Goal: Task Accomplishment & Management: Manage account settings

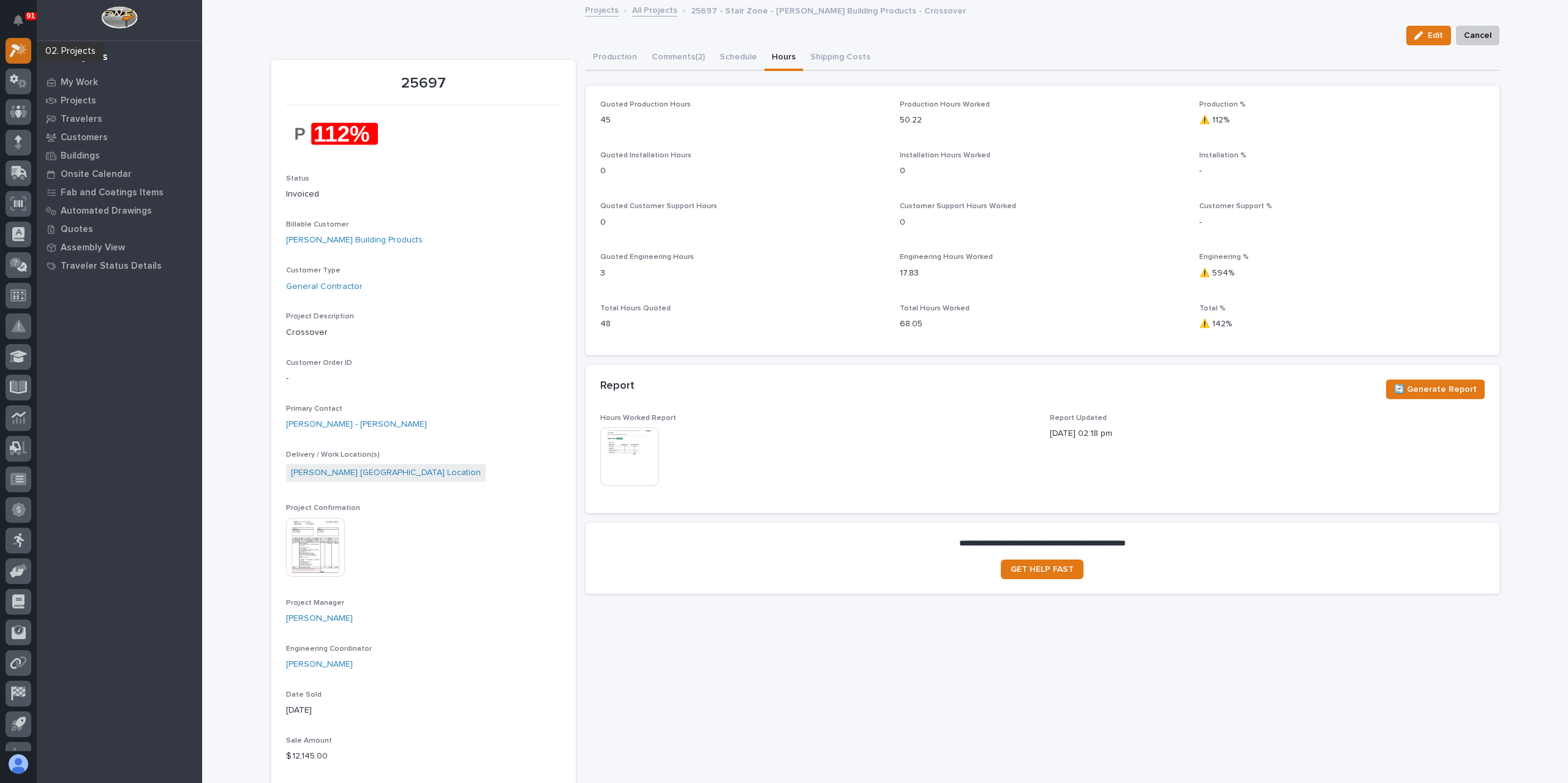
click at [11, 47] on icon at bounding box center [19, 50] width 18 height 14
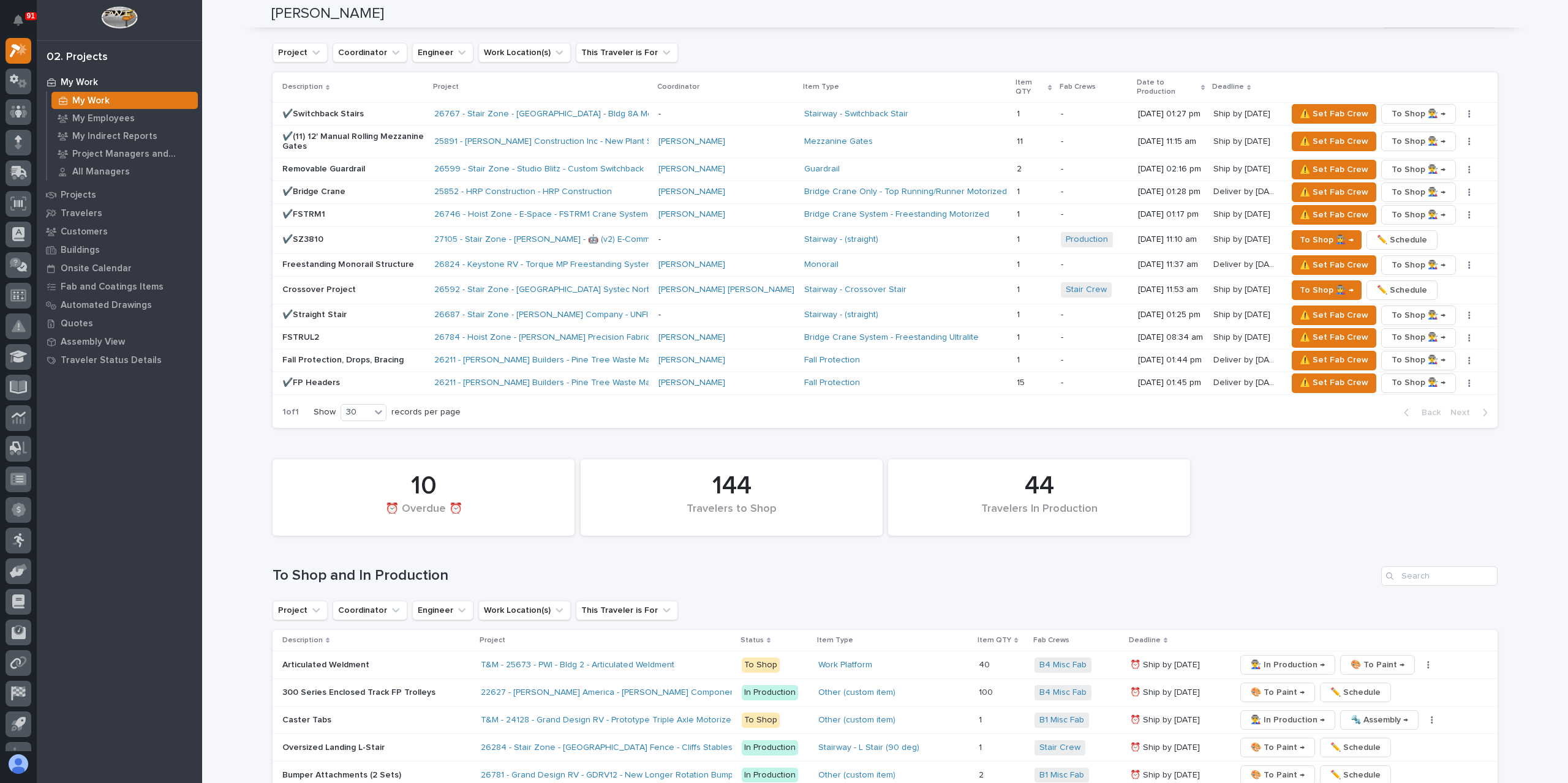
scroll to position [1592, 0]
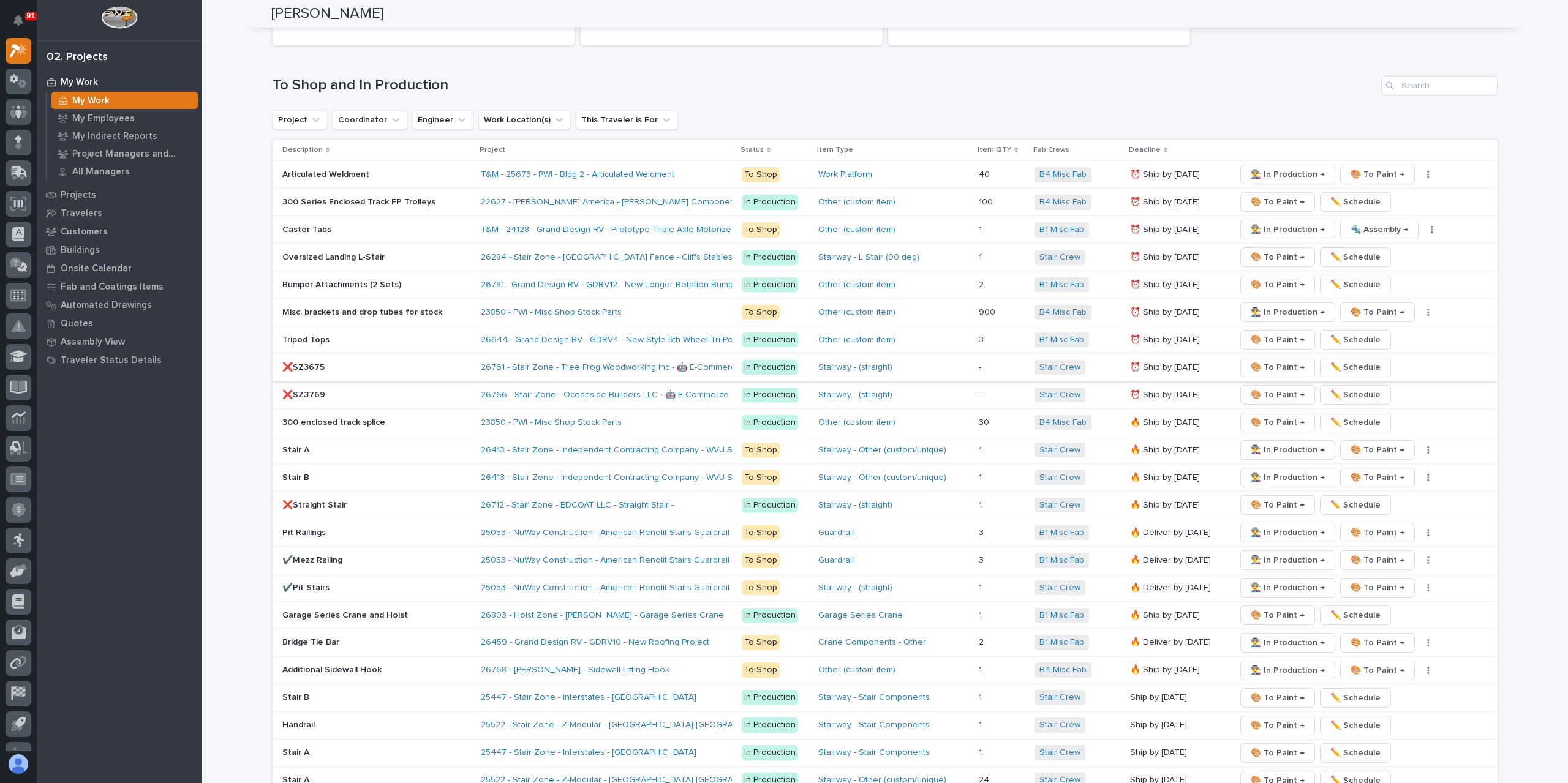
scroll to position [2265, 0]
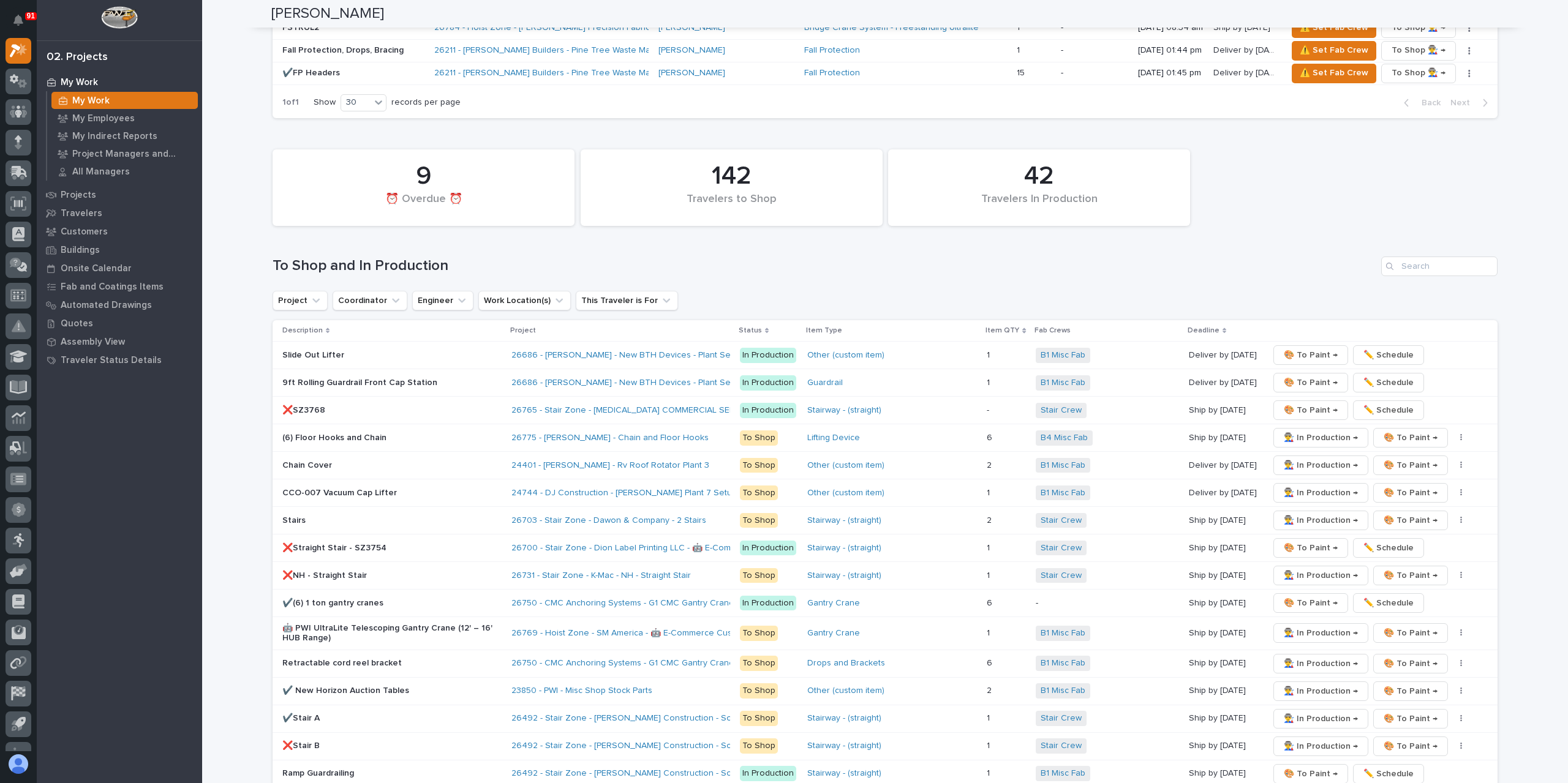
scroll to position [2329, 0]
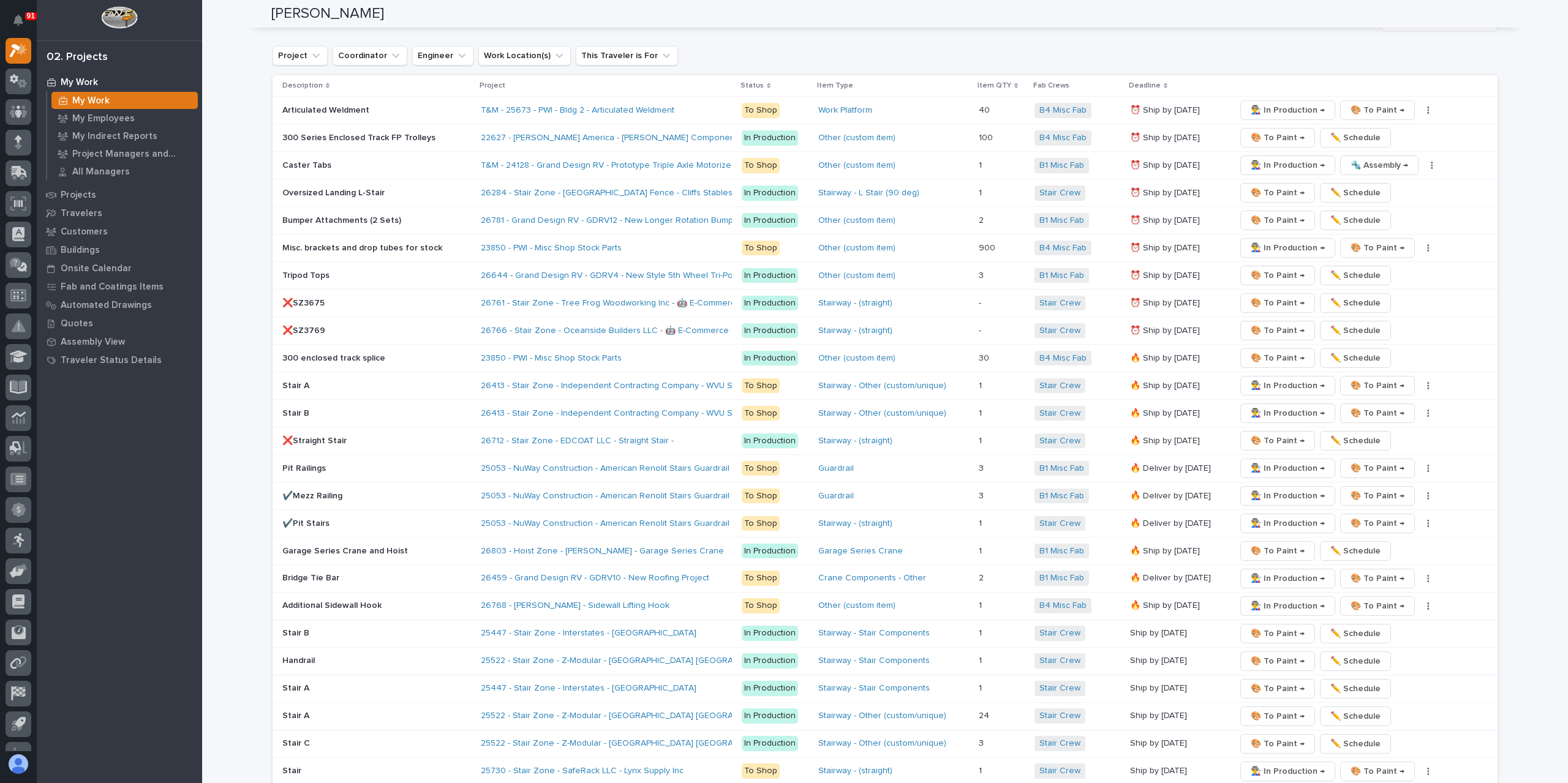
scroll to position [2326, 0]
click at [17, 141] on icon at bounding box center [18, 142] width 7 height 14
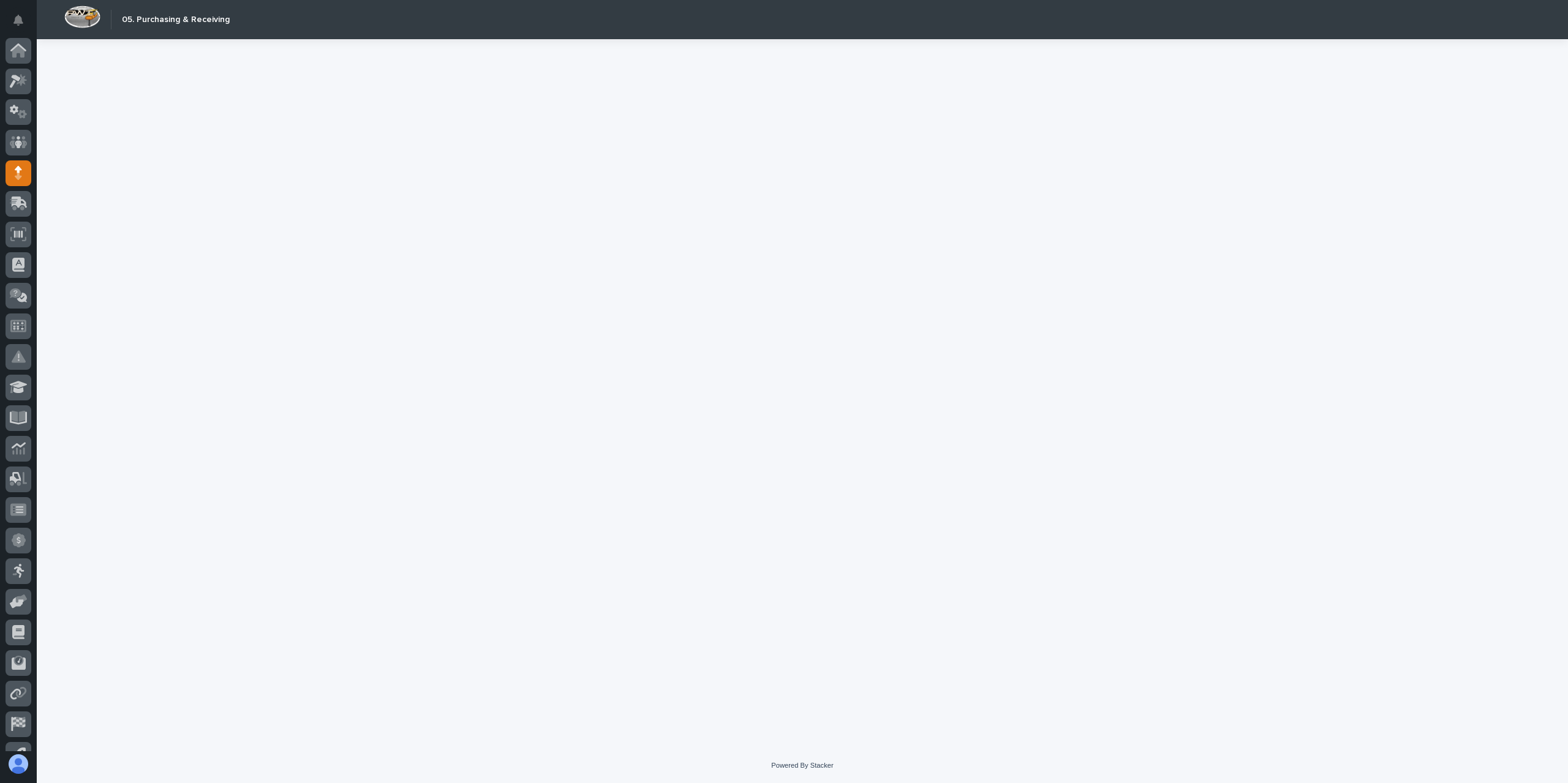
scroll to position [52, 0]
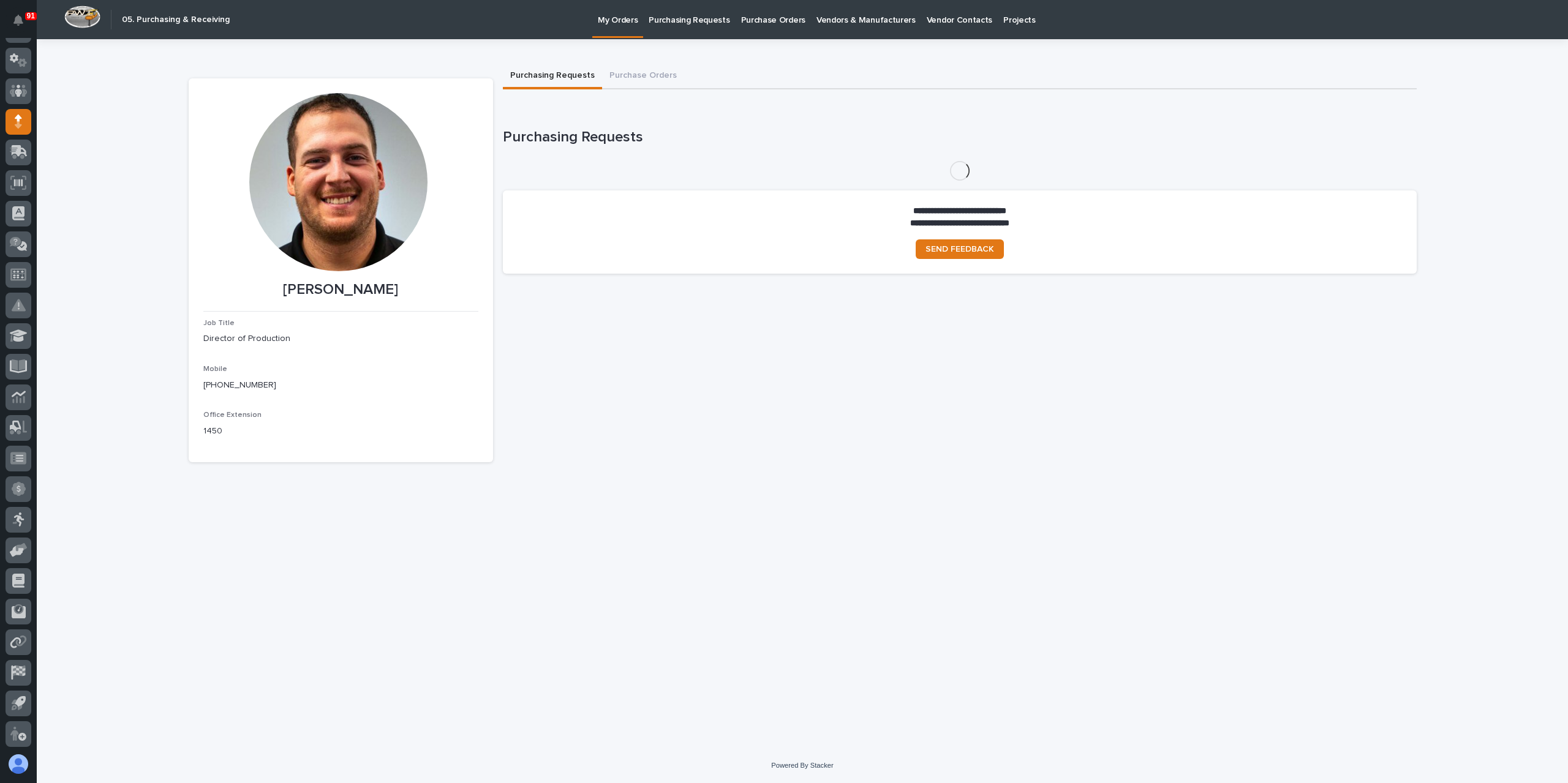
click at [692, 26] on link "Purchasing Requests" at bounding box center [689, 19] width 92 height 38
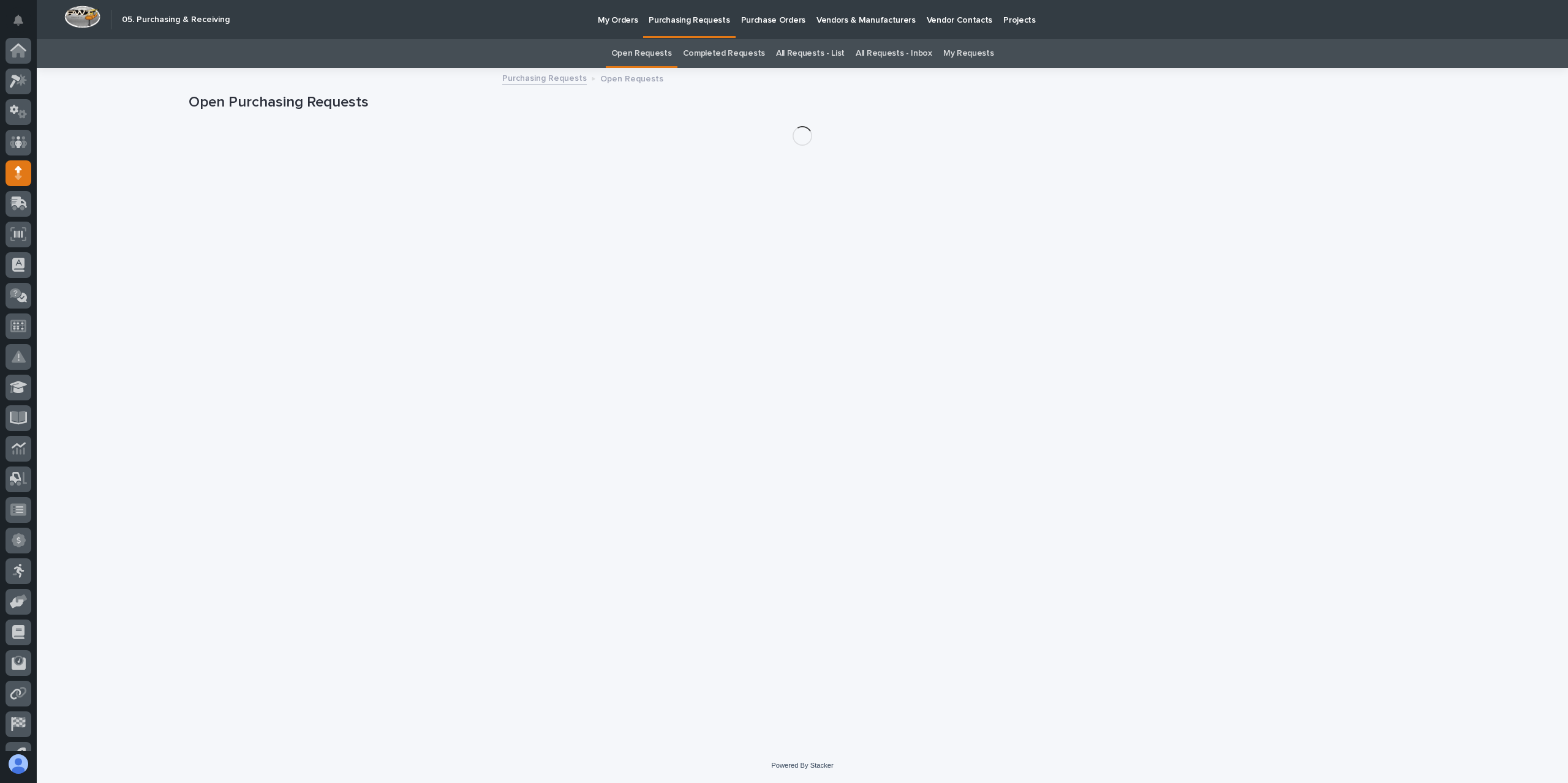
scroll to position [52, 0]
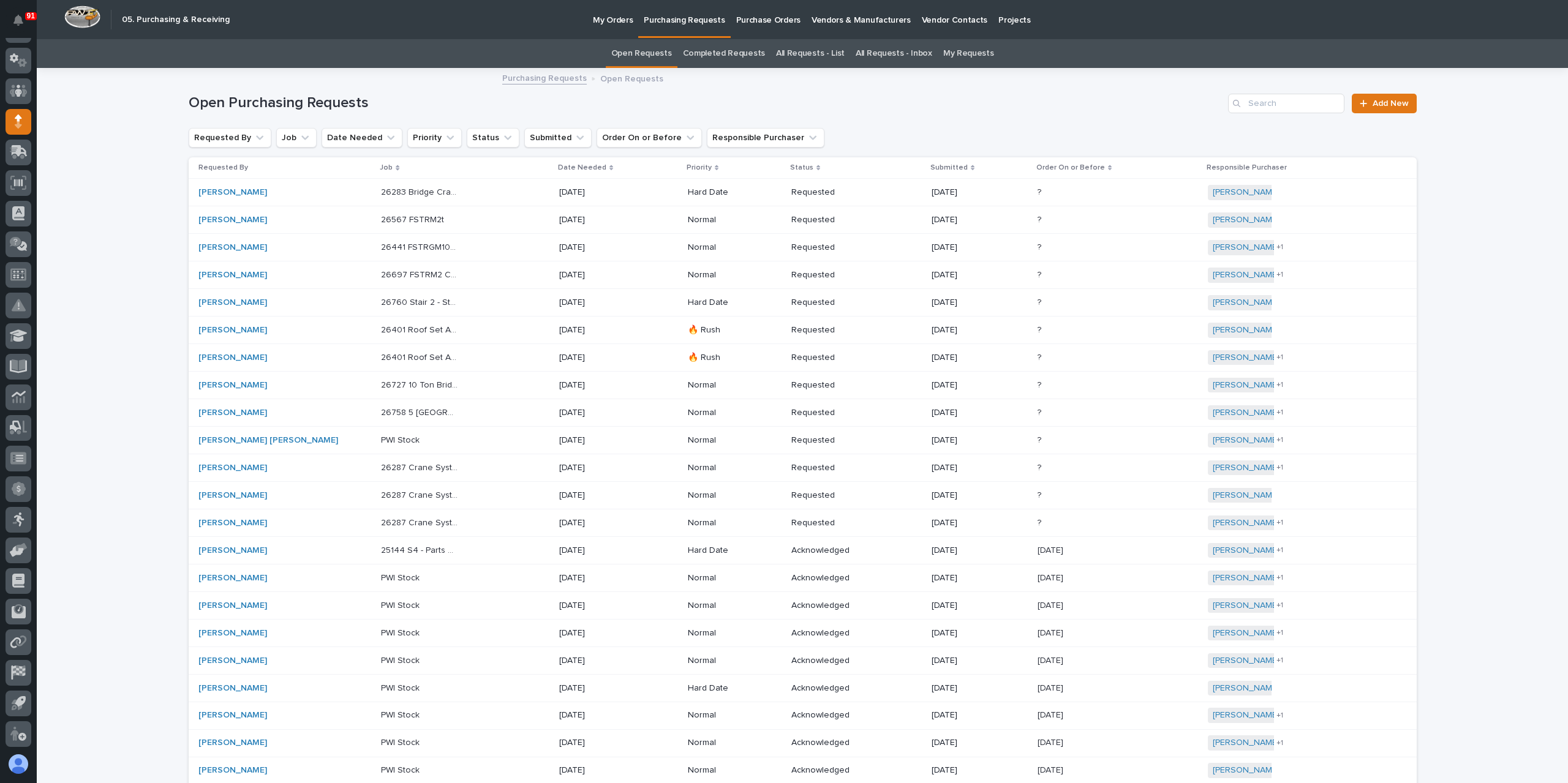
click at [796, 47] on link "All Requests - List" at bounding box center [810, 53] width 68 height 29
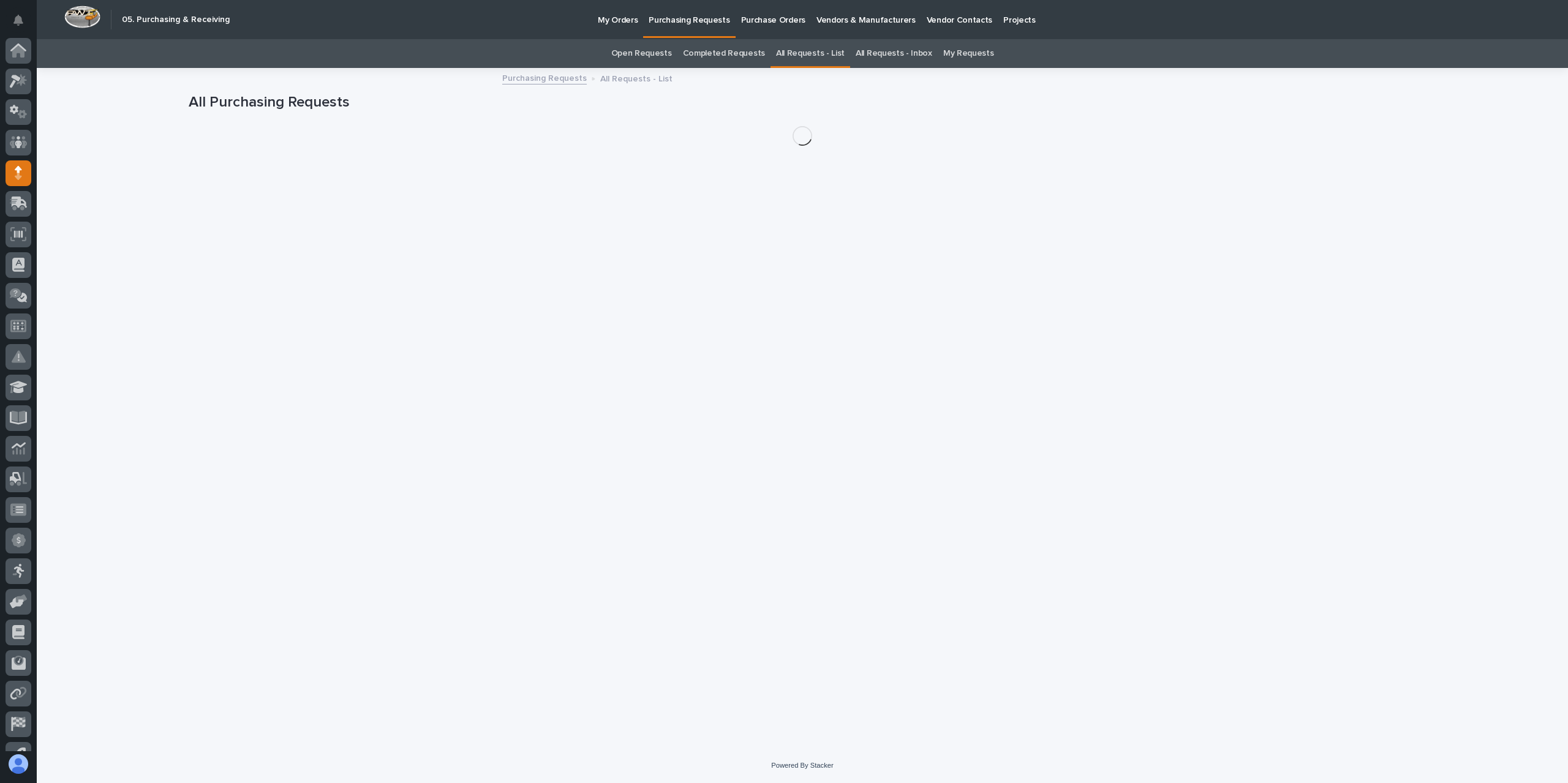
scroll to position [52, 0]
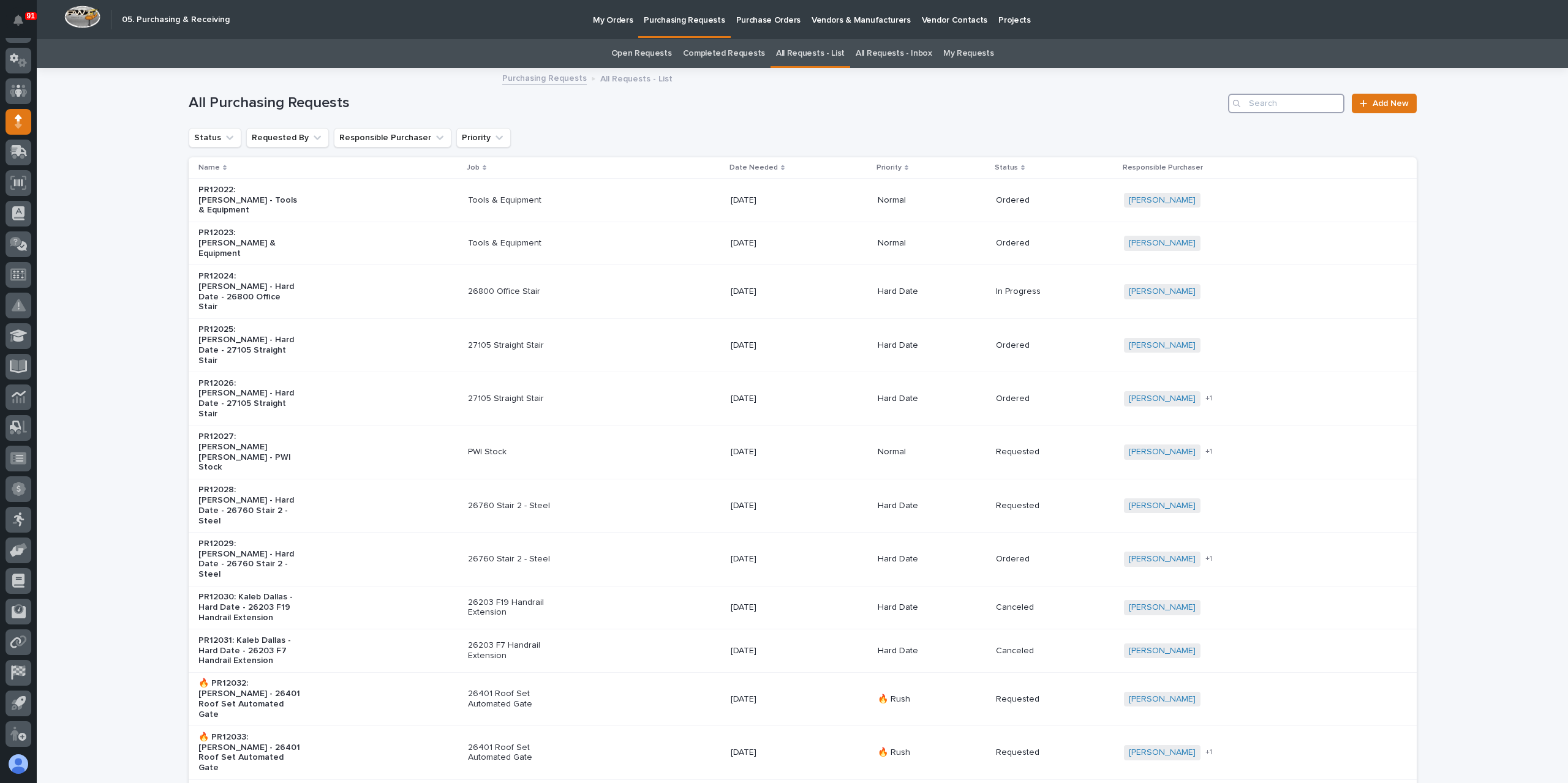
click at [1253, 108] on input "Search" at bounding box center [1286, 103] width 117 height 19
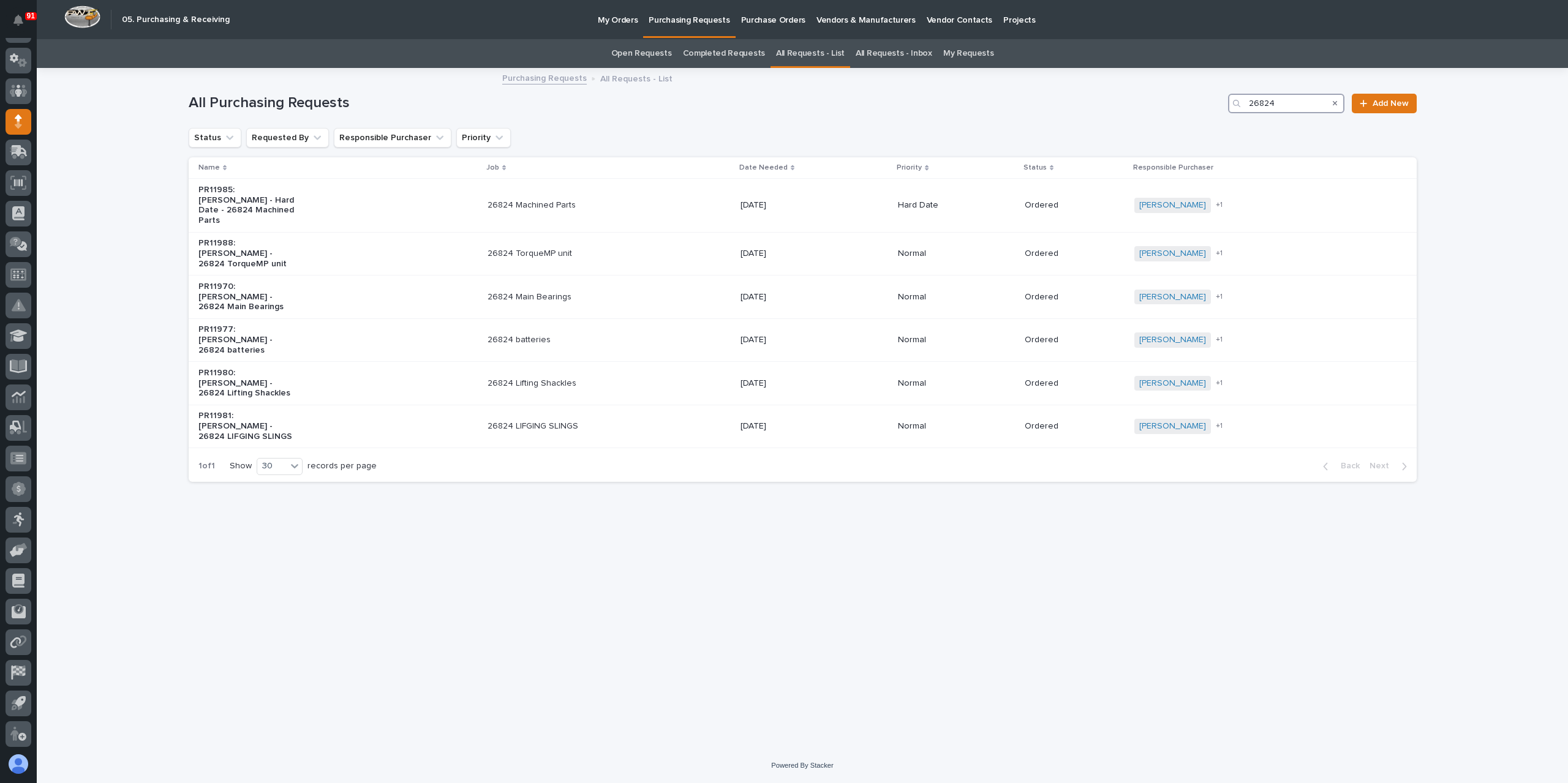
type input "26824"
click at [15, 123] on icon at bounding box center [18, 122] width 7 height 14
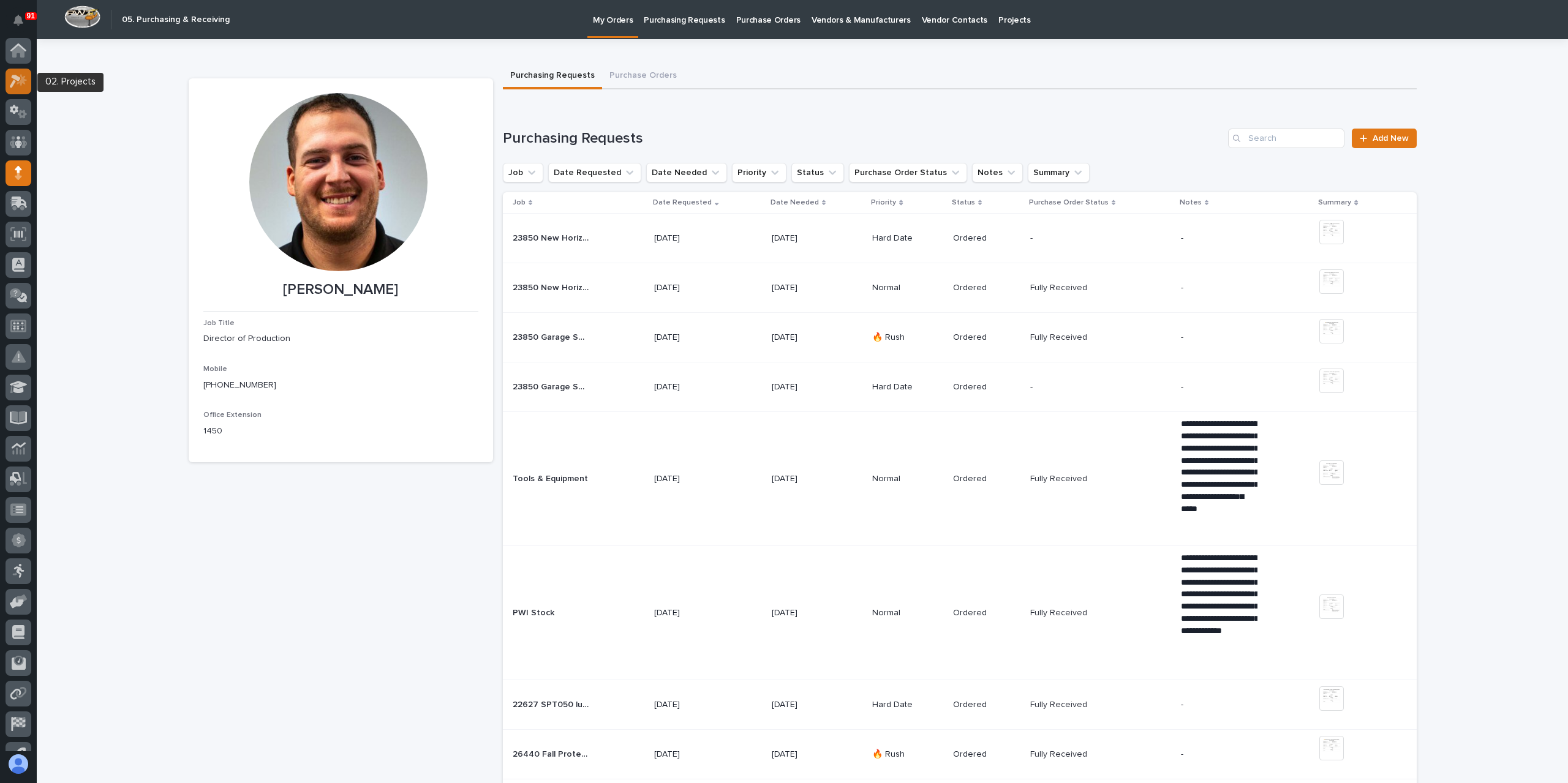
click at [24, 86] on icon at bounding box center [19, 81] width 18 height 14
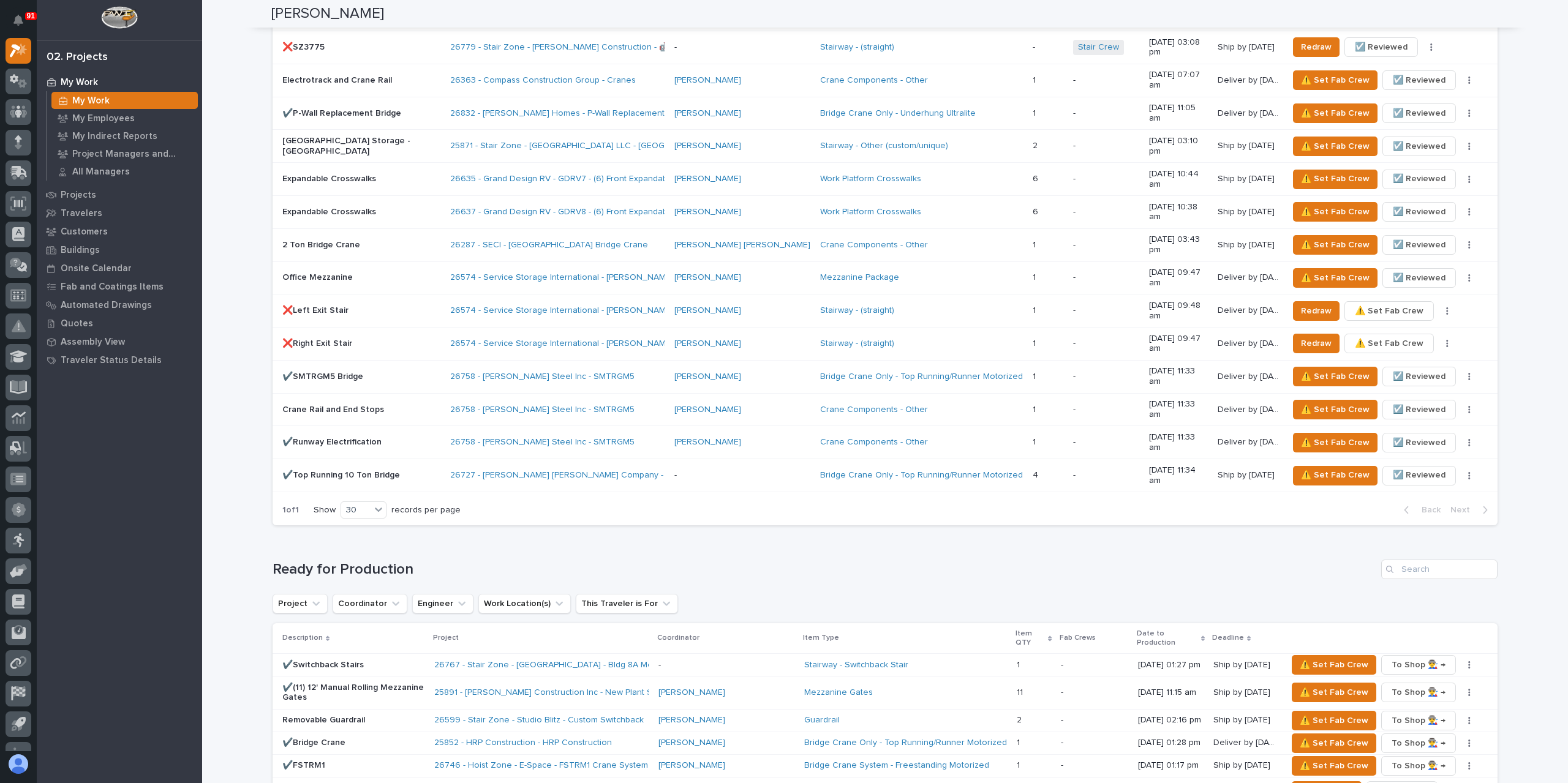
scroll to position [1408, 0]
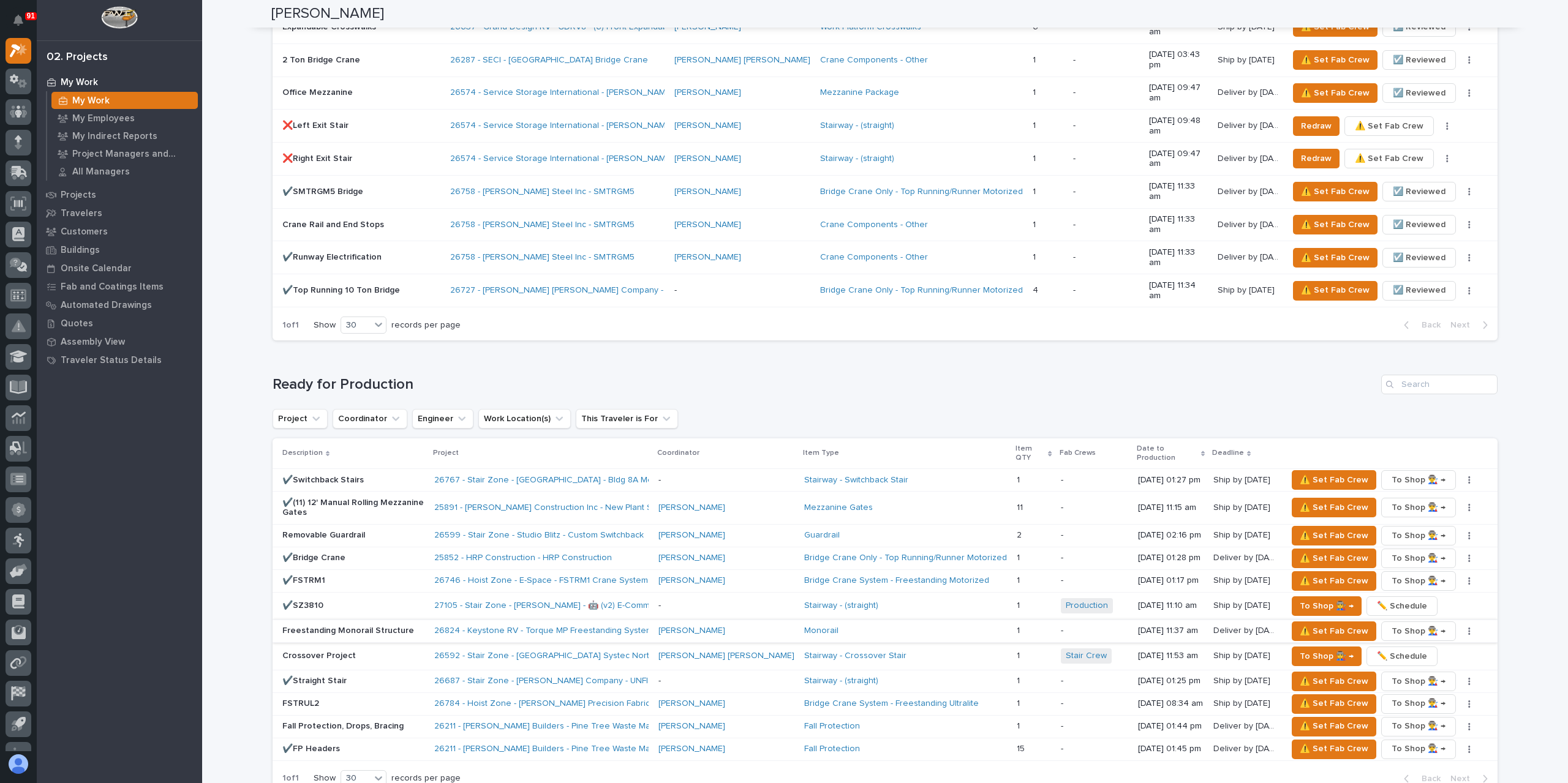
click at [1468, 627] on icon "button" at bounding box center [1469, 631] width 3 height 8
click at [1411, 628] on span "✏️ Schedule" at bounding box center [1419, 635] width 50 height 15
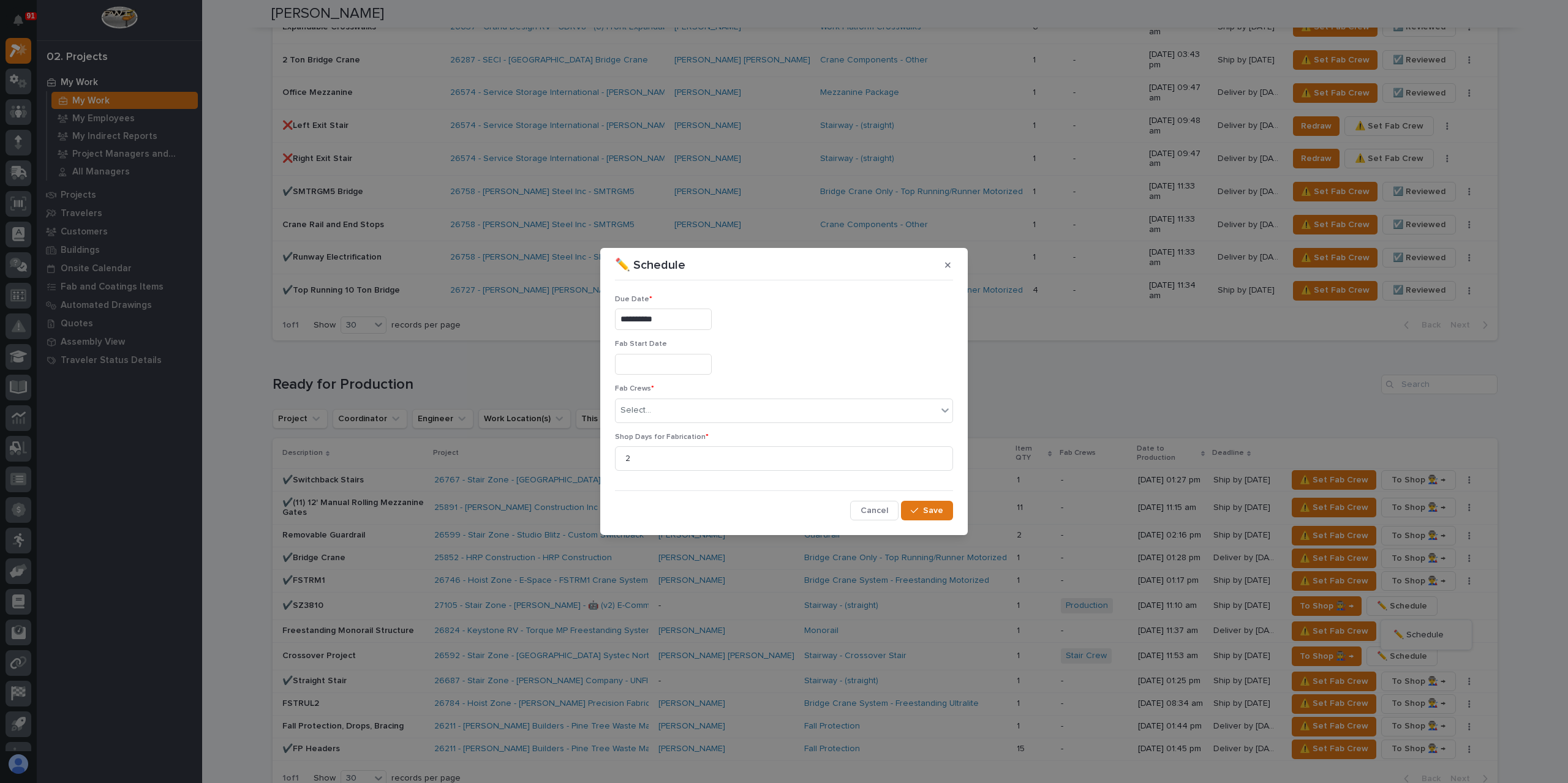
click at [685, 325] on input "**********" at bounding box center [663, 319] width 97 height 21
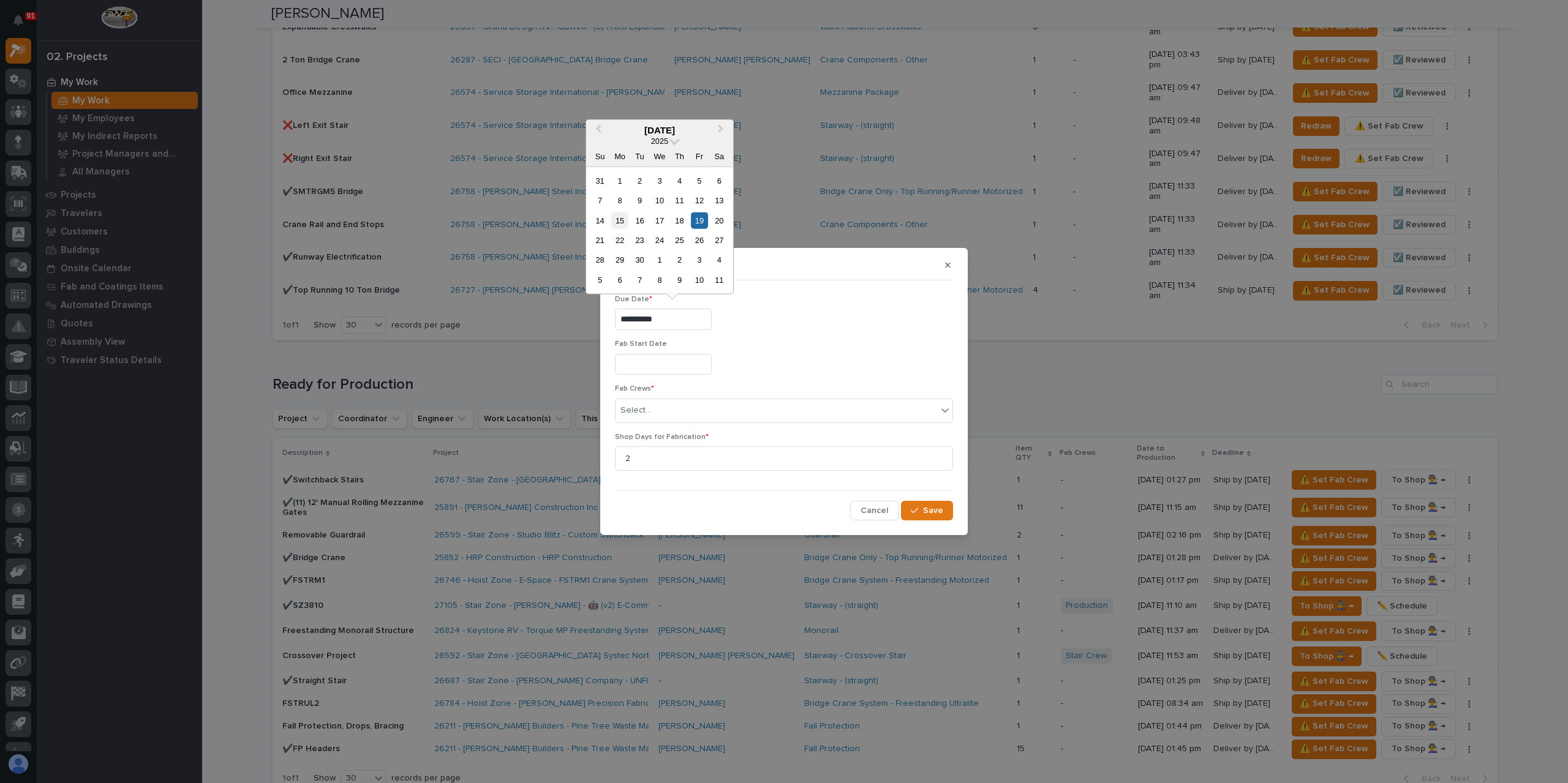
click at [615, 220] on div "15" at bounding box center [620, 220] width 17 height 17
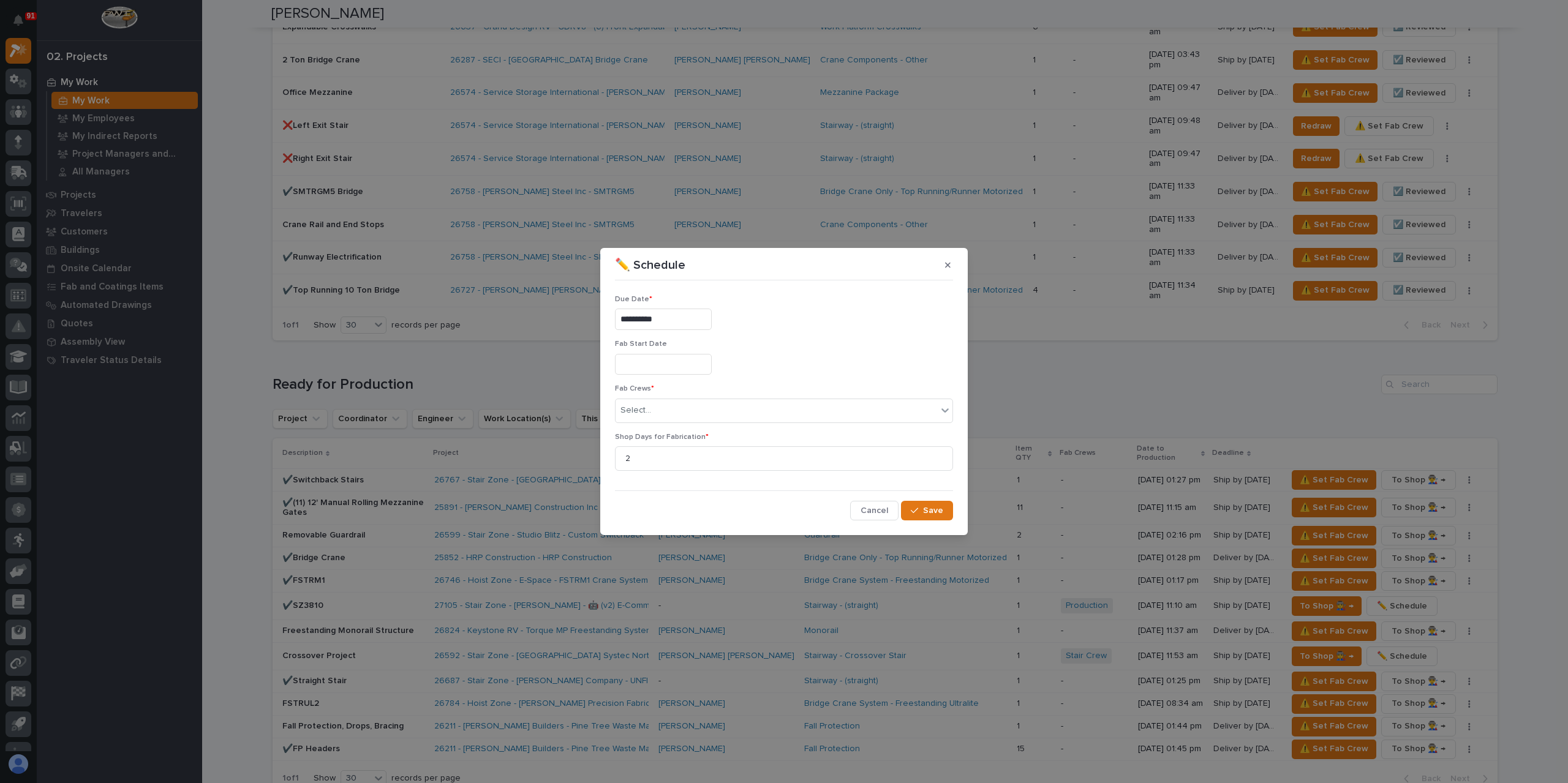
type input "**********"
click at [655, 417] on div "Select..." at bounding box center [776, 410] width 322 height 20
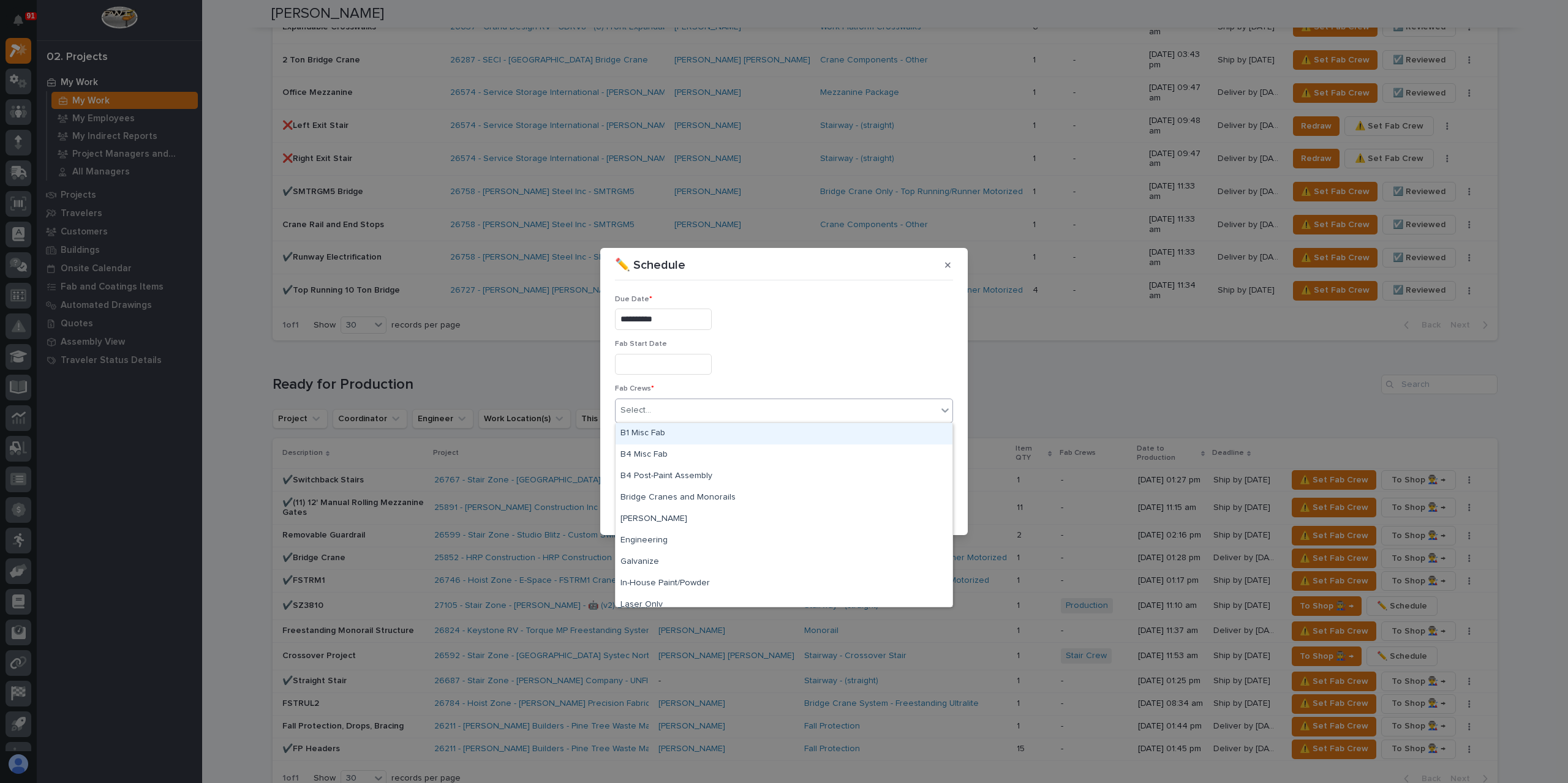
click at [667, 432] on div "B1 Misc Fab" at bounding box center [784, 434] width 337 height 21
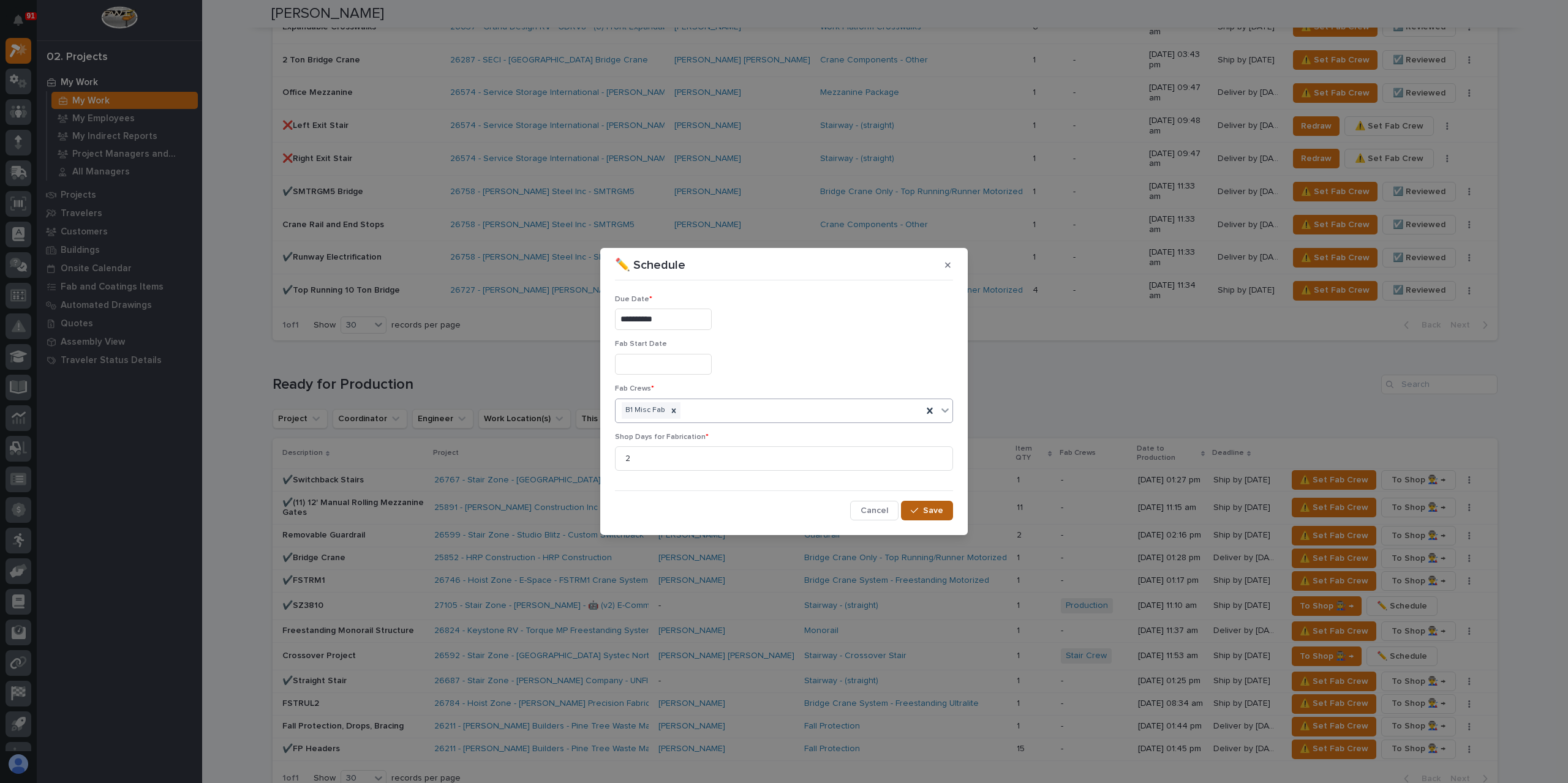
click at [935, 507] on span "Save" at bounding box center [933, 510] width 20 height 11
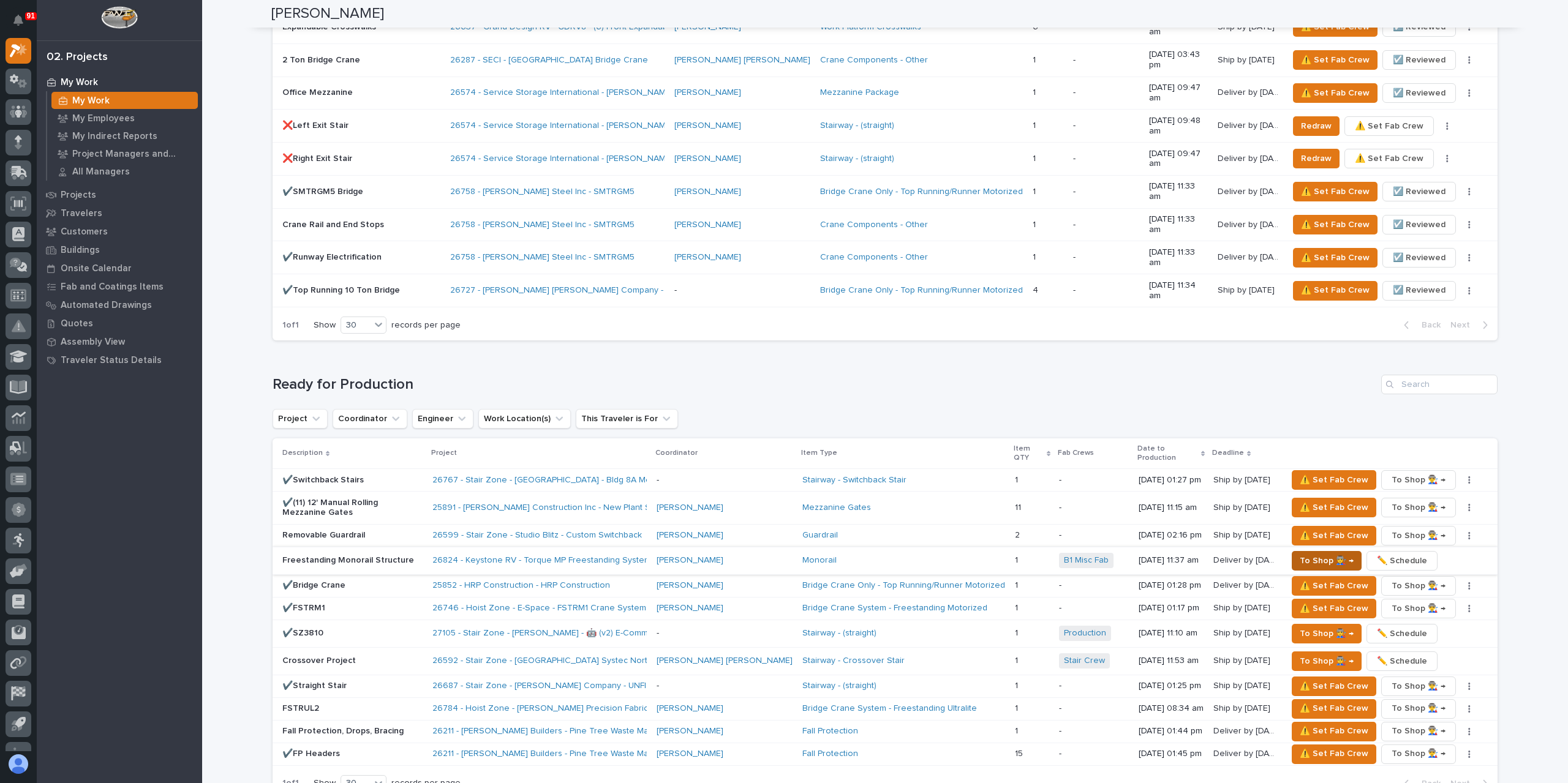
click at [1308, 554] on span "To Shop 👨‍🏭 →" at bounding box center [1327, 561] width 54 height 15
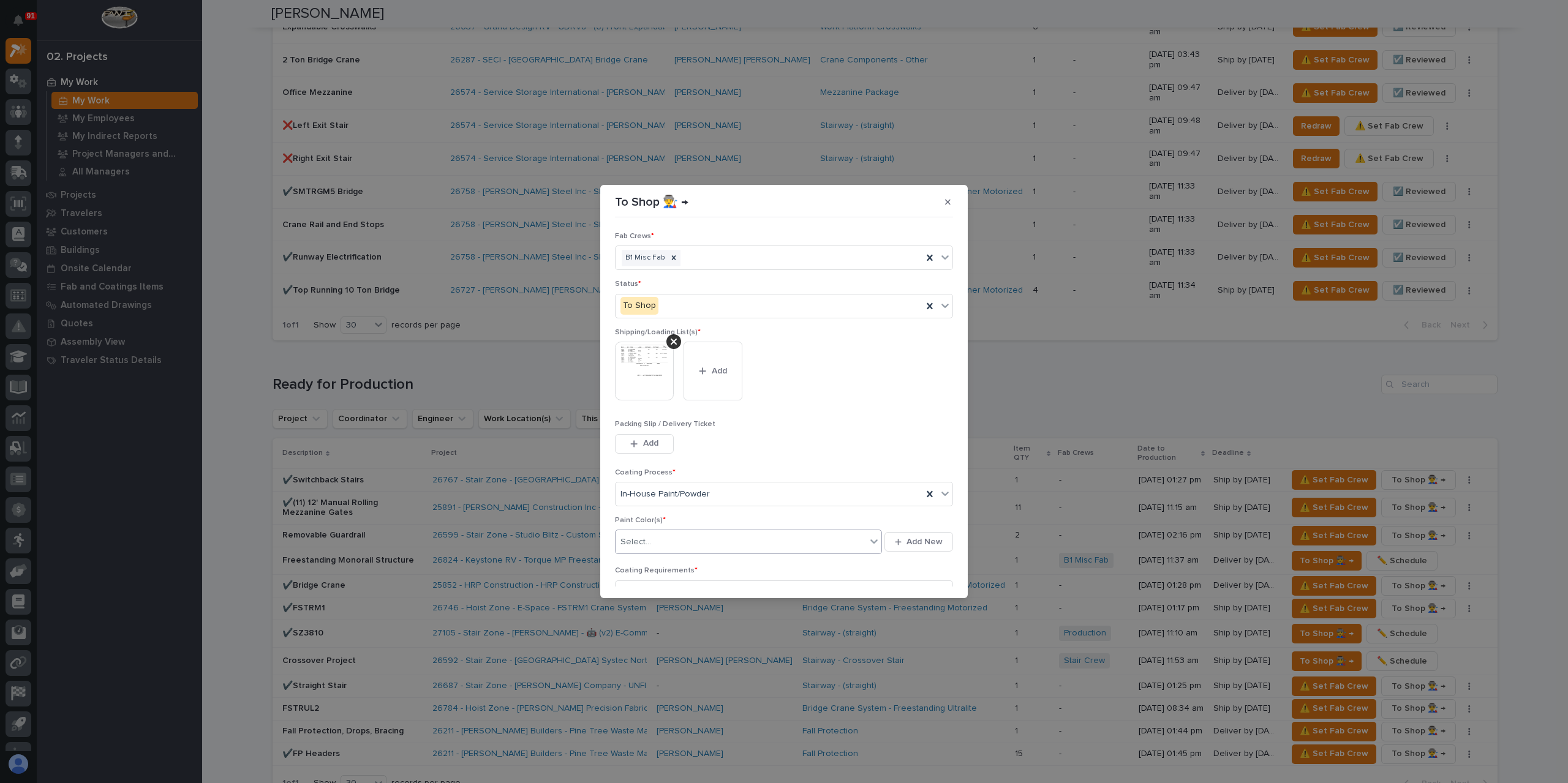
click at [654, 537] on div "Select..." at bounding box center [741, 542] width 251 height 20
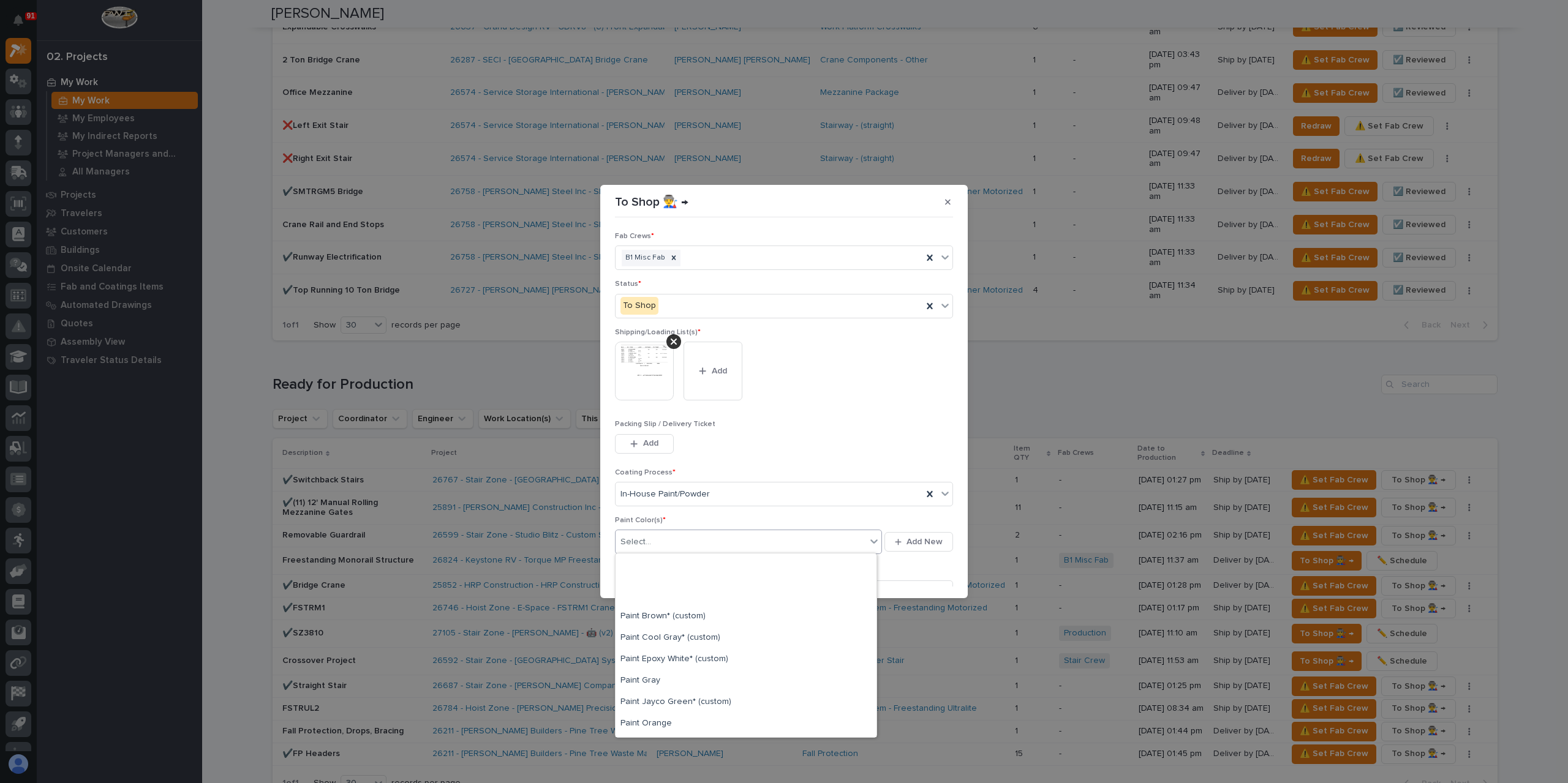
scroll to position [245, 0]
click at [645, 559] on div "Paint Gray" at bounding box center [746, 555] width 261 height 21
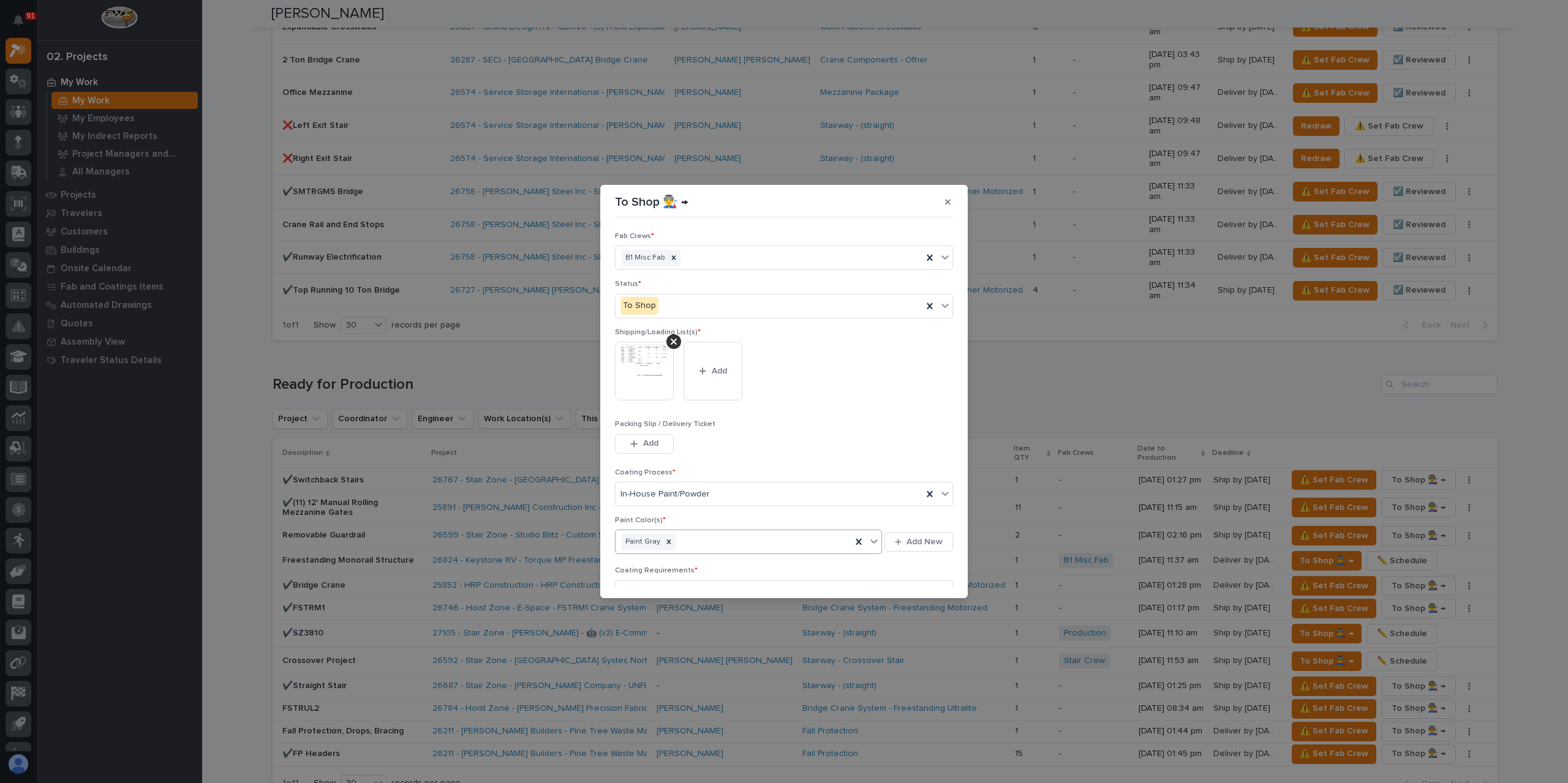
click at [690, 543] on div "Paint Gray" at bounding box center [734, 542] width 236 height 21
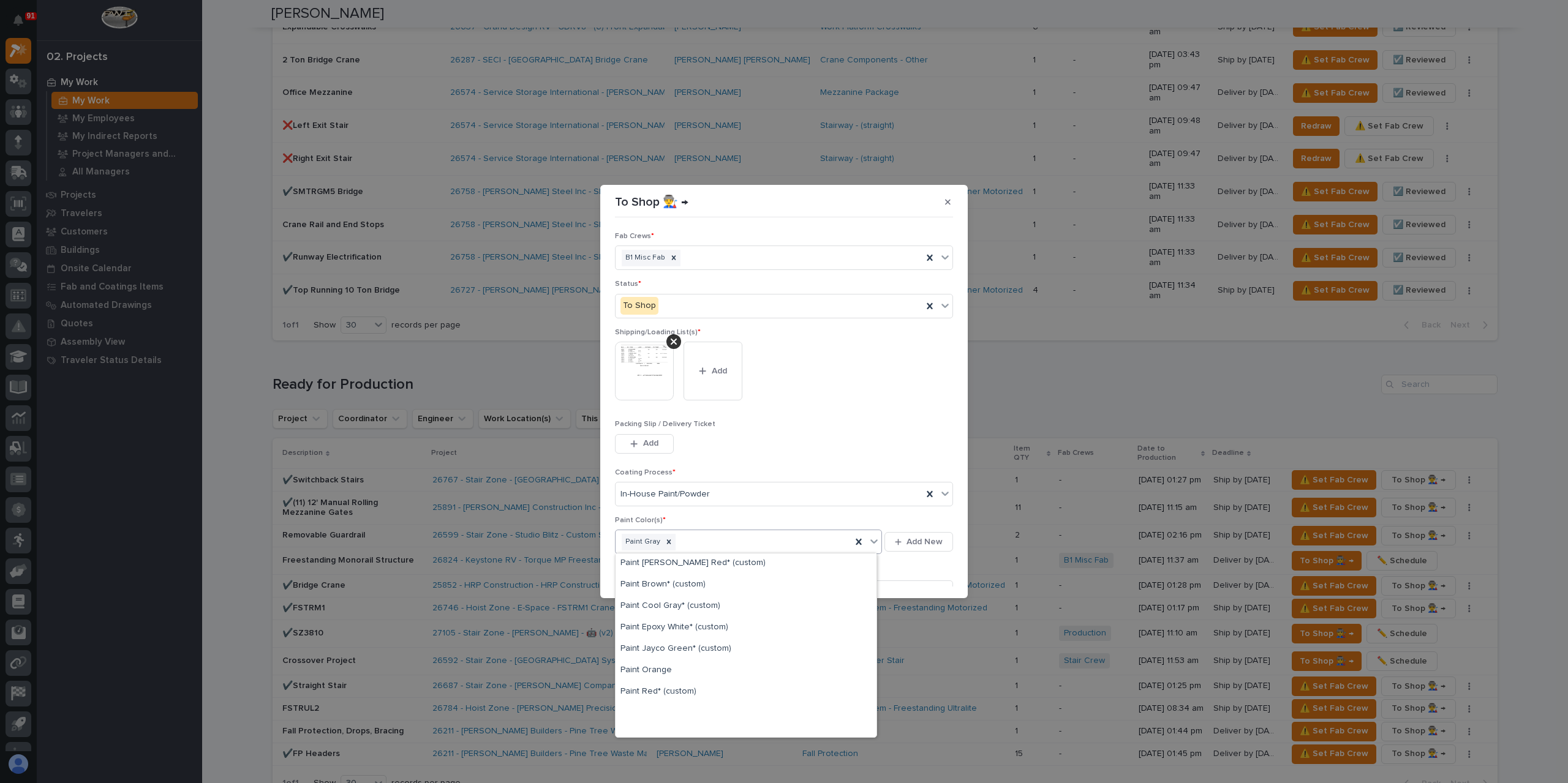
scroll to position [288, 0]
click at [669, 626] on div "Paint Yellow" at bounding box center [746, 619] width 261 height 21
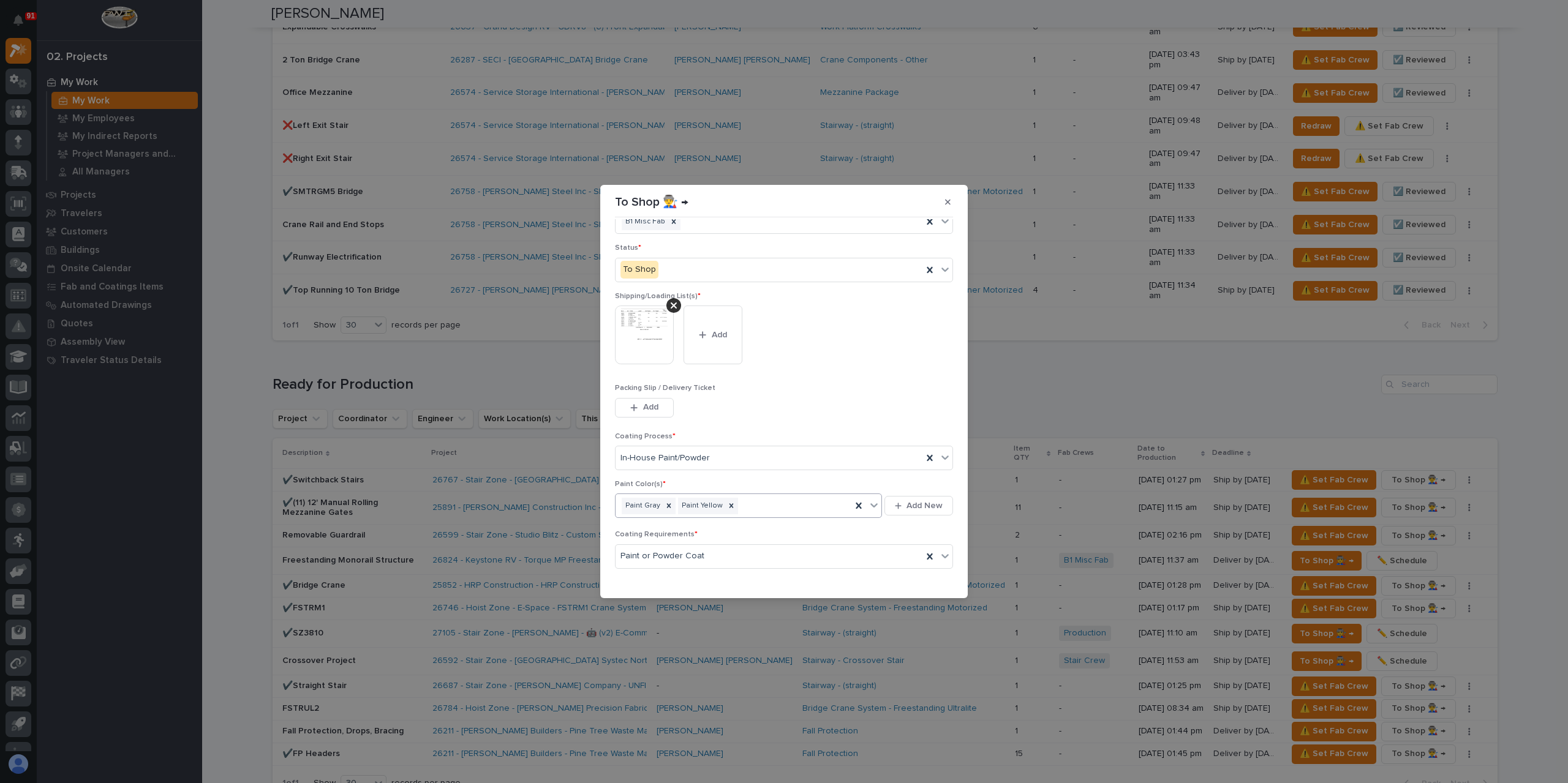
scroll to position [66, 0]
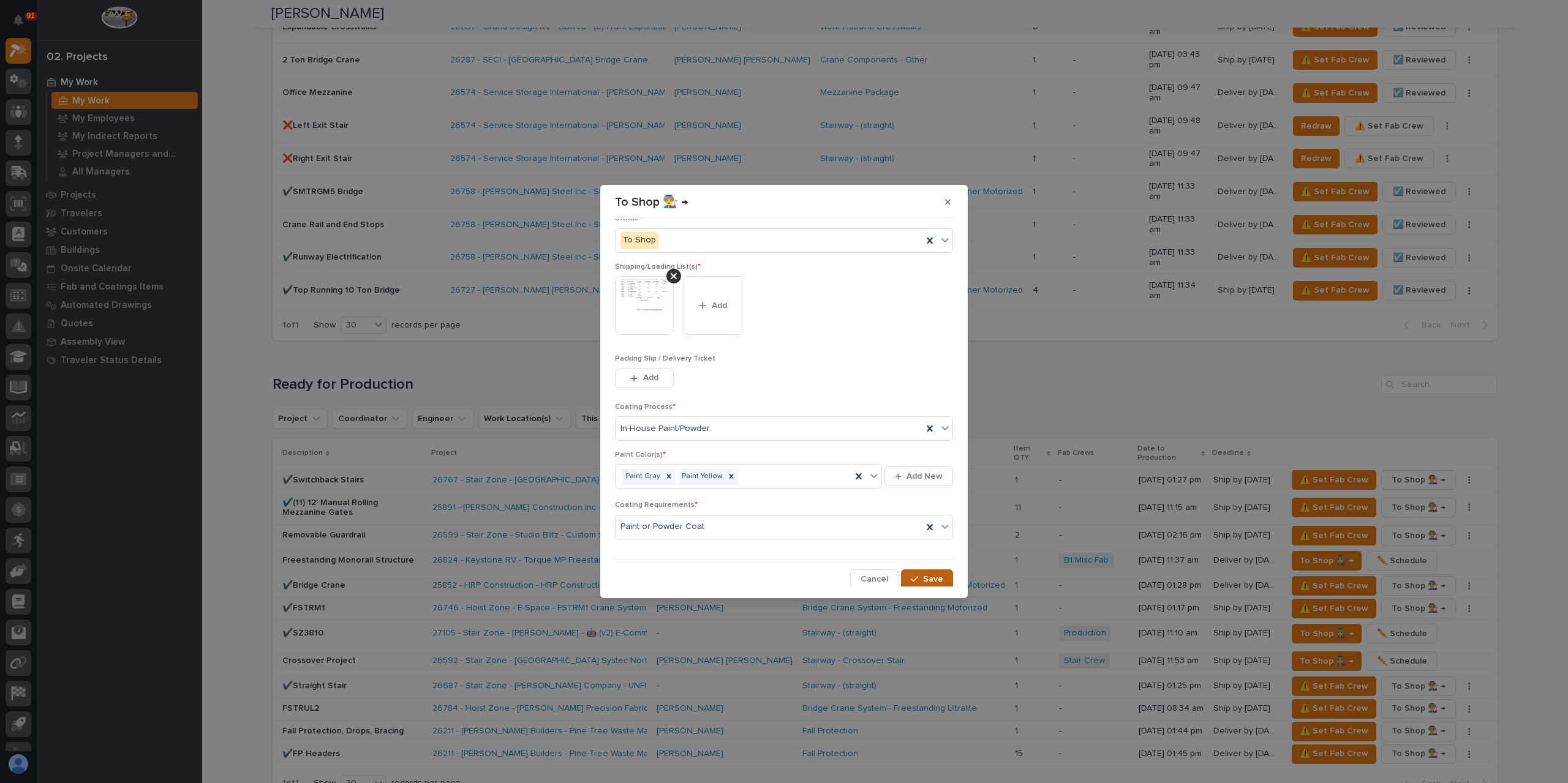
click at [923, 583] on button "Save" at bounding box center [927, 579] width 52 height 19
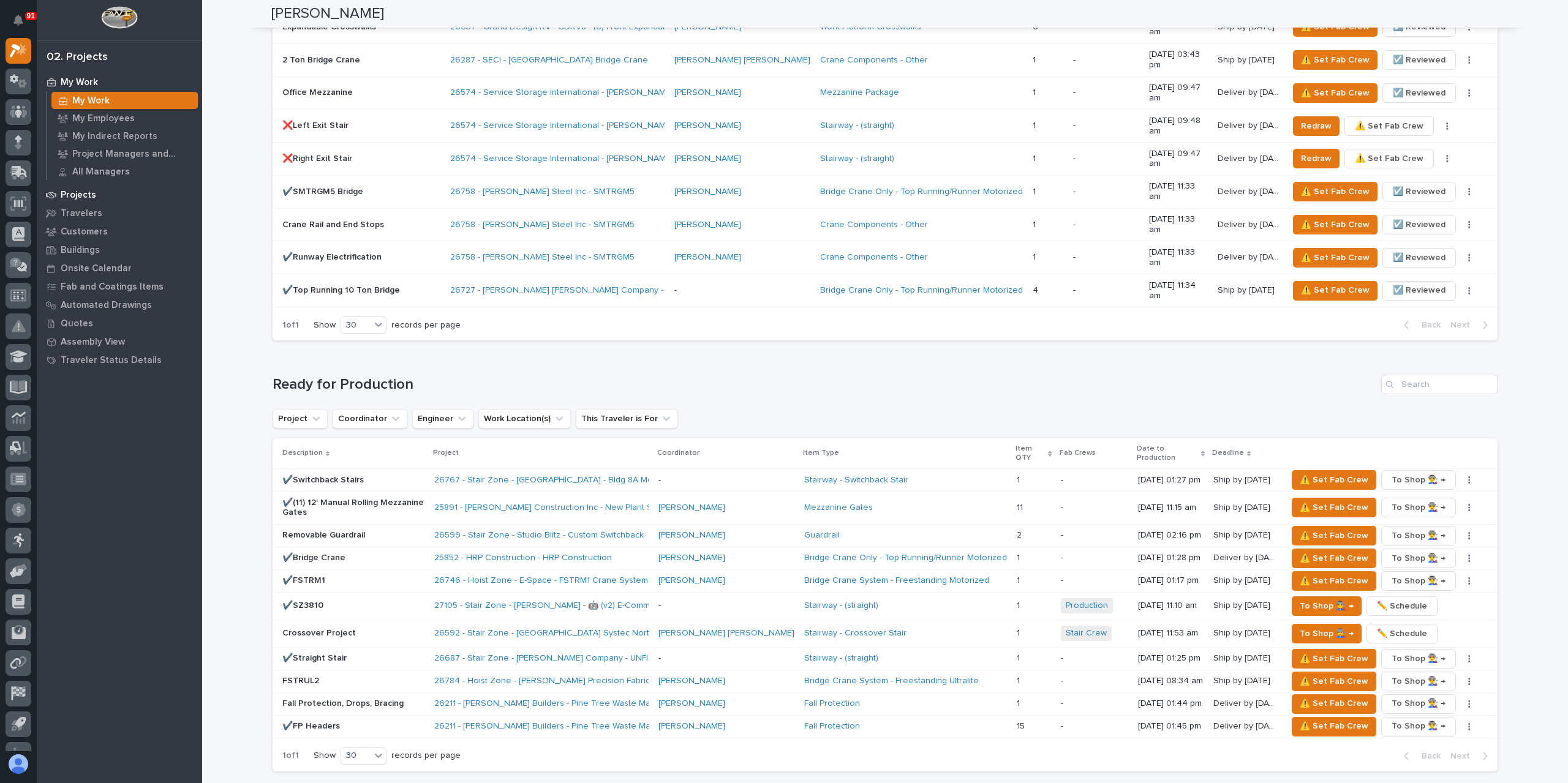
click at [84, 189] on div "Projects" at bounding box center [119, 195] width 159 height 17
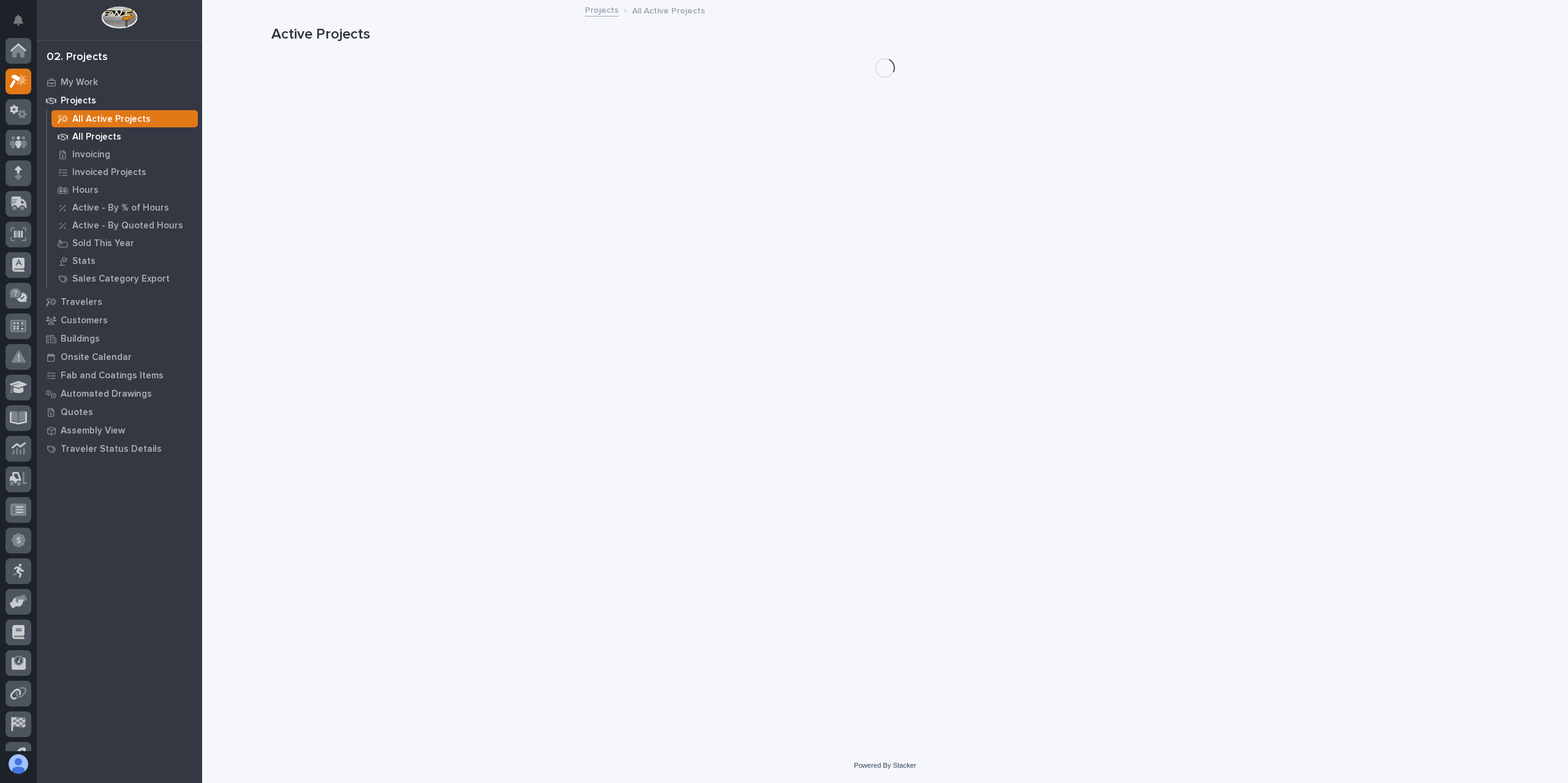
scroll to position [31, 0]
click at [97, 130] on div "All Projects" at bounding box center [124, 137] width 146 height 17
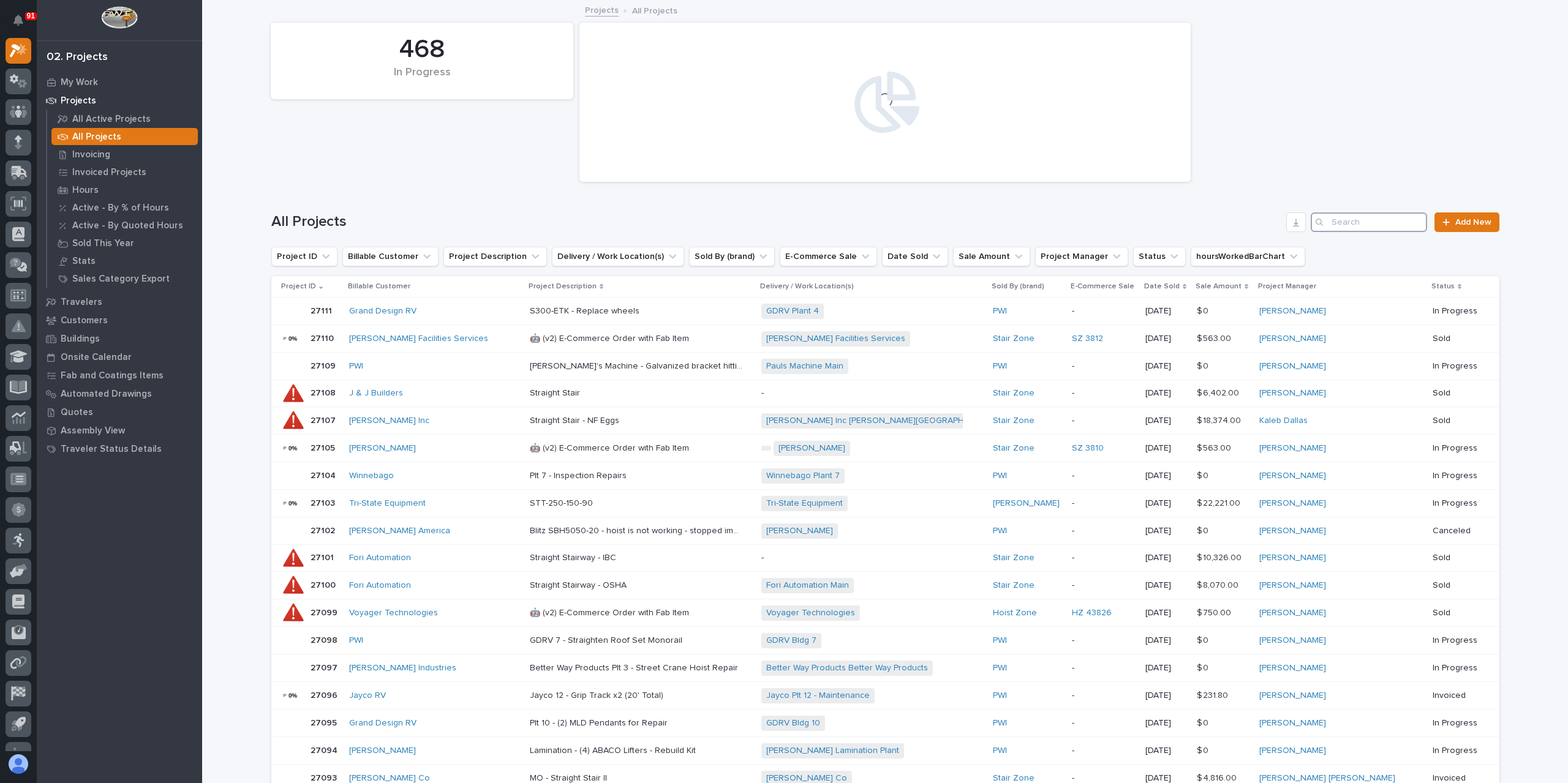
click at [1400, 224] on input "Search" at bounding box center [1369, 222] width 117 height 19
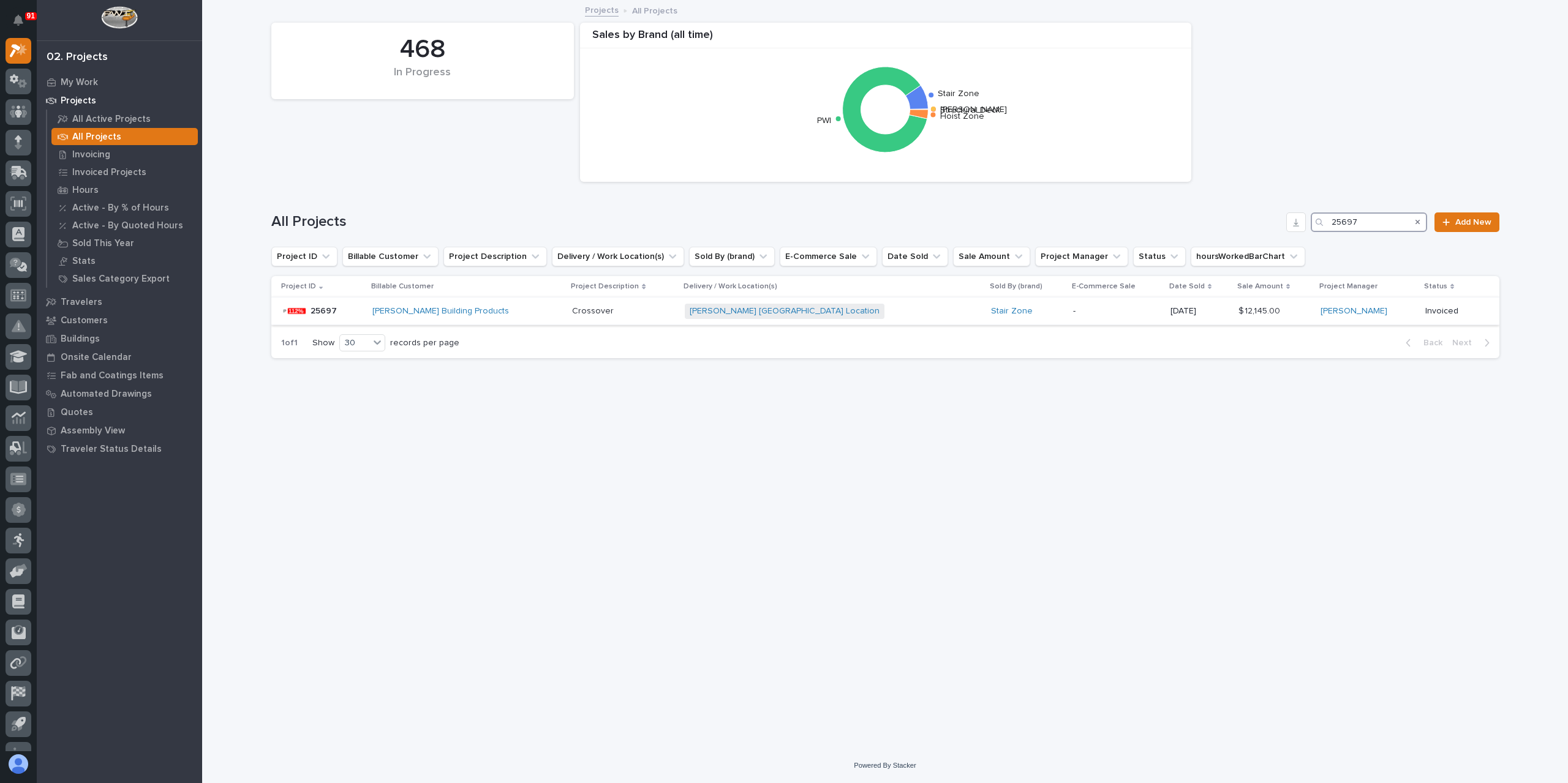
type input "25697"
click at [596, 314] on p "Crossover" at bounding box center [594, 310] width 44 height 13
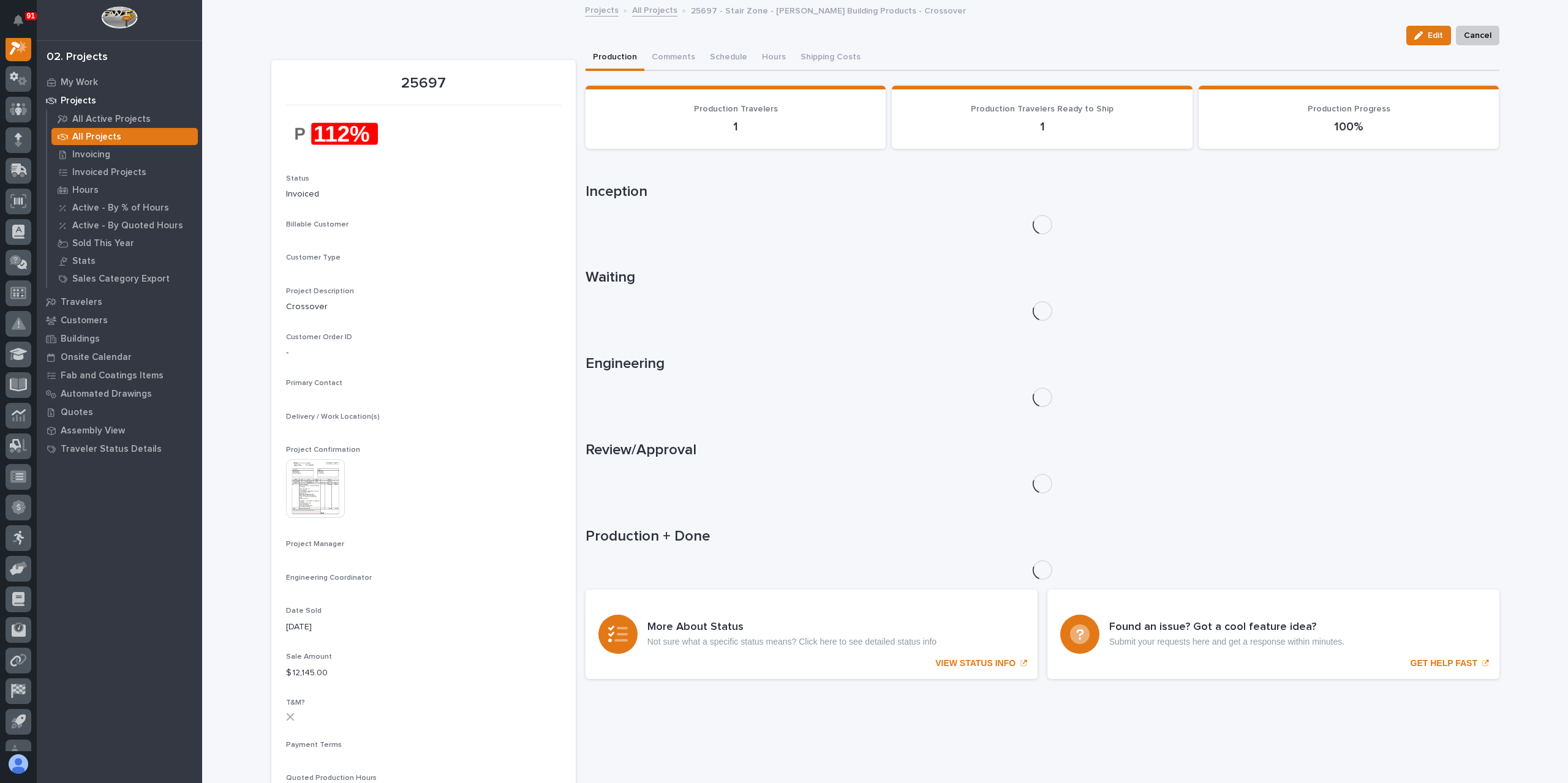
scroll to position [31, 0]
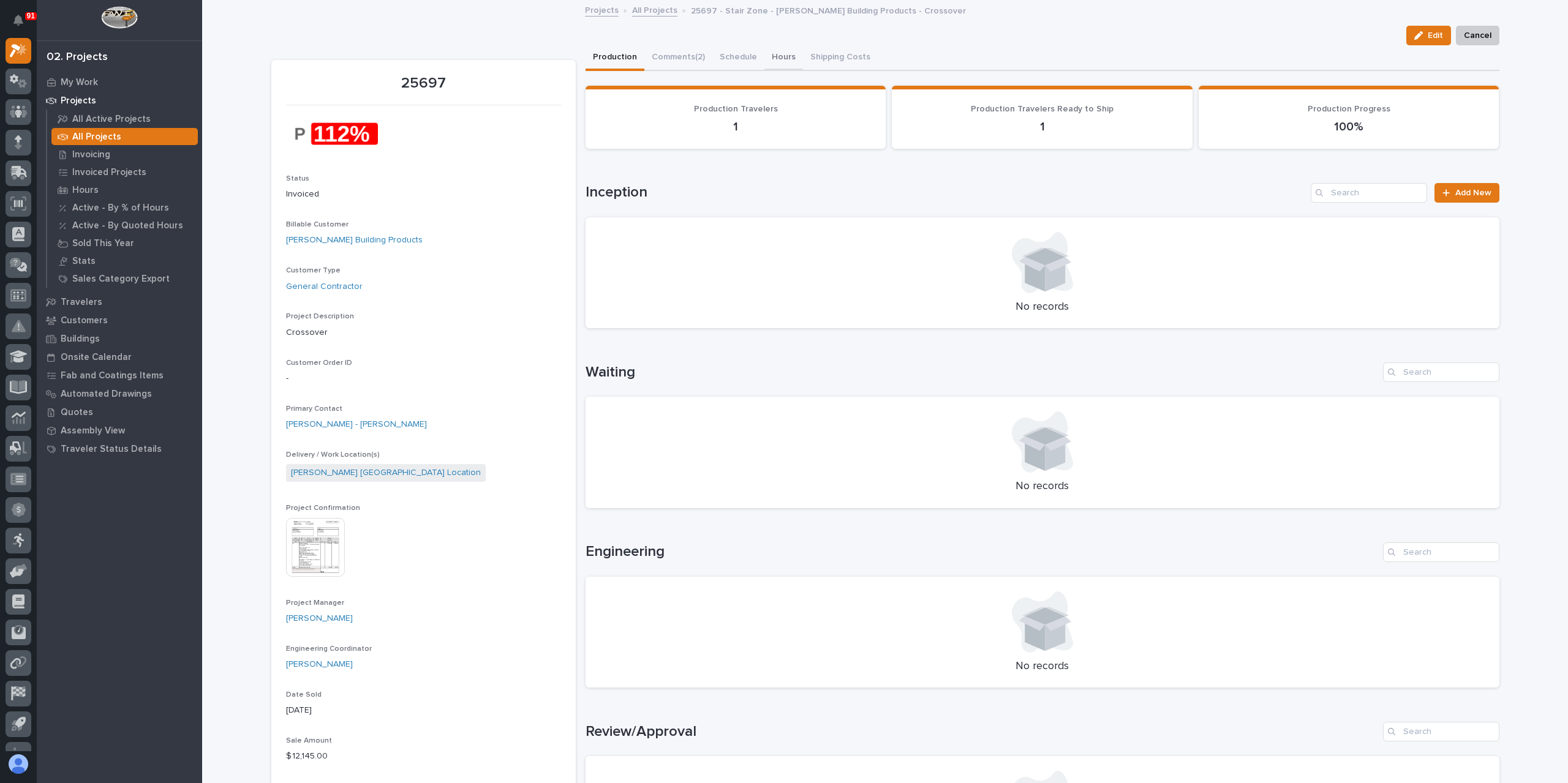
click at [788, 61] on button "Hours" at bounding box center [784, 58] width 39 height 26
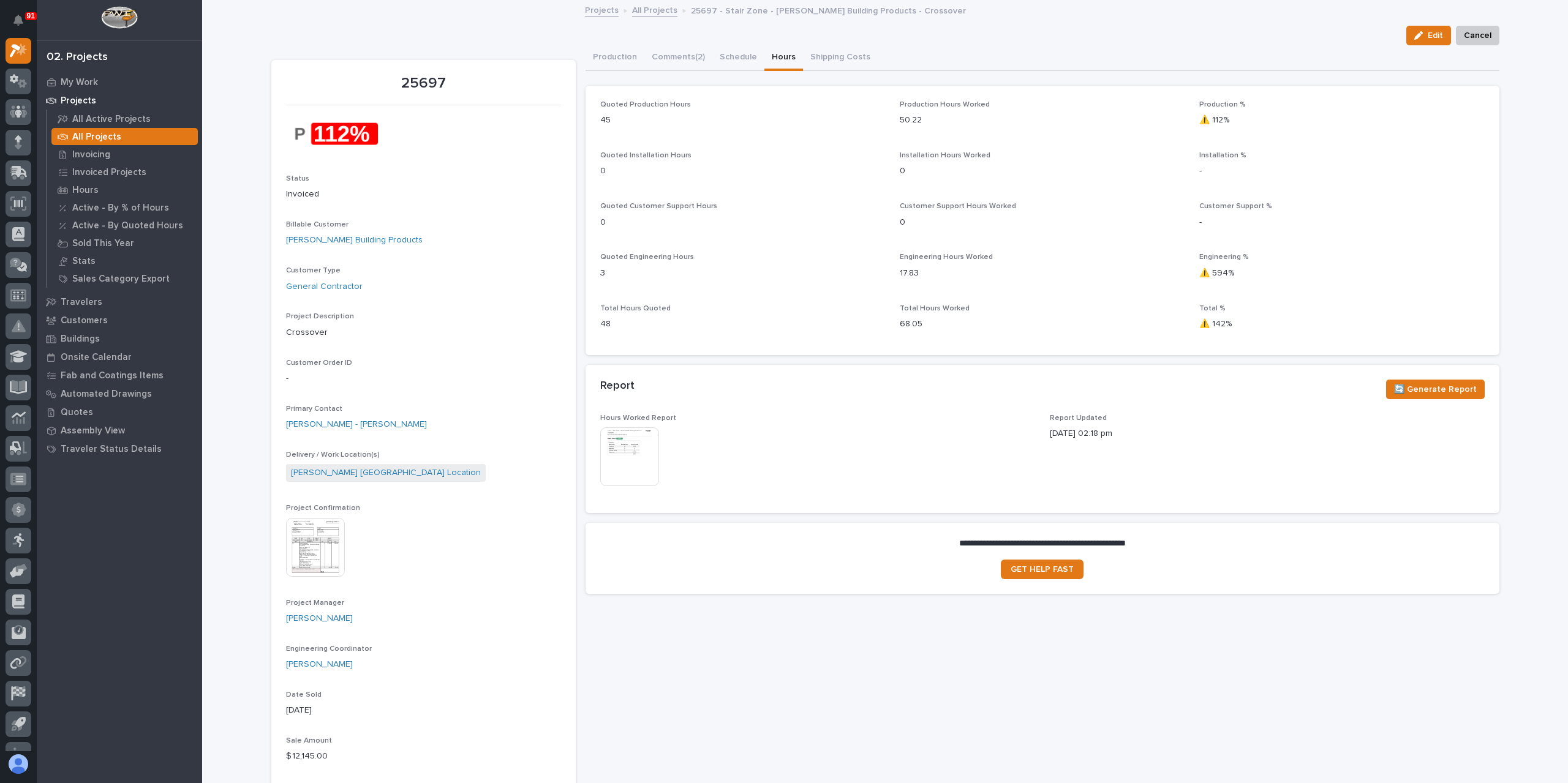
click at [634, 452] on img at bounding box center [629, 456] width 59 height 59
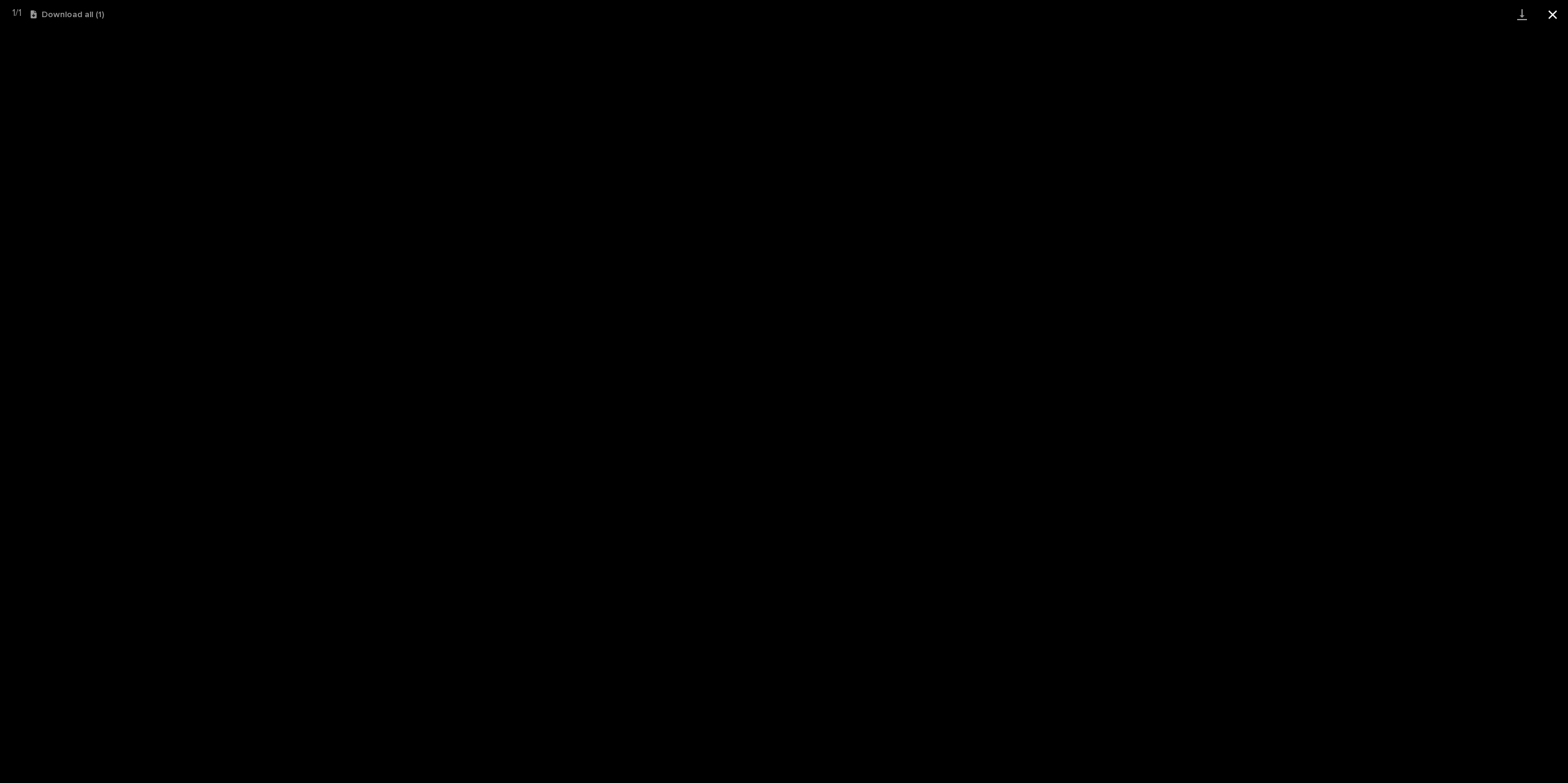
click at [1556, 19] on button "Close gallery" at bounding box center [1553, 14] width 31 height 29
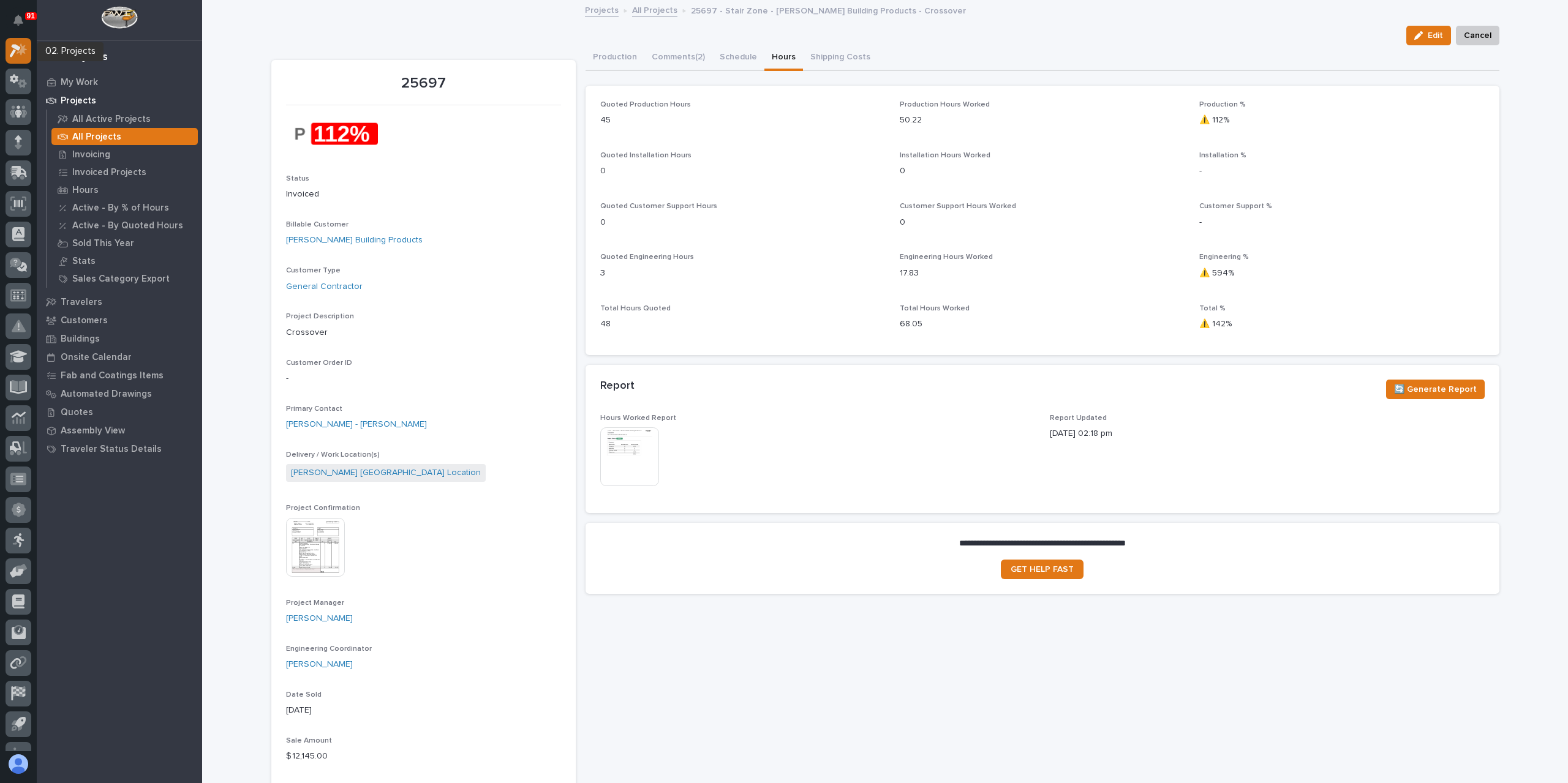
click at [22, 57] on div at bounding box center [19, 51] width 26 height 26
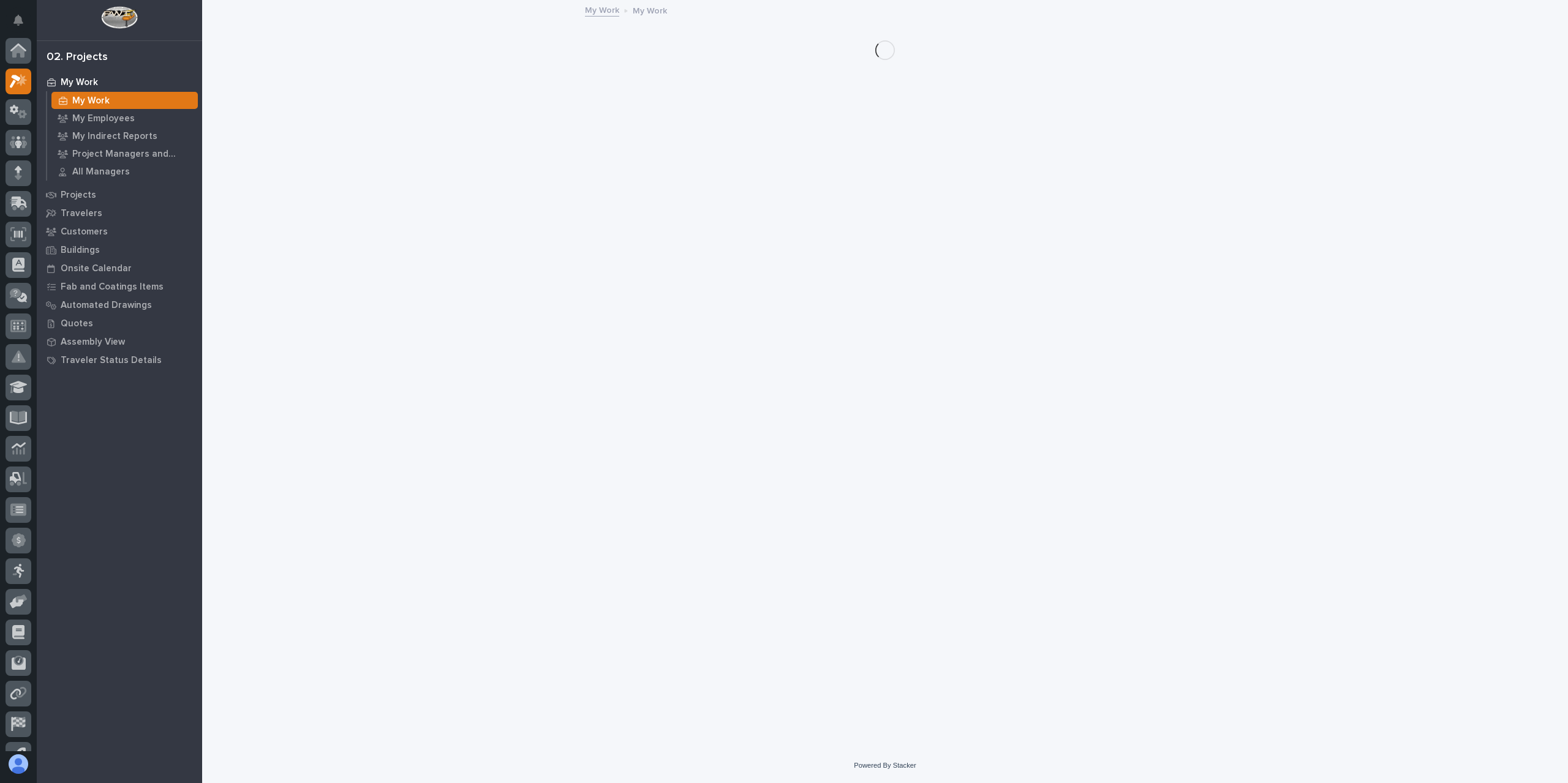
scroll to position [31, 0]
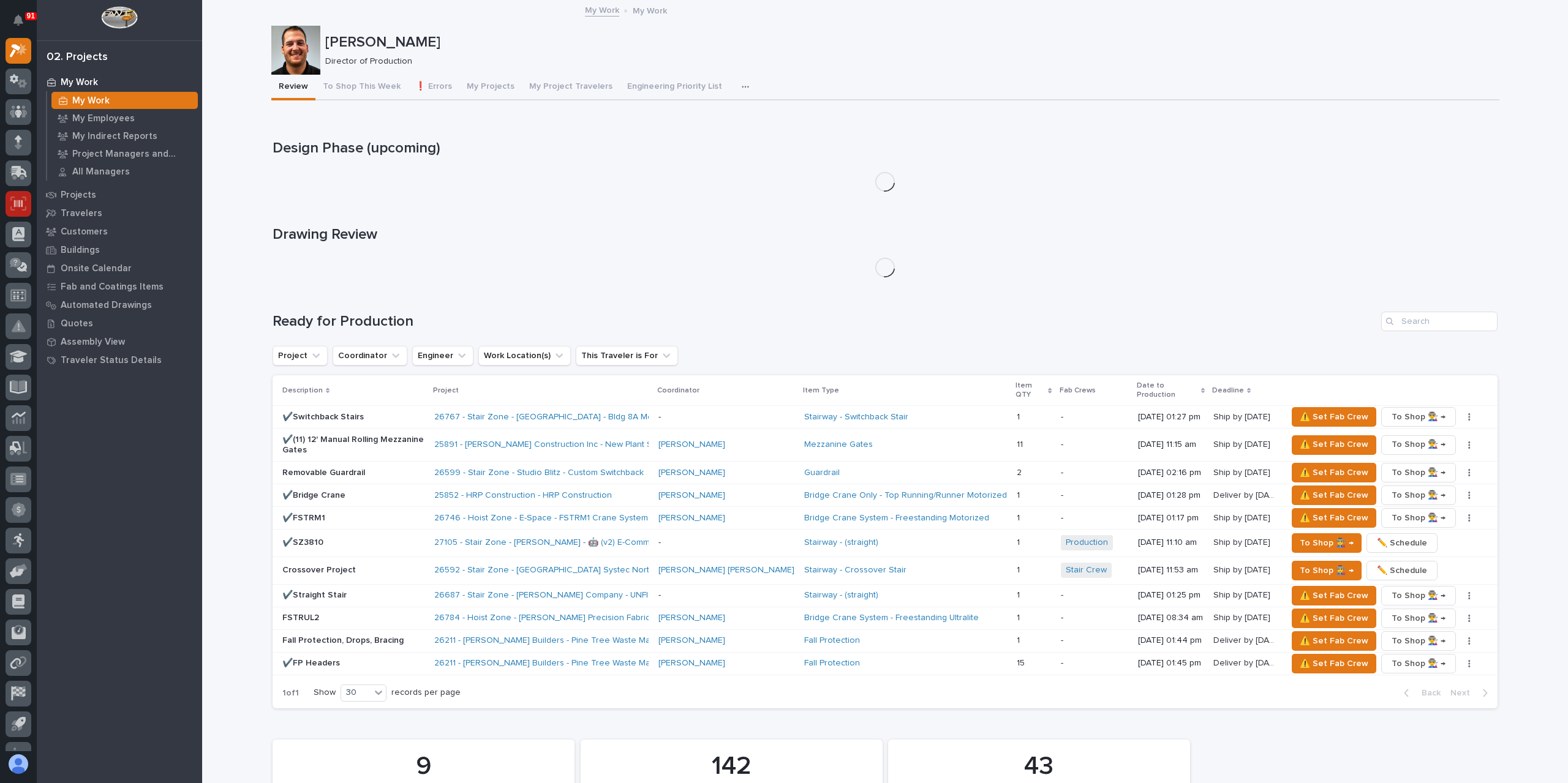
click at [24, 202] on icon at bounding box center [18, 204] width 16 height 14
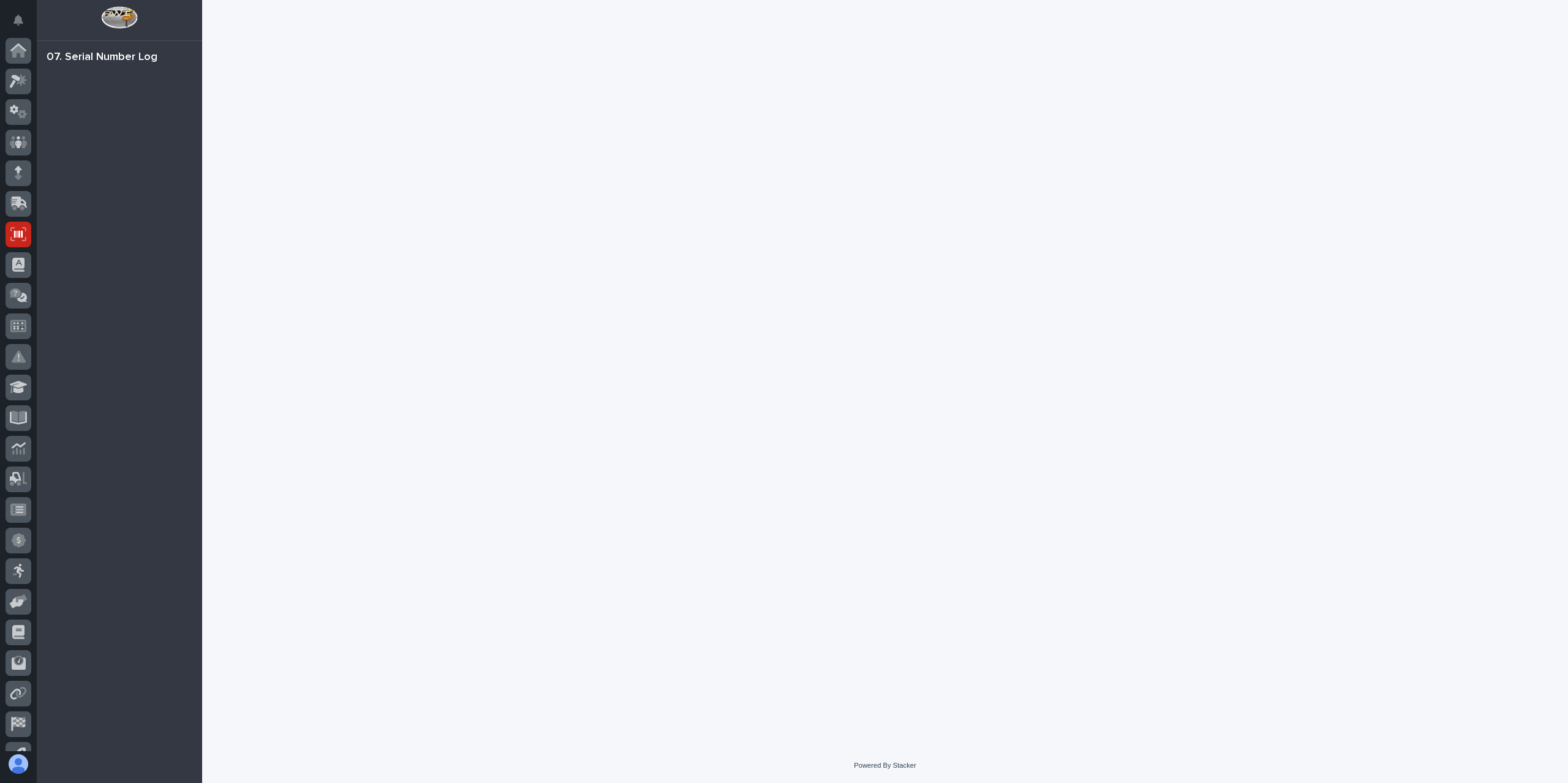
scroll to position [52, 0]
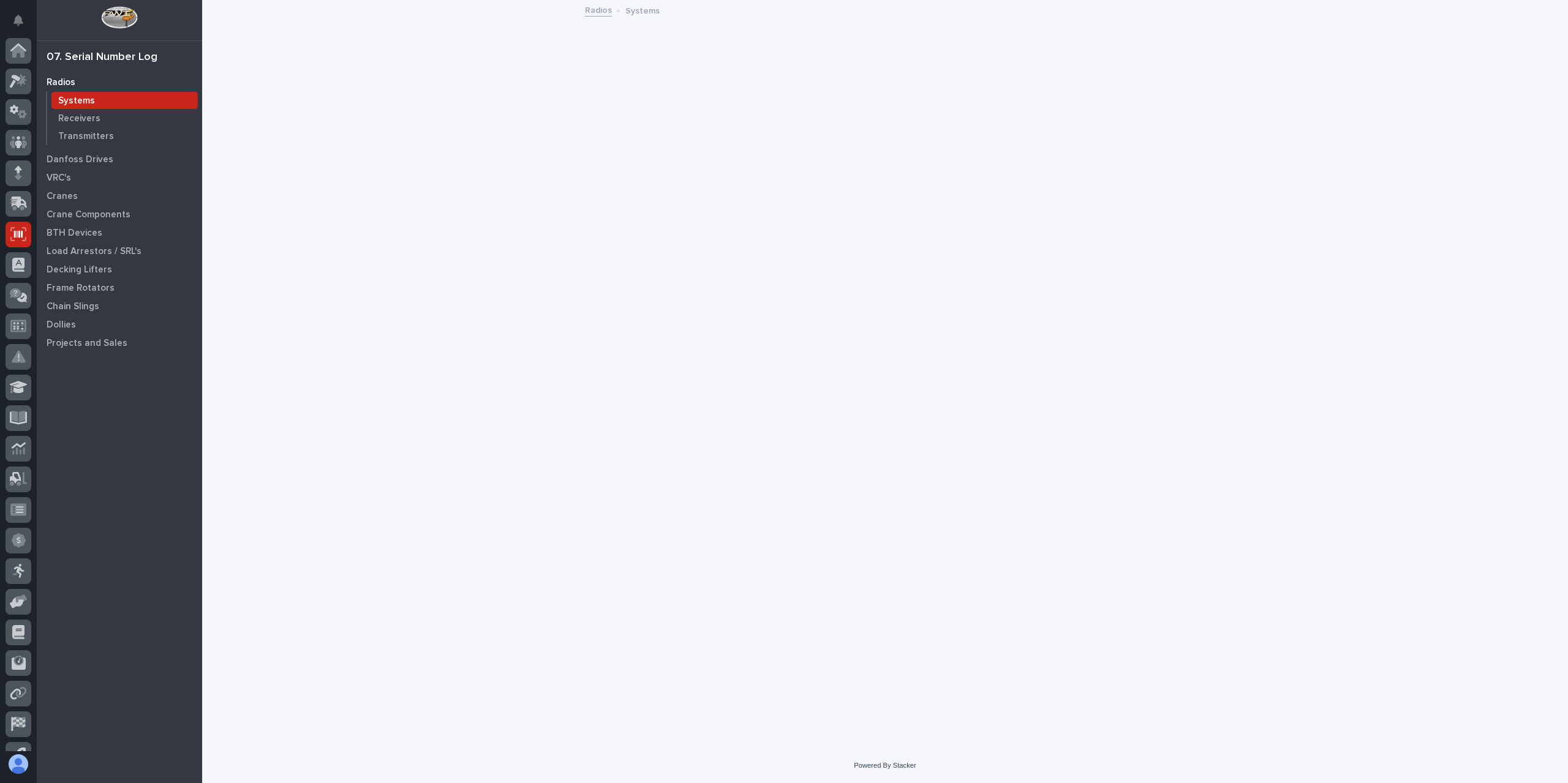
scroll to position [52, 0]
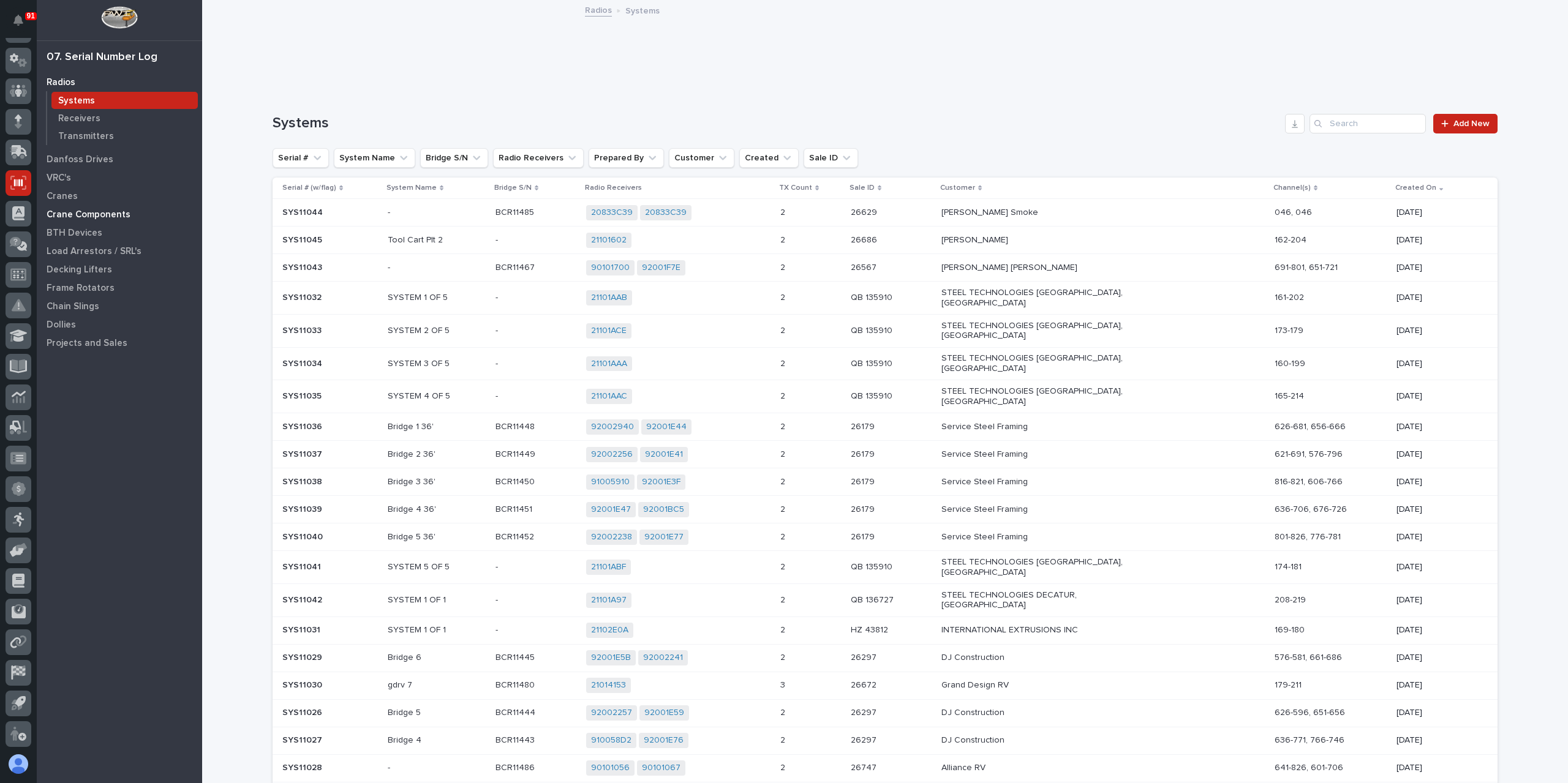
click at [68, 206] on div "Crane Components" at bounding box center [119, 214] width 159 height 17
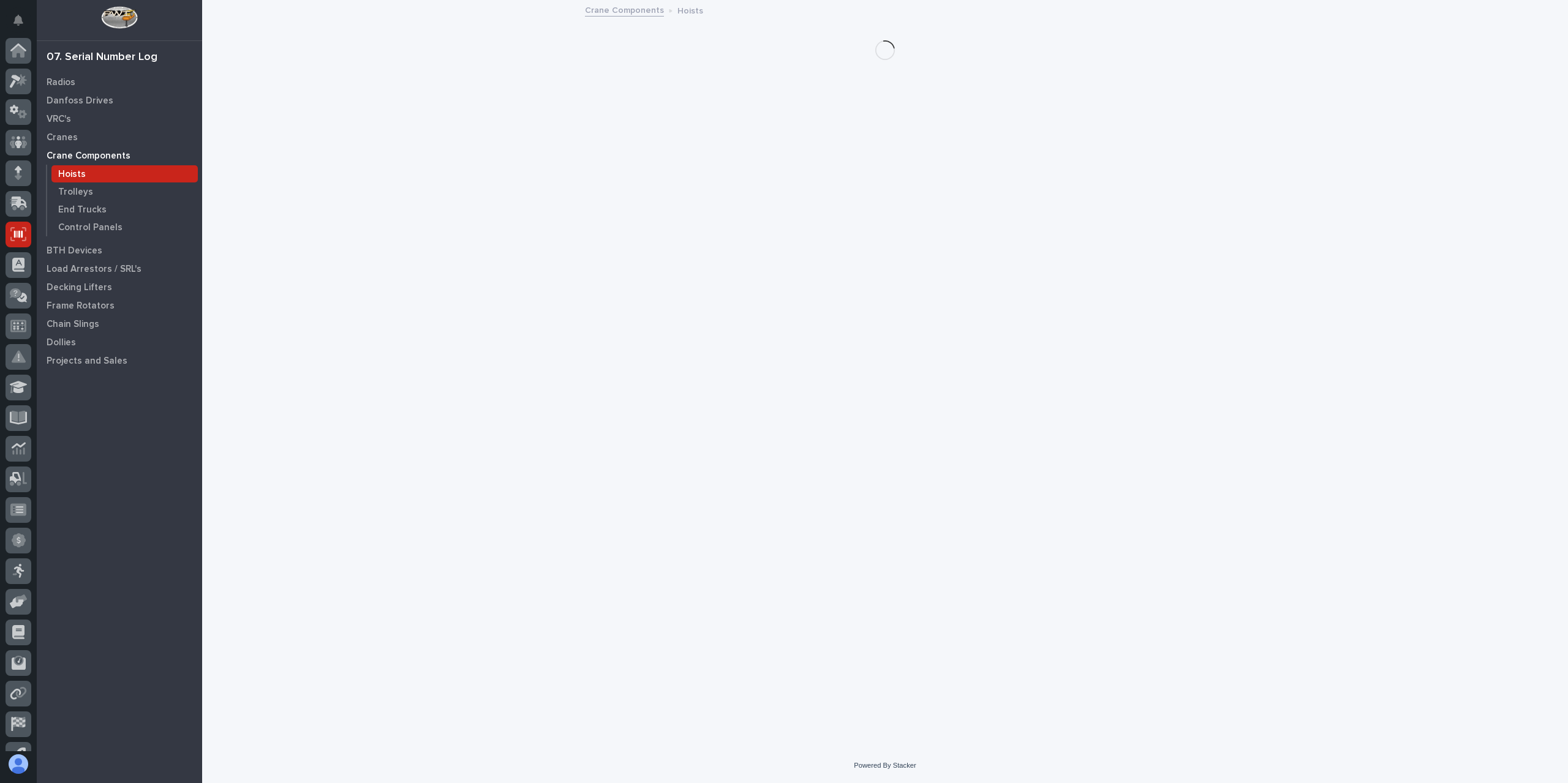
scroll to position [52, 0]
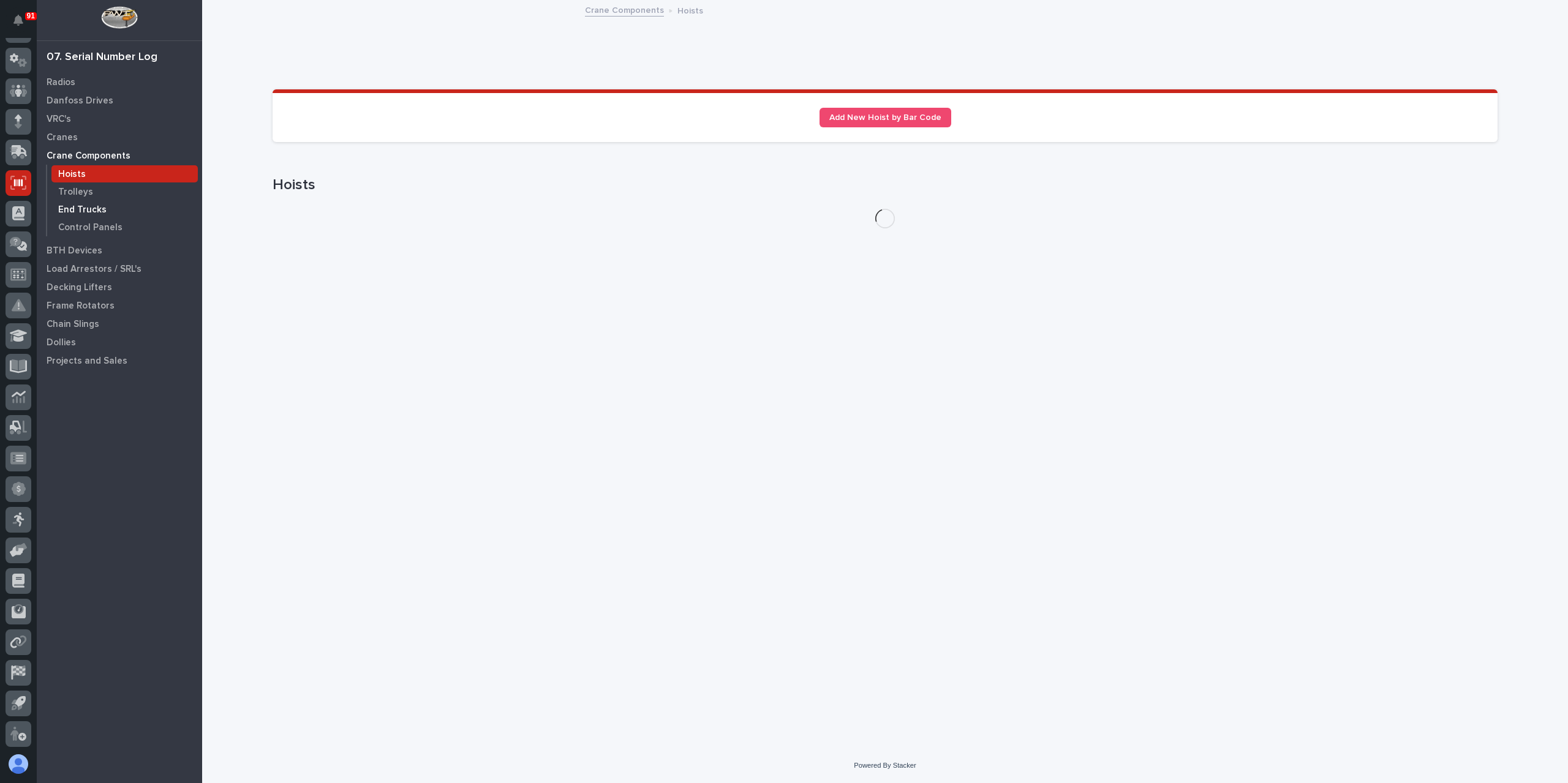
click at [71, 201] on div "End Trucks" at bounding box center [124, 209] width 146 height 17
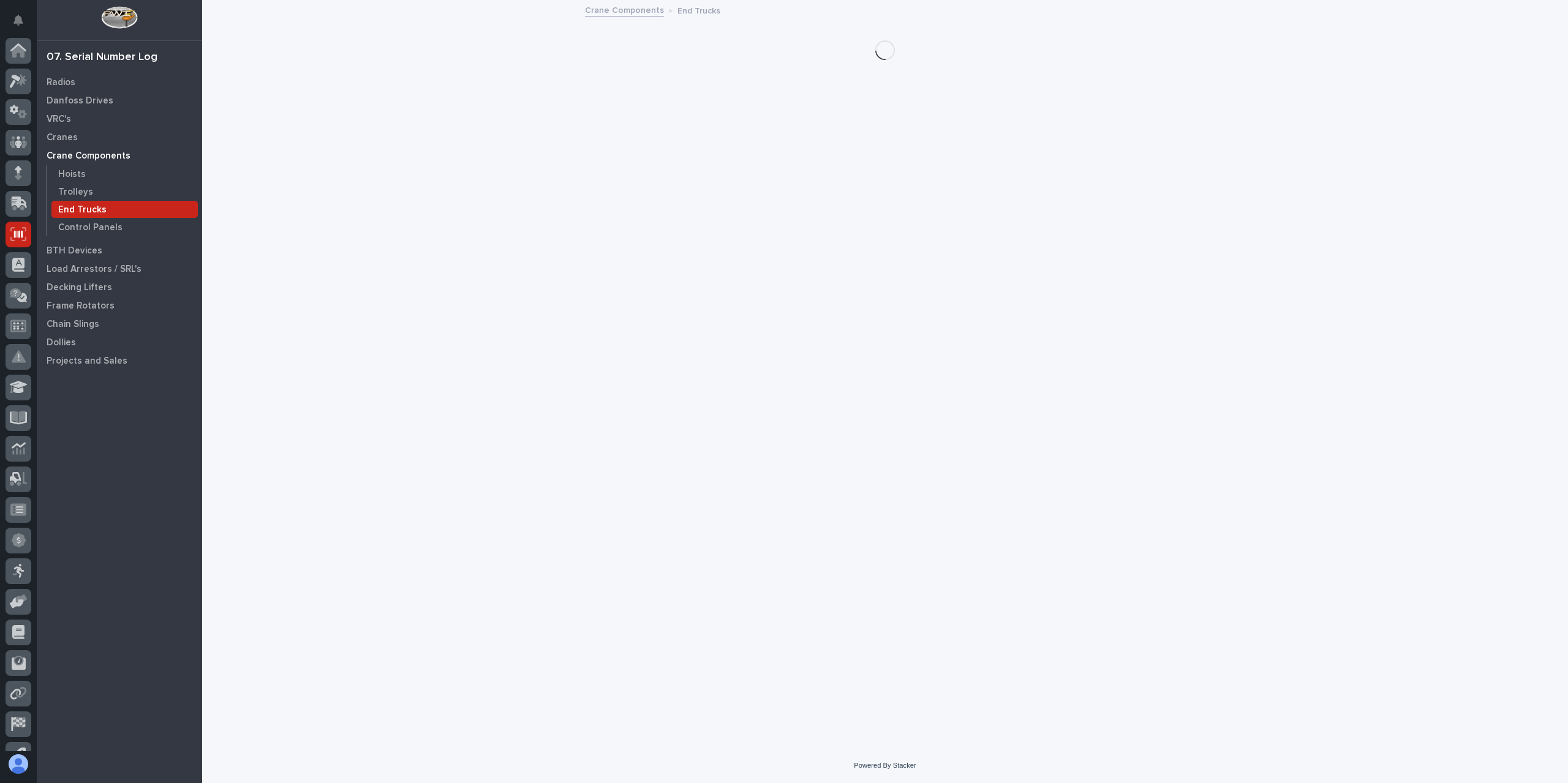
scroll to position [52, 0]
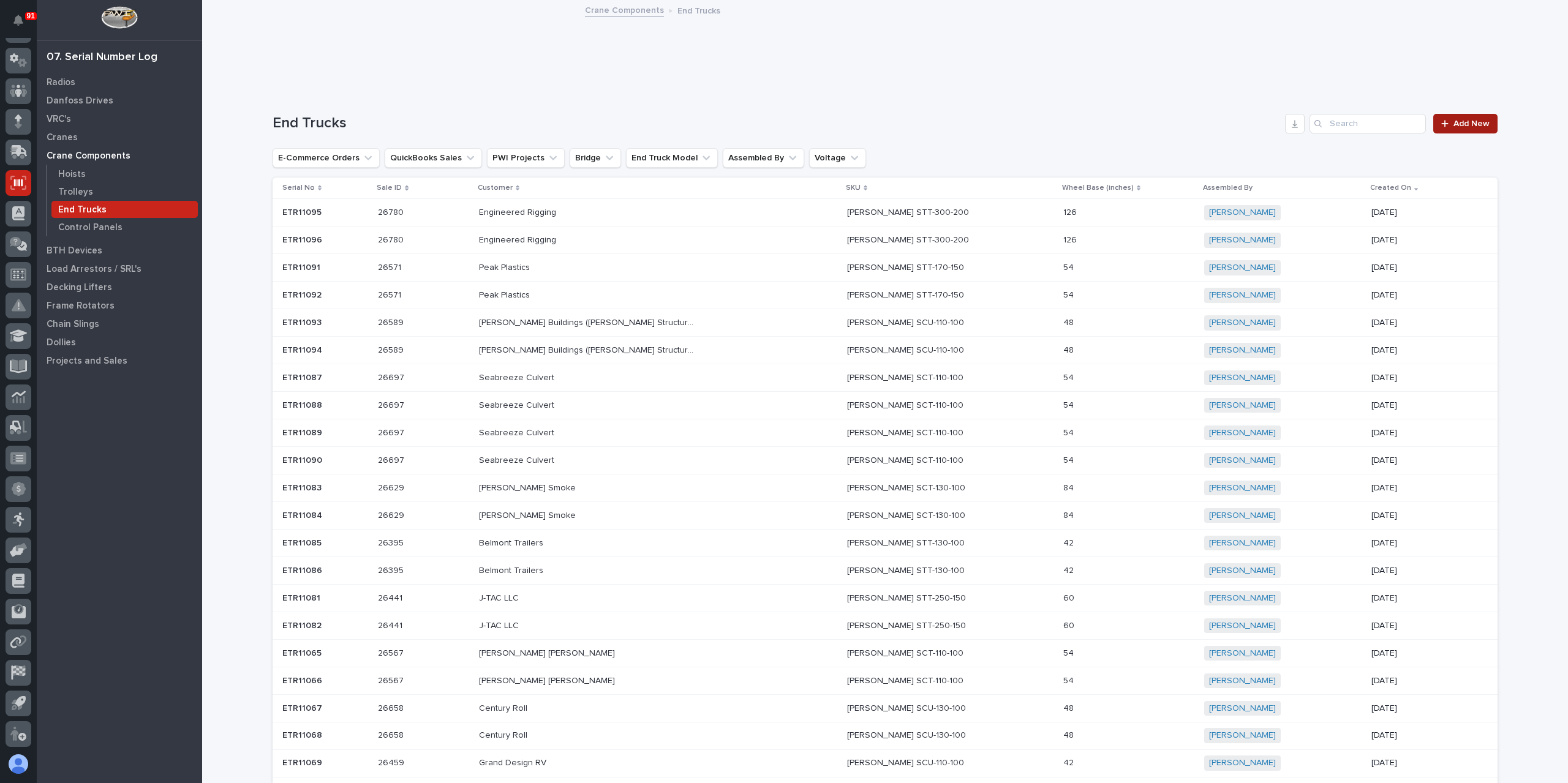
click at [1461, 115] on link "Add New" at bounding box center [1465, 124] width 64 height 19
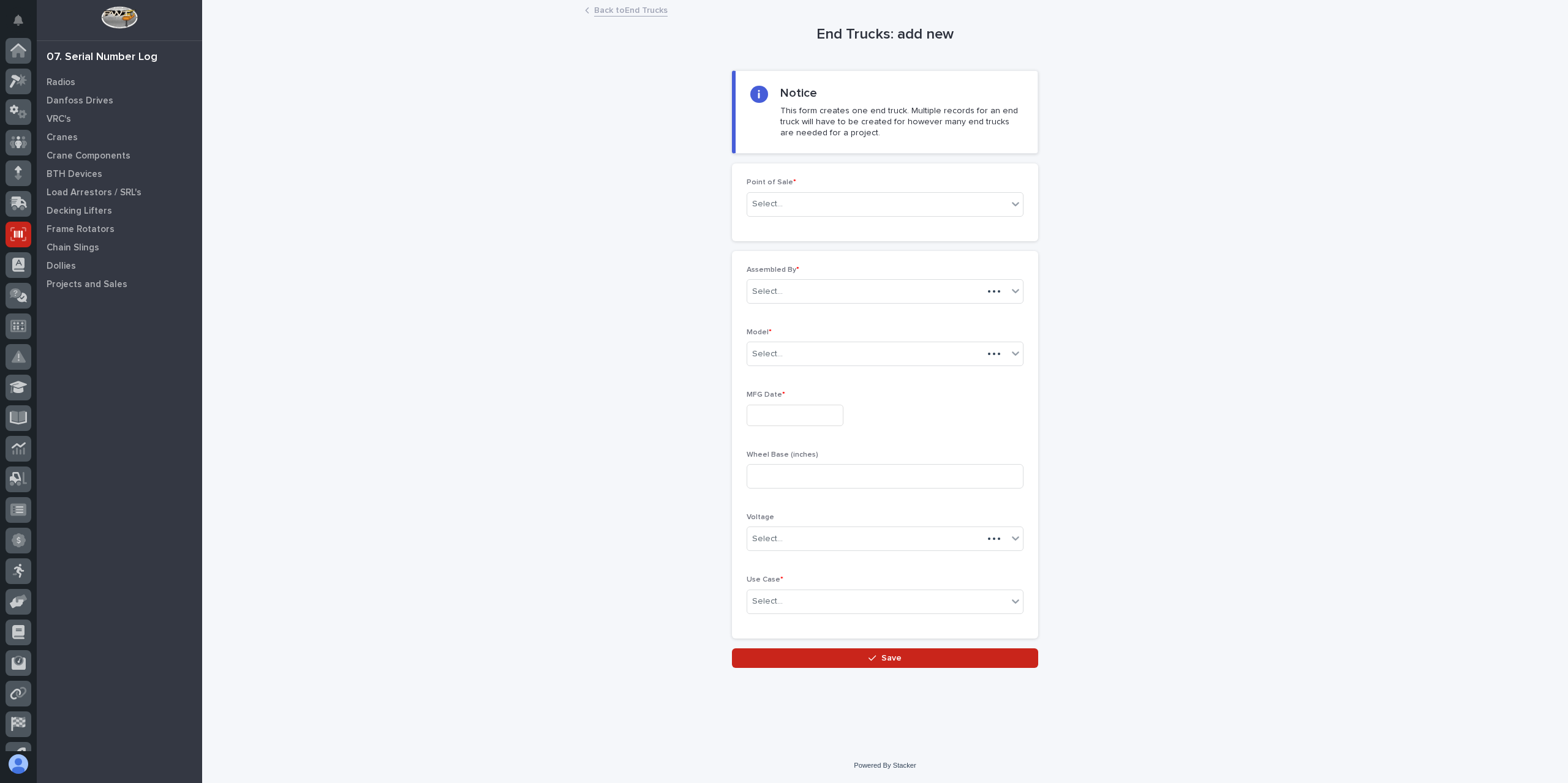
scroll to position [52, 0]
click at [776, 204] on div "Select..." at bounding box center [768, 204] width 31 height 13
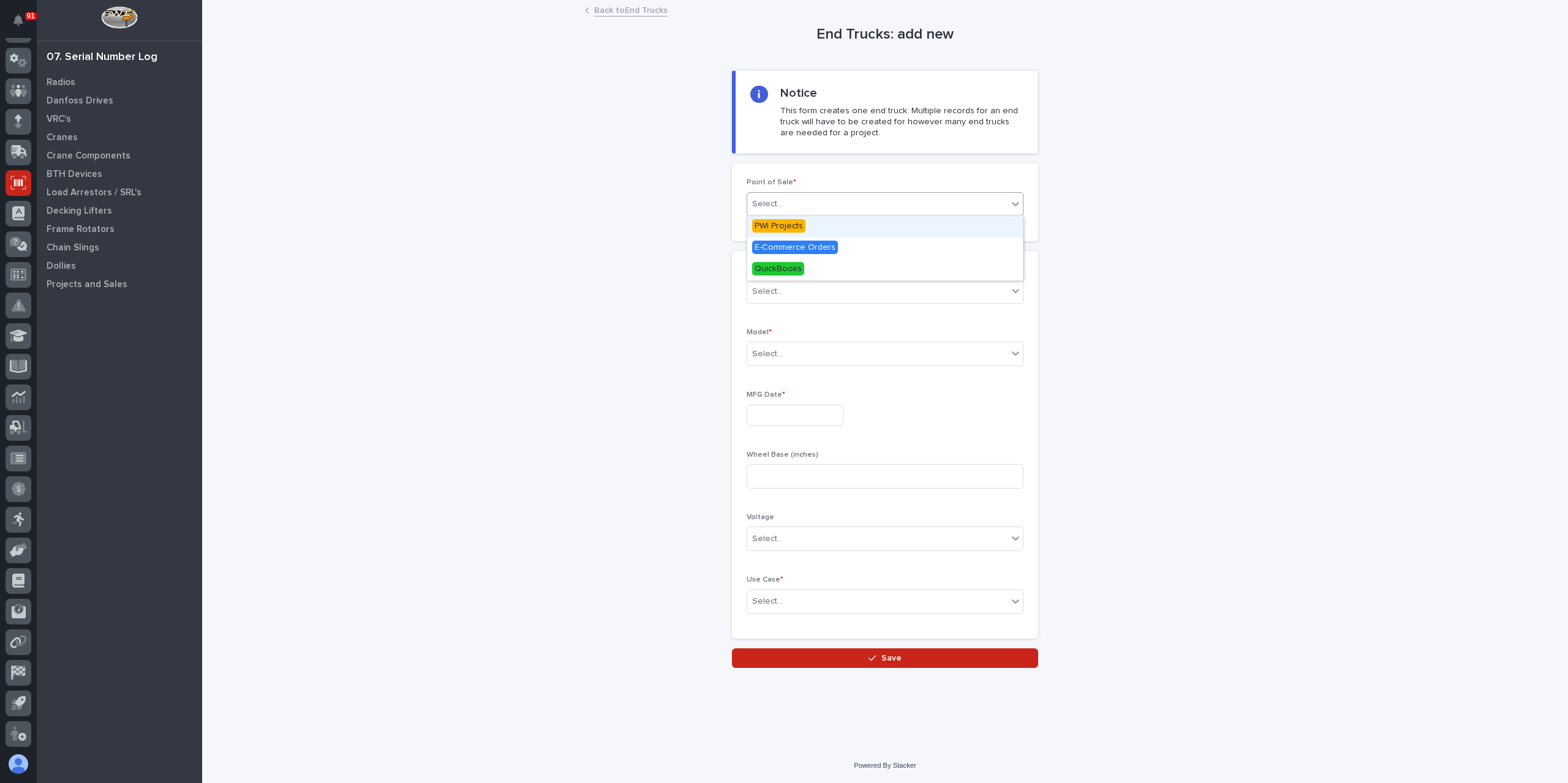
click at [790, 224] on span "PWI Projects" at bounding box center [779, 226] width 54 height 14
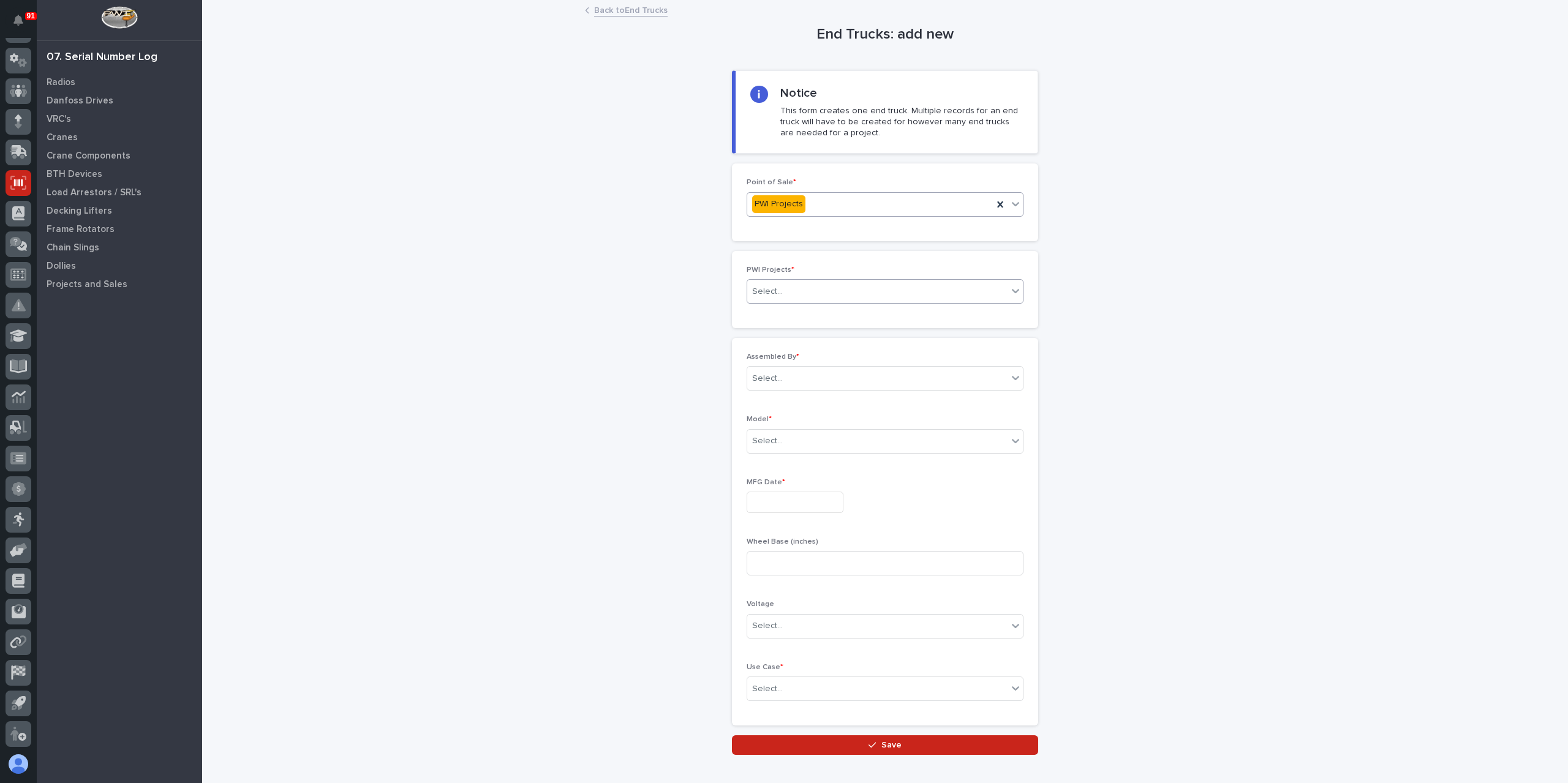
click at [783, 284] on div "Select..." at bounding box center [877, 291] width 260 height 20
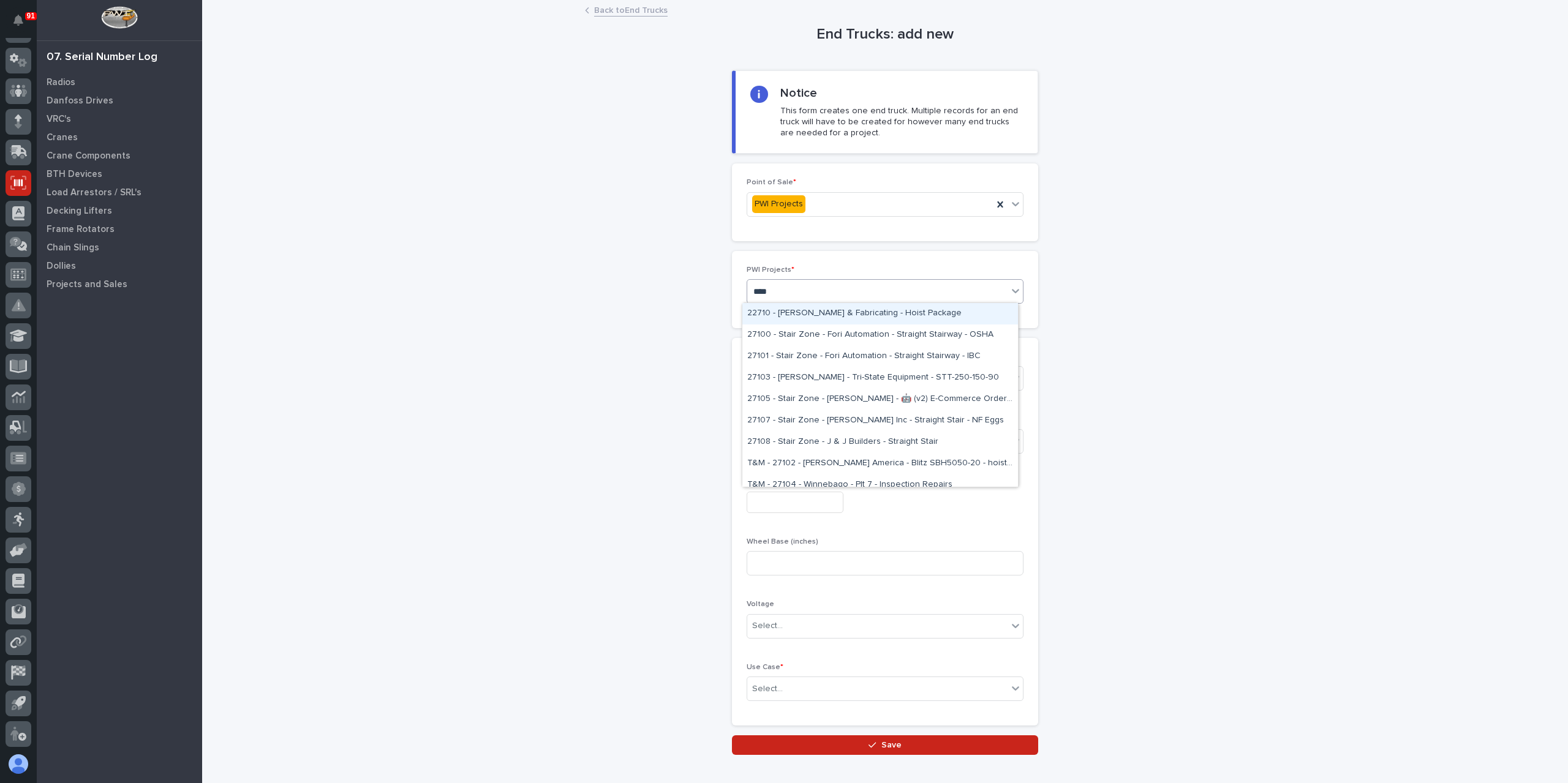
type input "*****"
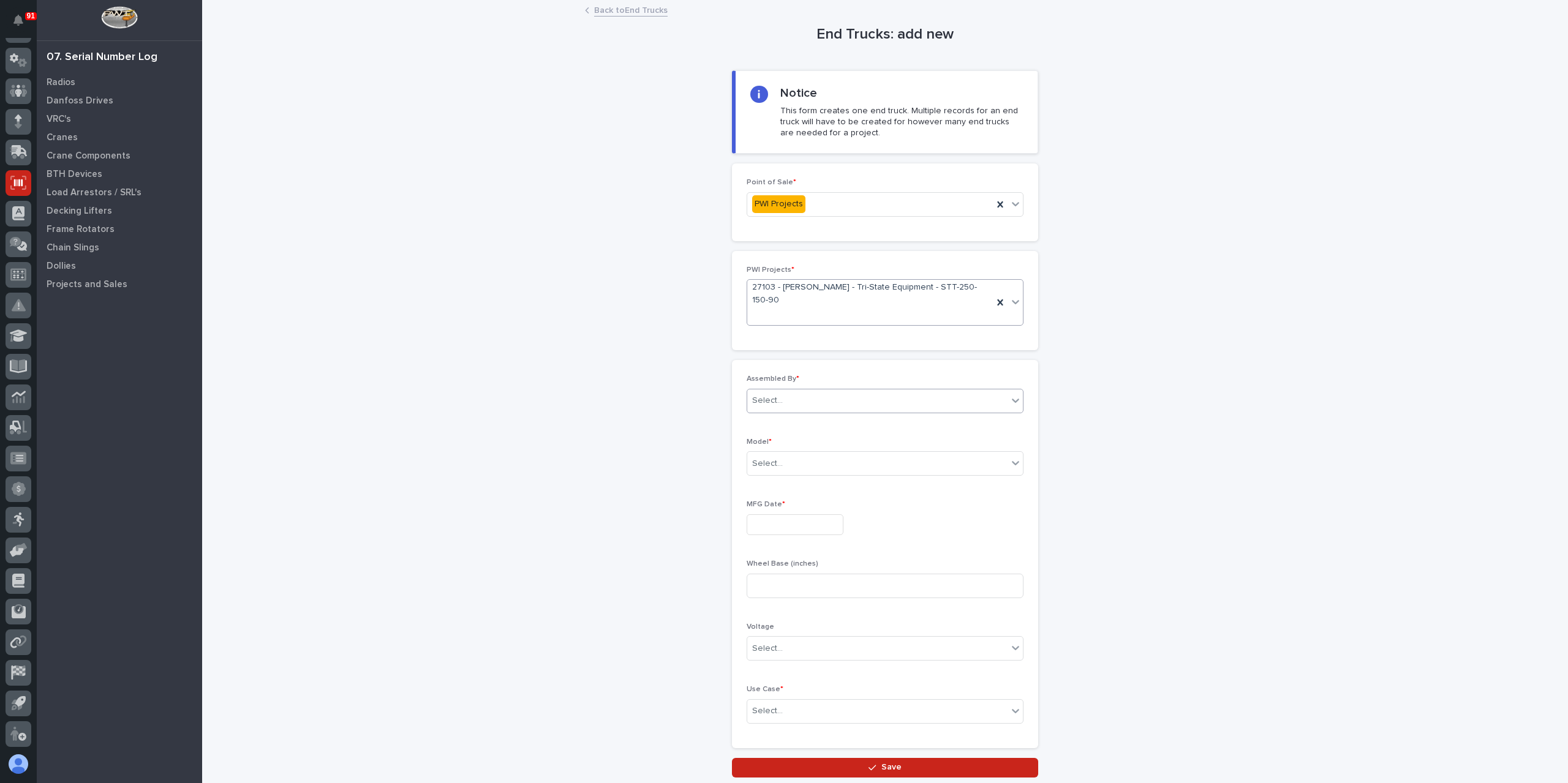
click at [772, 394] on div "Select..." at bounding box center [768, 401] width 31 height 13
click at [792, 537] on div "[PERSON_NAME]" at bounding box center [881, 528] width 276 height 21
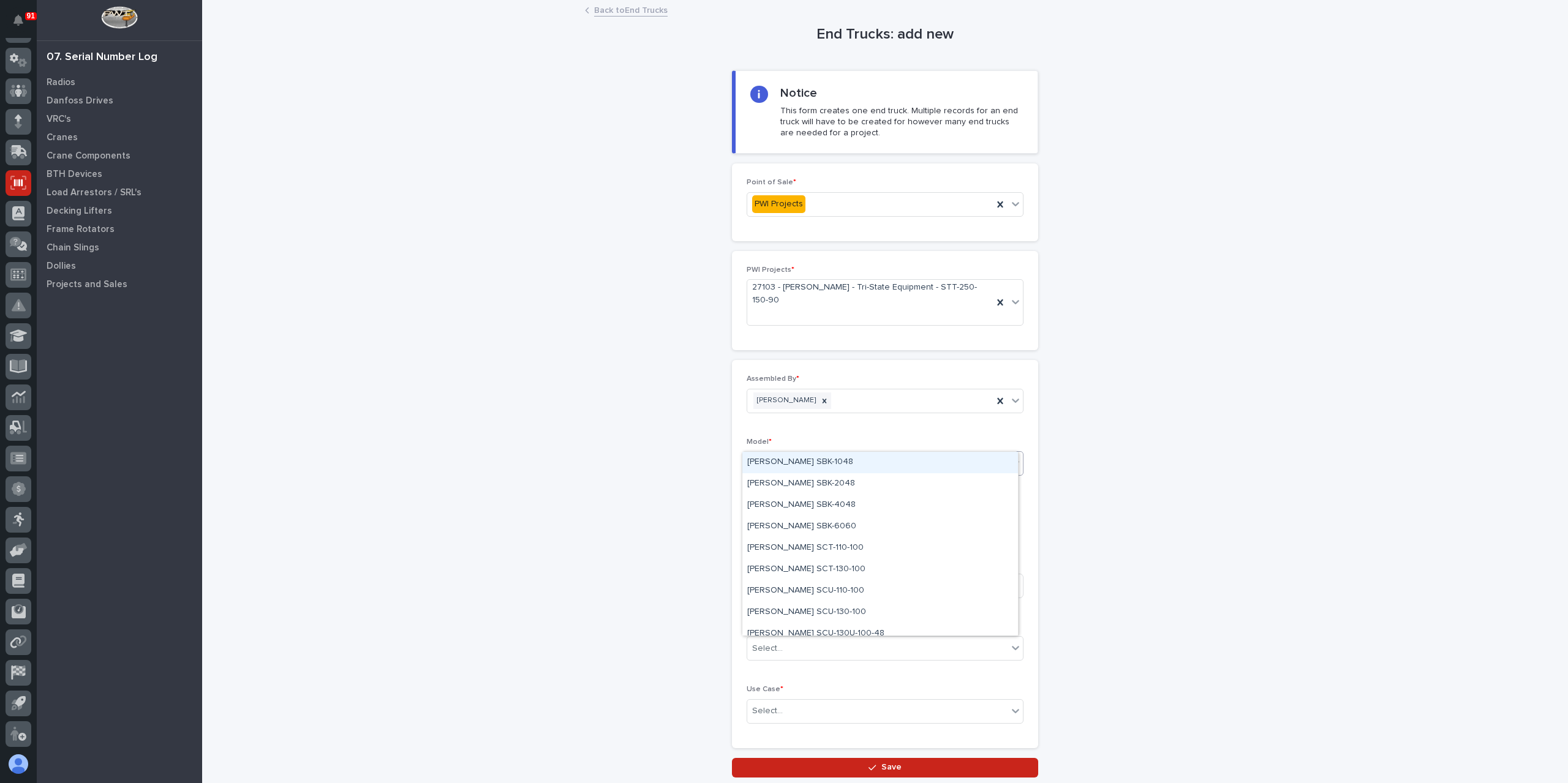
click at [790, 454] on div "Select..." at bounding box center [877, 463] width 260 height 20
click at [801, 585] on div "Starke STT-250-150" at bounding box center [881, 581] width 276 height 21
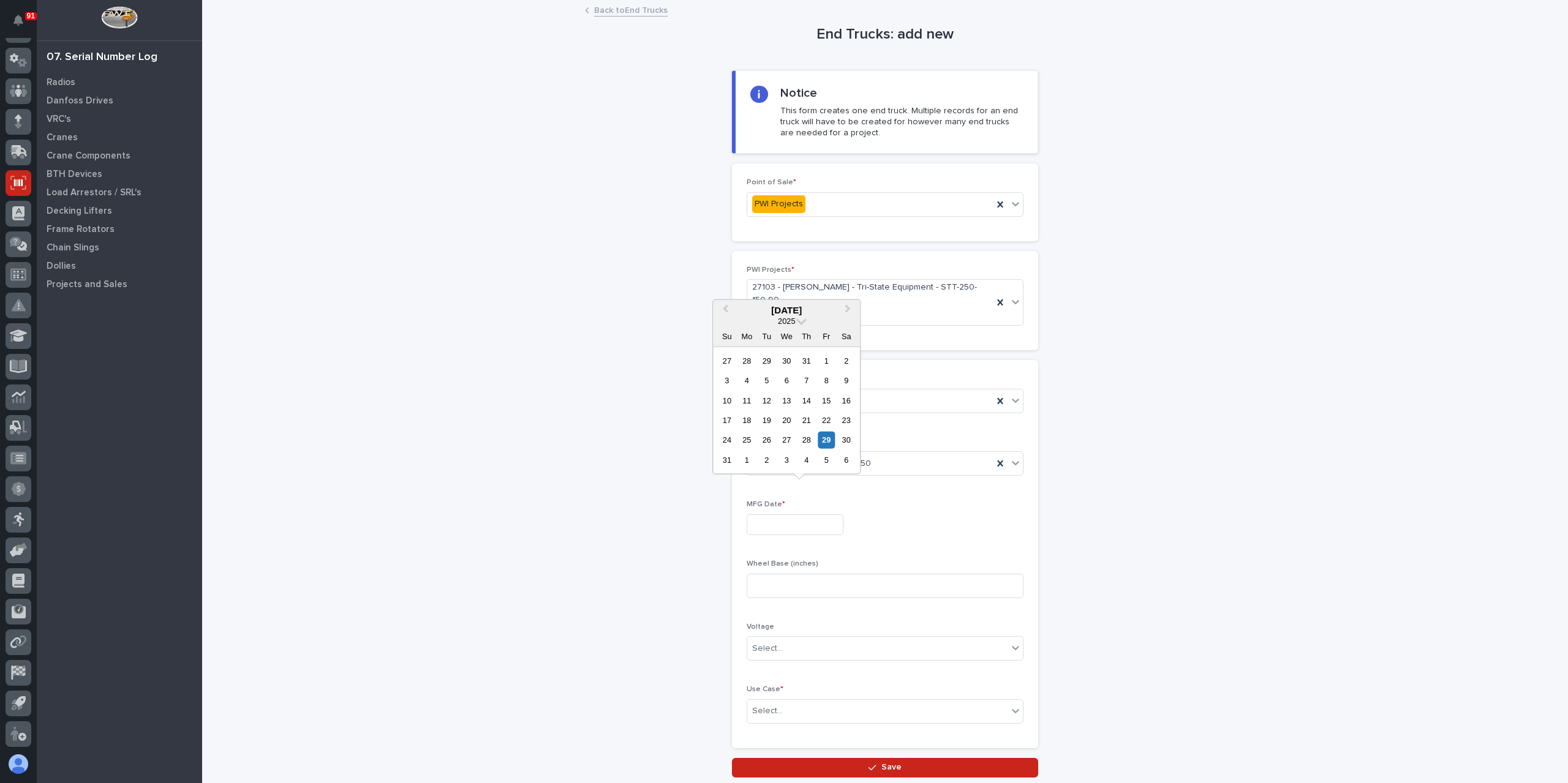
click at [794, 514] on input "text" at bounding box center [795, 525] width 97 height 21
click at [822, 460] on div "5" at bounding box center [827, 460] width 17 height 17
type input "**********"
click at [788, 574] on input at bounding box center [885, 586] width 277 height 24
type input "90"
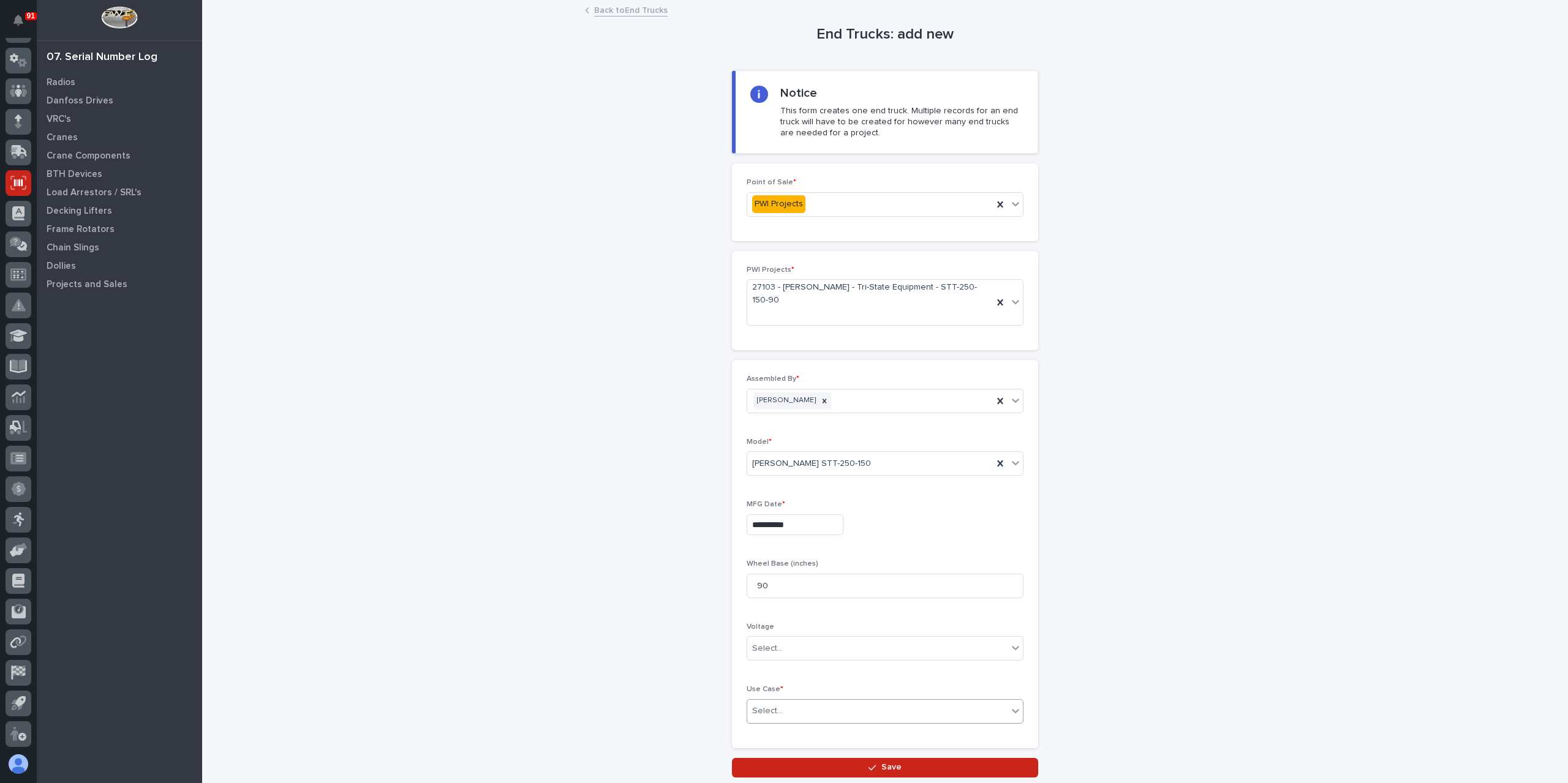
click at [794, 701] on div "Select..." at bounding box center [877, 711] width 260 height 20
click at [788, 747] on div "Other" at bounding box center [881, 751] width 276 height 21
click at [788, 758] on button "Save" at bounding box center [885, 768] width 306 height 19
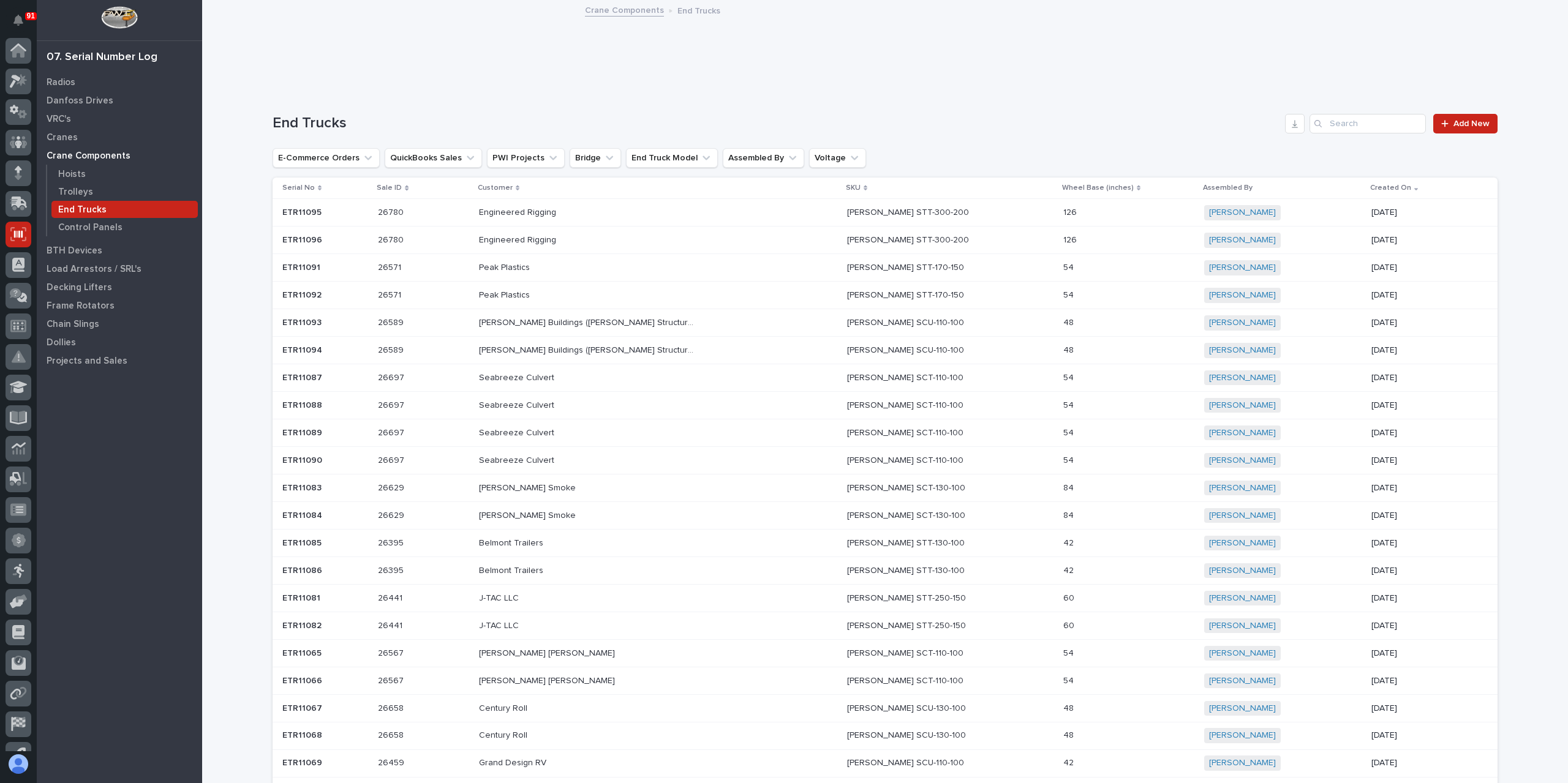
scroll to position [52, 0]
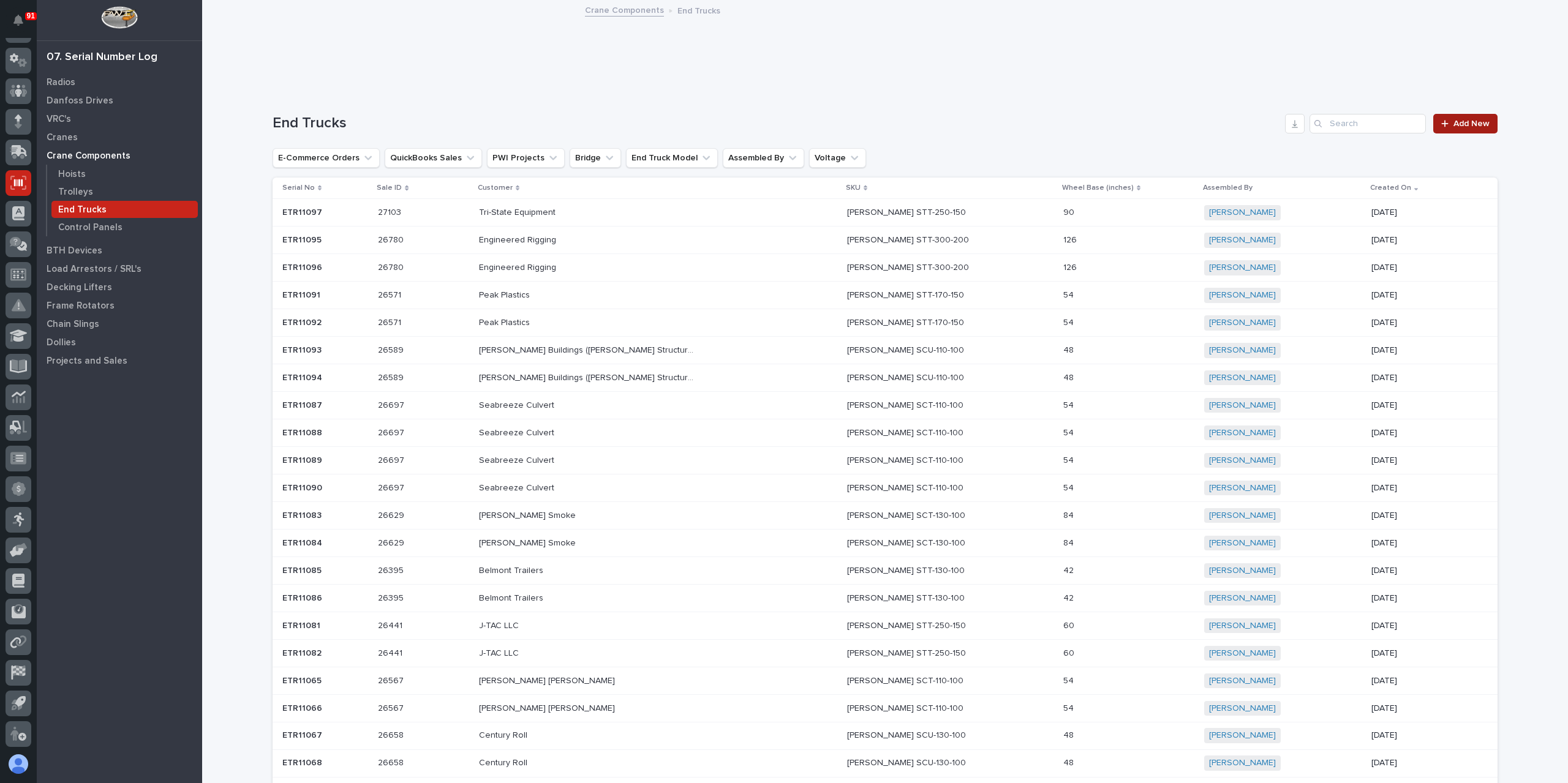
click at [1458, 123] on span "Add New" at bounding box center [1472, 123] width 36 height 8
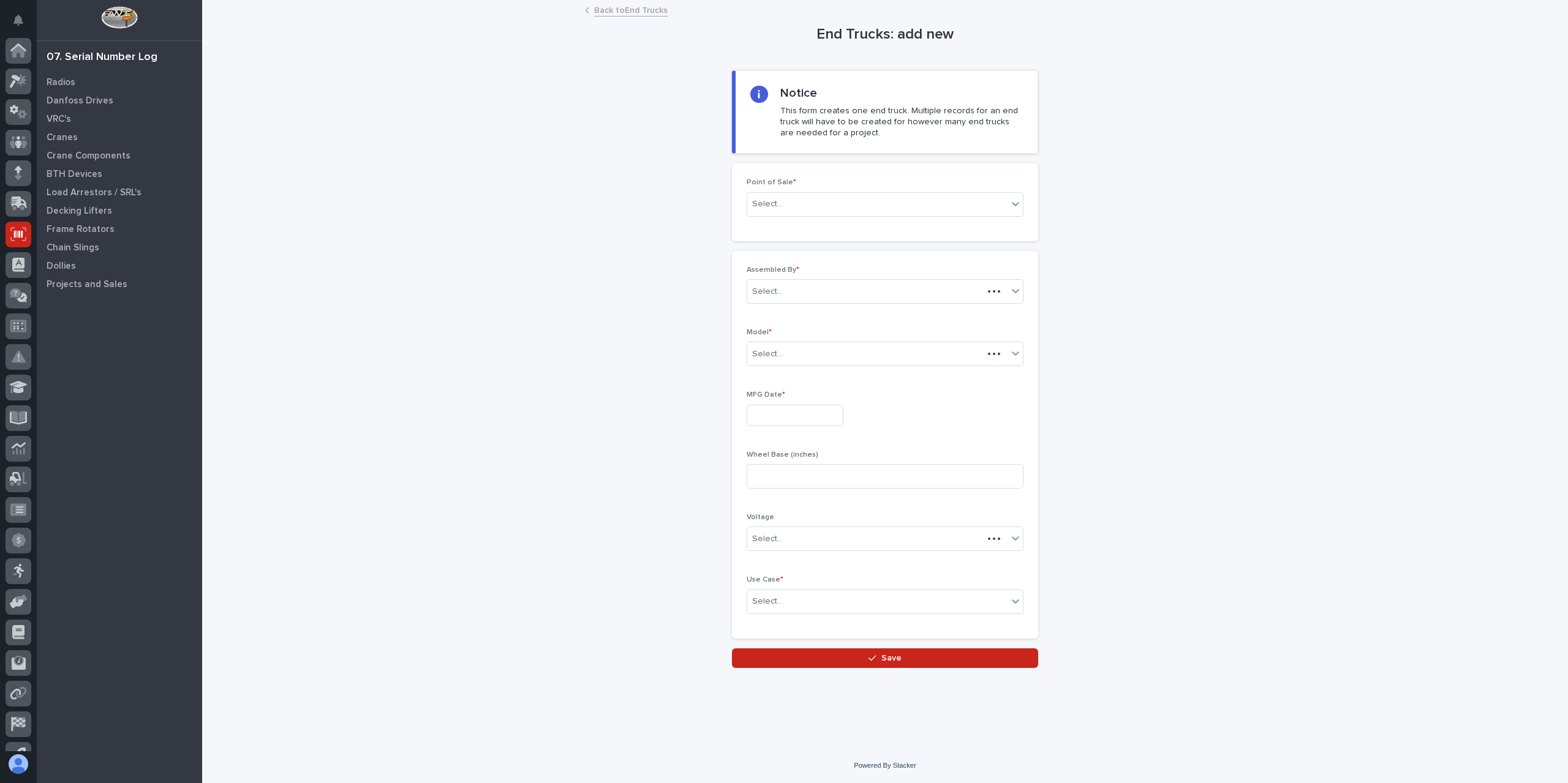
scroll to position [52, 0]
click at [776, 220] on div "Point of Sale * Select..." at bounding box center [885, 202] width 277 height 48
click at [785, 204] on div "Select..." at bounding box center [877, 204] width 260 height 20
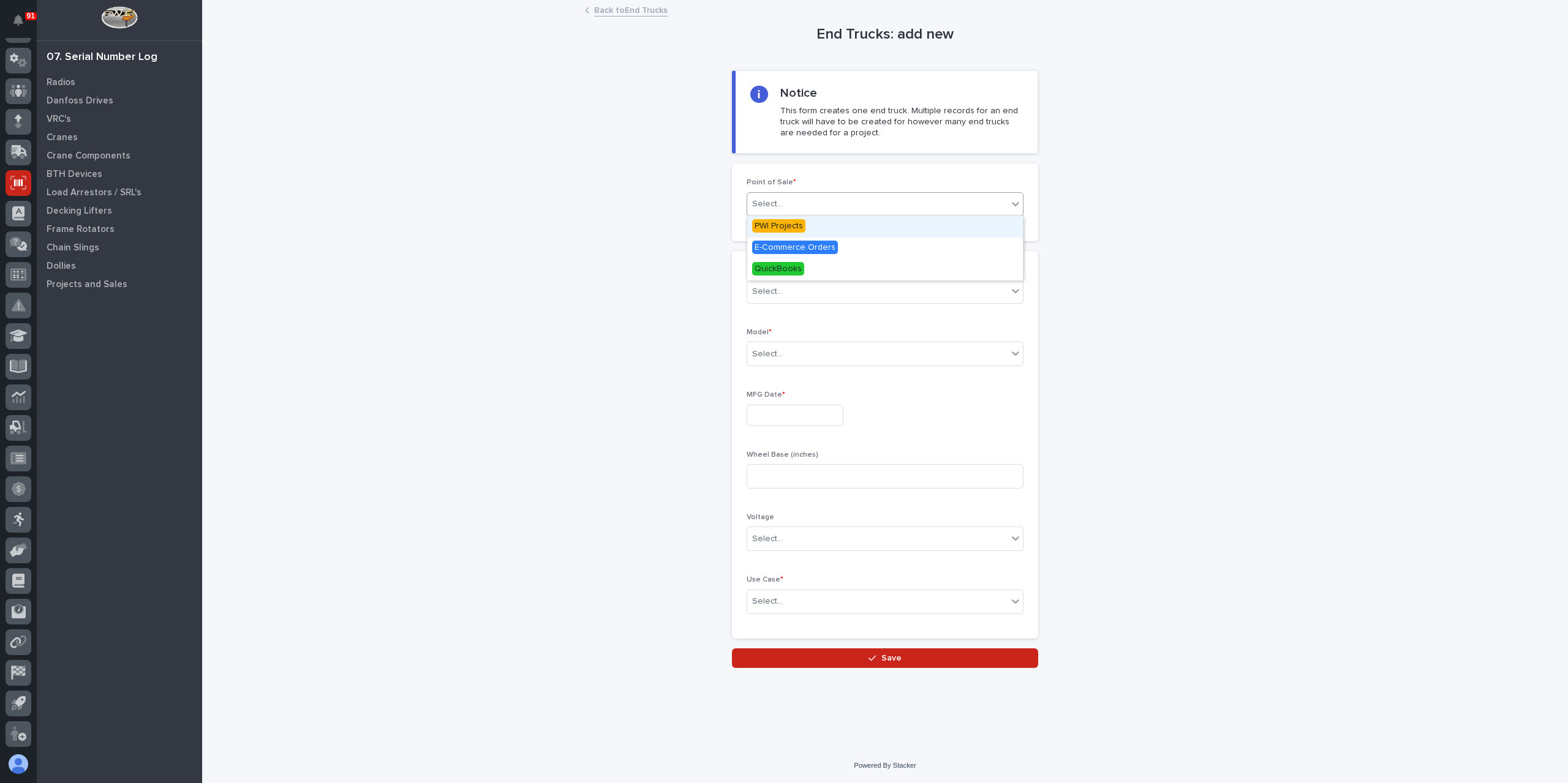
click at [798, 226] on span "PWI Projects" at bounding box center [779, 226] width 54 height 14
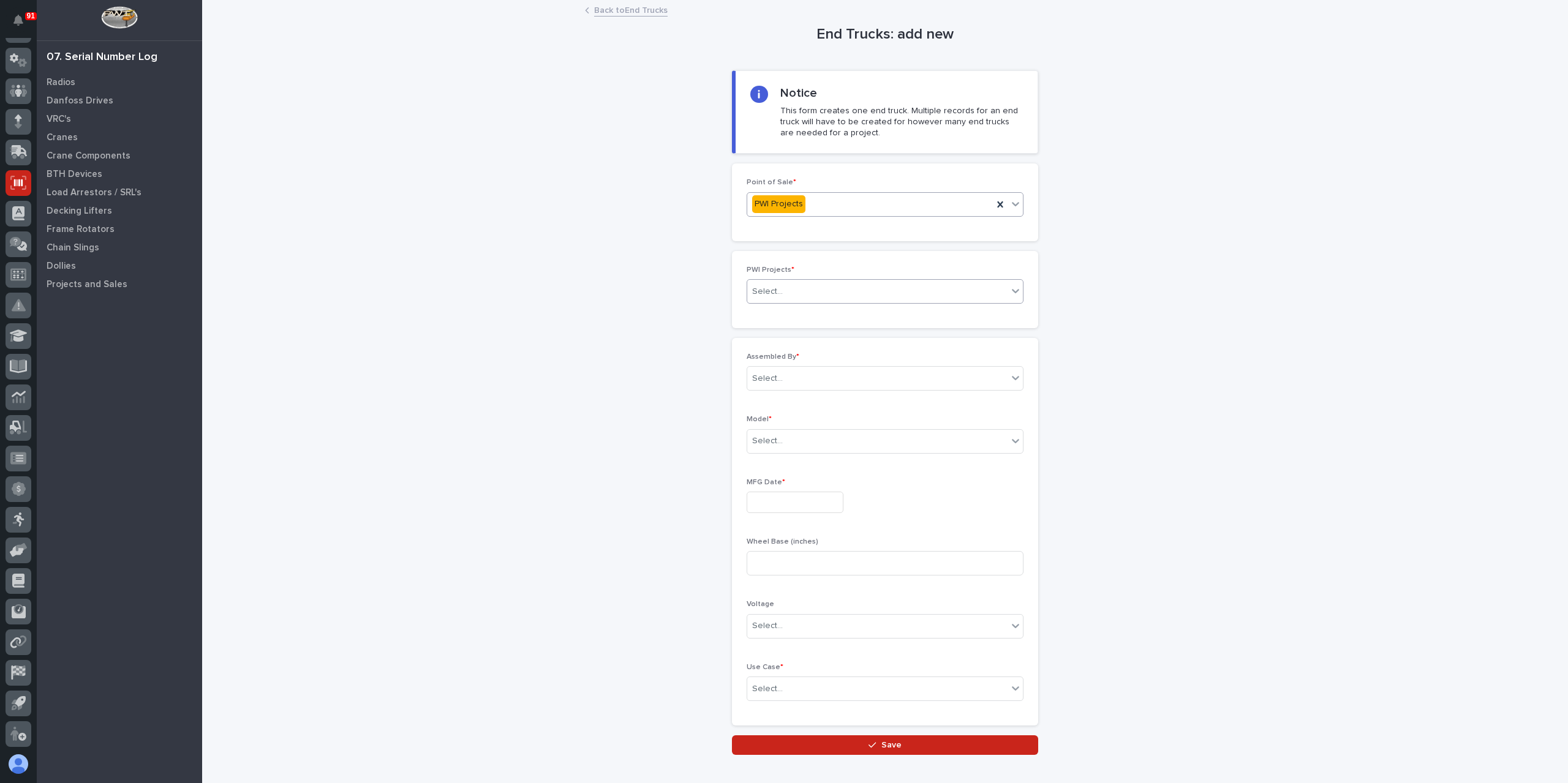
click at [804, 285] on div "Select..." at bounding box center [877, 291] width 260 height 20
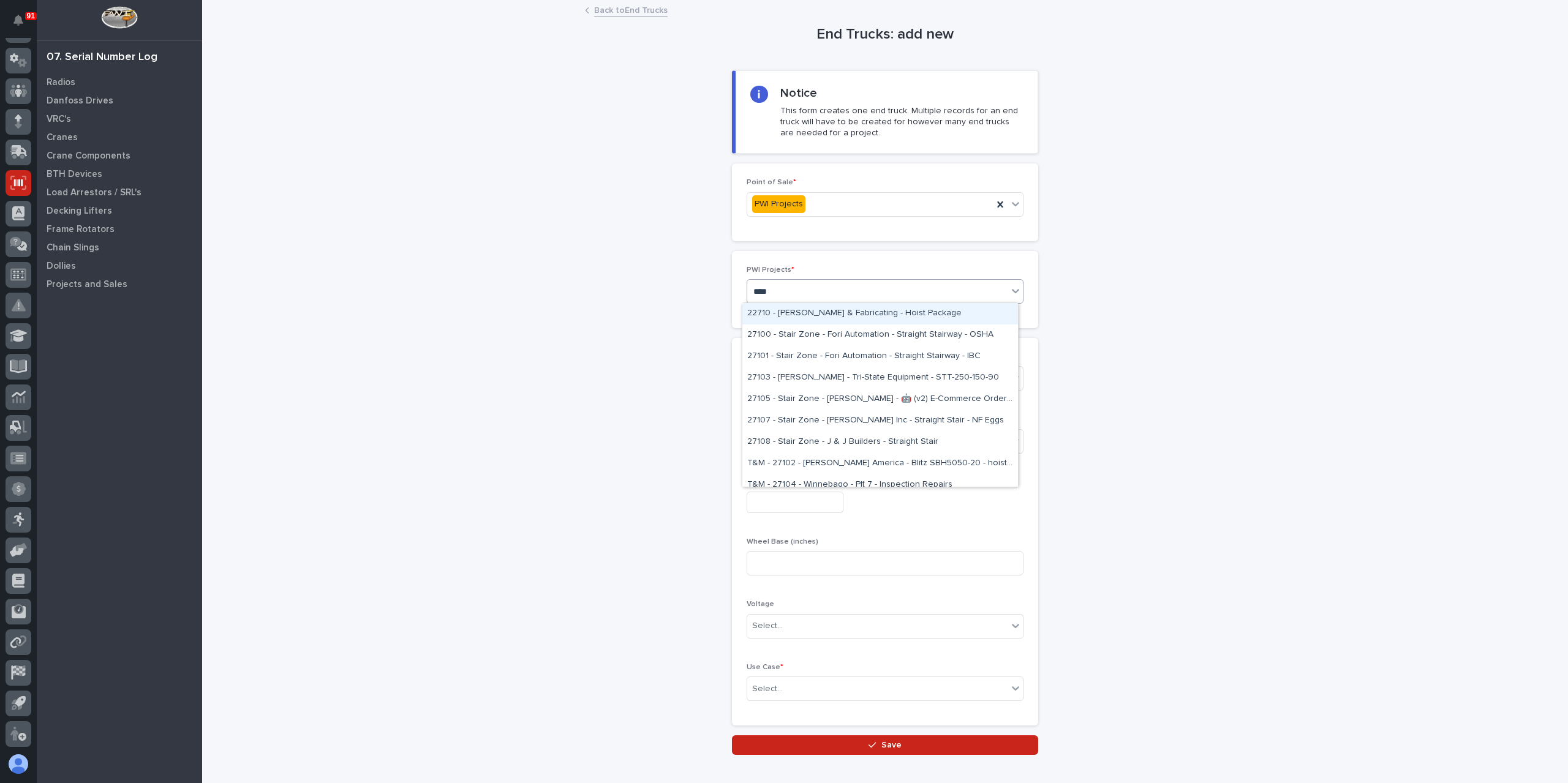
type input "*****"
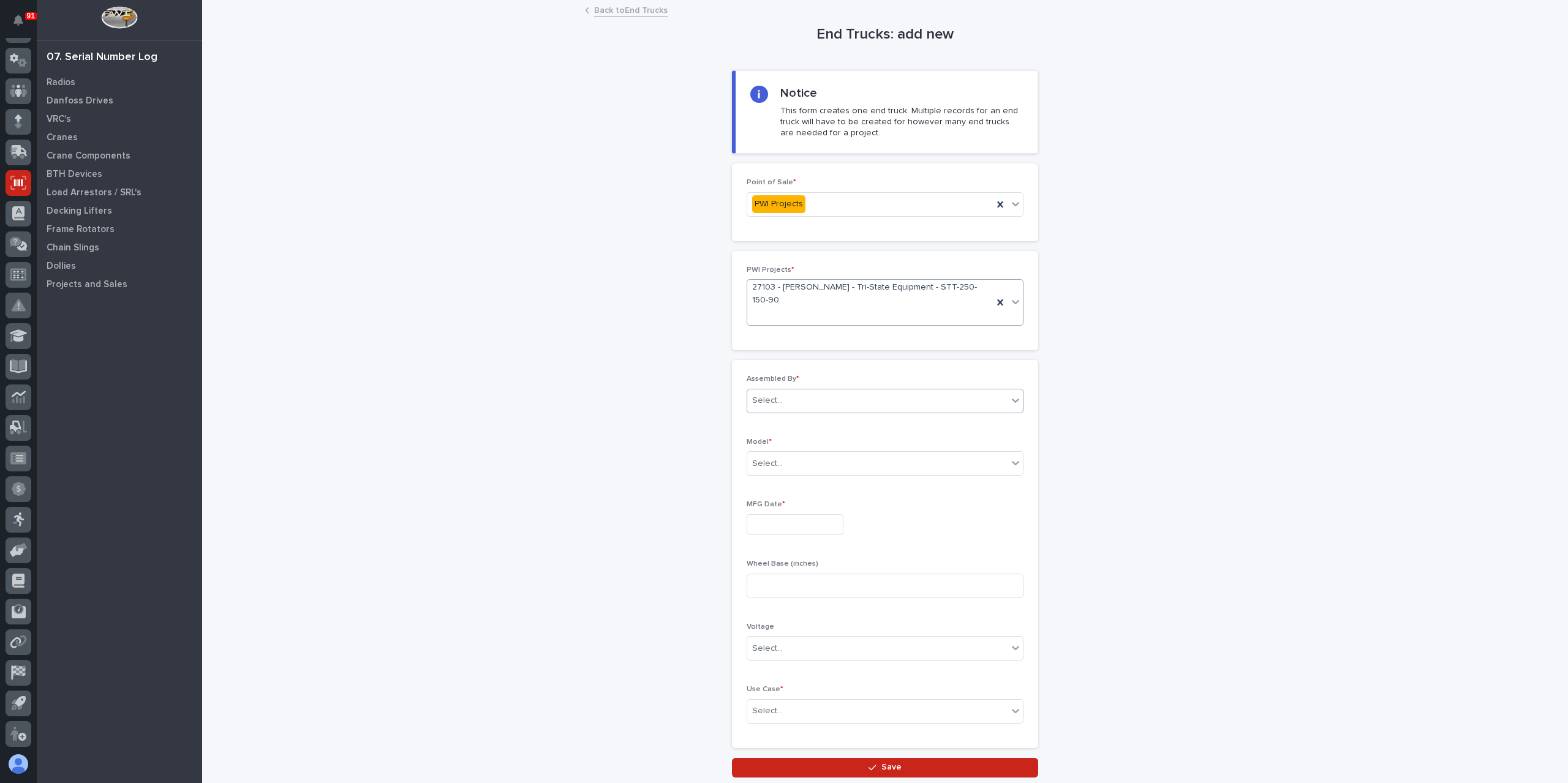
click at [833, 391] on div "Select..." at bounding box center [877, 400] width 260 height 20
click at [787, 516] on div "Adam Hancock" at bounding box center [881, 507] width 276 height 21
click at [818, 392] on div at bounding box center [824, 401] width 14 height 17
click at [829, 391] on div "Select..." at bounding box center [877, 400] width 260 height 20
click at [793, 530] on div "[PERSON_NAME]" at bounding box center [881, 528] width 276 height 21
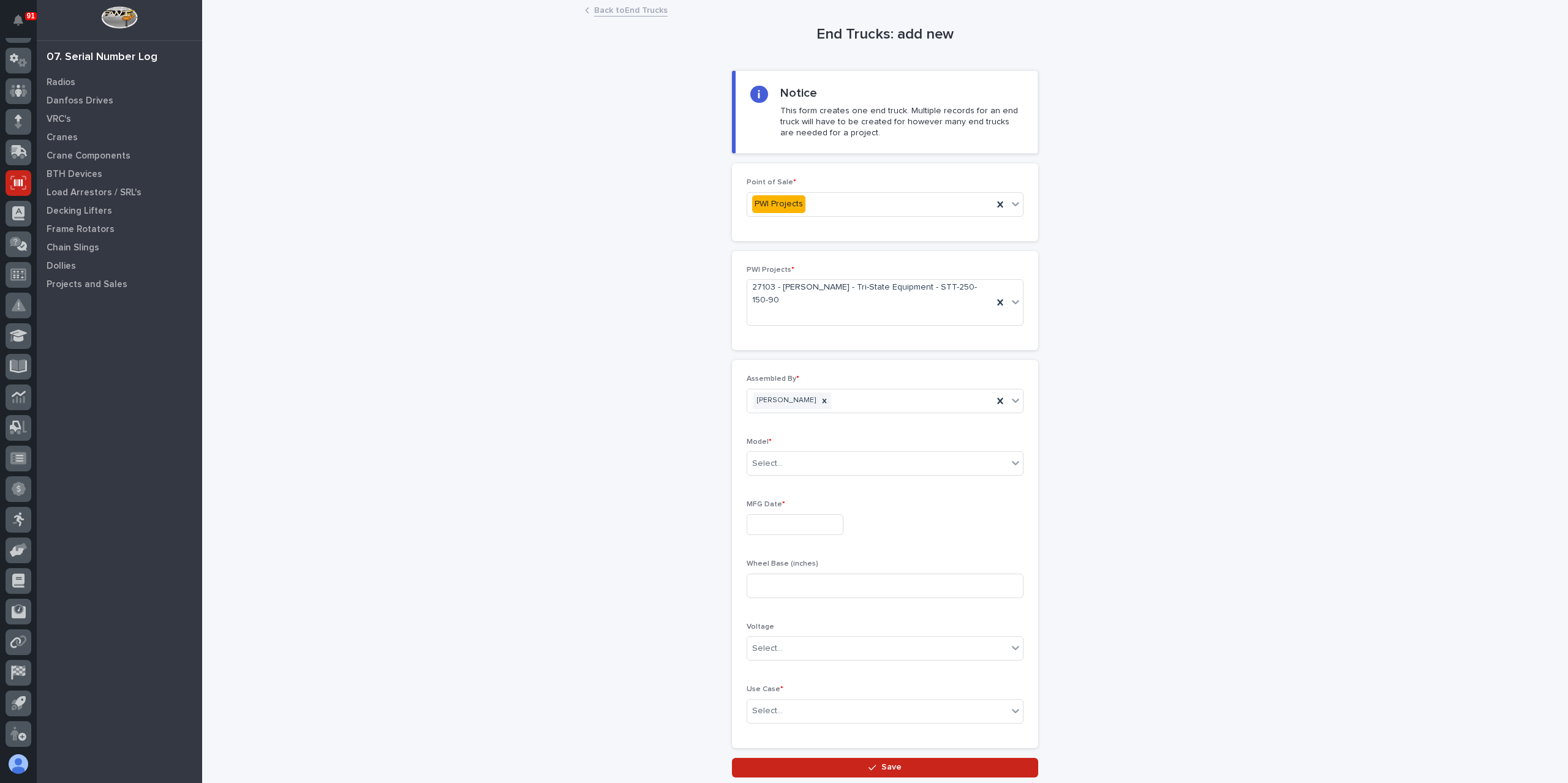
click at [792, 438] on div "Model * Select..." at bounding box center [885, 461] width 277 height 48
click at [804, 454] on div "Select..." at bounding box center [877, 463] width 260 height 20
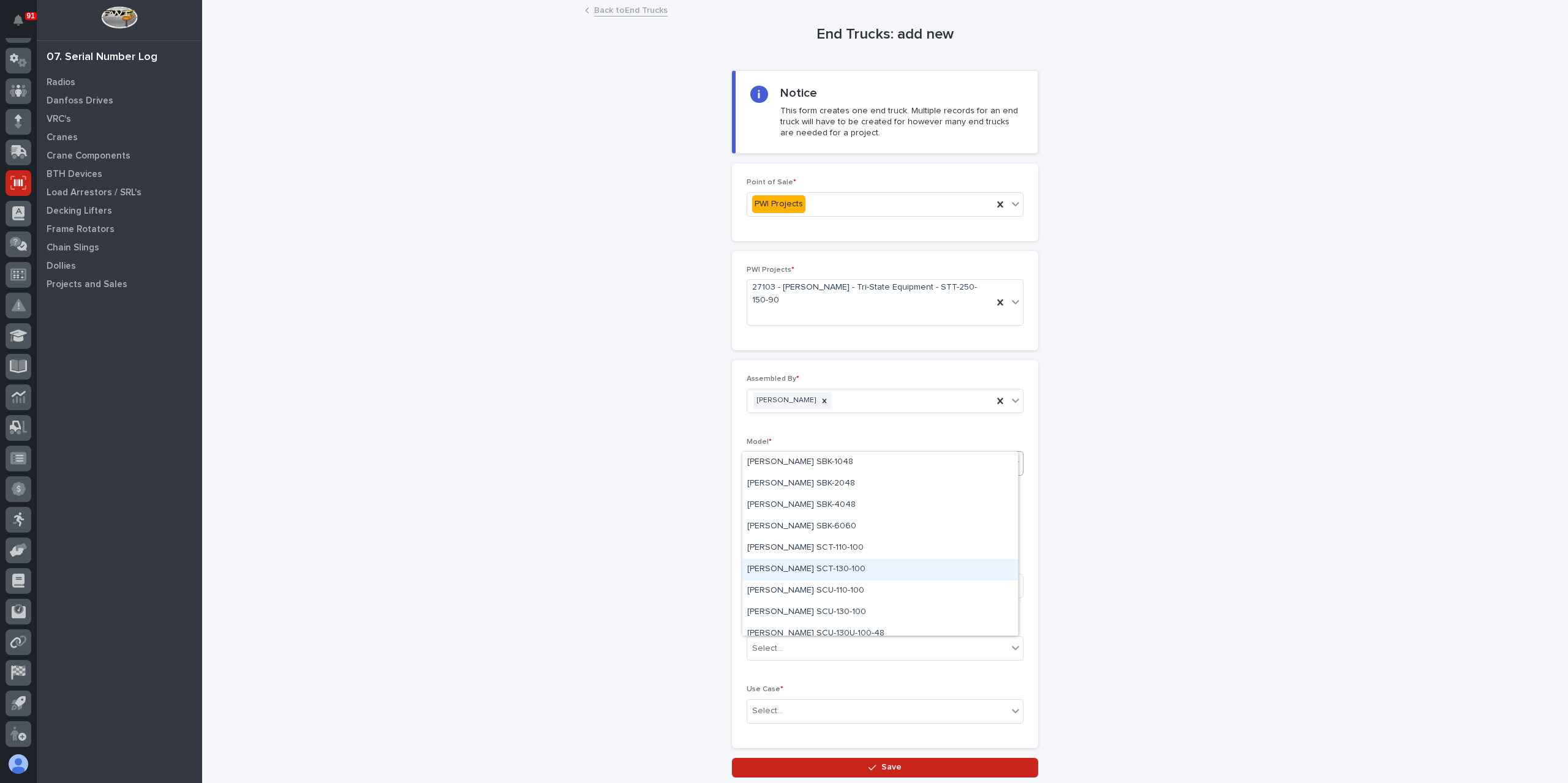
scroll to position [159, 0]
click at [813, 583] on div "Starke STT-250-150" at bounding box center [881, 581] width 276 height 21
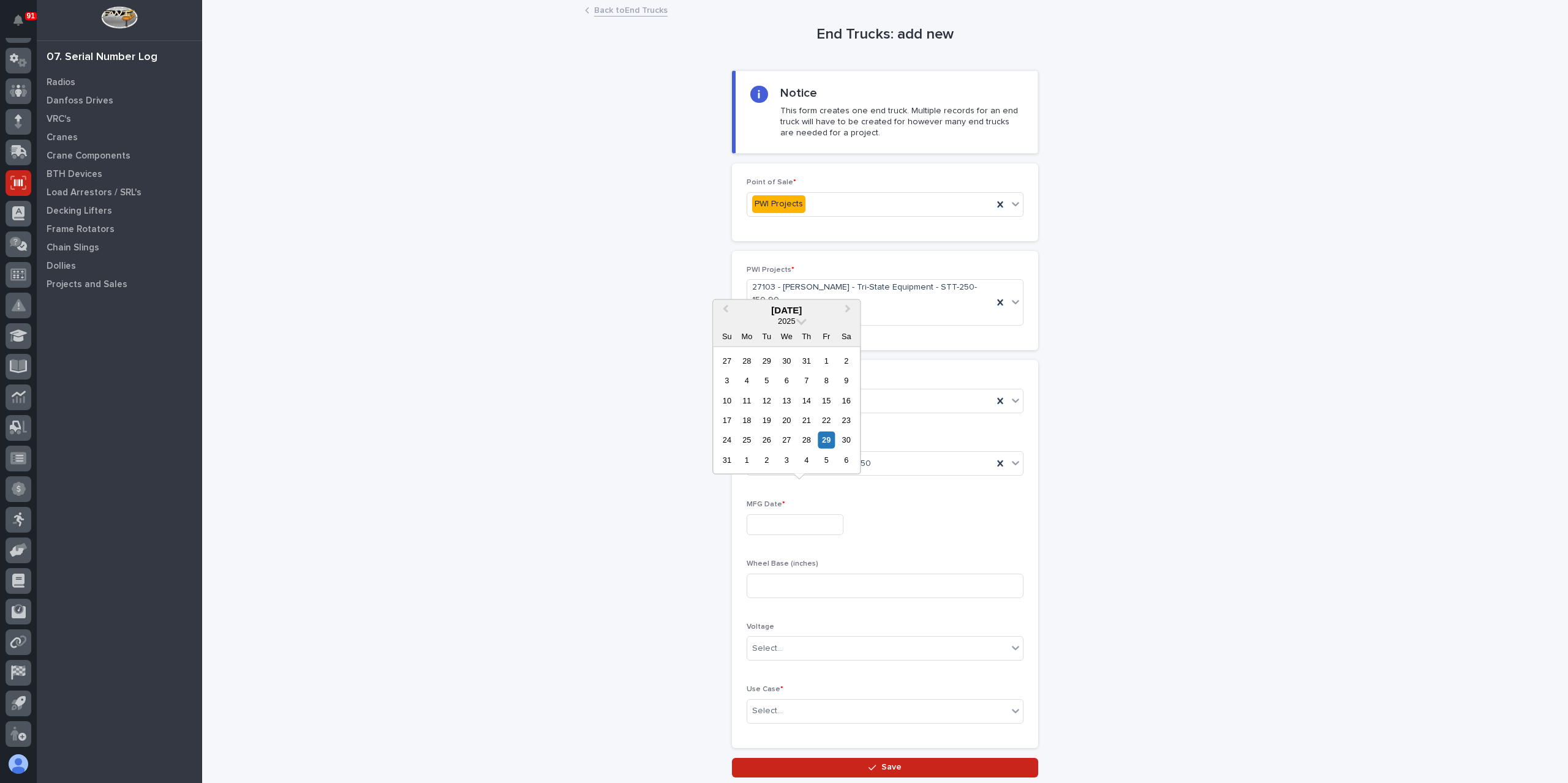
click at [782, 514] on input "text" at bounding box center [795, 525] width 97 height 21
click at [830, 456] on div "5" at bounding box center [827, 460] width 17 height 17
type input "**********"
click at [790, 574] on input at bounding box center [885, 586] width 277 height 24
type input "90"
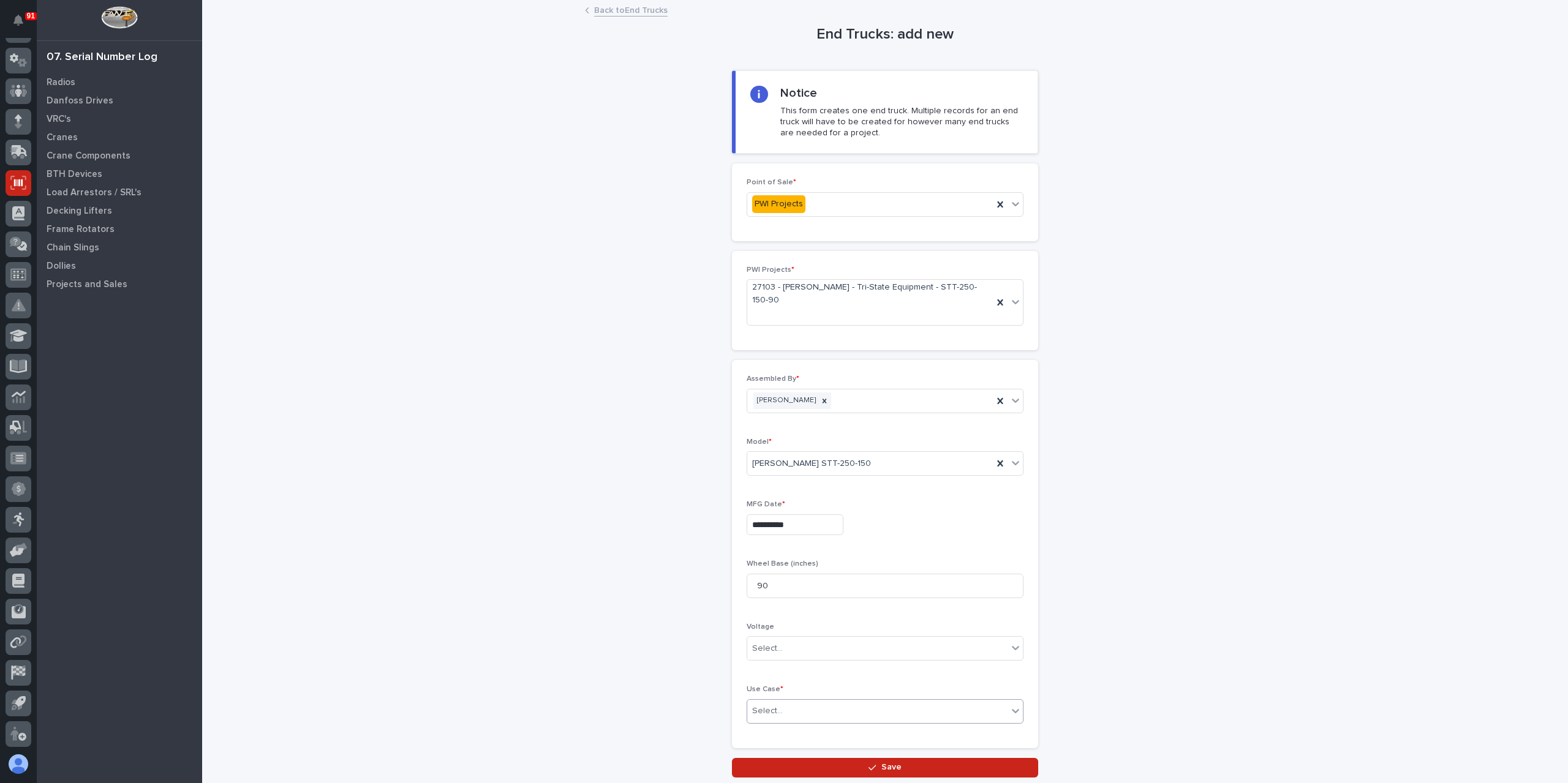
click at [772, 705] on div "Select..." at bounding box center [768, 711] width 31 height 13
click at [769, 752] on div "Other" at bounding box center [881, 751] width 276 height 21
click at [774, 758] on button "Save" at bounding box center [885, 768] width 306 height 19
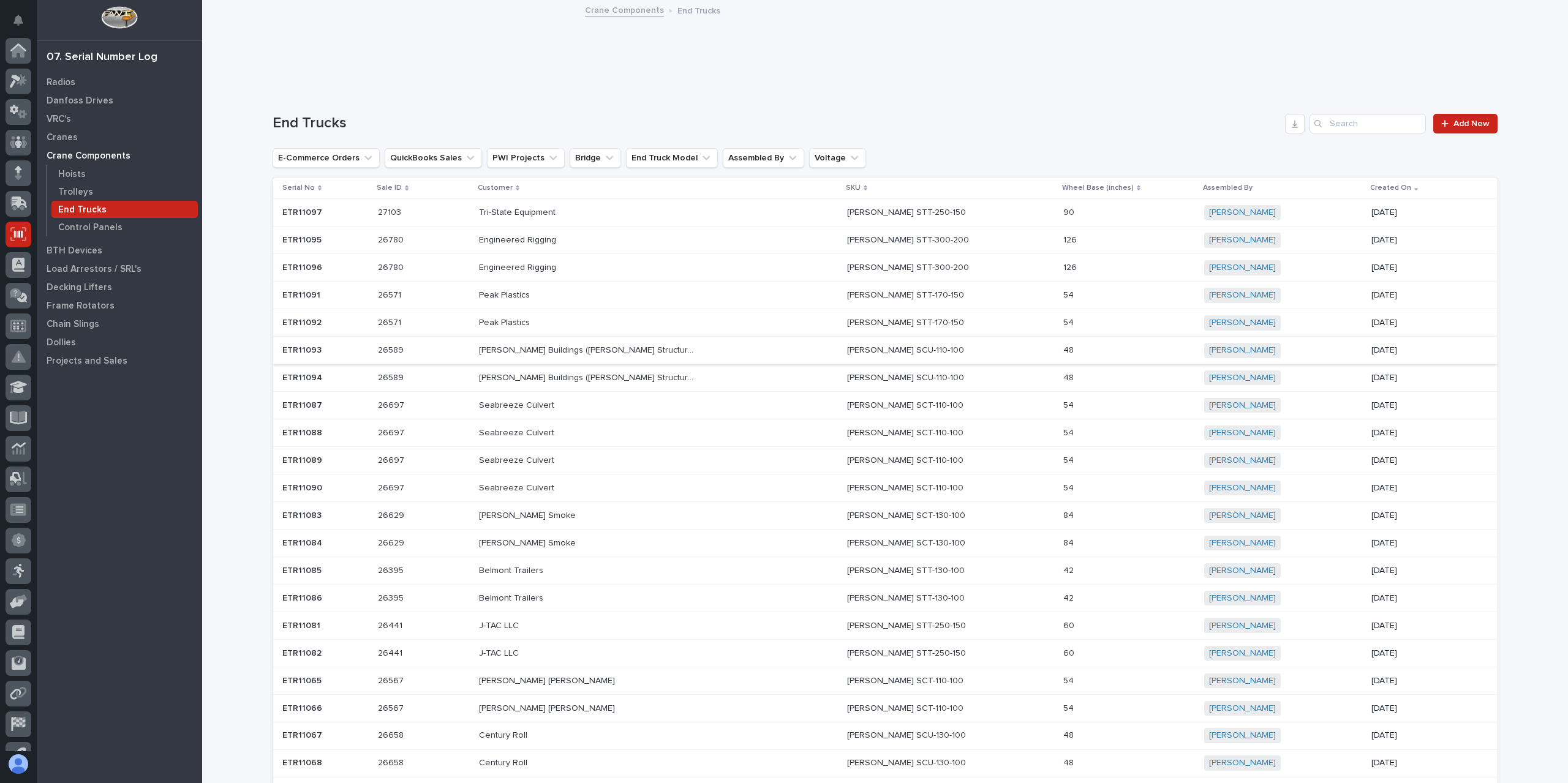
scroll to position [52, 0]
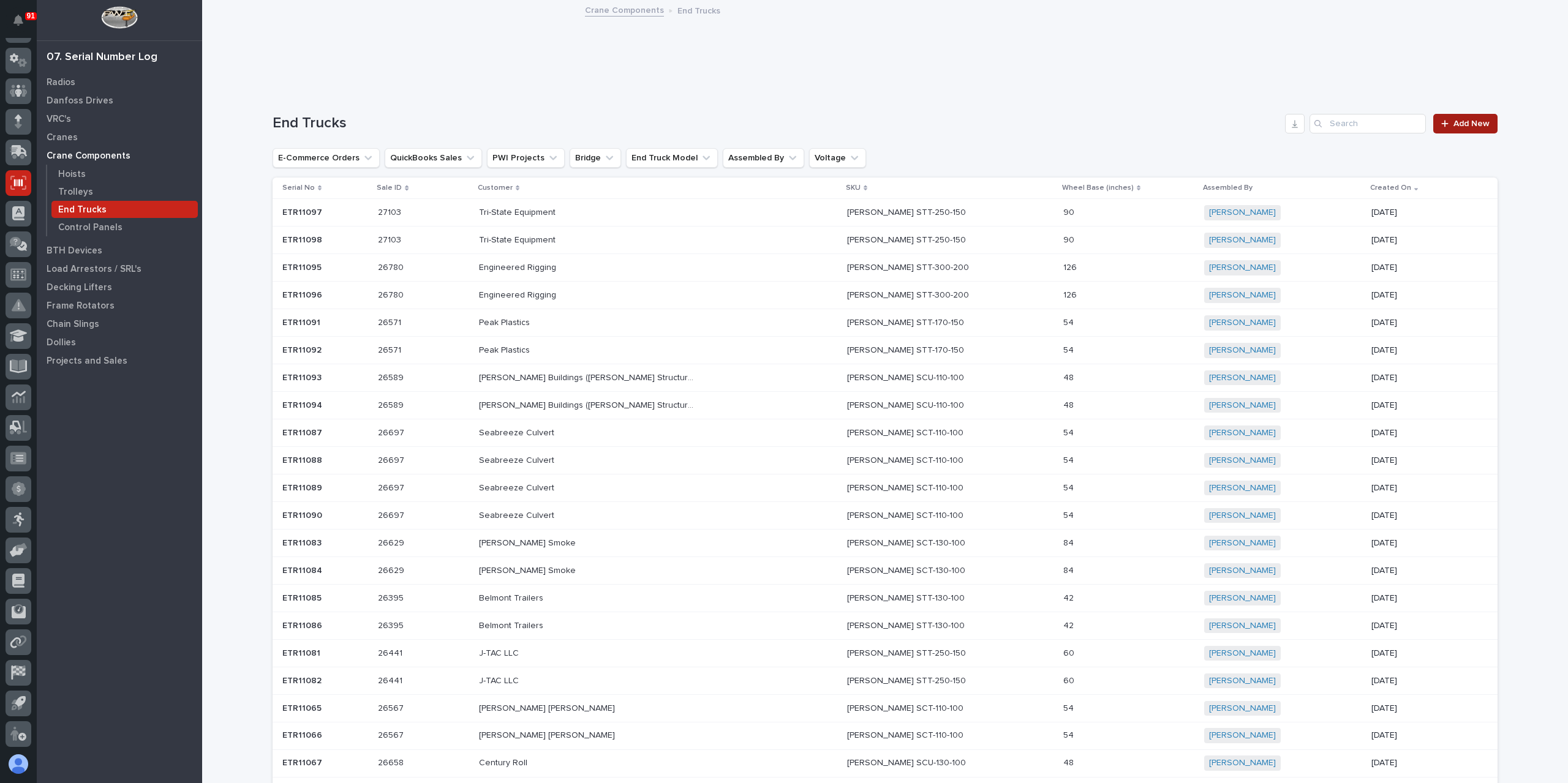
click at [1460, 130] on link "Add New" at bounding box center [1465, 124] width 64 height 19
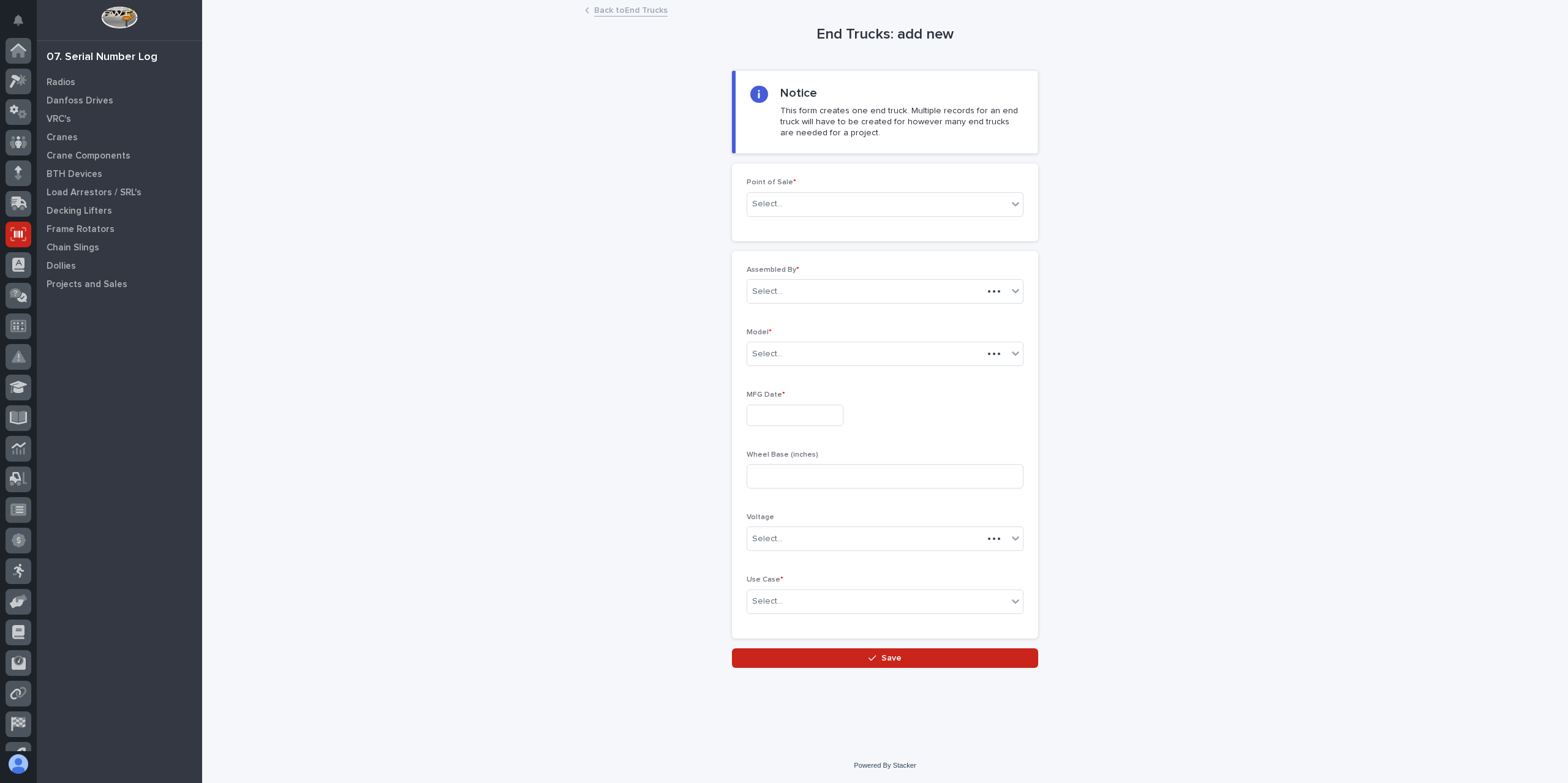
scroll to position [52, 0]
click at [780, 204] on div "Select..." at bounding box center [768, 204] width 31 height 13
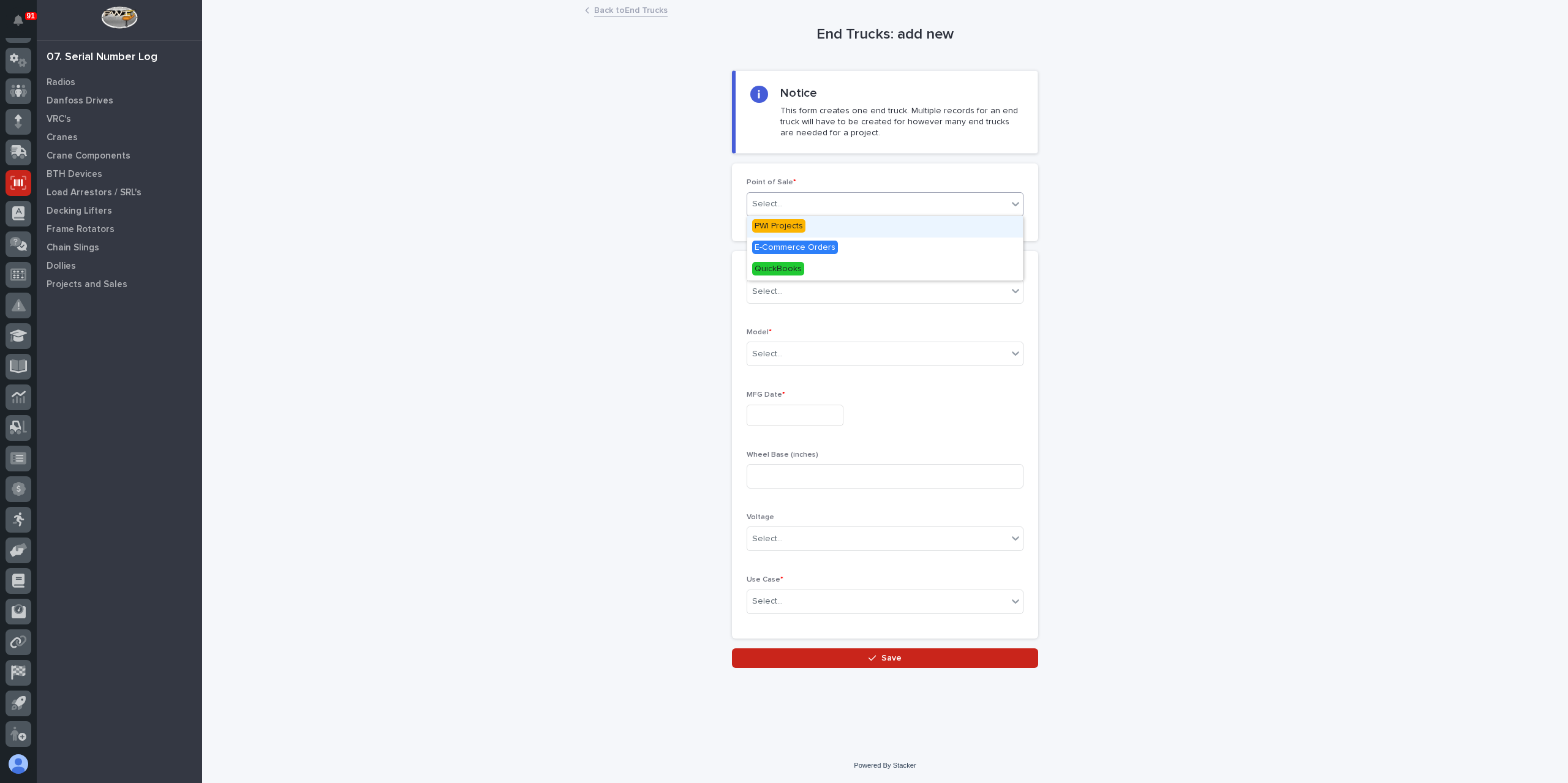
click at [777, 219] on span "PWI Projects" at bounding box center [779, 226] width 54 height 14
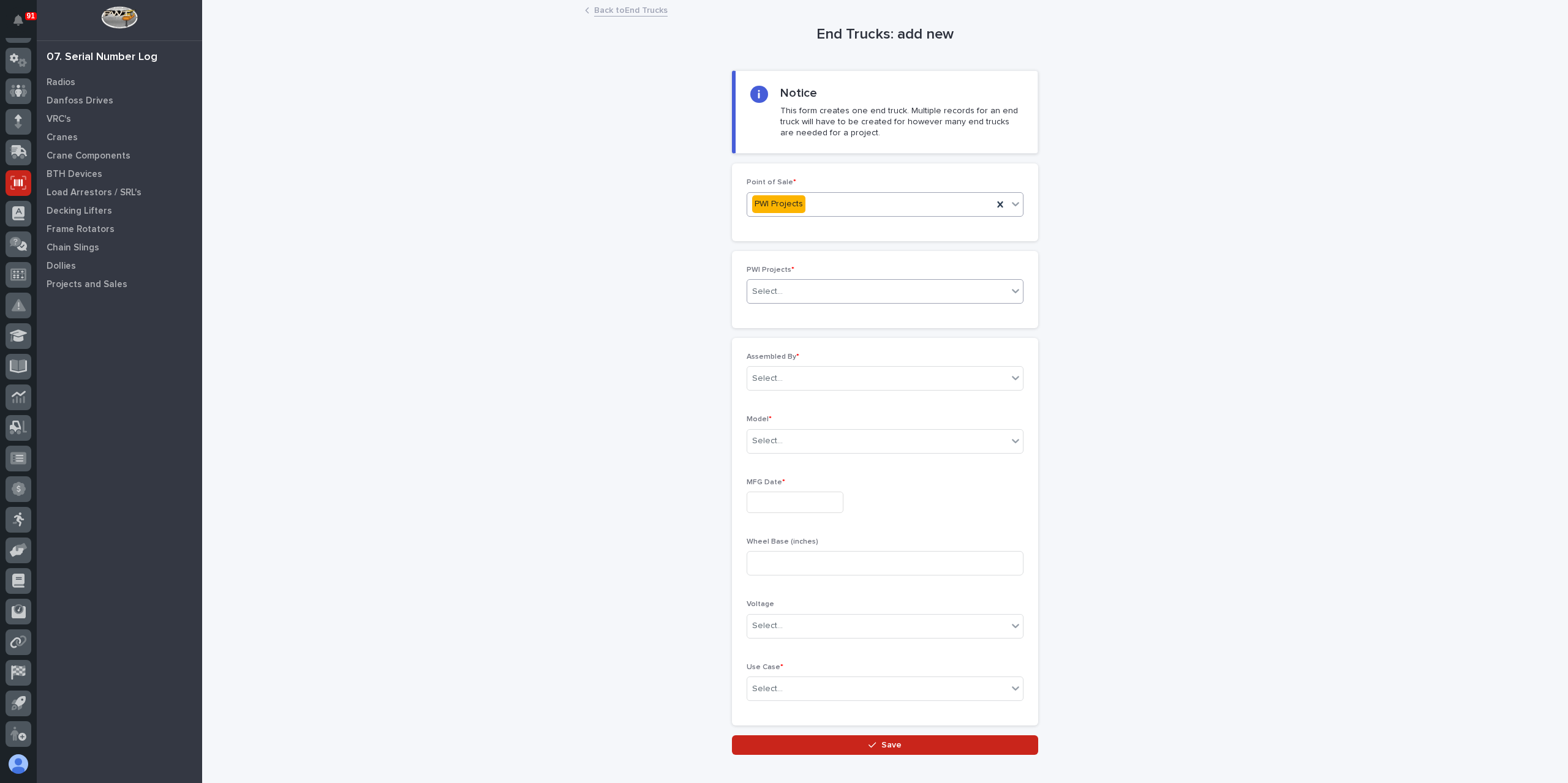
click at [801, 296] on div "Select..." at bounding box center [877, 291] width 260 height 20
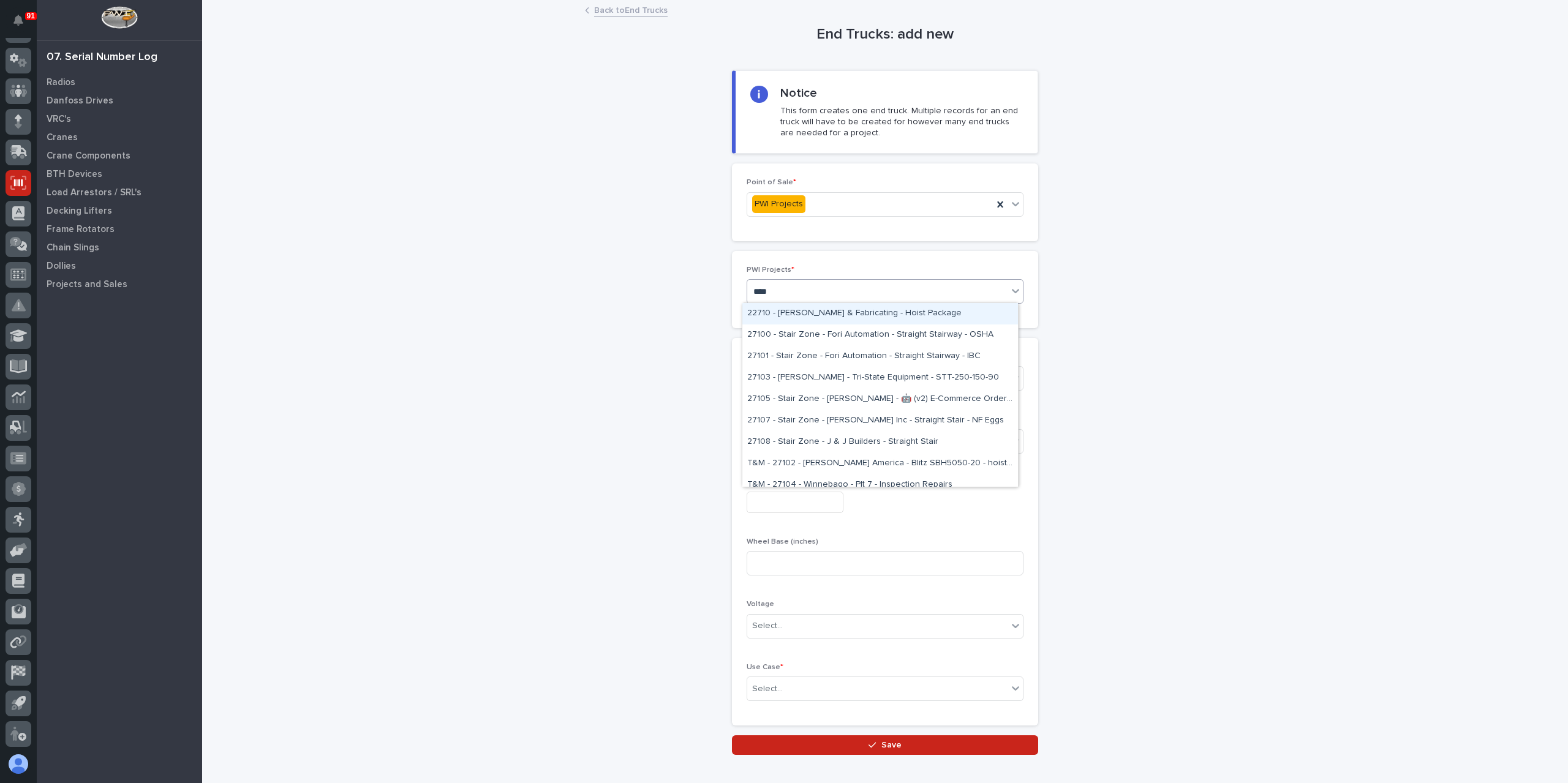
type input "*****"
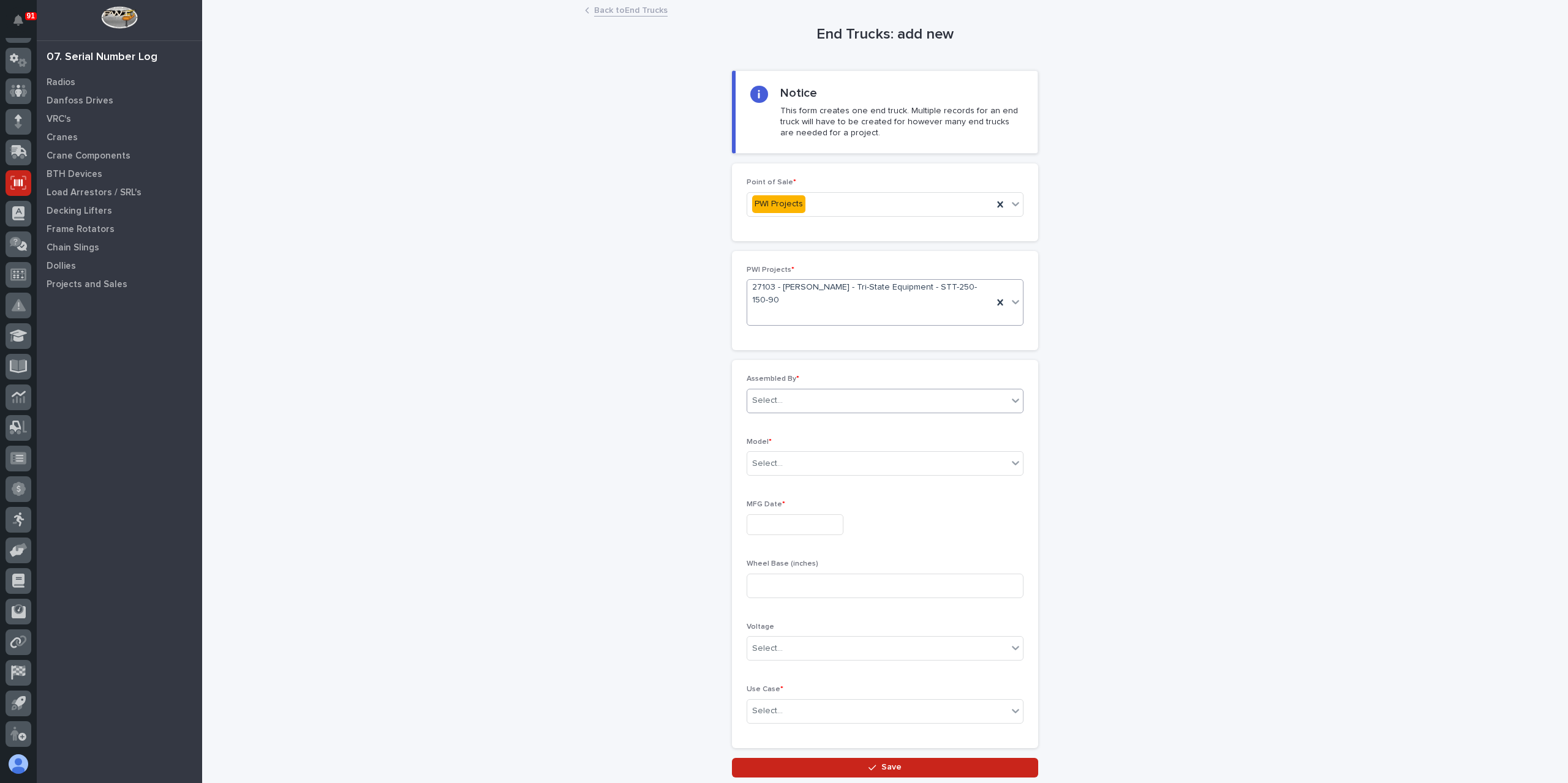
click at [801, 391] on div "Select..." at bounding box center [877, 400] width 260 height 20
click at [786, 537] on div "[PERSON_NAME]" at bounding box center [881, 528] width 276 height 21
click at [787, 451] on body "91 My Settings Log Out 07. Serial Number Log Radios Danfoss Drives VRC's Cranes…" at bounding box center [784, 391] width 1568 height 783
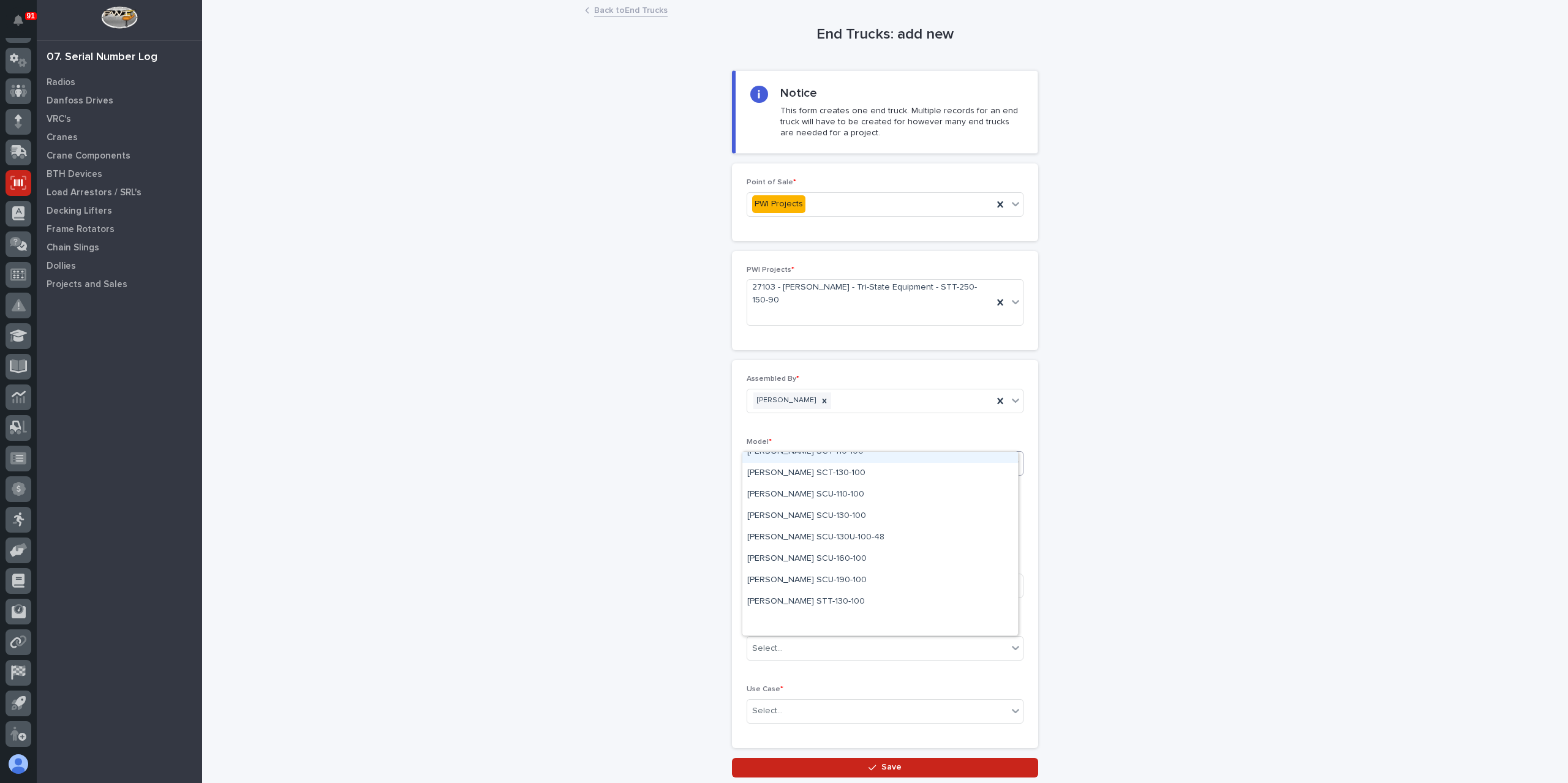
scroll to position [159, 0]
click at [786, 577] on div "Starke STT-250-150" at bounding box center [881, 581] width 276 height 21
click at [785, 514] on input "text" at bounding box center [795, 525] width 97 height 21
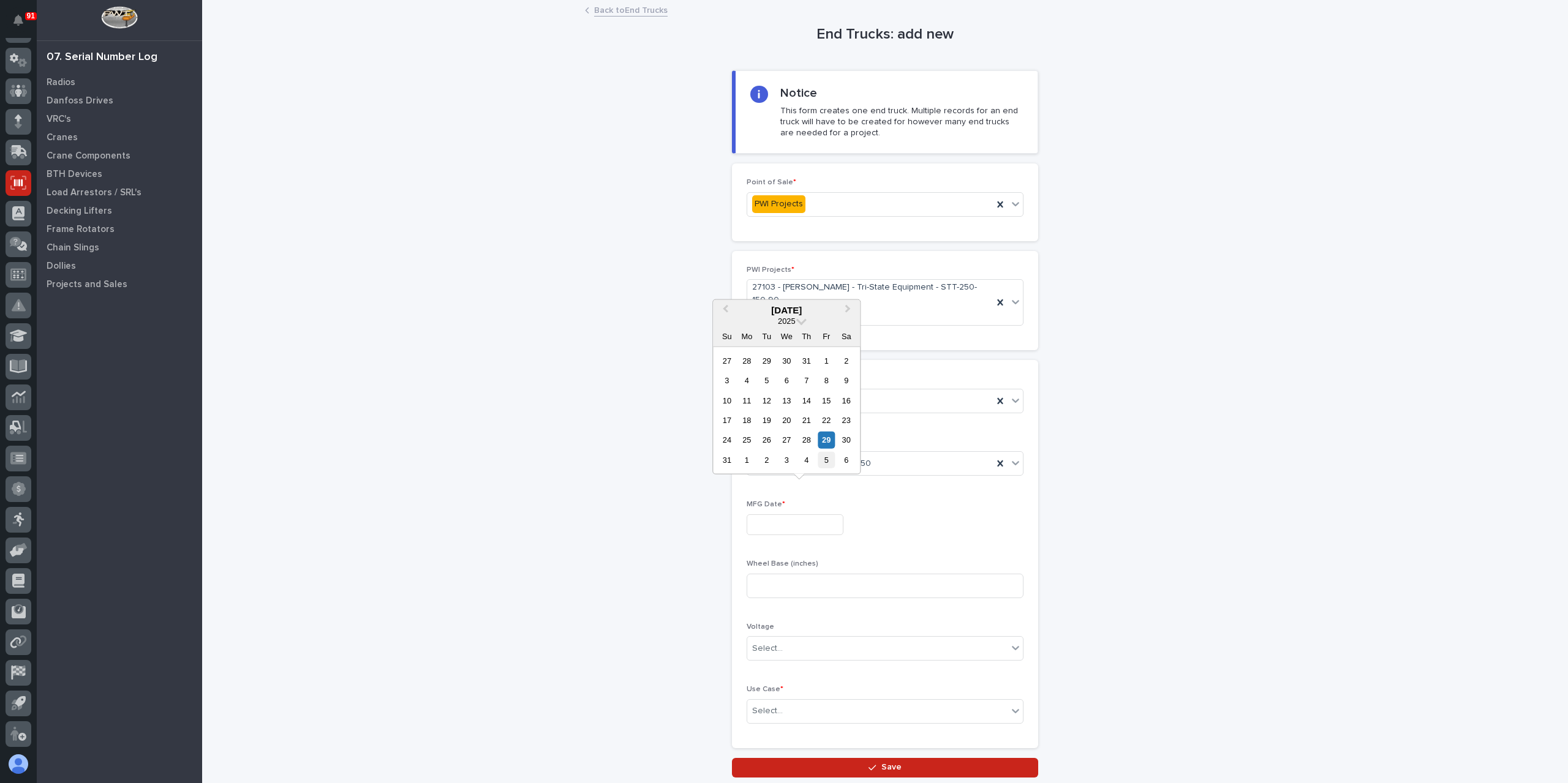
click at [823, 464] on div "5" at bounding box center [827, 460] width 17 height 17
type input "**********"
click at [815, 574] on input at bounding box center [885, 586] width 277 height 24
type input "90"
click at [747, 701] on div "Select..." at bounding box center [877, 711] width 260 height 20
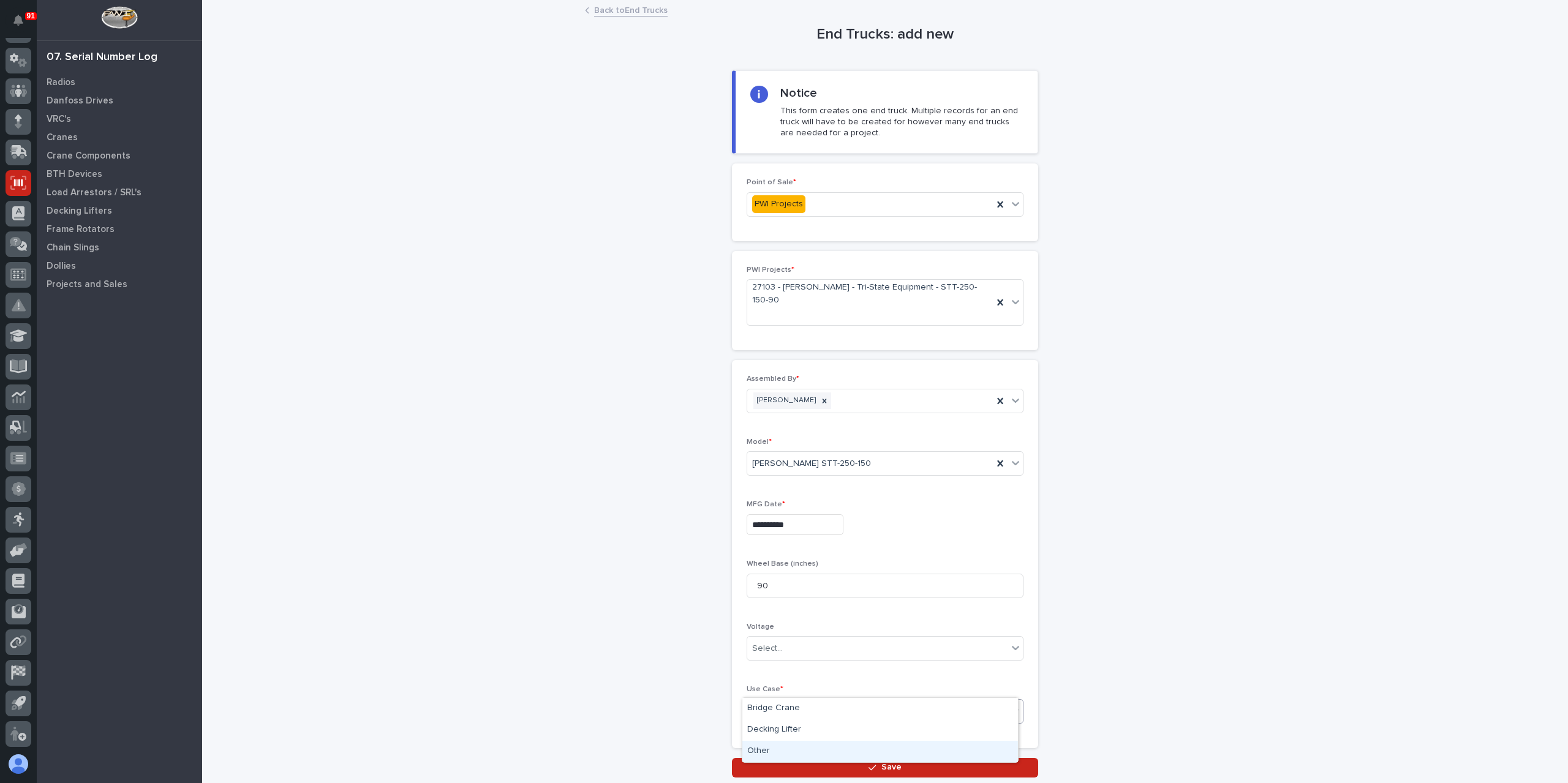
click at [785, 747] on div "Other" at bounding box center [881, 751] width 276 height 21
click at [779, 758] on button "Save" at bounding box center [885, 768] width 306 height 19
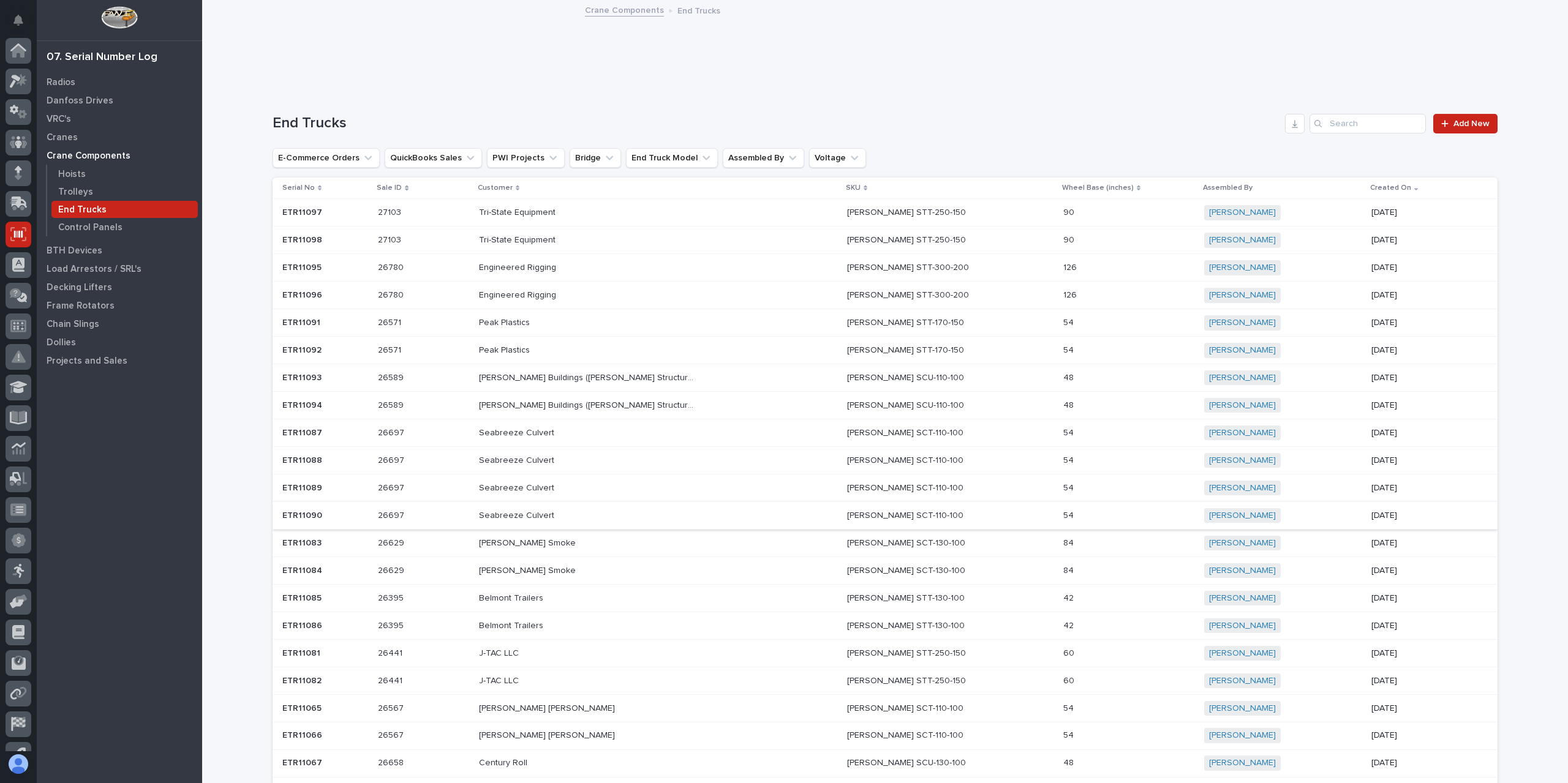
scroll to position [52, 0]
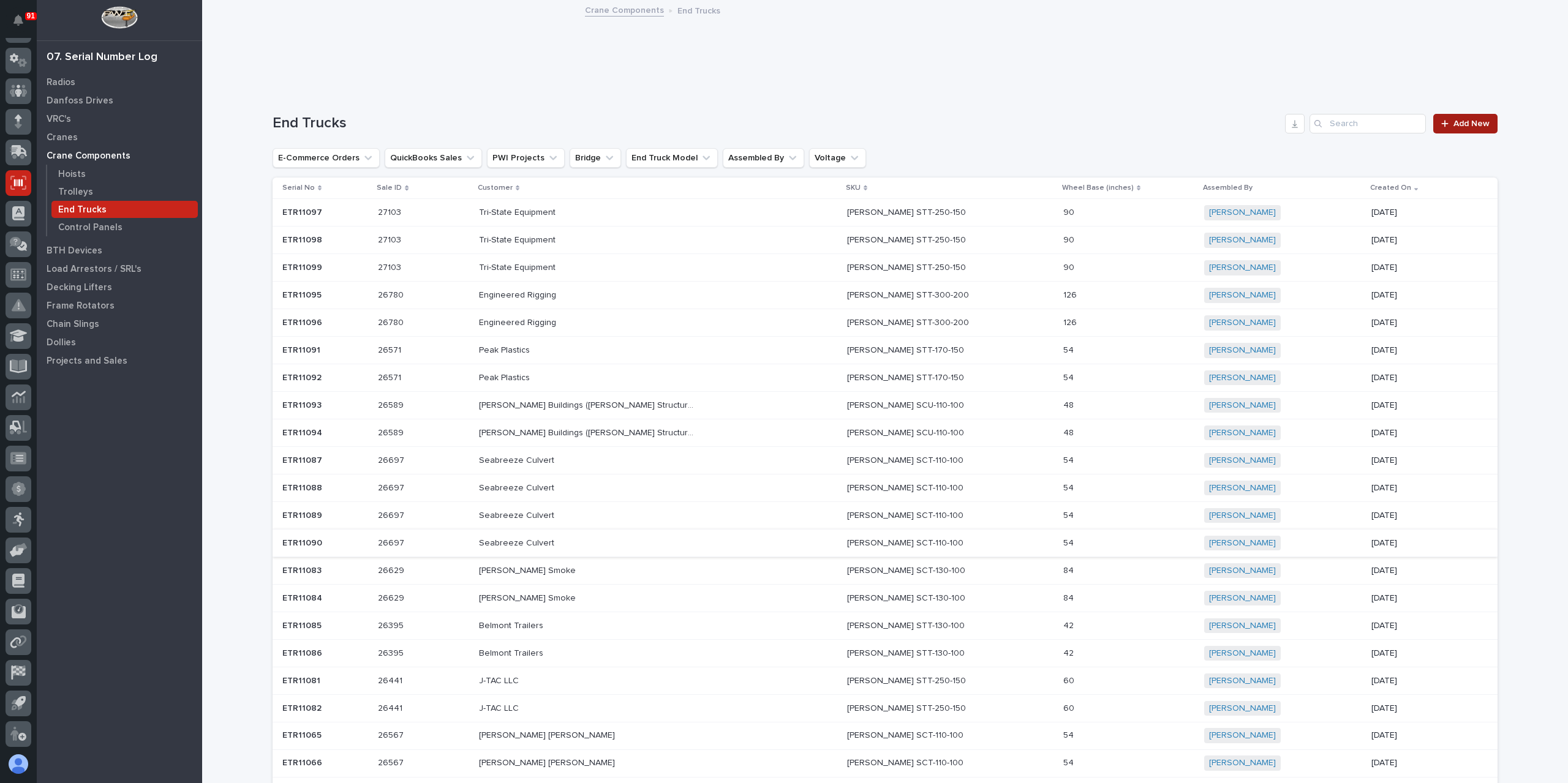
click at [1464, 126] on span "Add New" at bounding box center [1472, 123] width 36 height 8
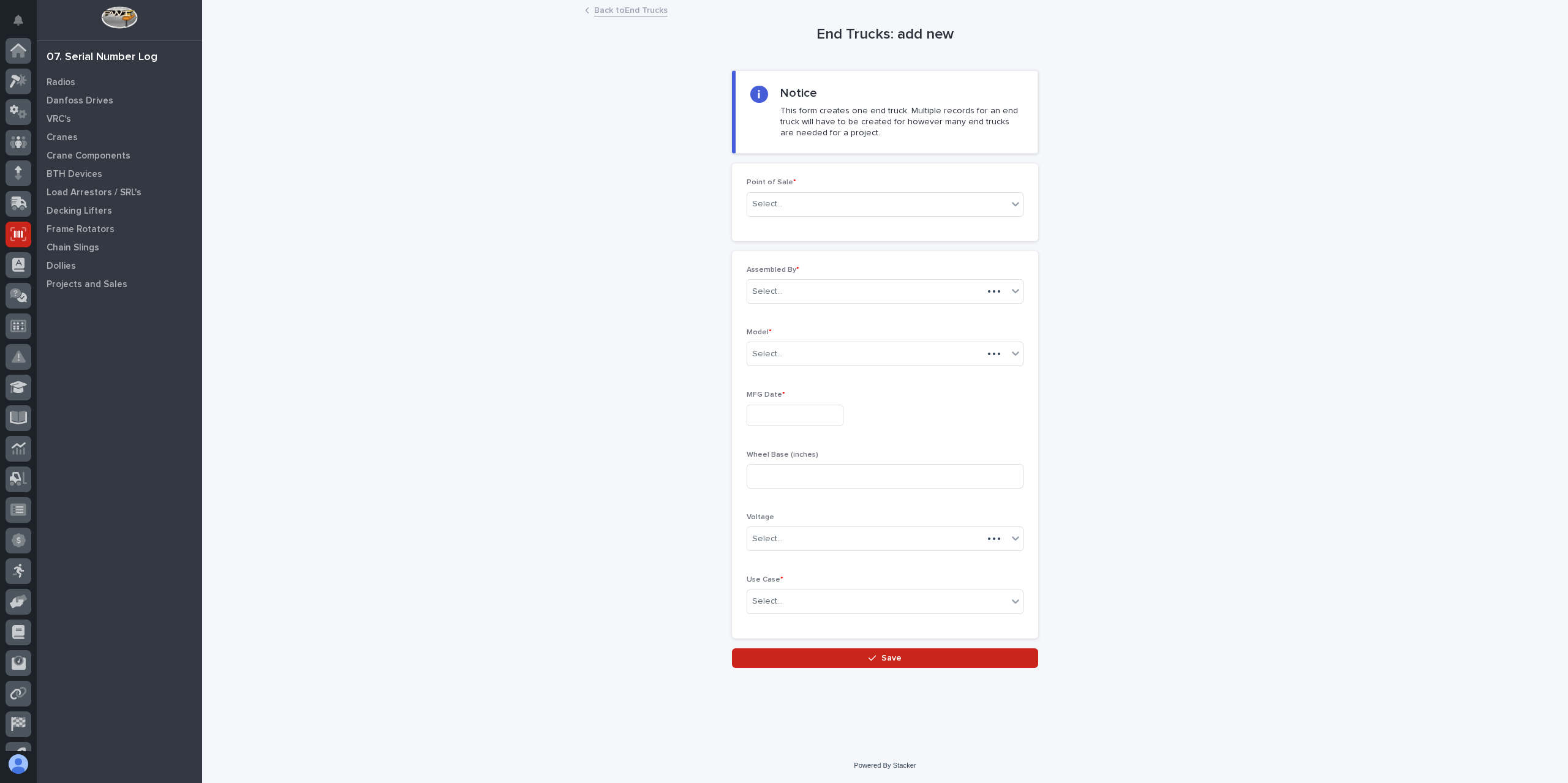
scroll to position [52, 0]
click at [761, 196] on div "Select..." at bounding box center [877, 204] width 260 height 20
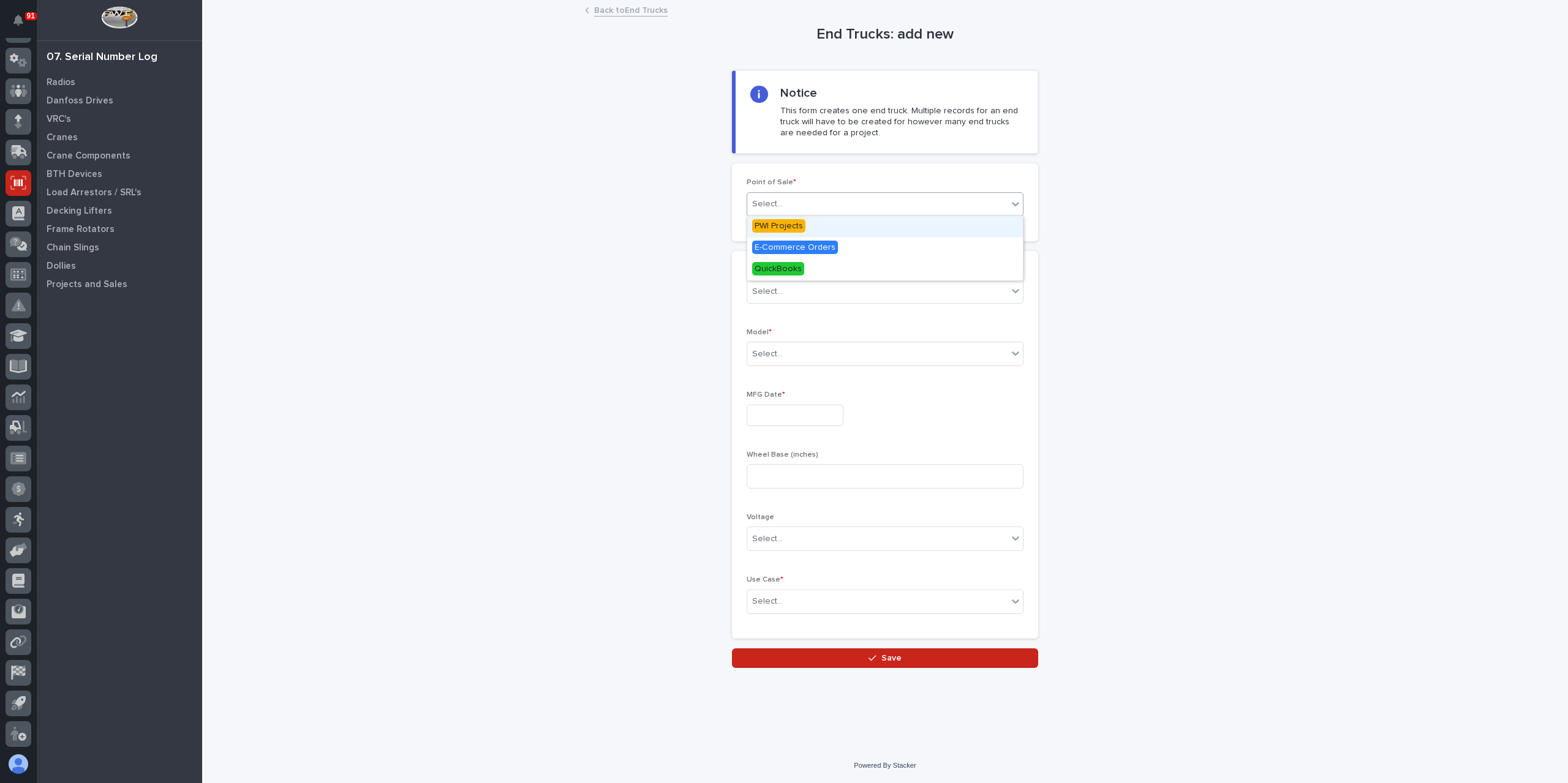
click at [798, 227] on span "PWI Projects" at bounding box center [779, 226] width 54 height 14
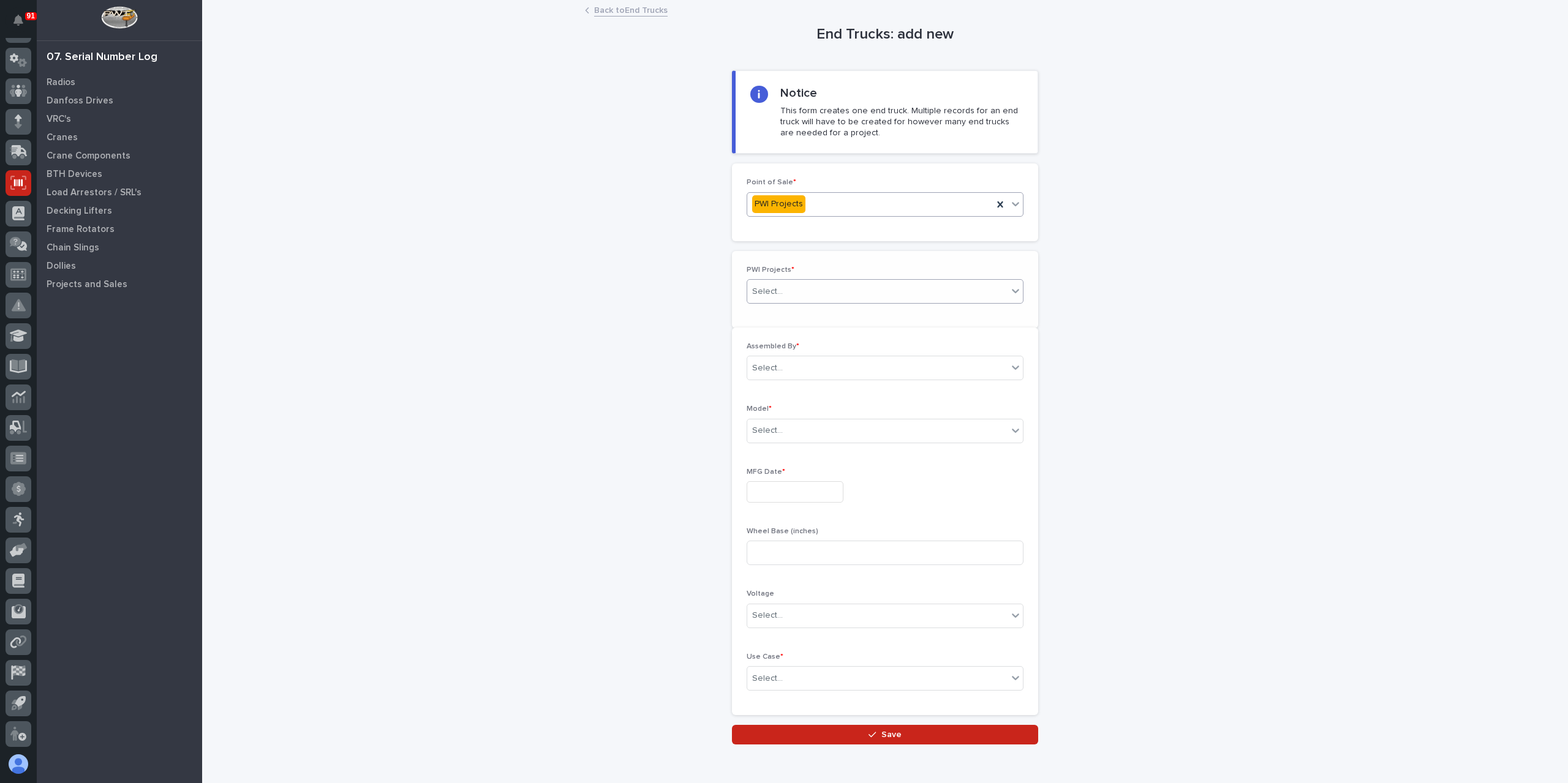
click at [793, 282] on div "Select..." at bounding box center [877, 291] width 260 height 20
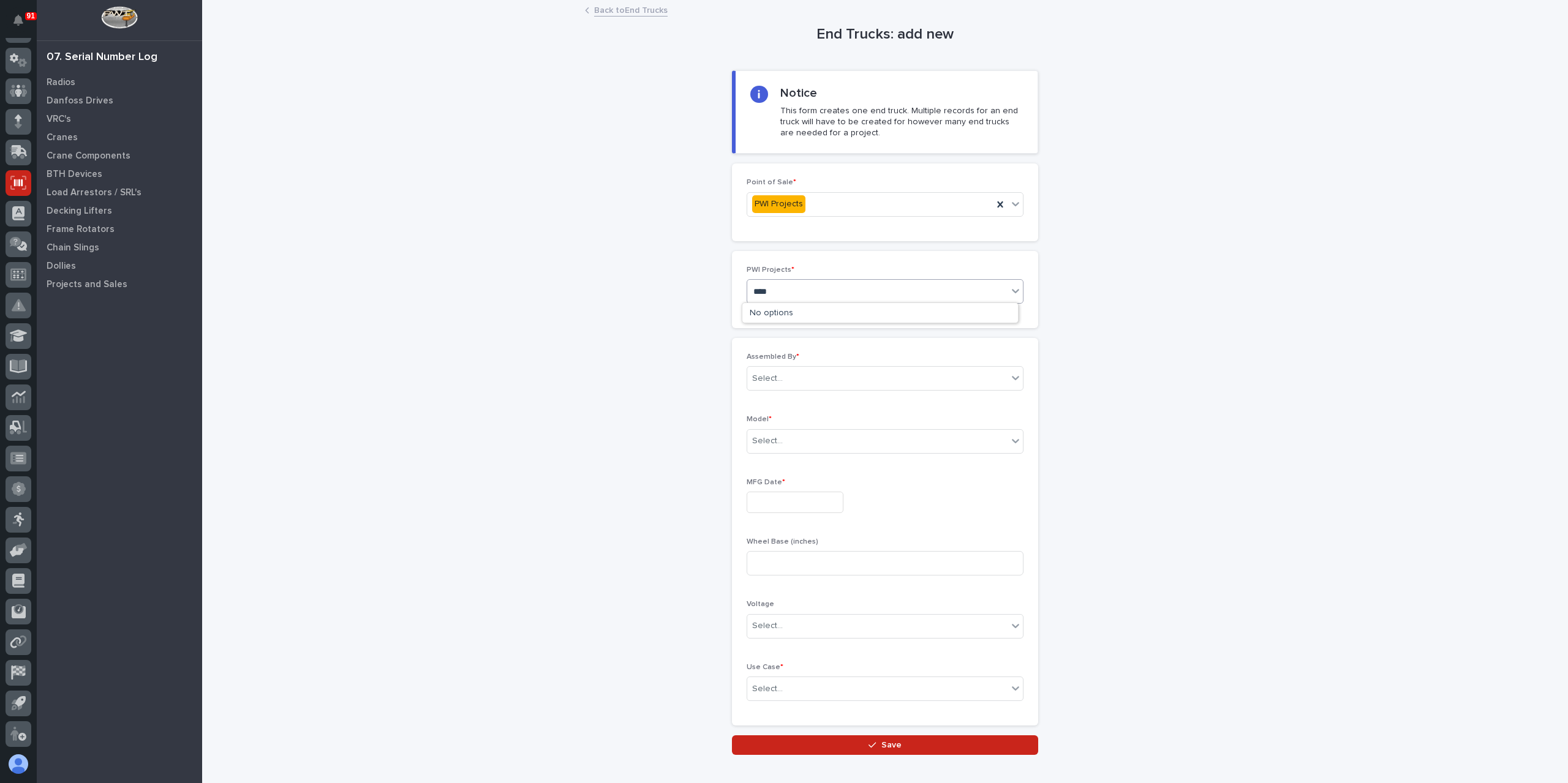
type input "*****"
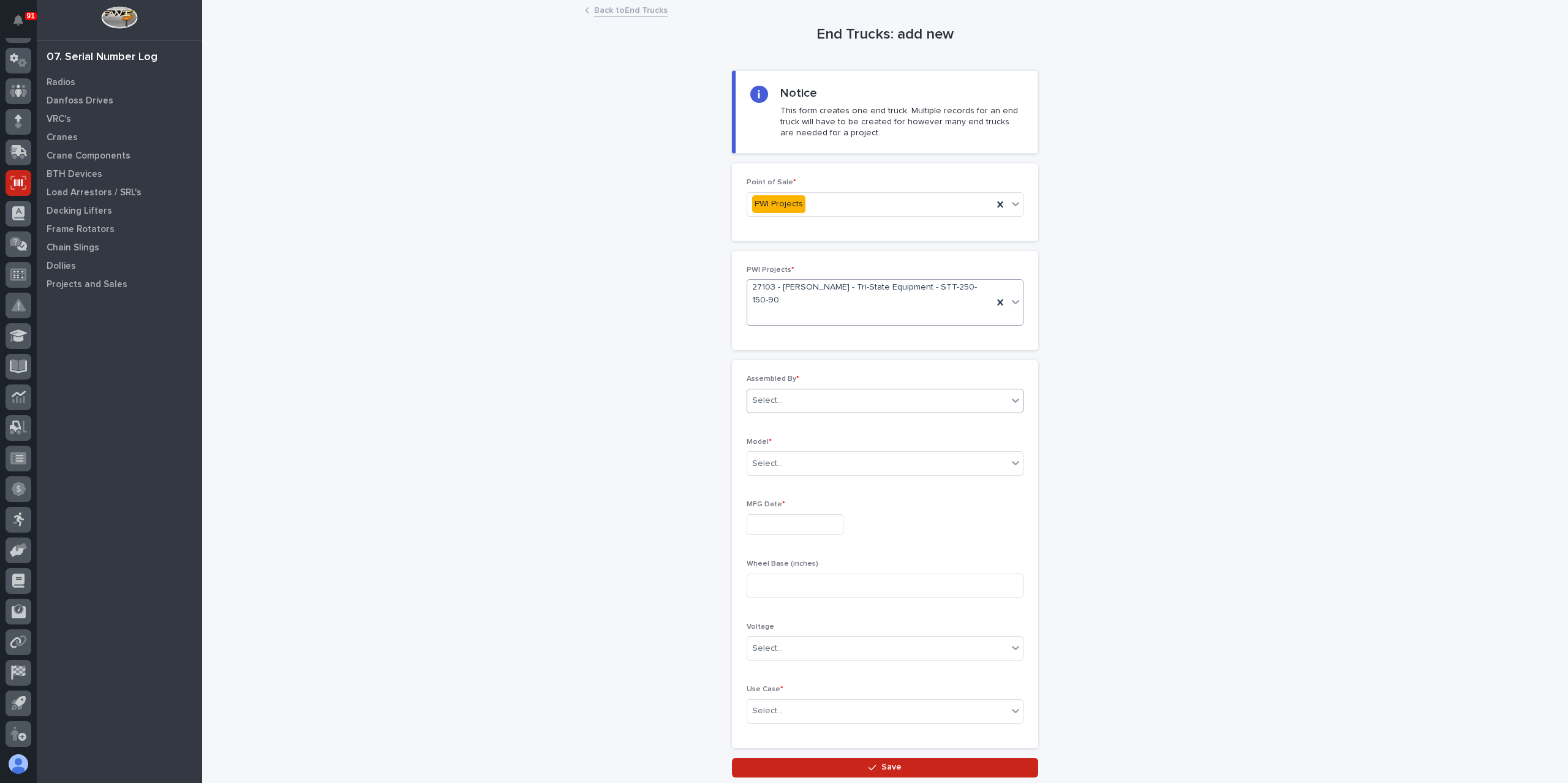
click at [819, 391] on div "Select..." at bounding box center [877, 400] width 260 height 20
click at [804, 528] on div "[PERSON_NAME]" at bounding box center [881, 528] width 276 height 21
click at [796, 454] on div "Select..." at bounding box center [877, 463] width 260 height 20
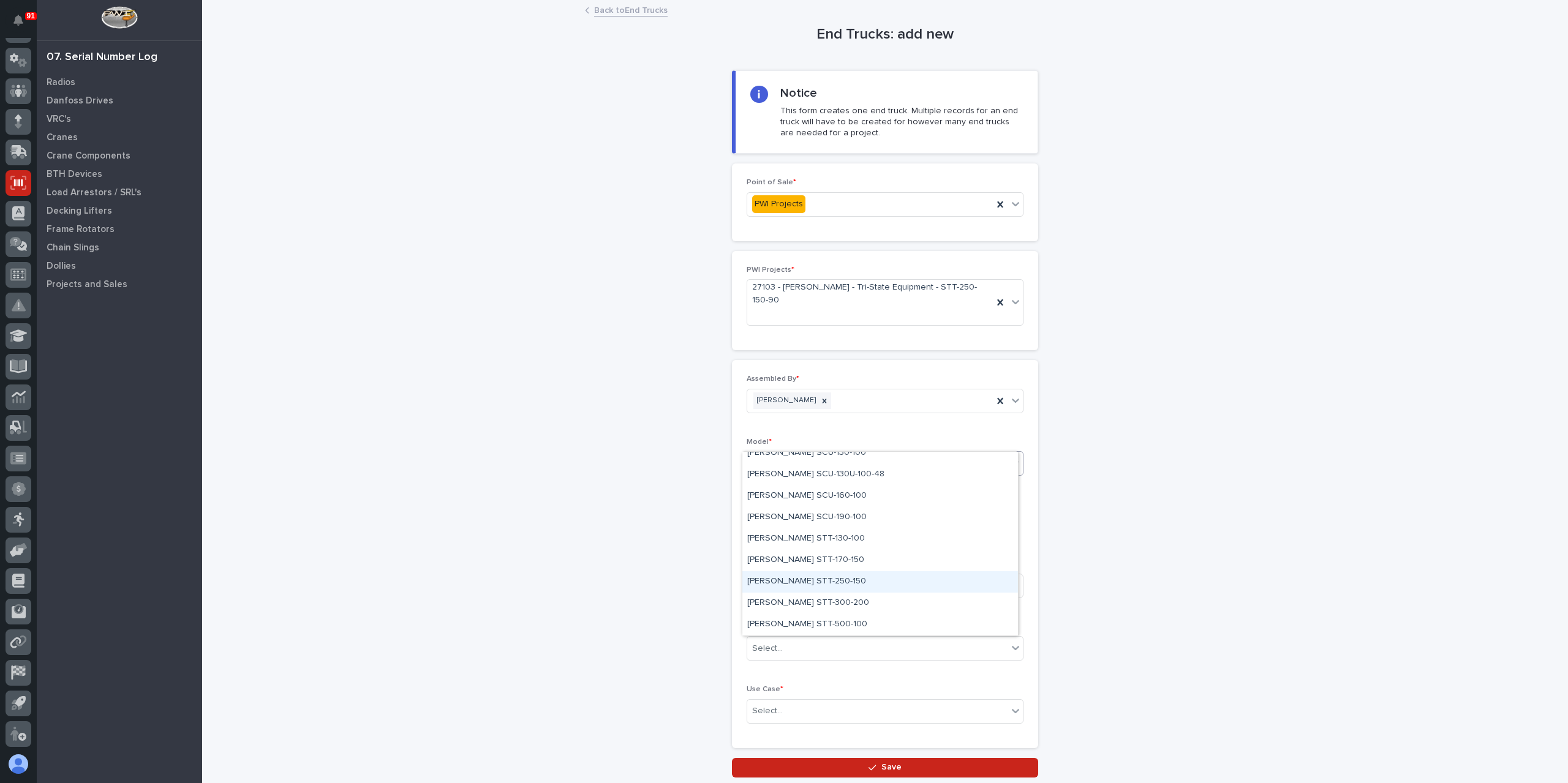
drag, startPoint x: 800, startPoint y: 568, endPoint x: 804, endPoint y: 588, distance: 20.4
click at [804, 588] on div "Starke STT-250-150" at bounding box center [881, 581] width 276 height 21
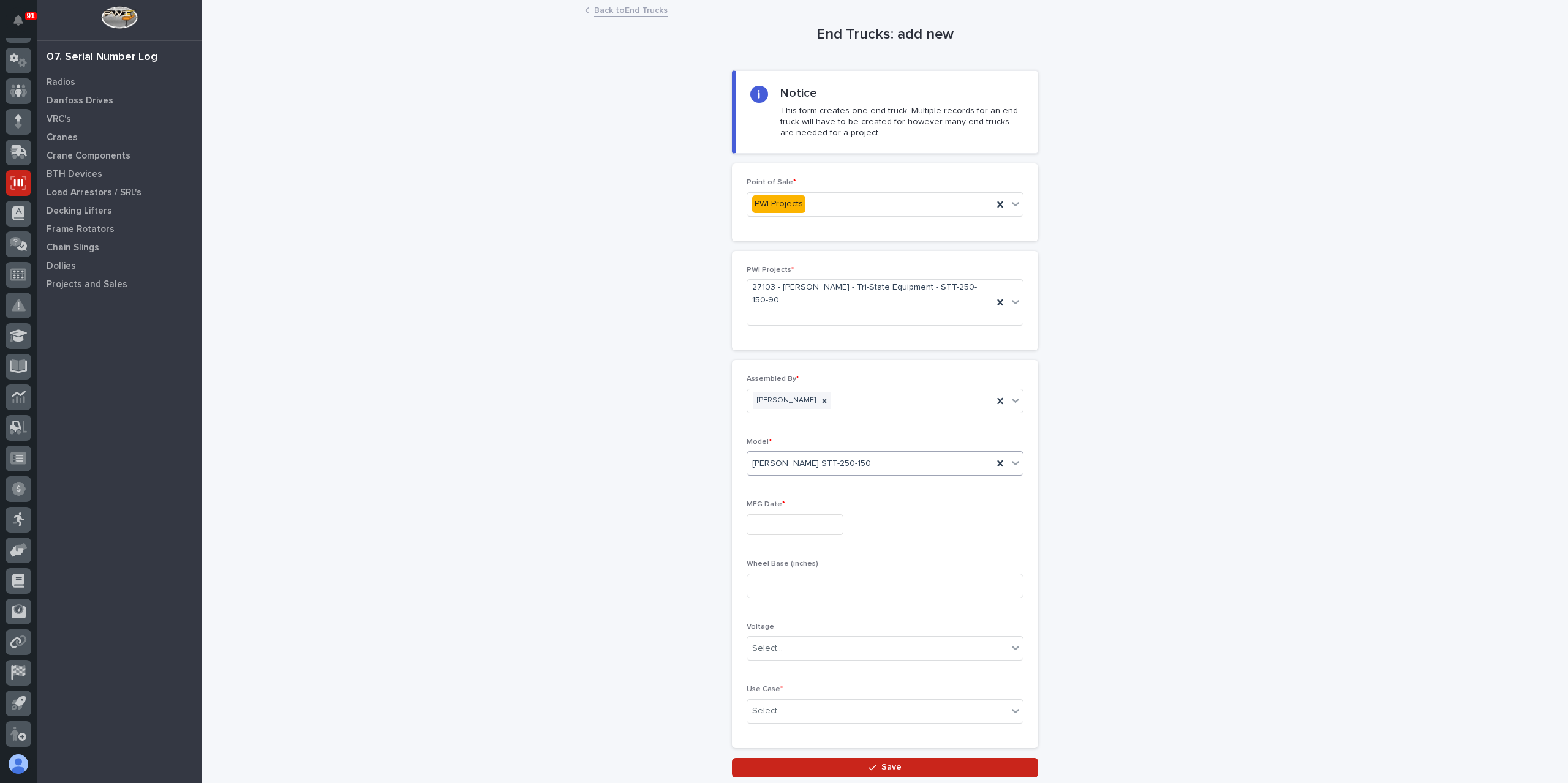
click at [767, 514] on input "text" at bounding box center [795, 525] width 97 height 21
click at [825, 456] on div "5" at bounding box center [827, 460] width 17 height 17
type input "**********"
click at [793, 574] on input at bounding box center [885, 586] width 277 height 24
type input "90"
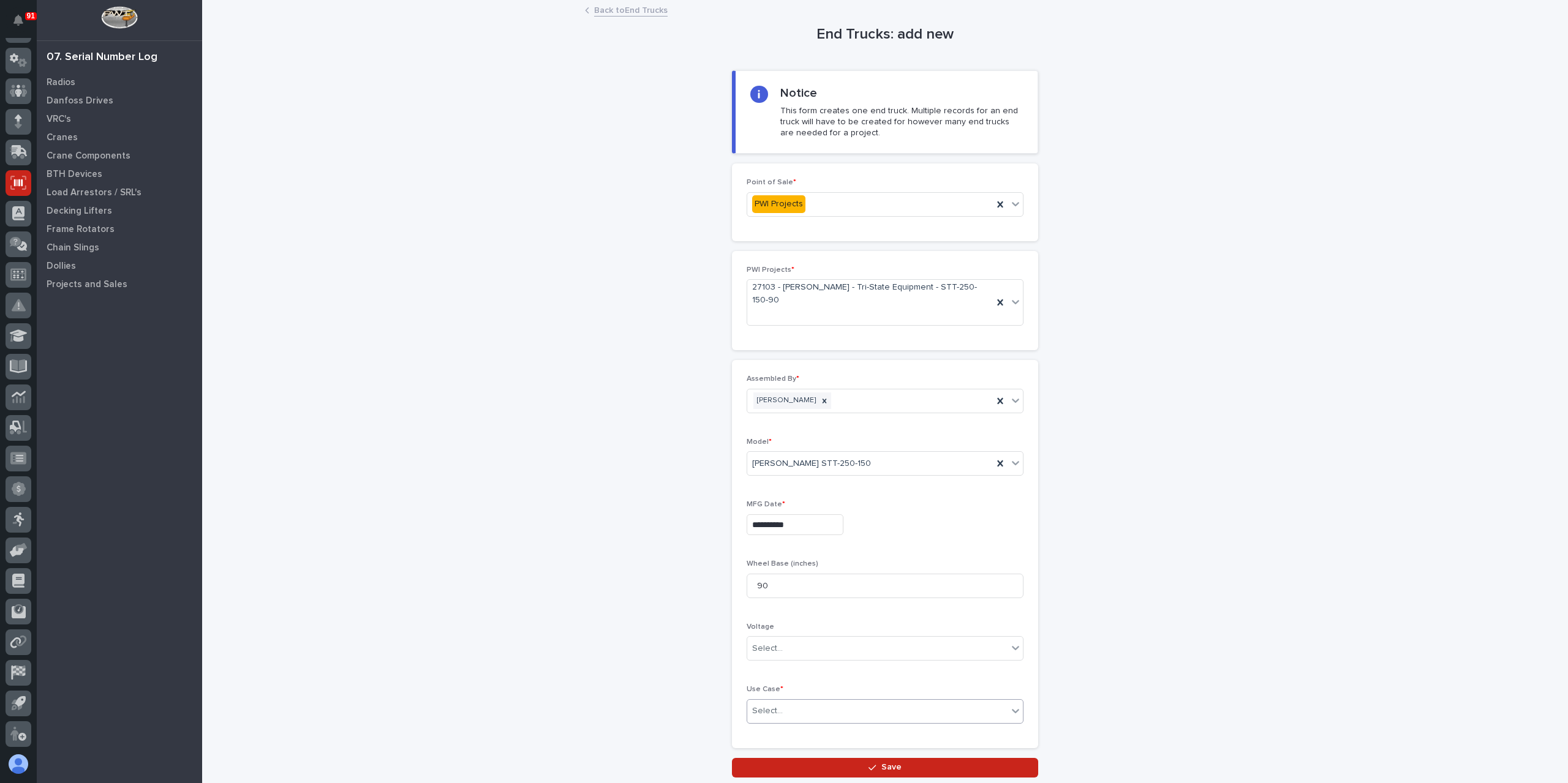
click at [781, 701] on div "Select..." at bounding box center [877, 711] width 260 height 20
click at [775, 746] on div "Other" at bounding box center [881, 751] width 276 height 21
click at [776, 758] on button "Save" at bounding box center [885, 768] width 306 height 19
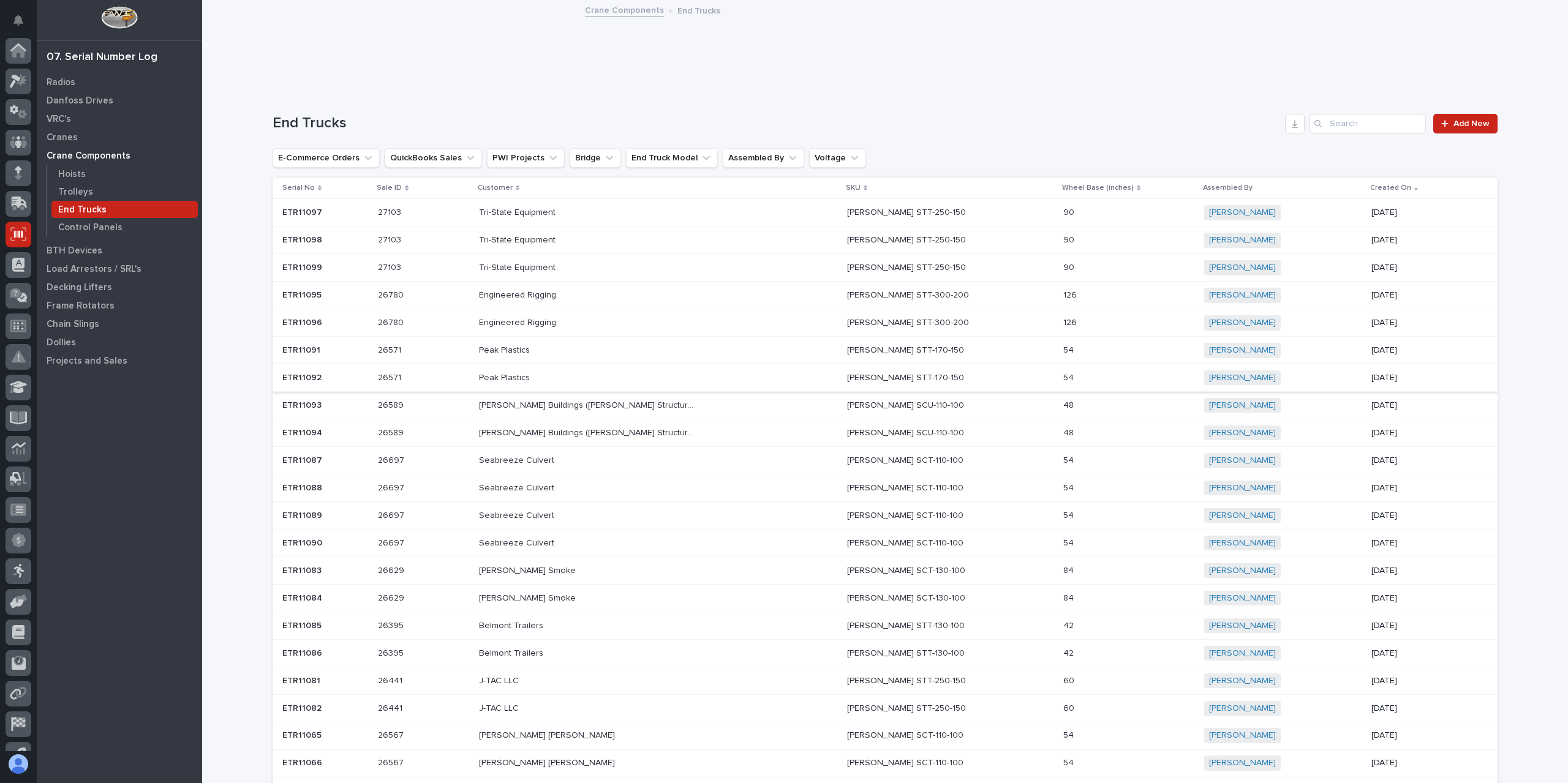
scroll to position [52, 0]
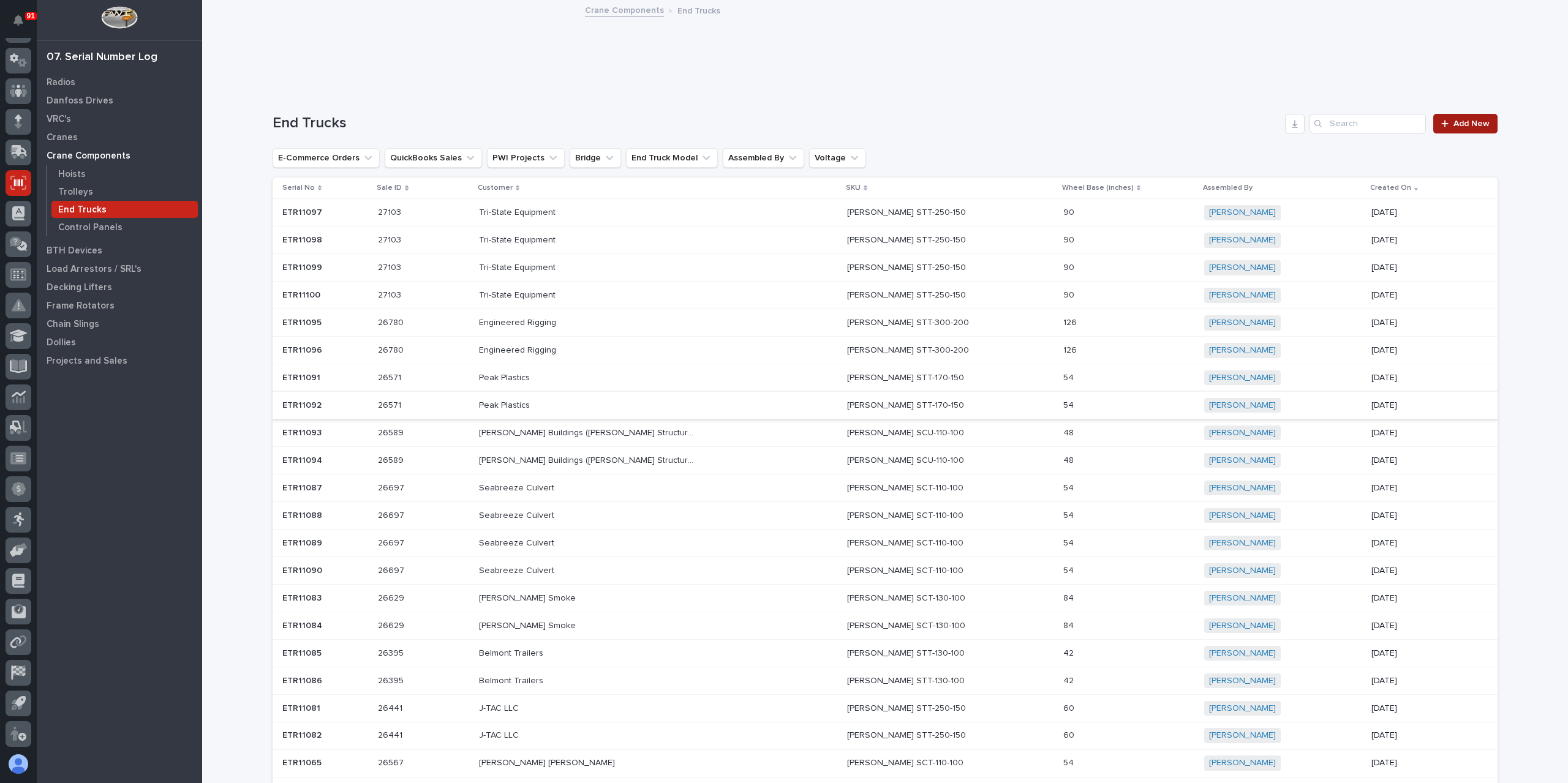
click at [1480, 118] on link "Add New" at bounding box center [1465, 124] width 64 height 19
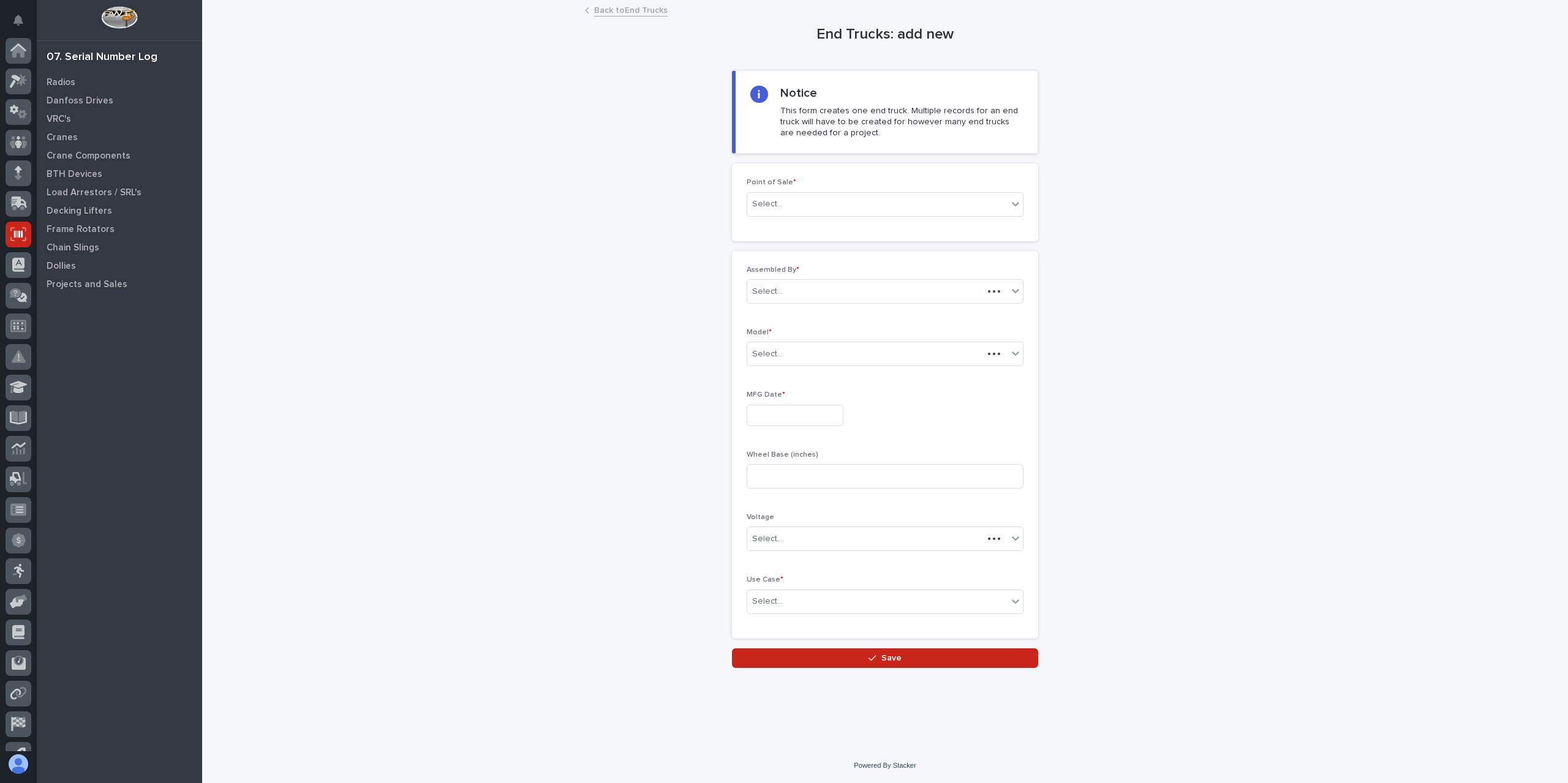
scroll to position [52, 0]
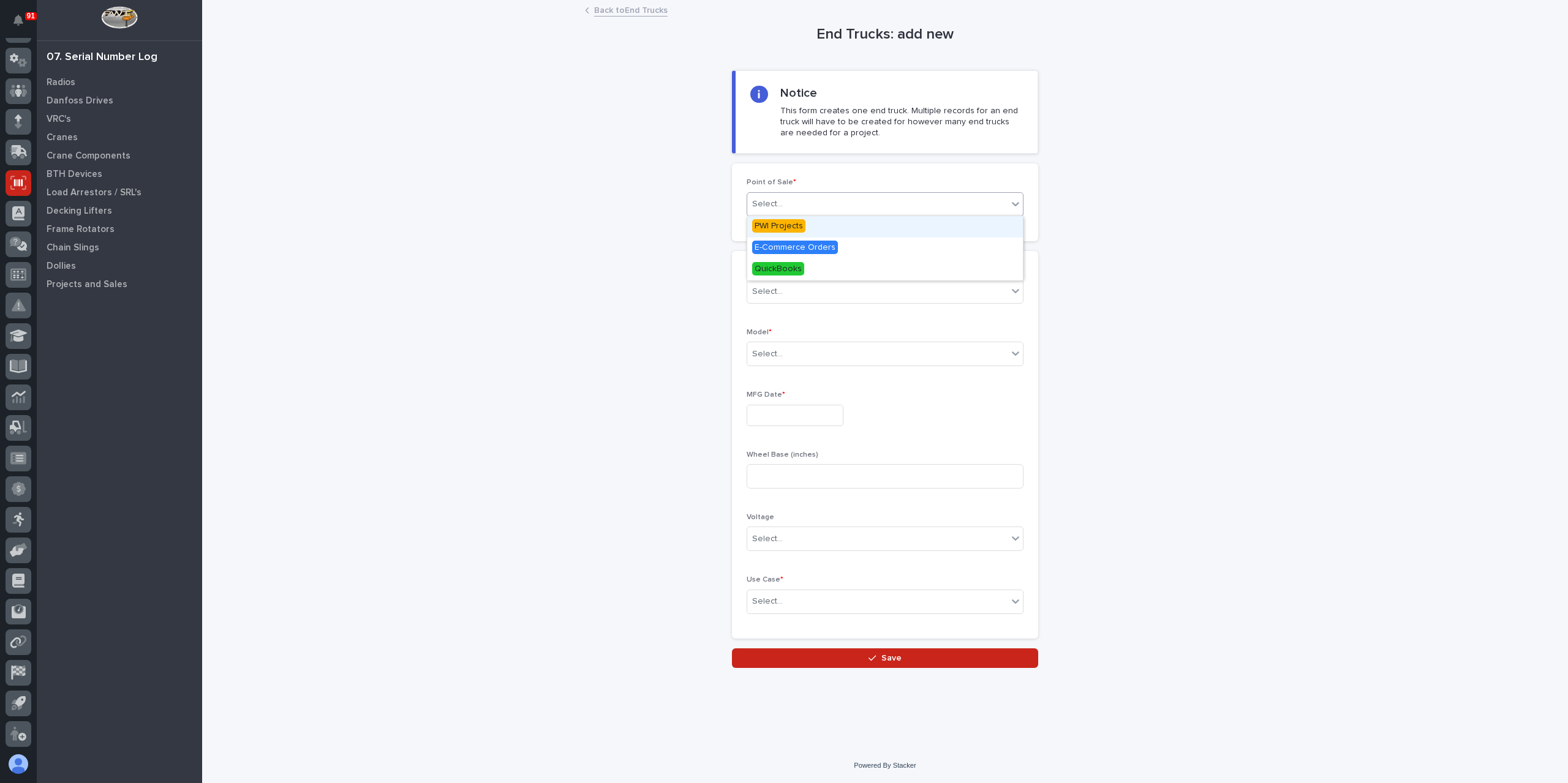
click at [764, 208] on div "Select..." at bounding box center [768, 204] width 31 height 13
click at [787, 227] on span "PWI Projects" at bounding box center [779, 226] width 54 height 14
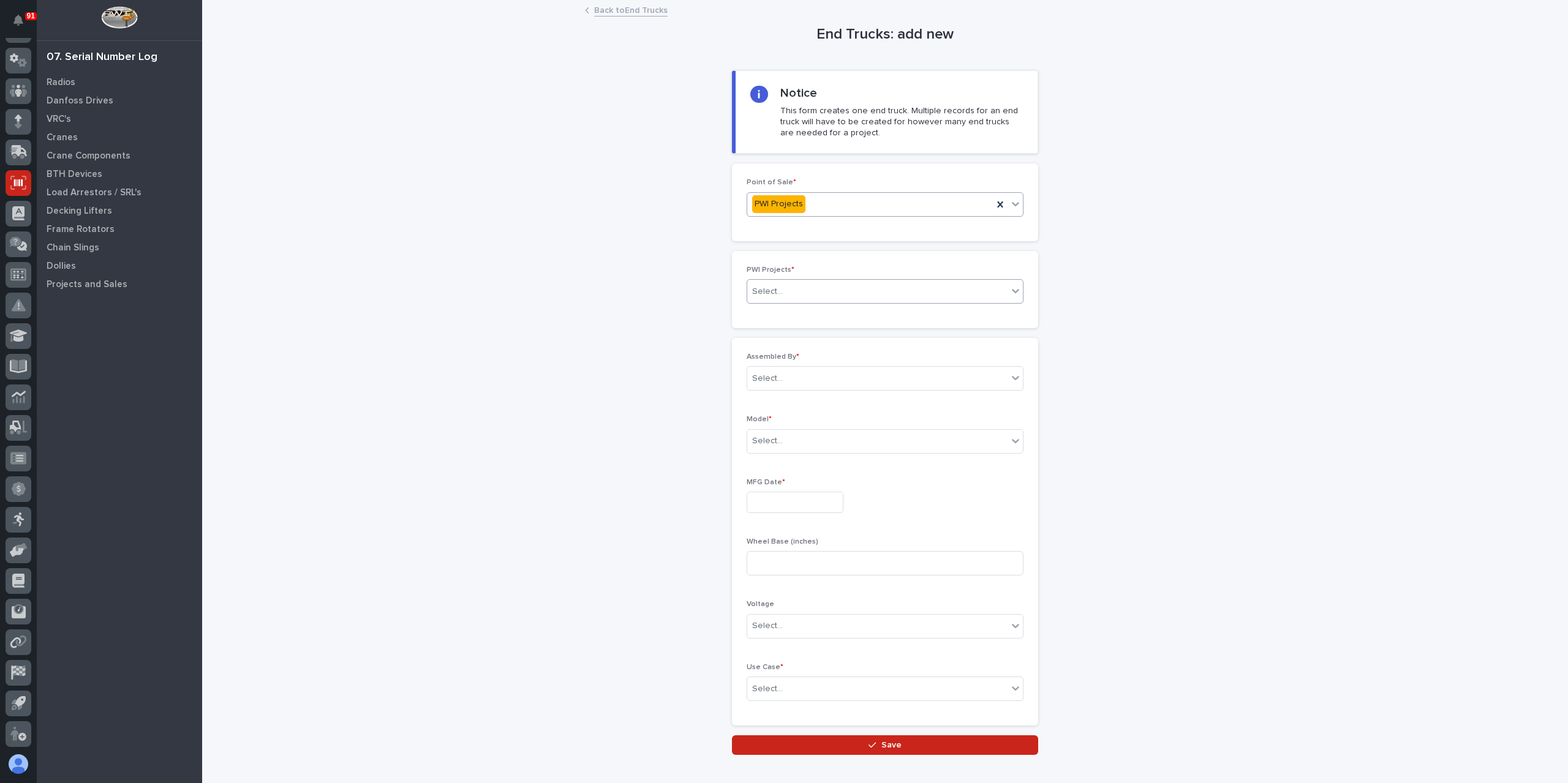
click at [785, 289] on div "Select..." at bounding box center [877, 291] width 260 height 20
type input "*****"
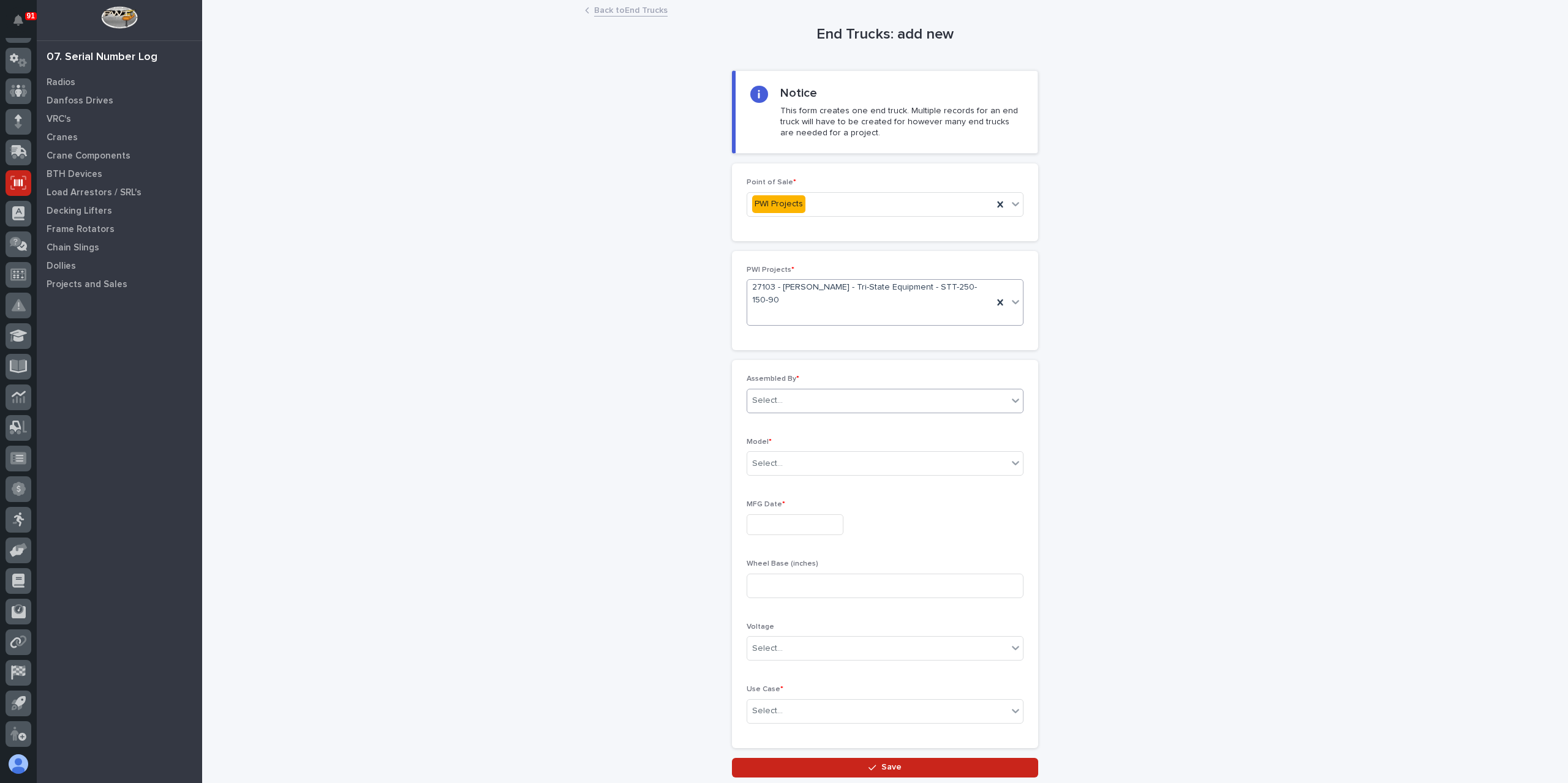
click at [801, 391] on div "Select..." at bounding box center [877, 400] width 260 height 20
click at [787, 530] on div "[PERSON_NAME]" at bounding box center [881, 528] width 276 height 21
click at [781, 451] on div "Select..." at bounding box center [885, 463] width 277 height 24
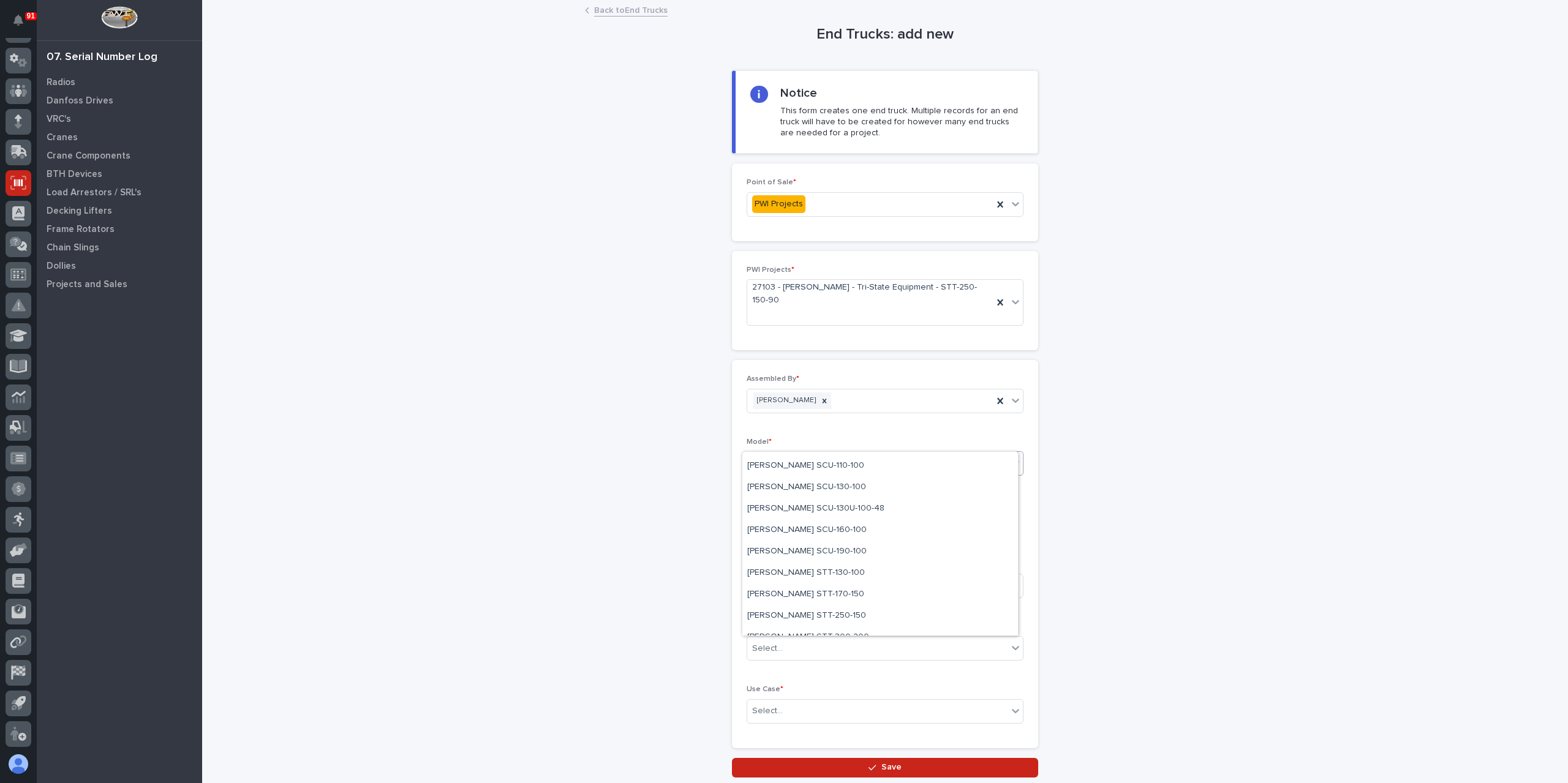
scroll to position [159, 0]
click at [810, 590] on div "Starke STT-250-150" at bounding box center [881, 581] width 276 height 21
click at [793, 500] on div "MFG Date *" at bounding box center [885, 522] width 277 height 44
click at [792, 514] on input "text" at bounding box center [795, 525] width 97 height 21
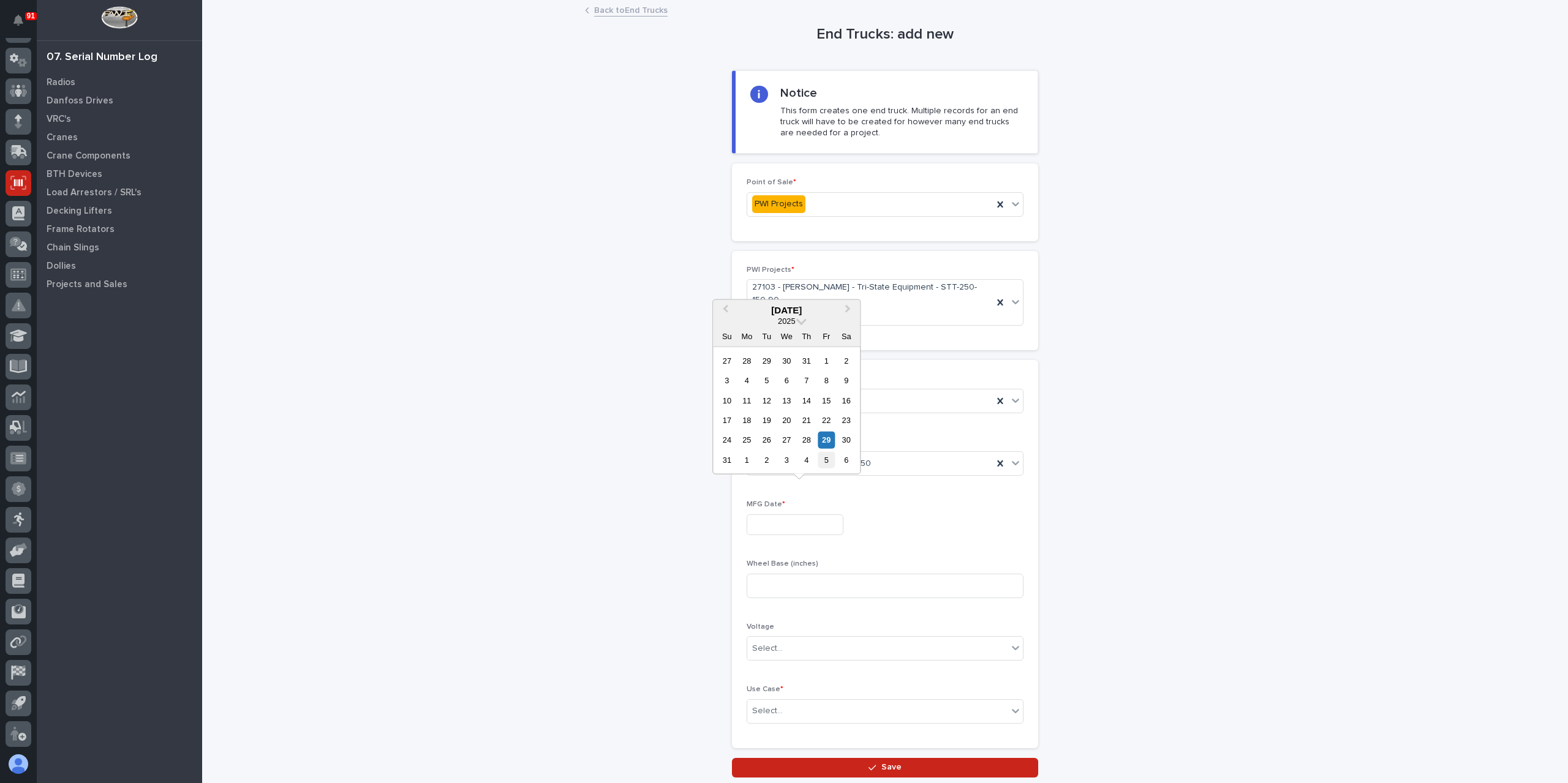
click at [829, 462] on div "5" at bounding box center [827, 460] width 17 height 17
type input "**********"
click at [790, 574] on input at bounding box center [885, 586] width 277 height 24
type input "90"
click at [780, 701] on div "Select..." at bounding box center [877, 711] width 260 height 20
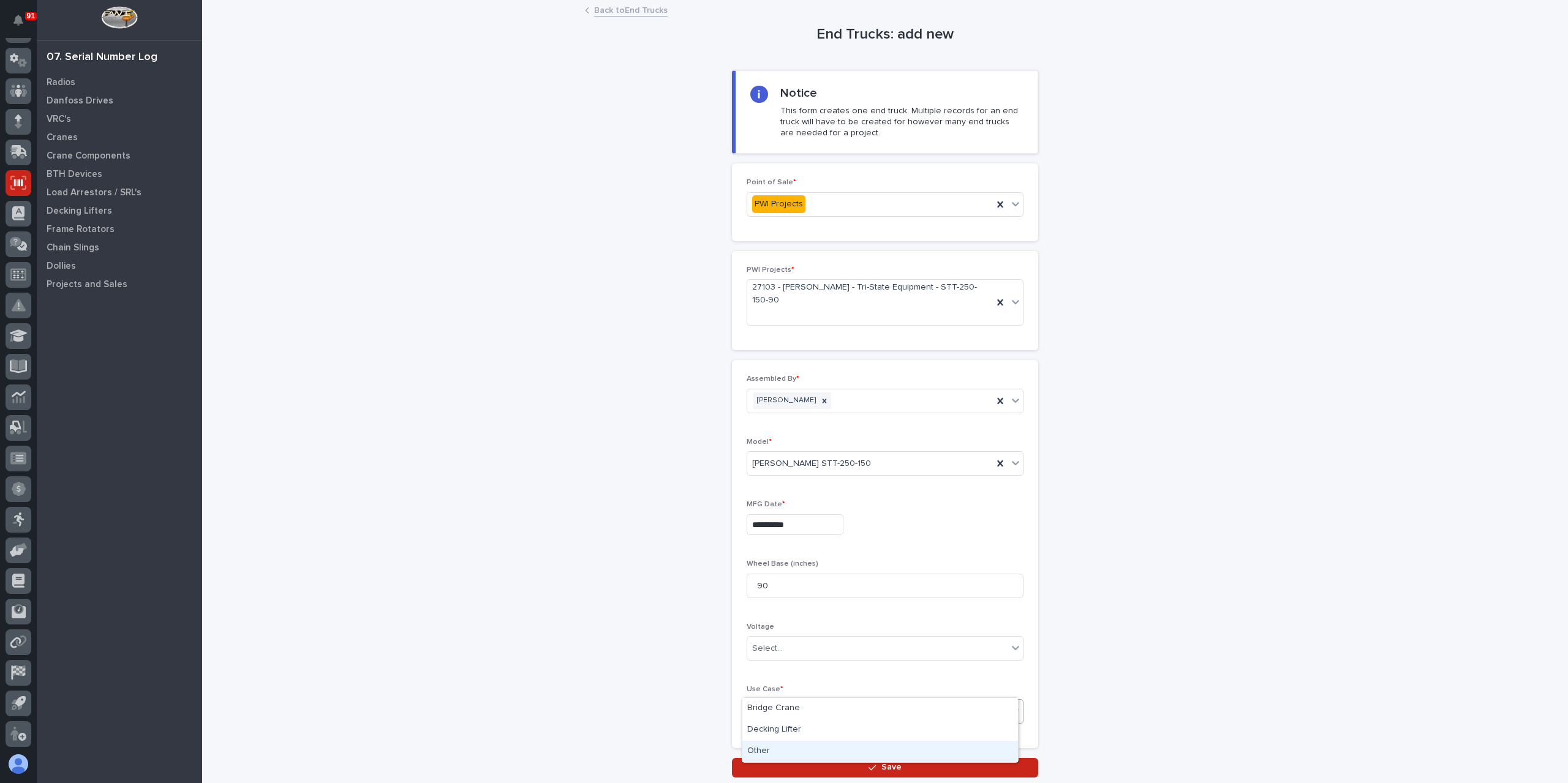
click at [787, 749] on div "Other" at bounding box center [881, 751] width 276 height 21
click at [786, 758] on button "Save" at bounding box center [885, 768] width 306 height 19
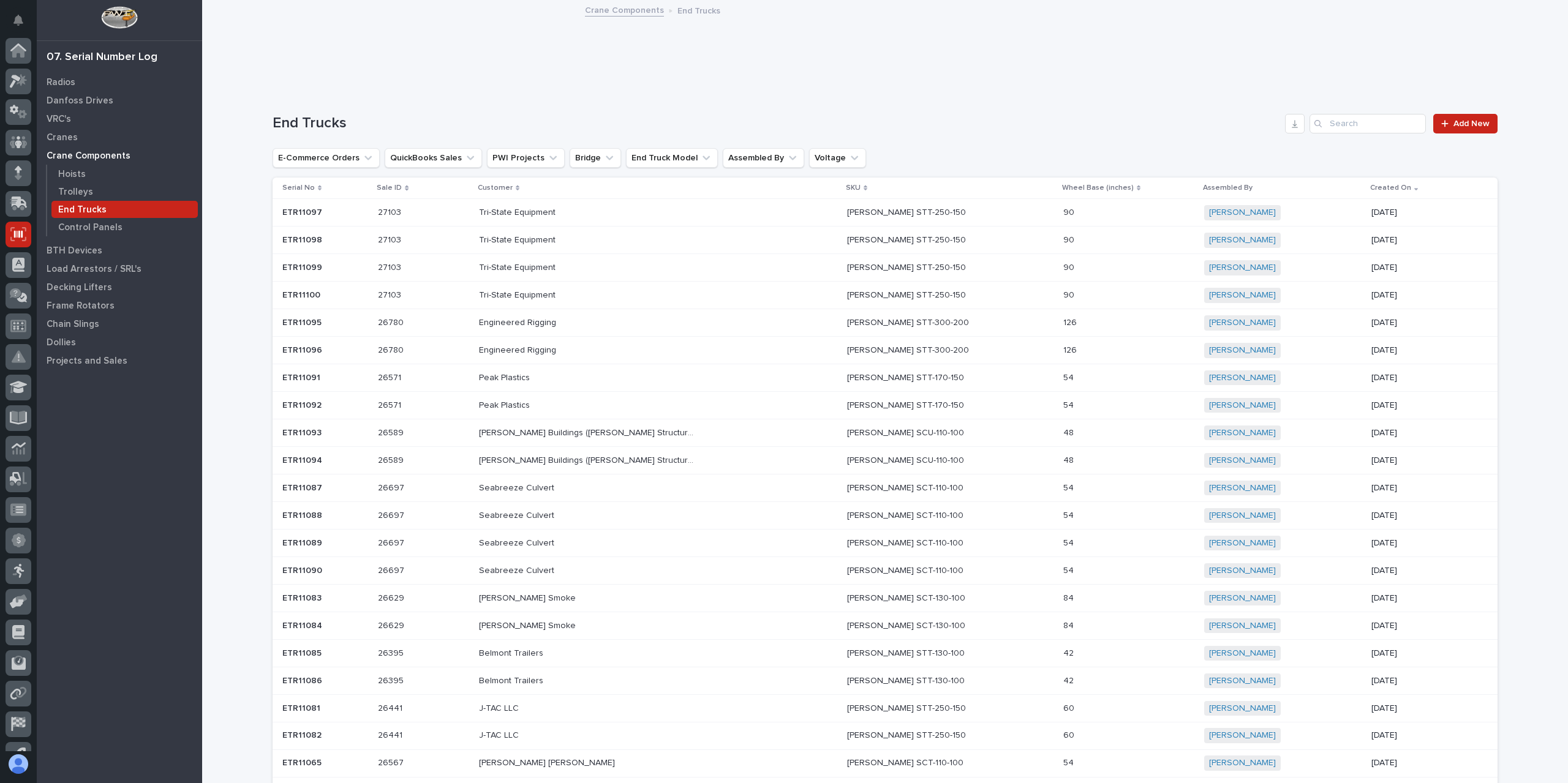
scroll to position [52, 0]
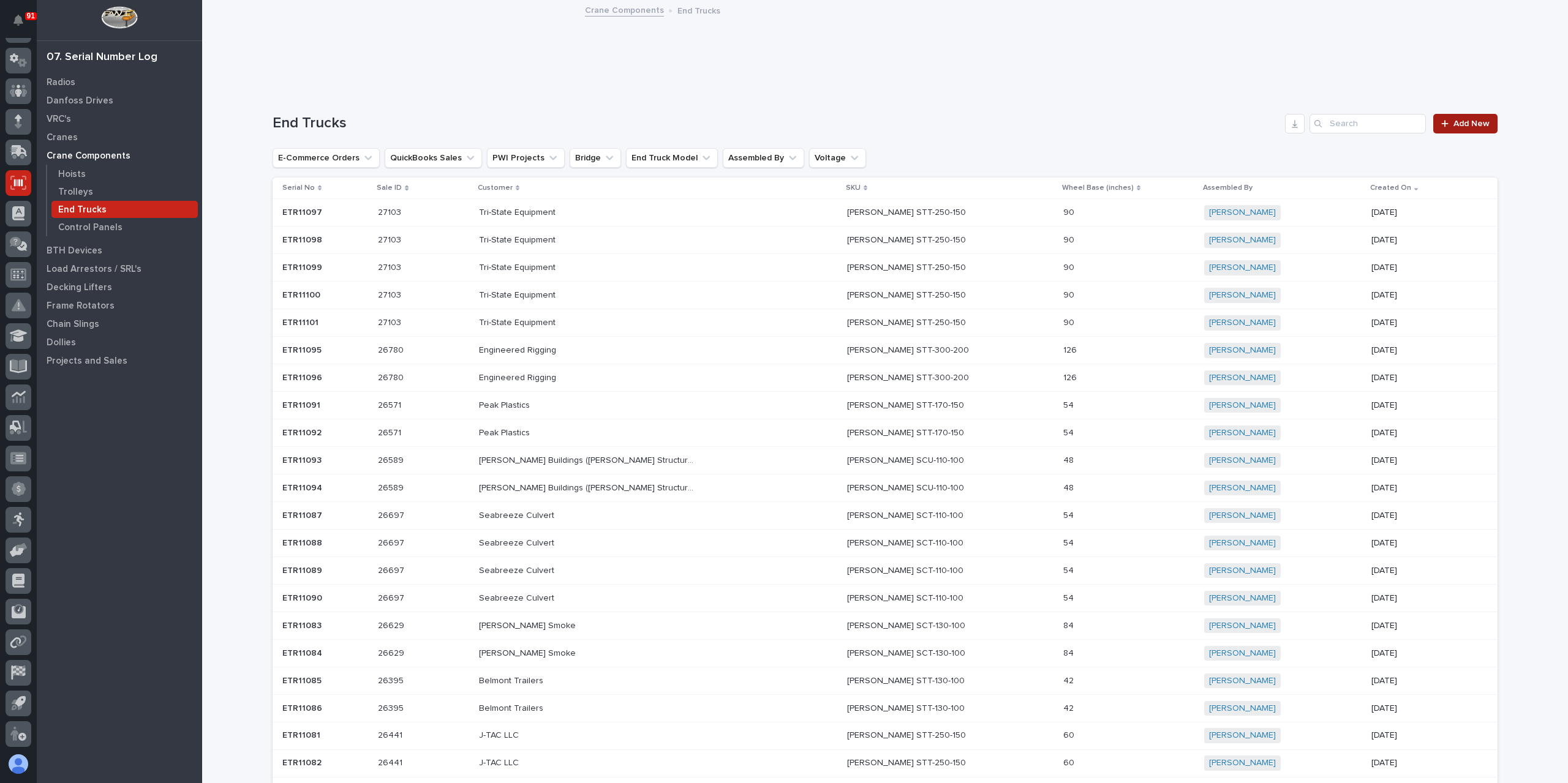
click at [1447, 121] on div at bounding box center [1447, 123] width 12 height 8
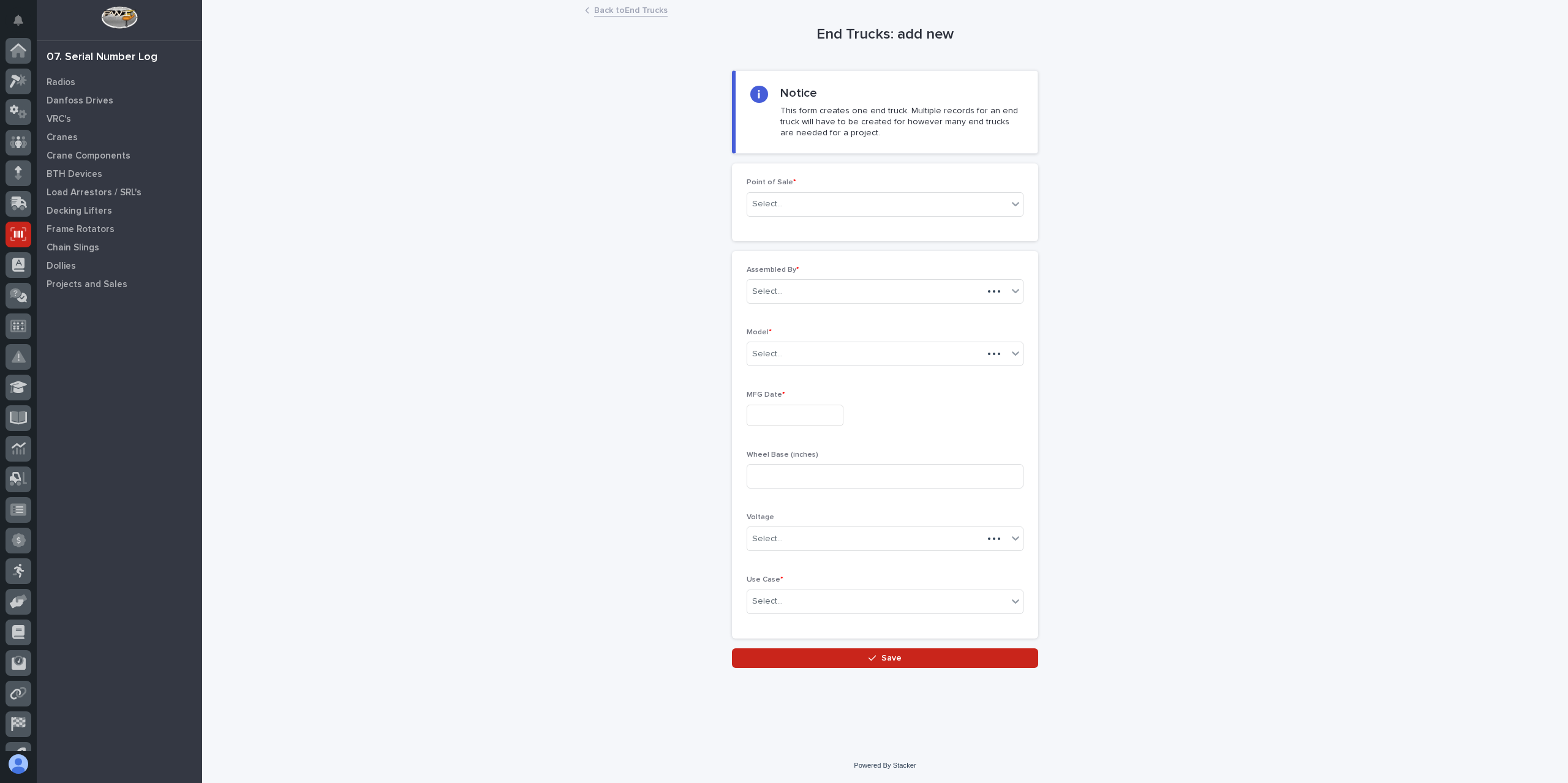
scroll to position [52, 0]
click at [785, 194] on div "Select..." at bounding box center [877, 204] width 260 height 20
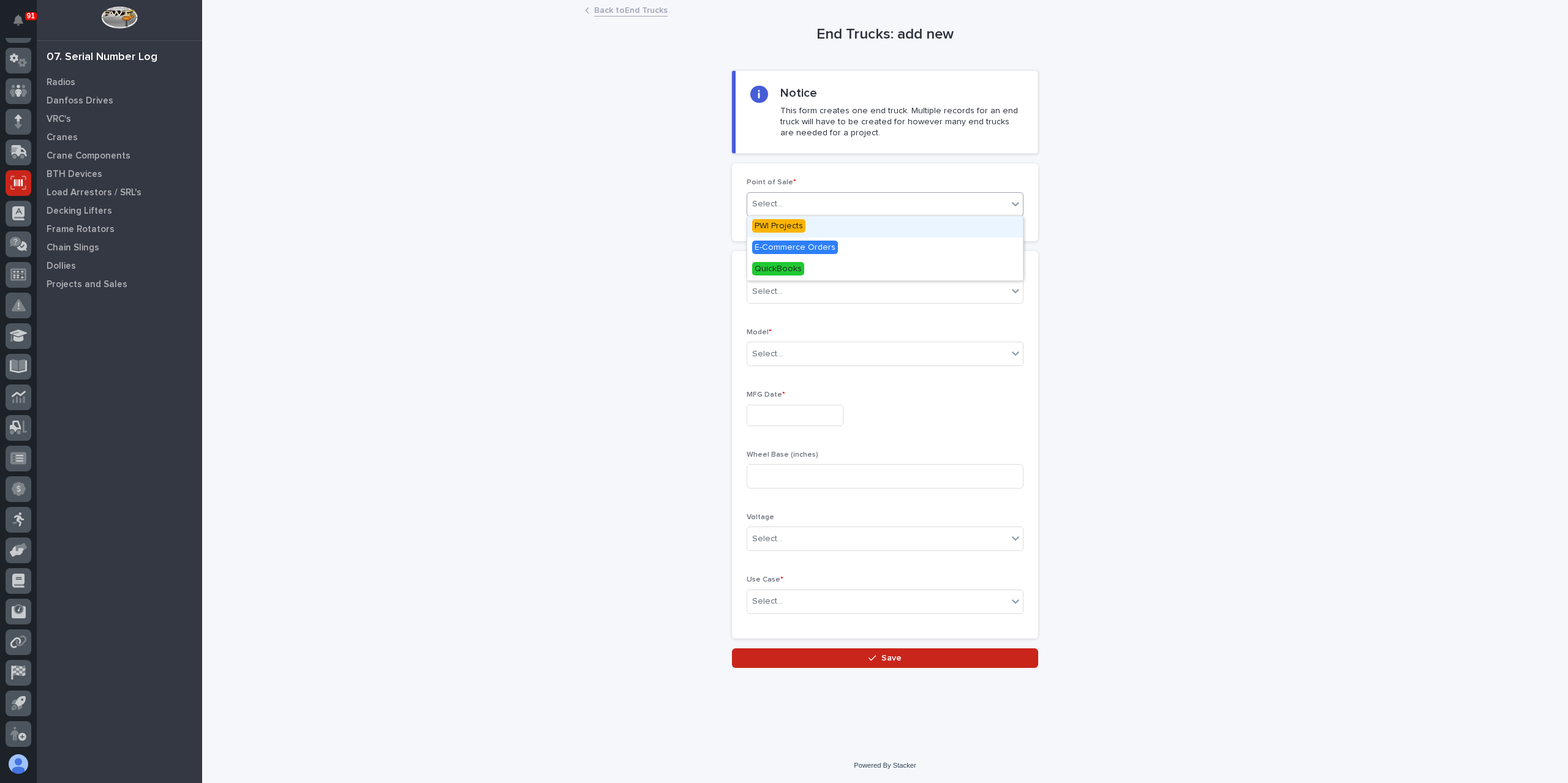
click at [785, 221] on span "PWI Projects" at bounding box center [779, 226] width 54 height 14
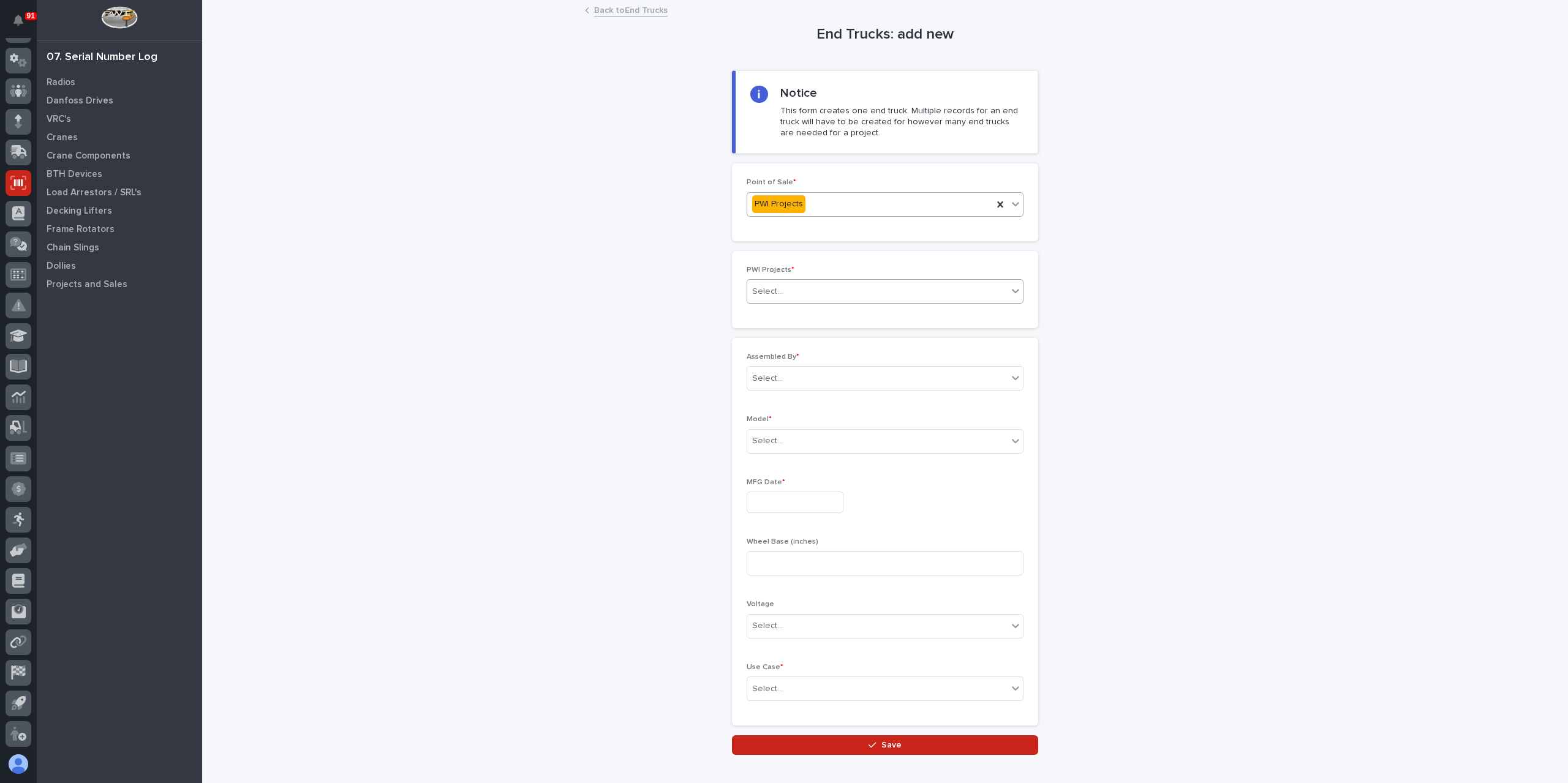
click at [803, 289] on div "Select..." at bounding box center [877, 291] width 260 height 20
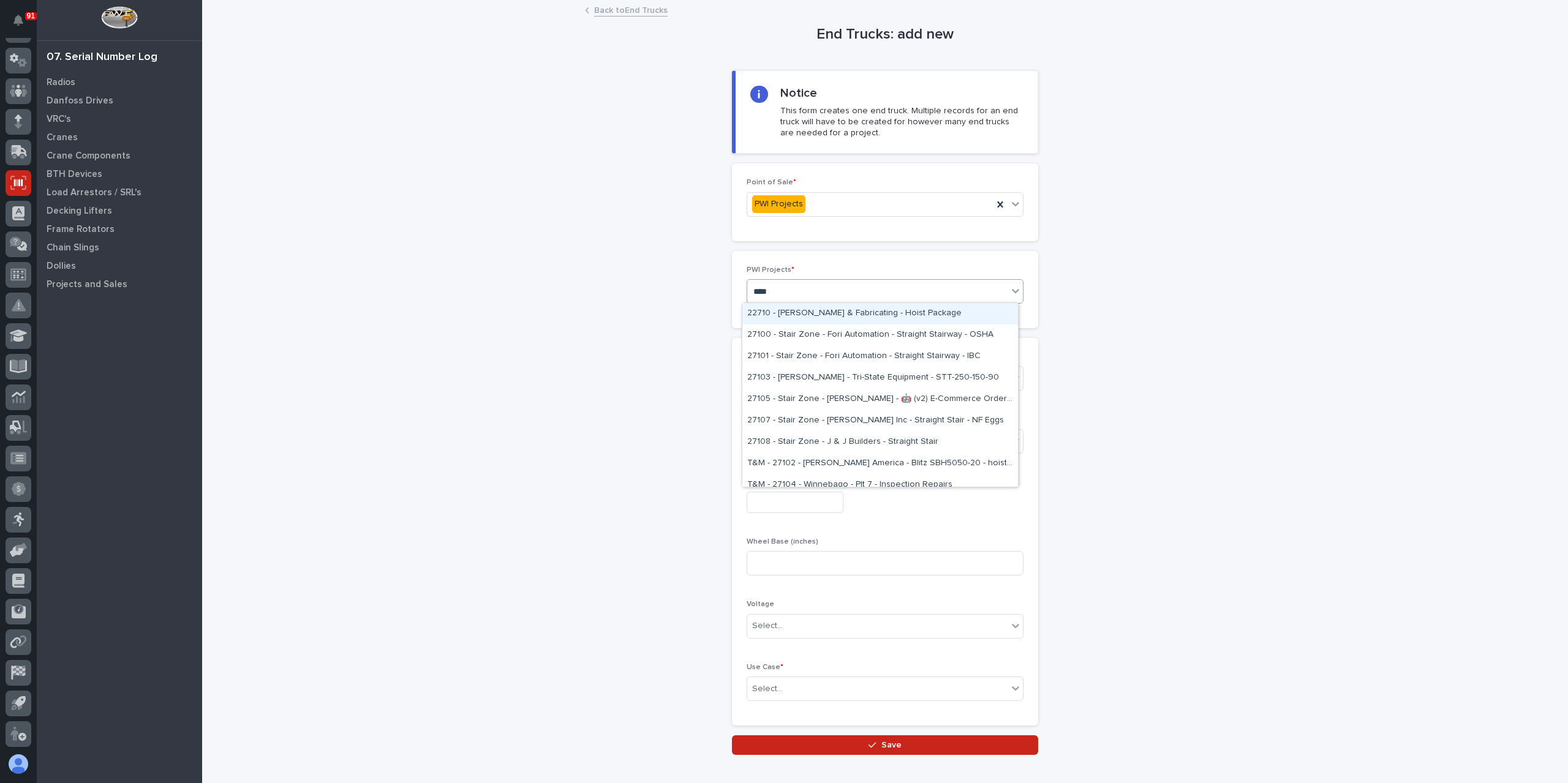
type input "*****"
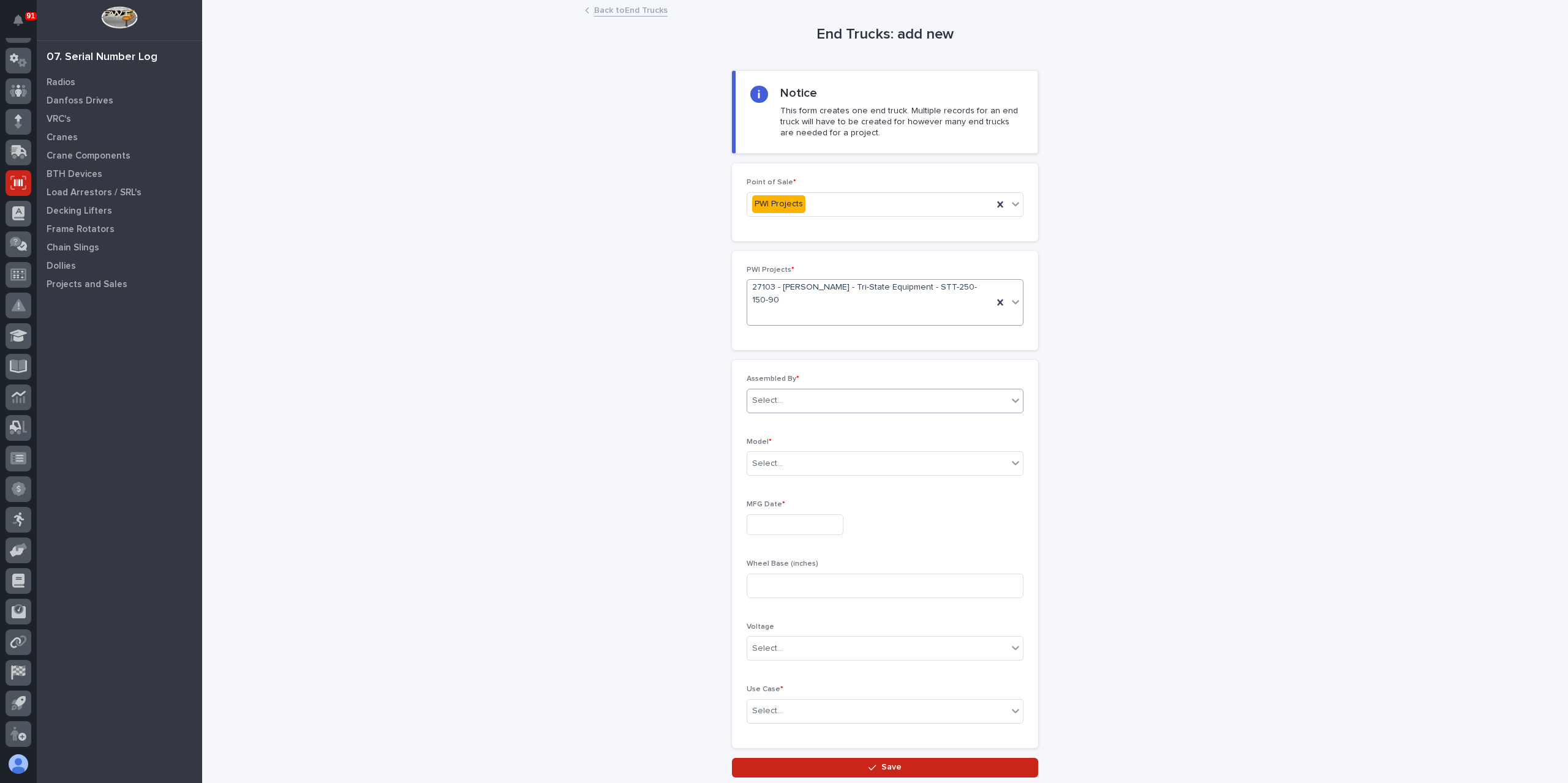
click at [792, 391] on div "Select..." at bounding box center [877, 400] width 260 height 20
click at [790, 531] on div "[PERSON_NAME]" at bounding box center [881, 528] width 276 height 21
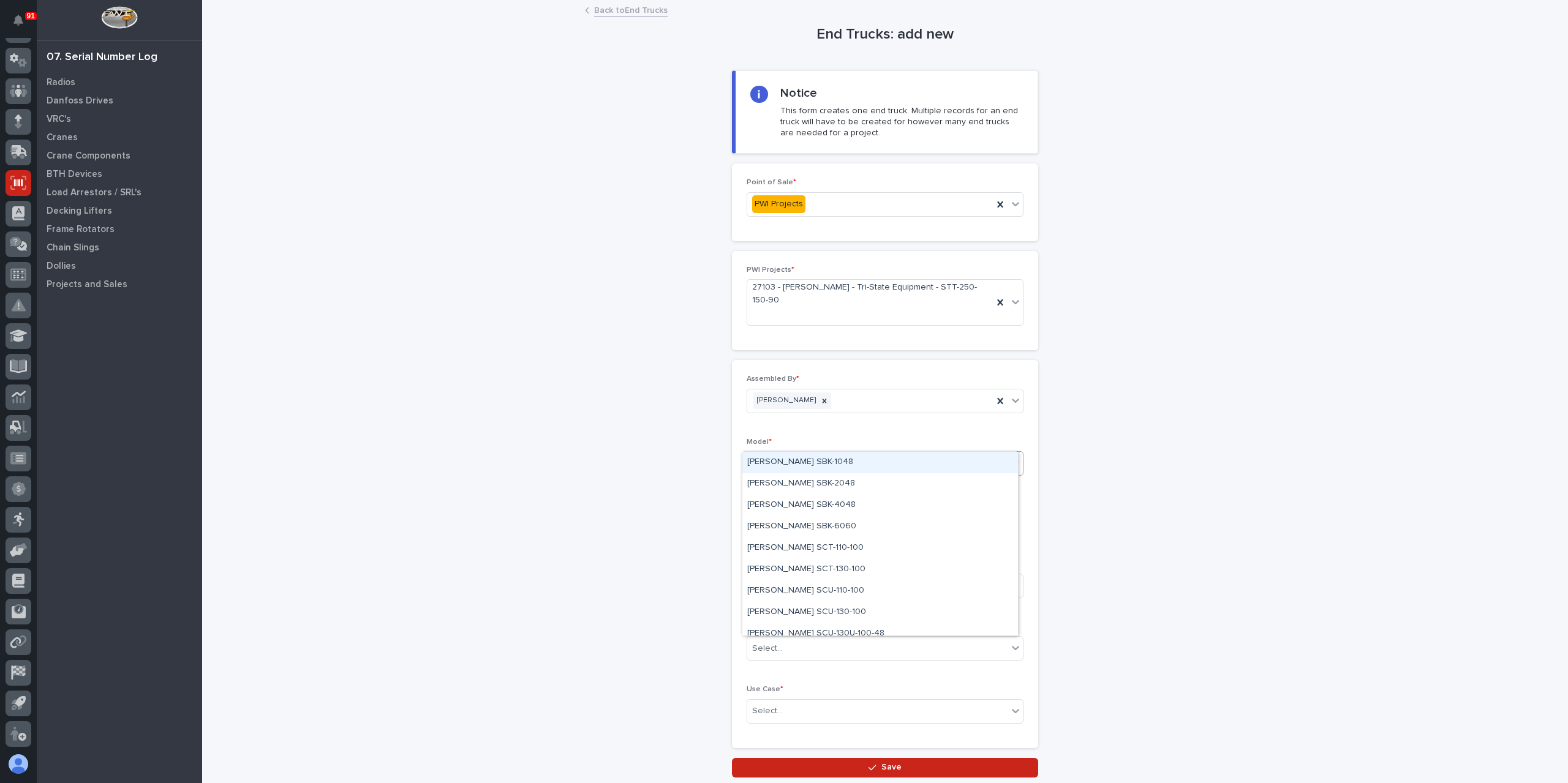
click at [781, 454] on div "Select..." at bounding box center [877, 463] width 260 height 20
click at [808, 579] on div "Starke STT-250-150" at bounding box center [881, 581] width 276 height 21
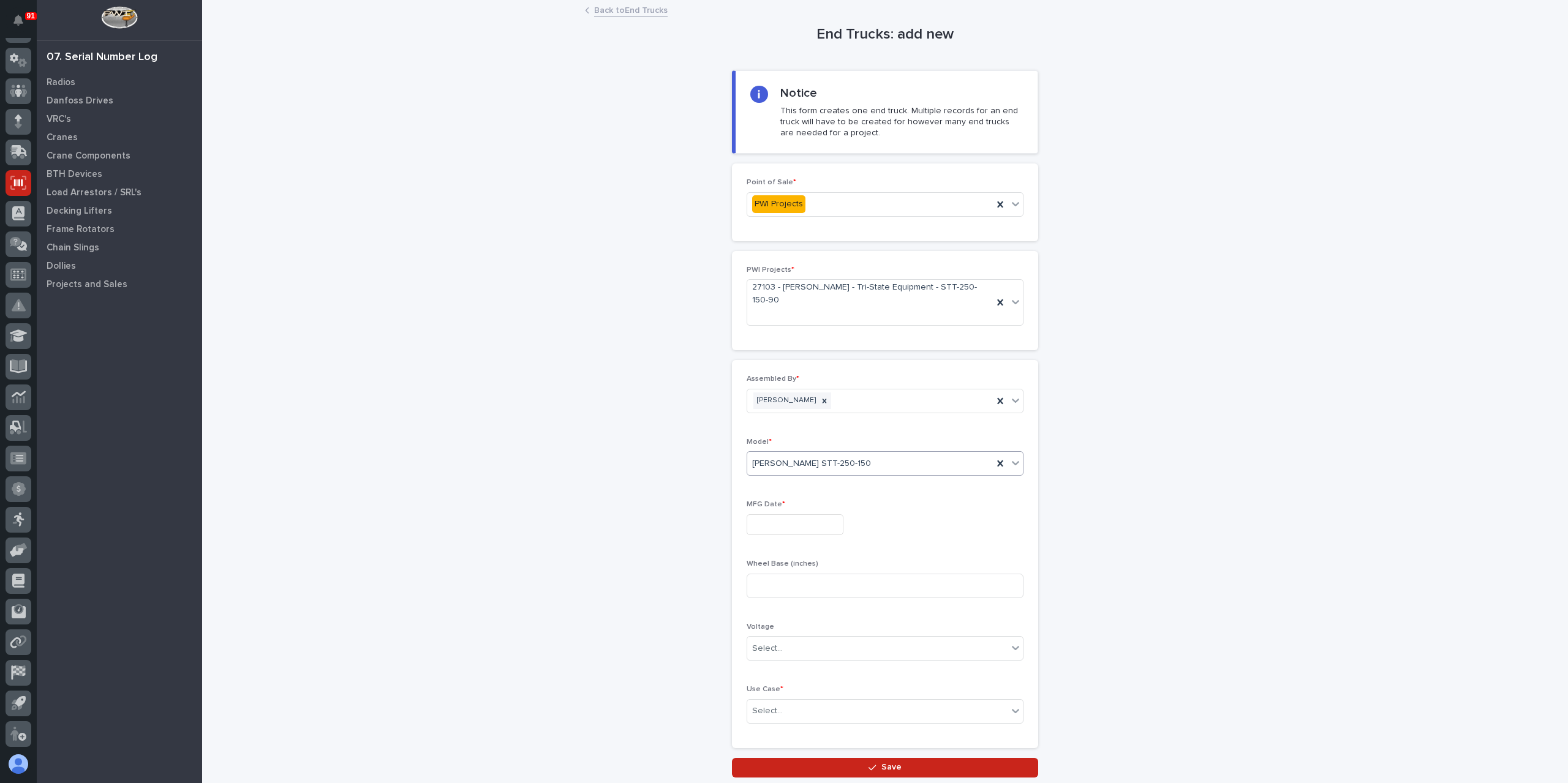
click at [791, 514] on input "text" at bounding box center [795, 525] width 97 height 21
click at [827, 463] on div "5" at bounding box center [827, 460] width 17 height 17
type input "**********"
click at [789, 574] on input at bounding box center [885, 586] width 277 height 24
type input "90"
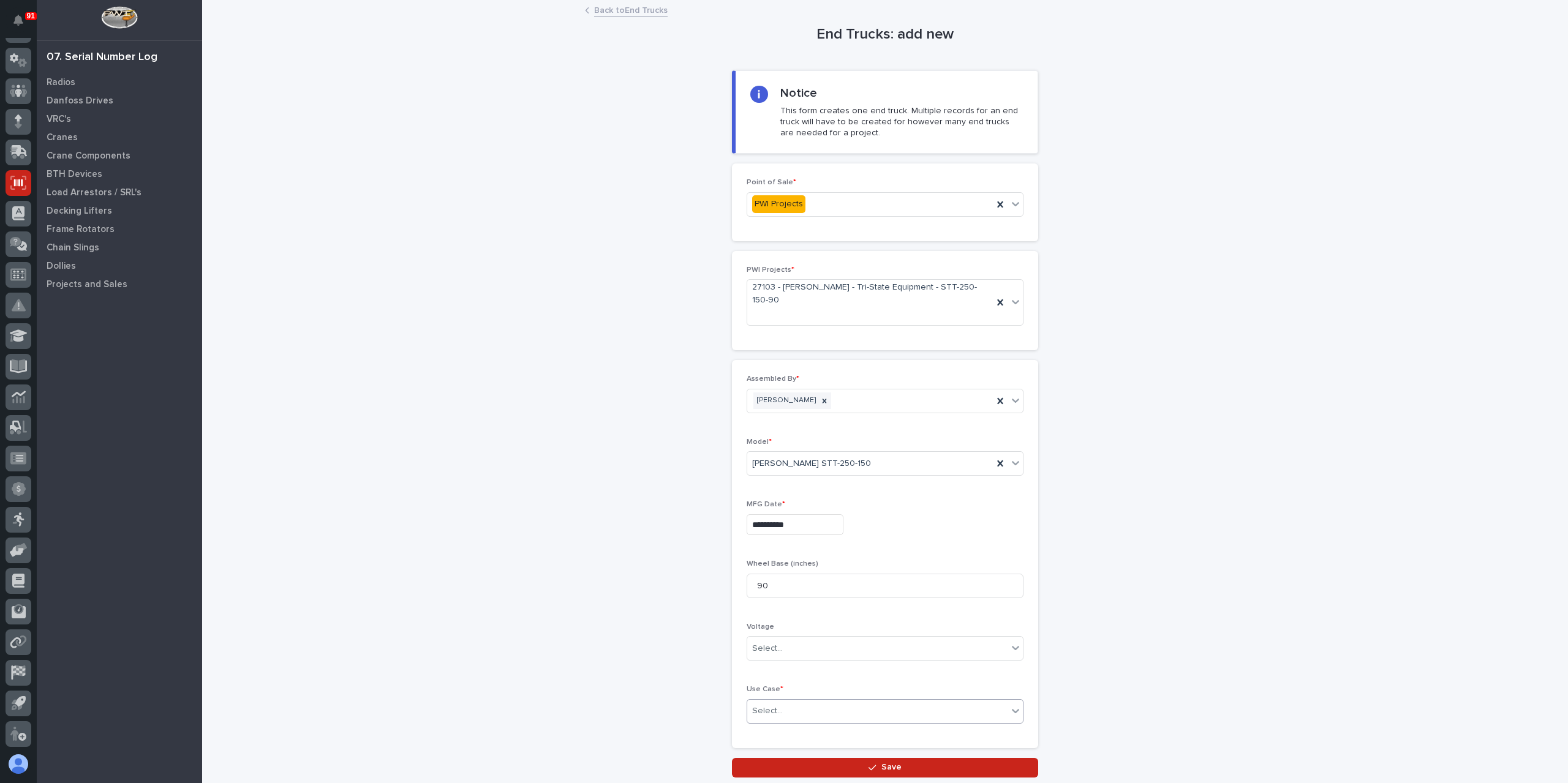
click at [796, 701] on div "Select..." at bounding box center [877, 711] width 260 height 20
click at [789, 751] on div "Other" at bounding box center [881, 751] width 276 height 21
click at [785, 758] on button "Save" at bounding box center [885, 768] width 306 height 19
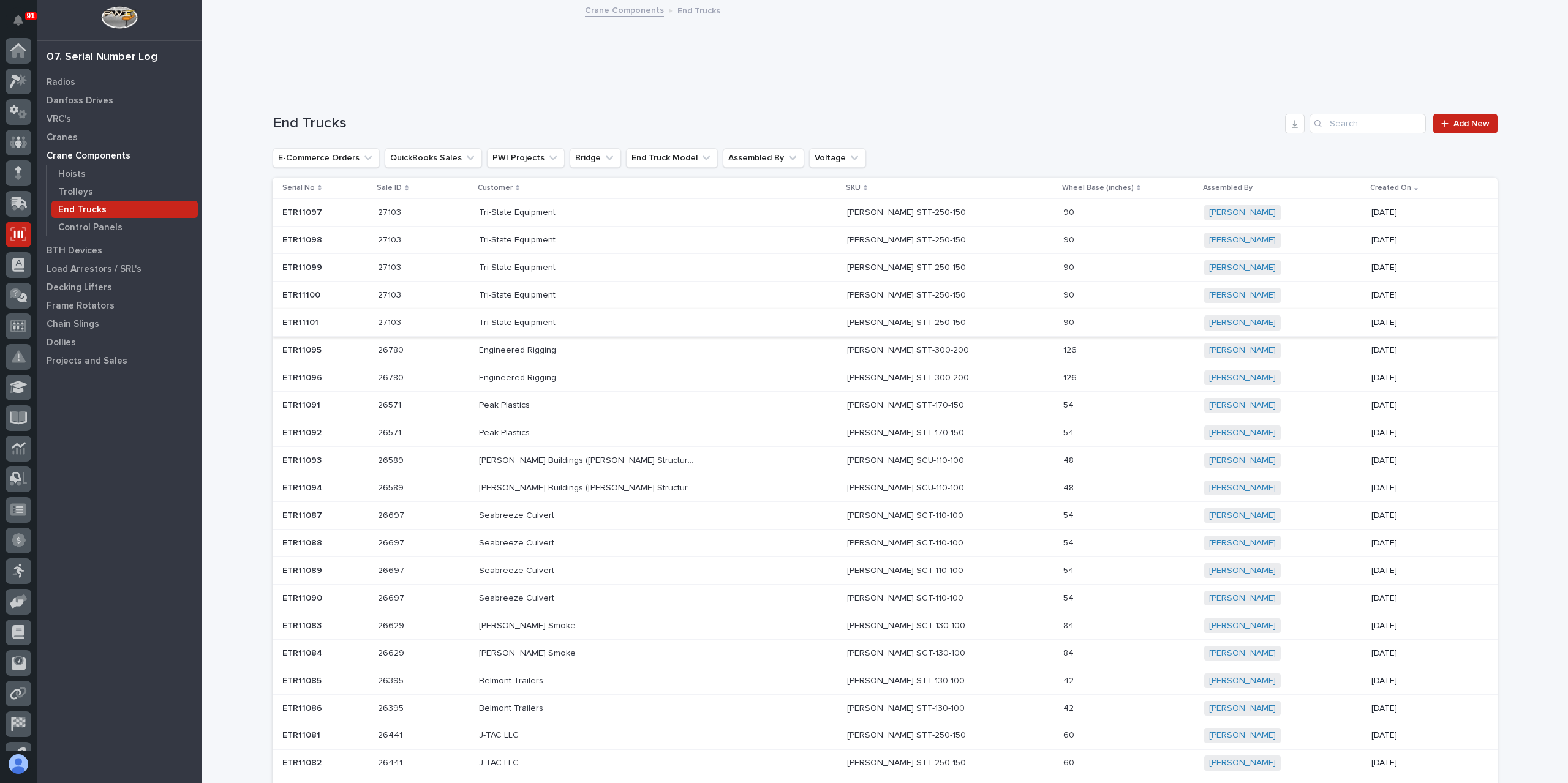
scroll to position [52, 0]
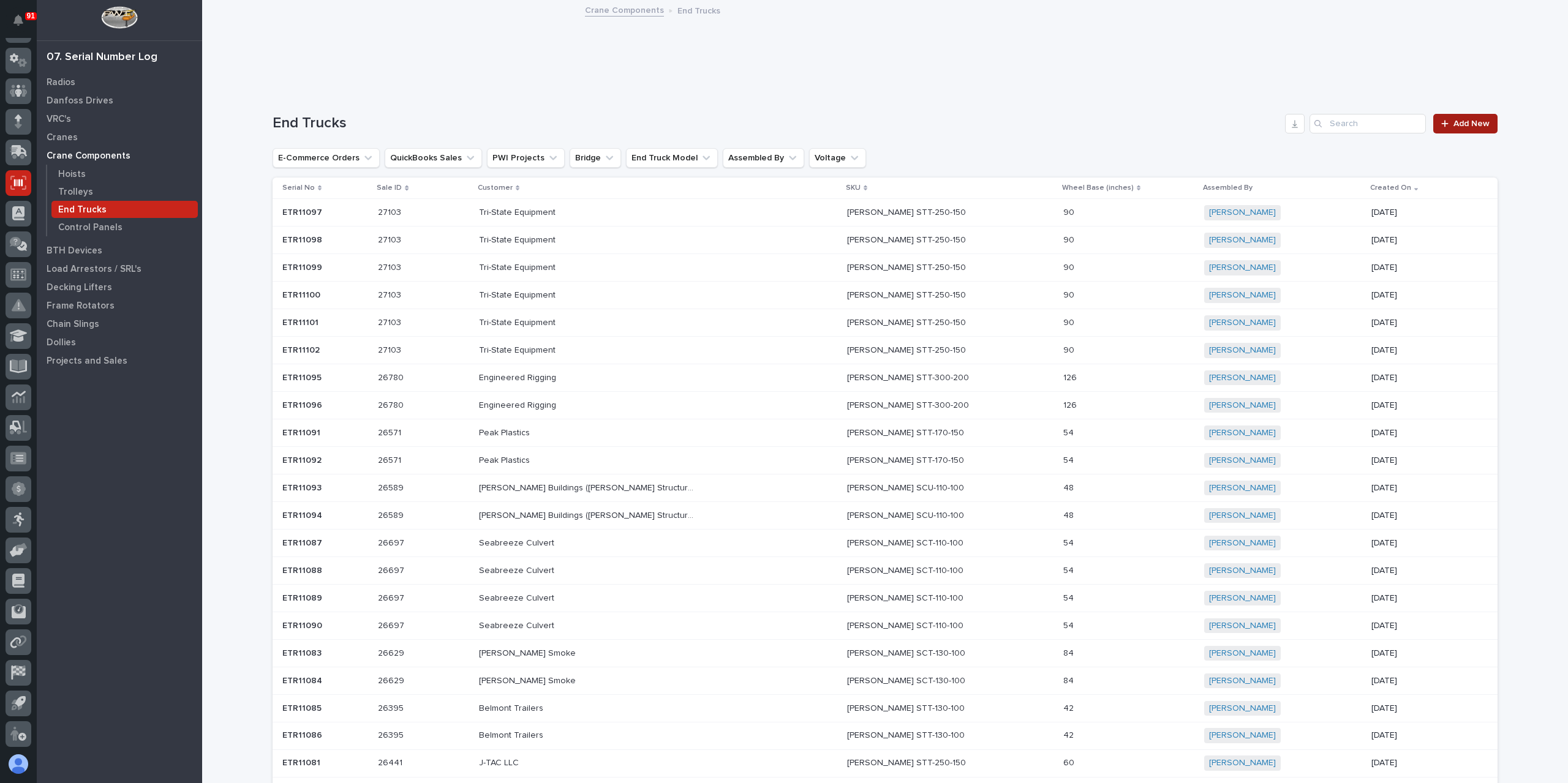
click at [1478, 122] on span "Add New" at bounding box center [1472, 123] width 36 height 8
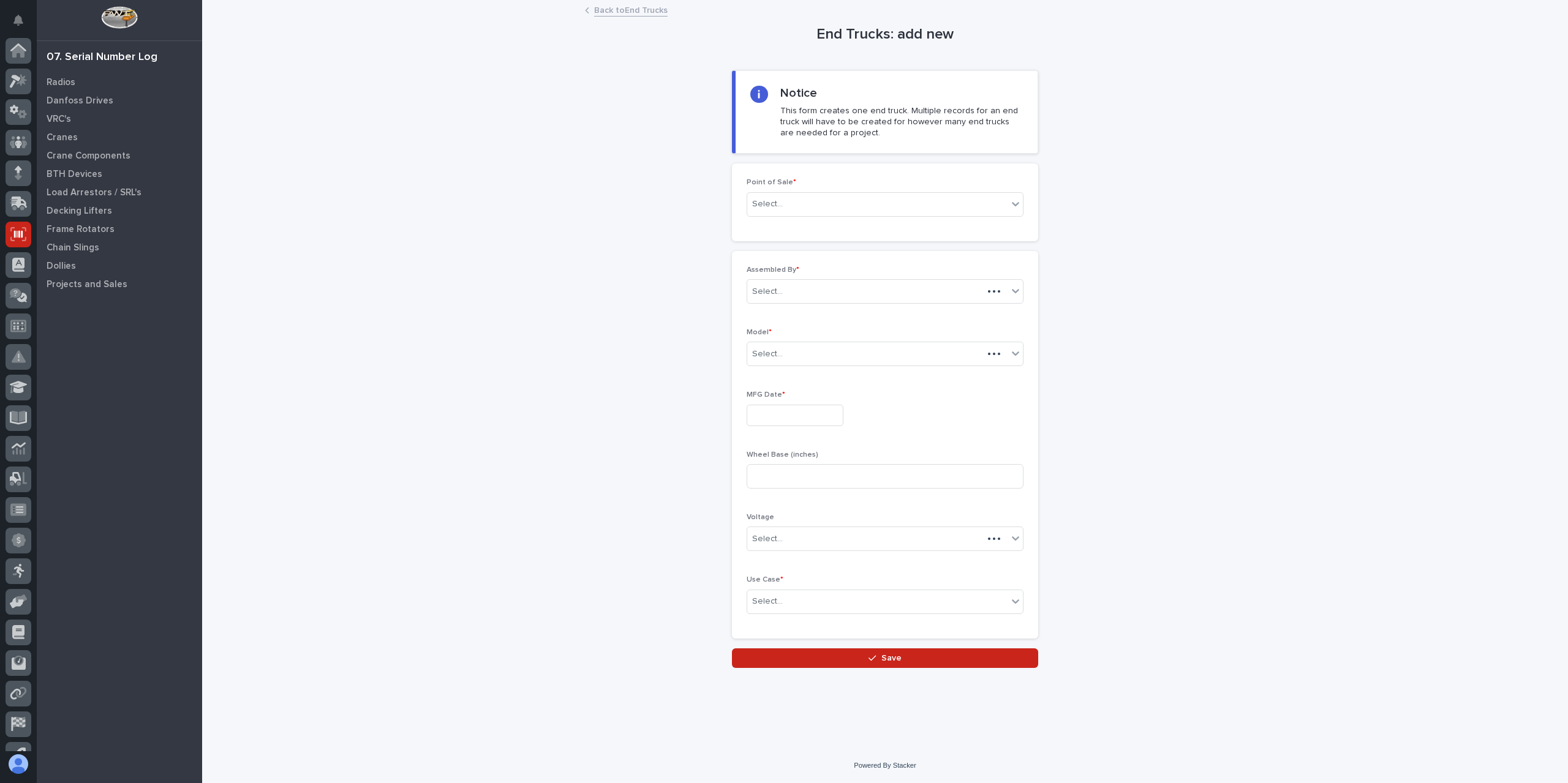
scroll to position [52, 0]
click at [815, 206] on div "Select..." at bounding box center [877, 204] width 260 height 20
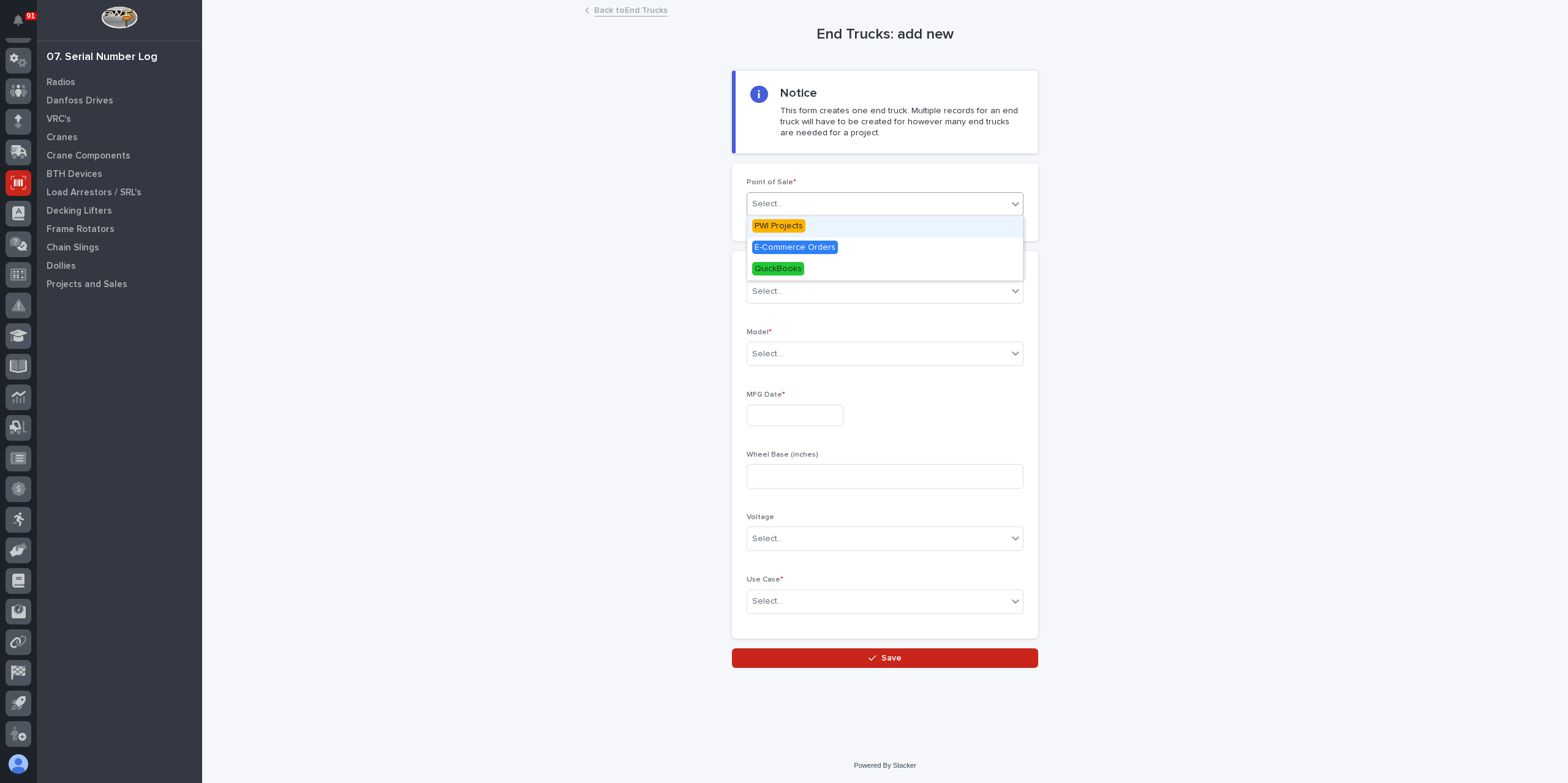
click at [783, 226] on span "PWI Projects" at bounding box center [779, 226] width 54 height 14
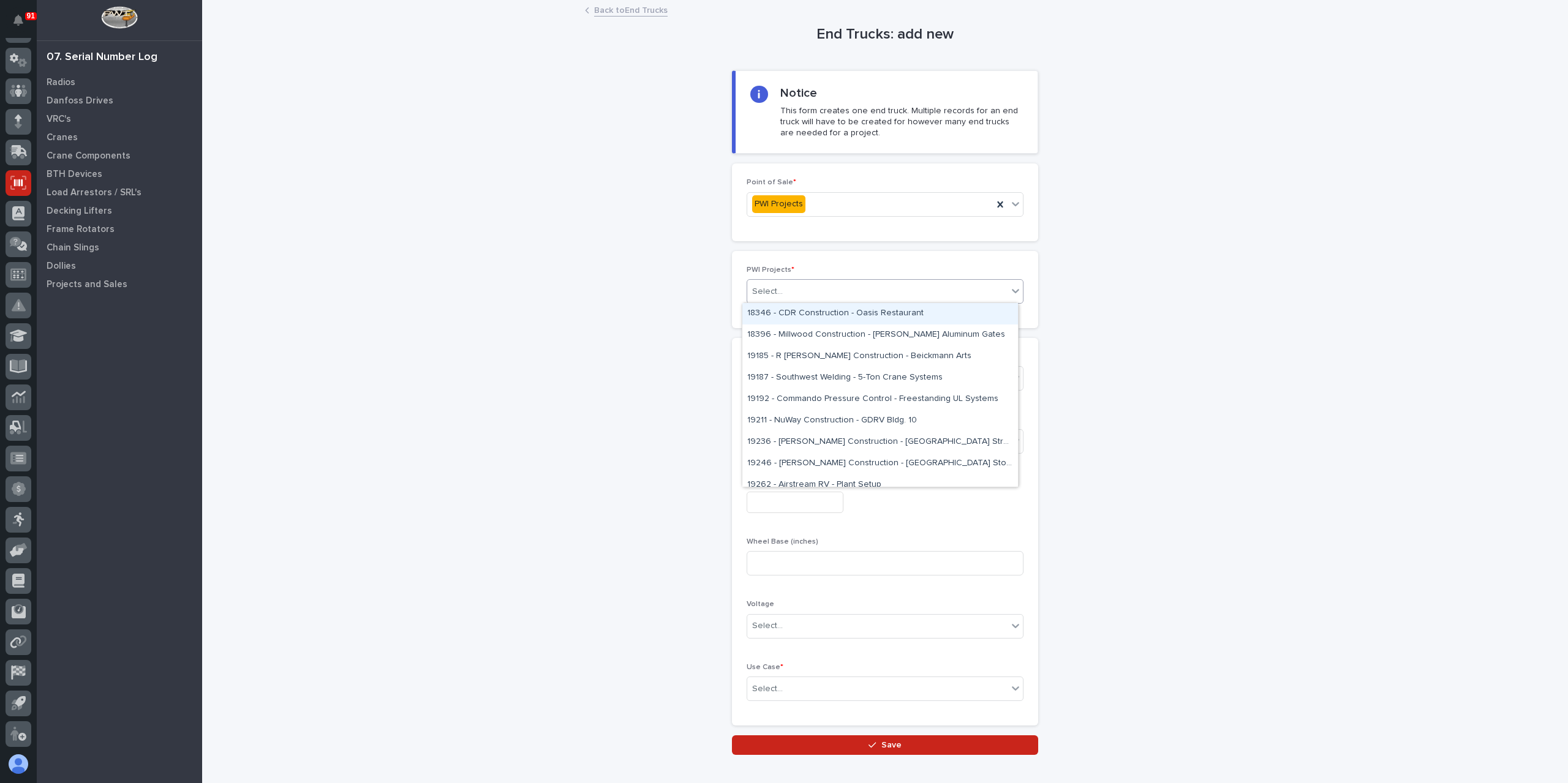
click at [792, 287] on div "Select..." at bounding box center [877, 291] width 260 height 20
type input "*****"
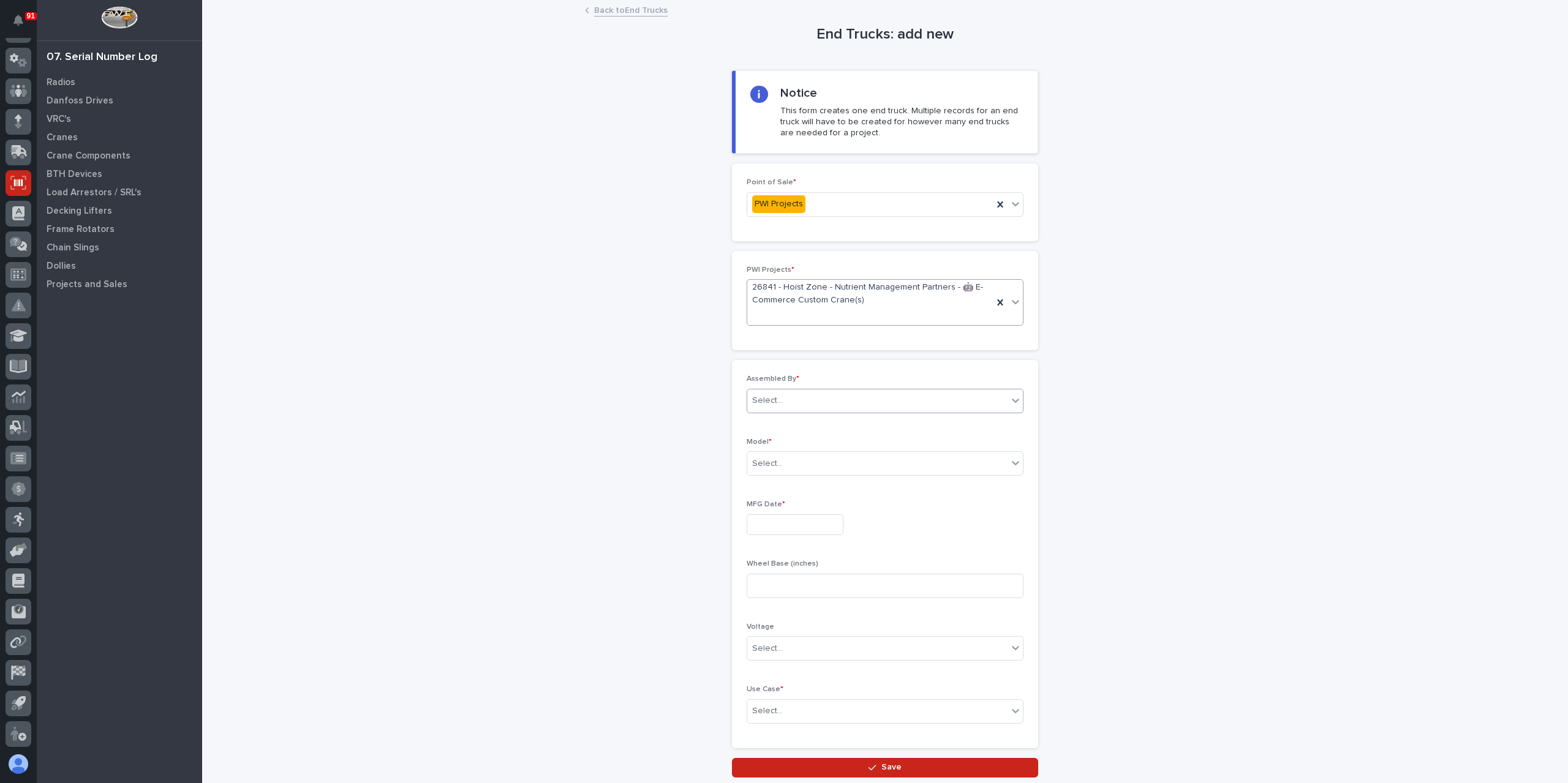
click at [773, 402] on div "Select..." at bounding box center [768, 401] width 31 height 13
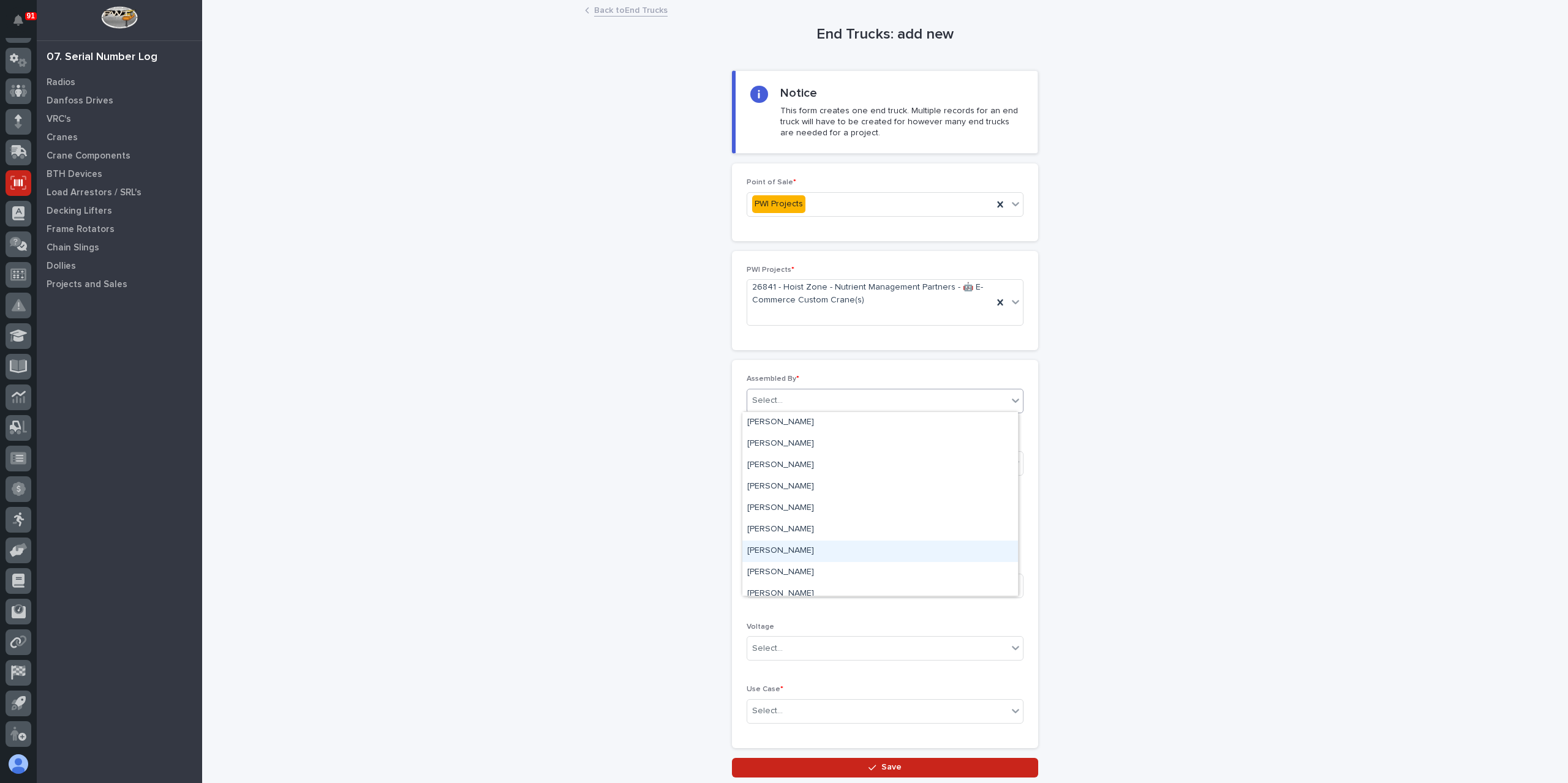
click at [789, 548] on div "[PERSON_NAME]" at bounding box center [881, 551] width 276 height 21
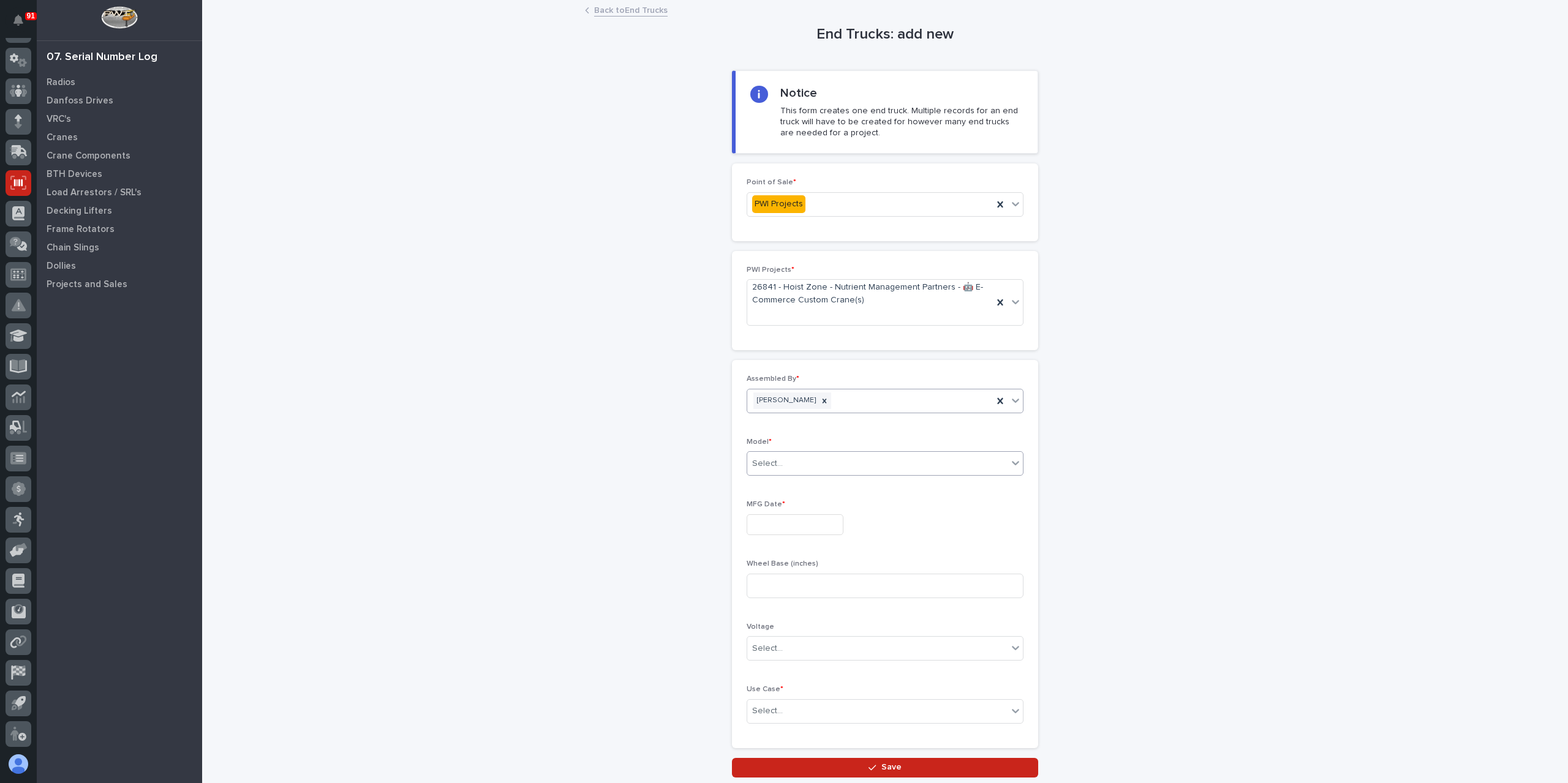
click at [771, 473] on body "91 My Settings Log Out 07. Serial Number Log Radios Danfoss Drives VRC's Cranes…" at bounding box center [784, 391] width 1568 height 783
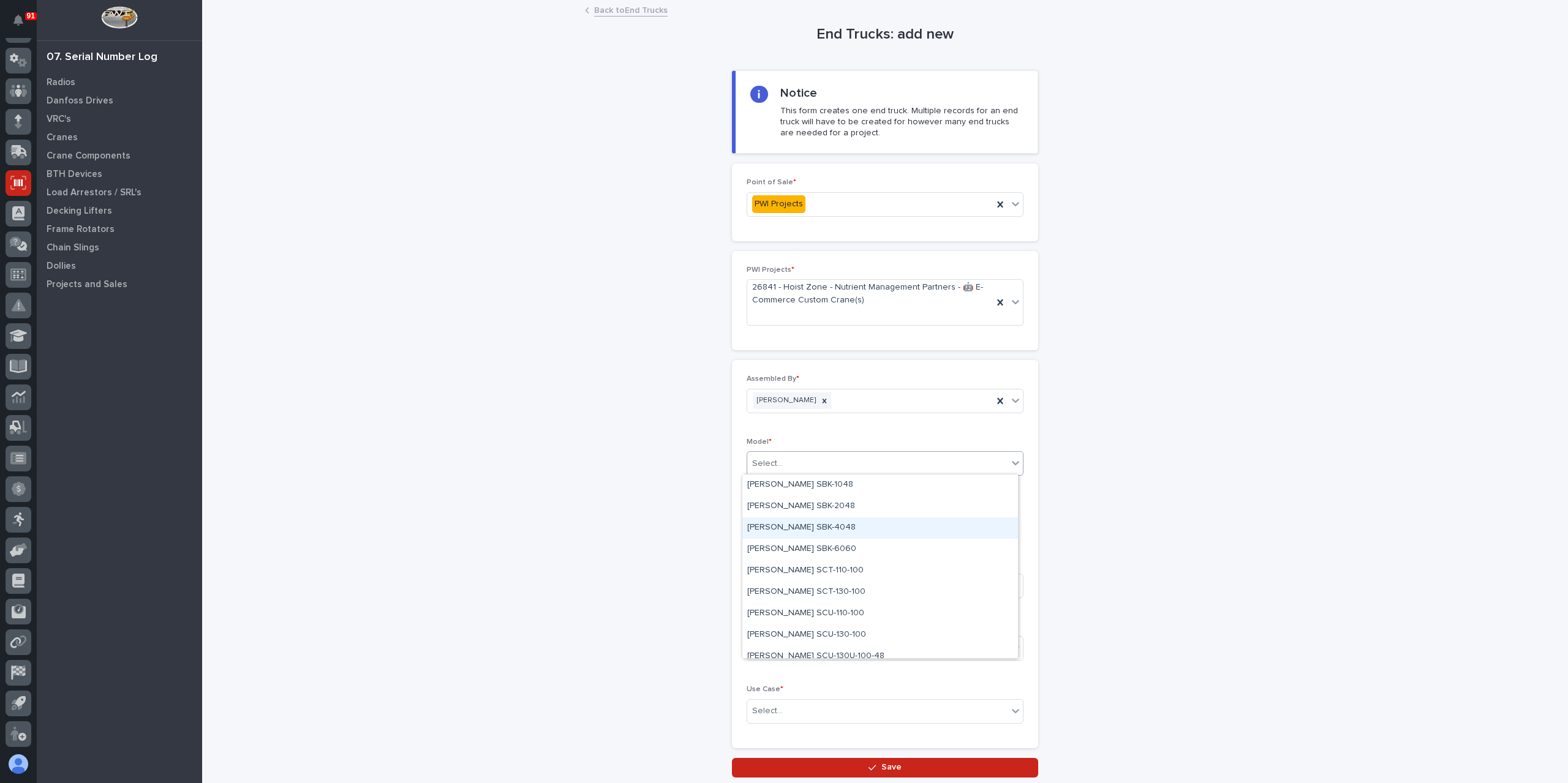
click at [808, 532] on div "Starke SBK-4048" at bounding box center [881, 528] width 276 height 21
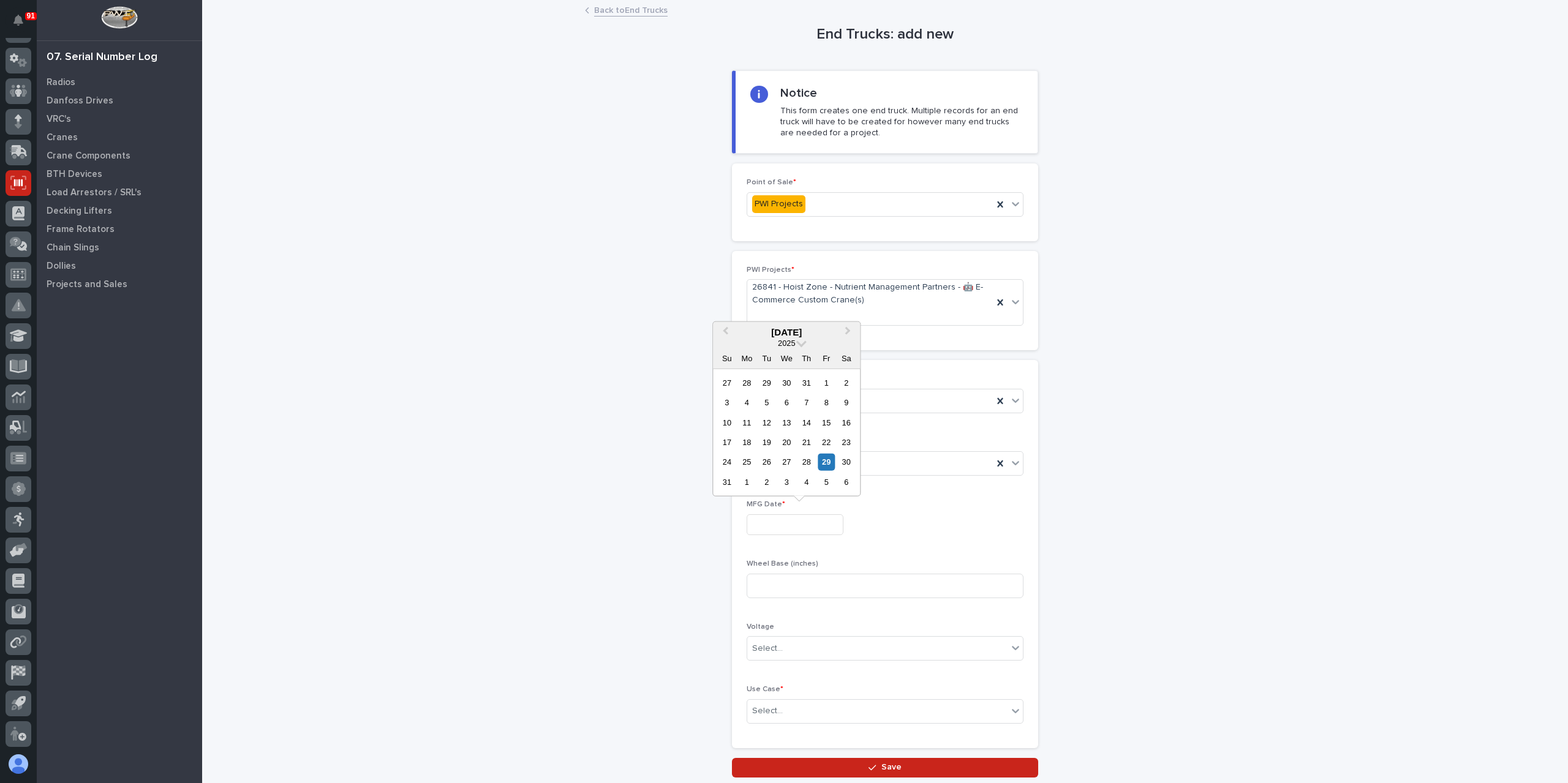
click at [803, 532] on input "text" at bounding box center [795, 525] width 97 height 21
click at [809, 471] on div "24 25 26 27 28 29 30" at bounding box center [787, 462] width 139 height 19
click at [815, 459] on div "28" at bounding box center [807, 462] width 17 height 17
type input "**********"
click at [789, 581] on input at bounding box center [885, 586] width 277 height 24
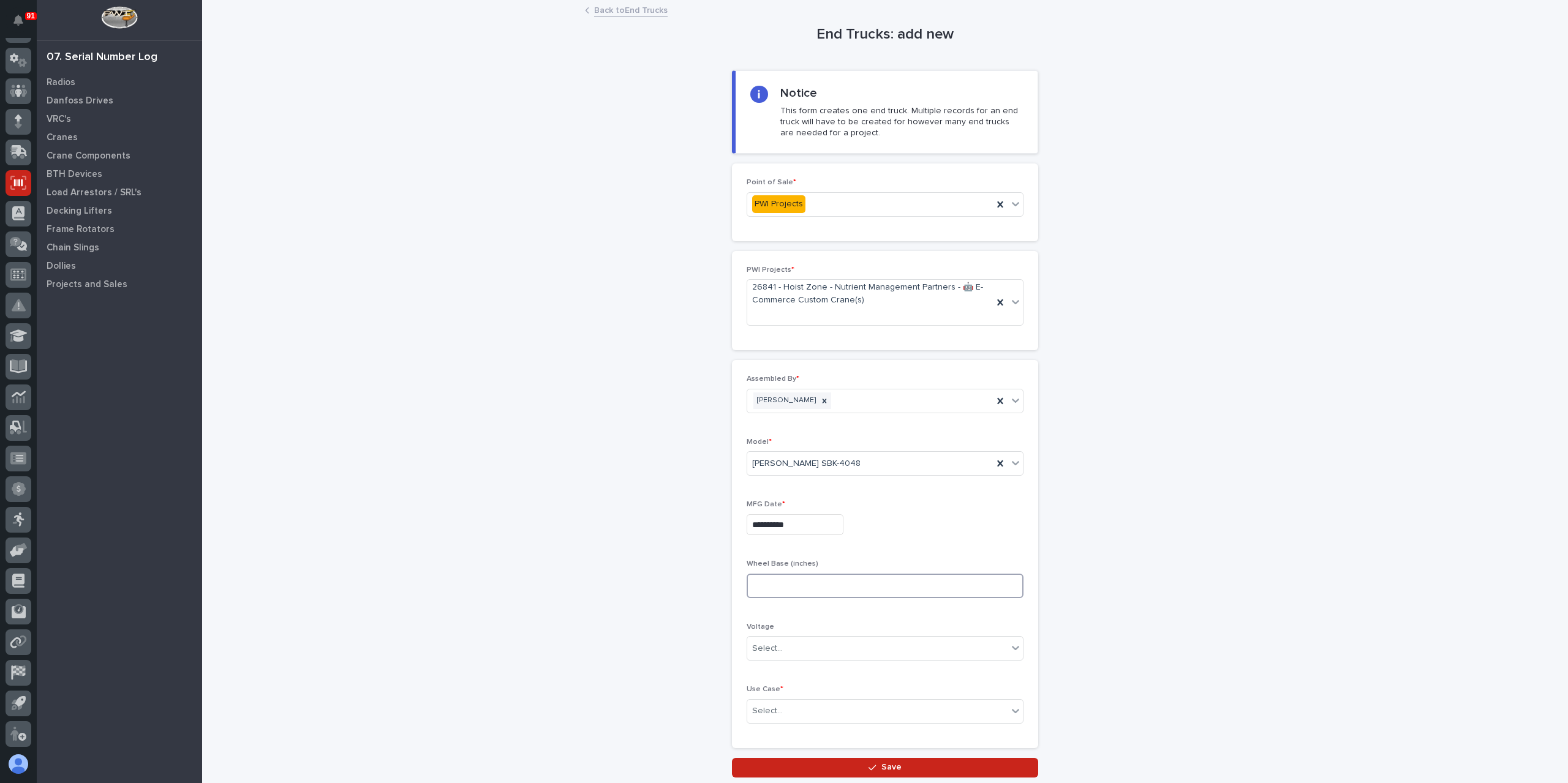
click at [777, 580] on input at bounding box center [885, 586] width 277 height 24
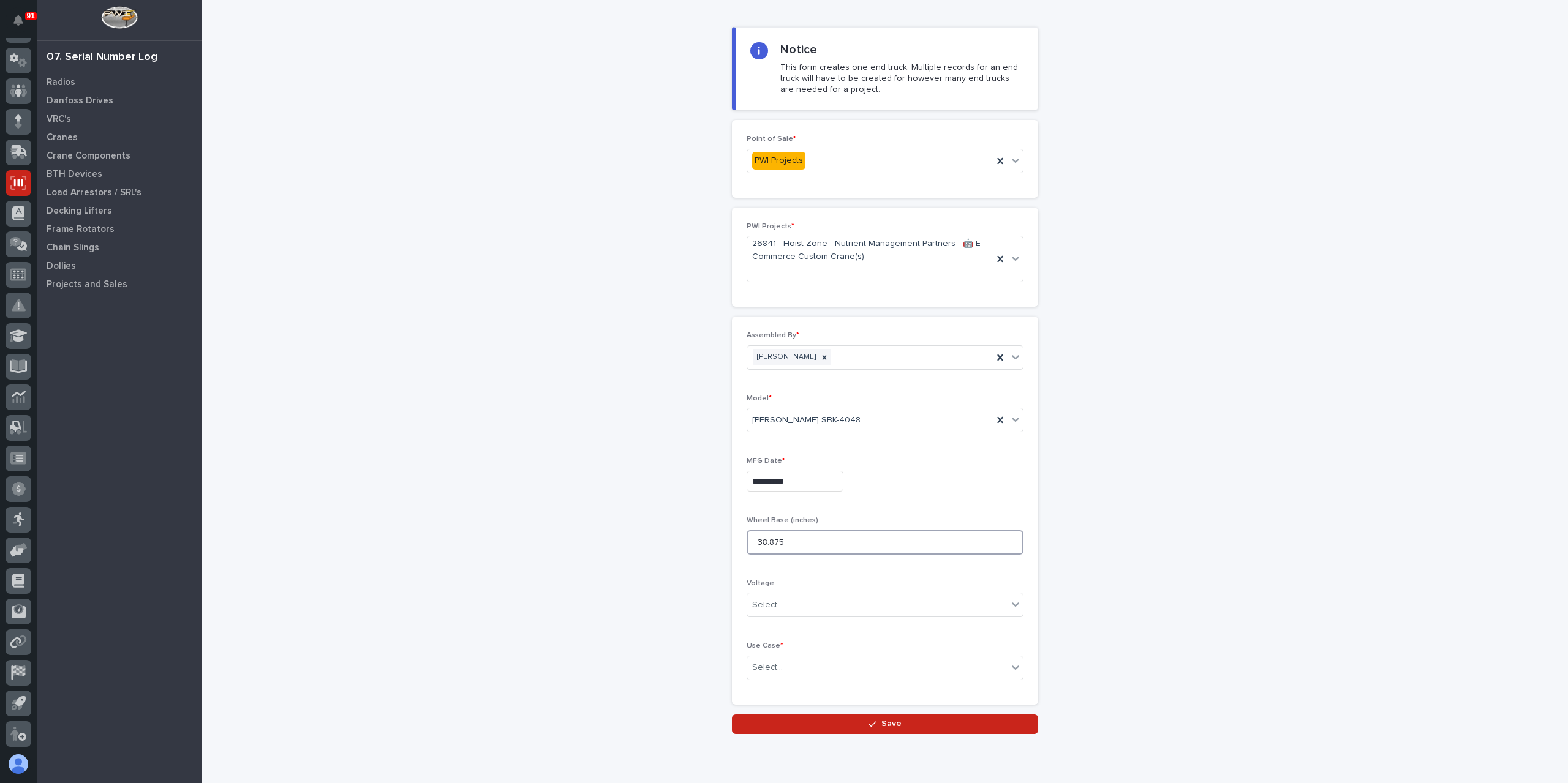
scroll to position [61, 0]
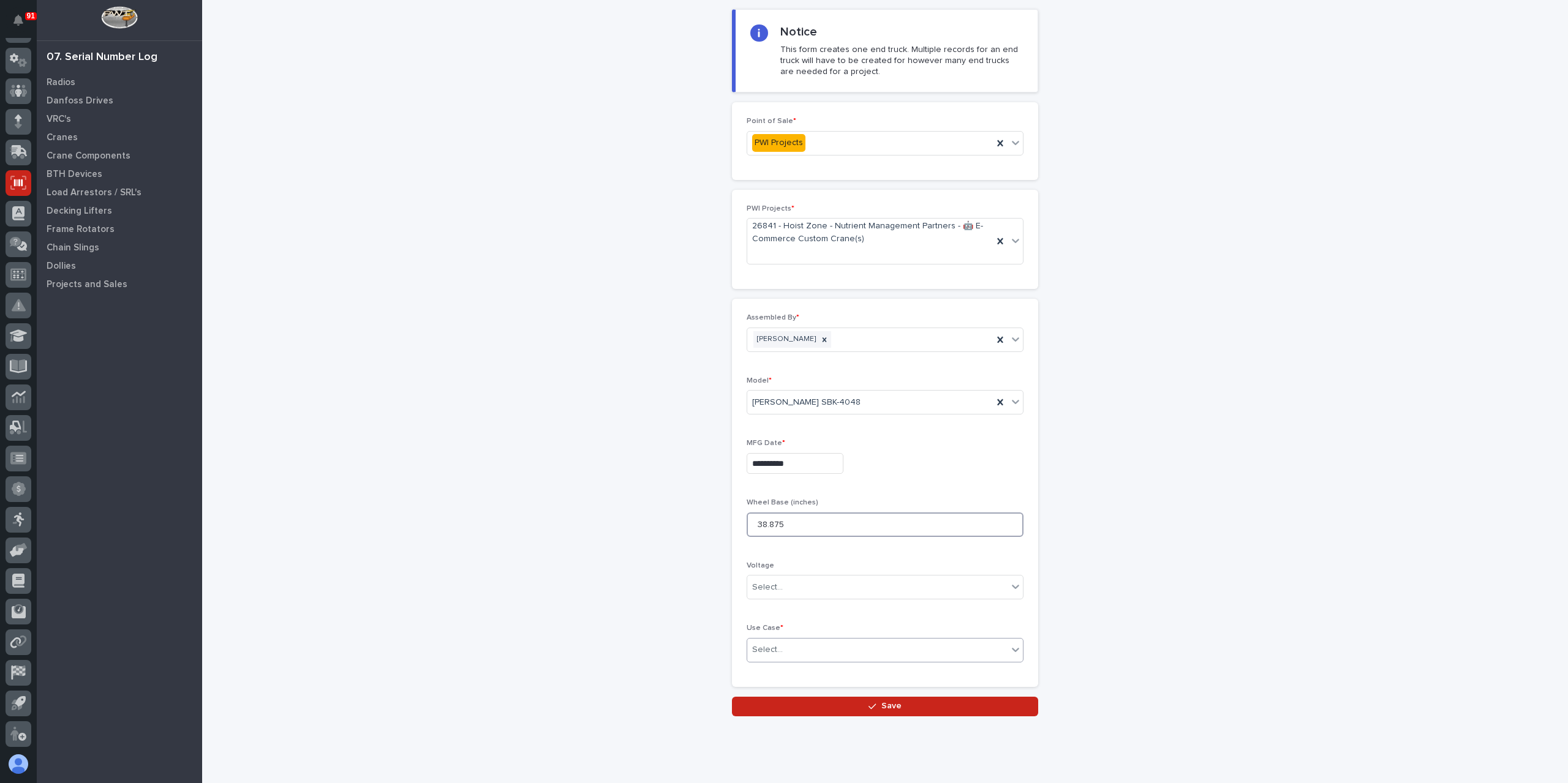
type input "38.875"
click at [788, 641] on div "Select..." at bounding box center [877, 650] width 260 height 20
click at [773, 716] on div "Other" at bounding box center [881, 713] width 276 height 21
click at [795, 706] on button "Save" at bounding box center [885, 706] width 306 height 19
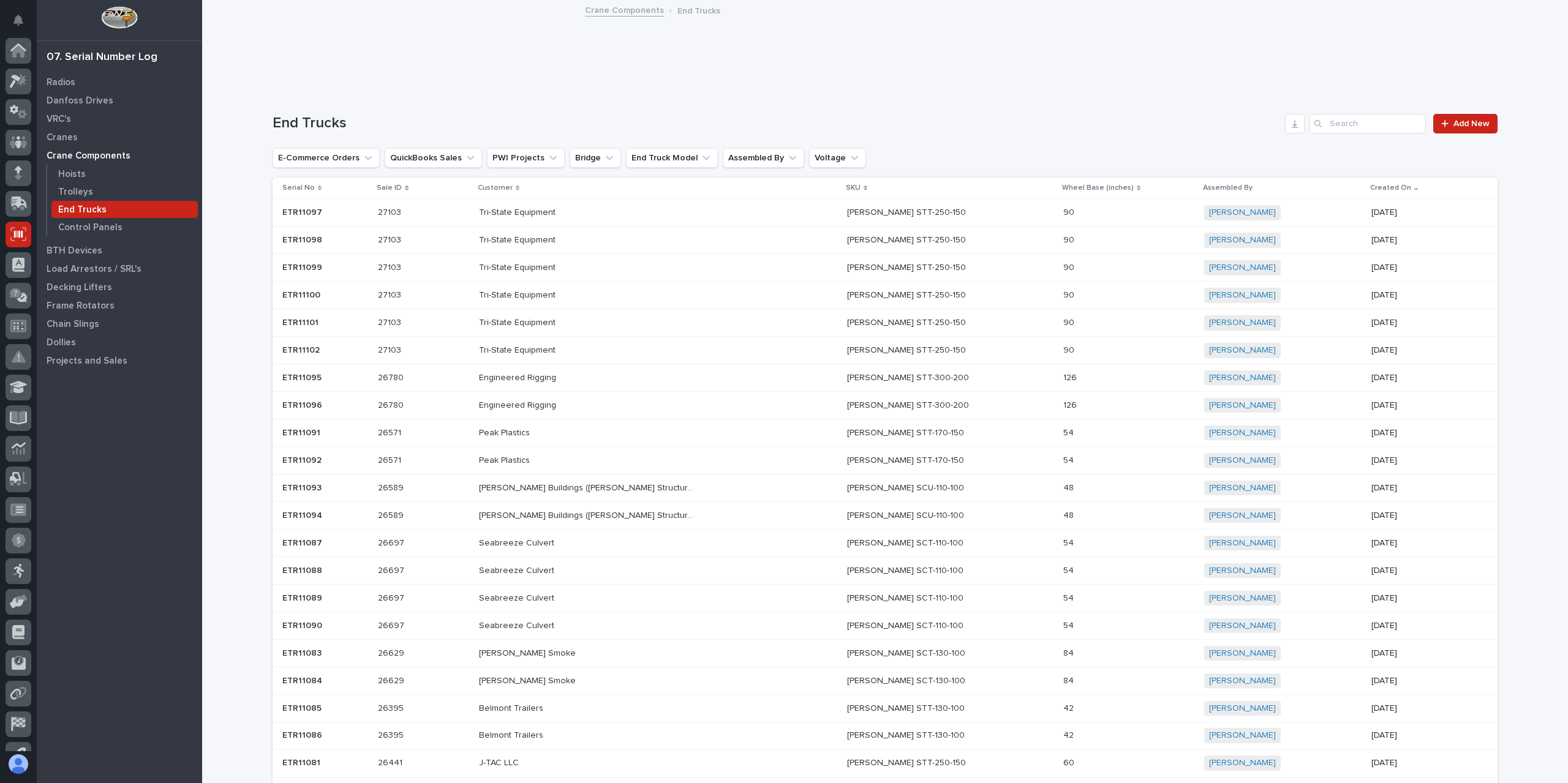
scroll to position [52, 0]
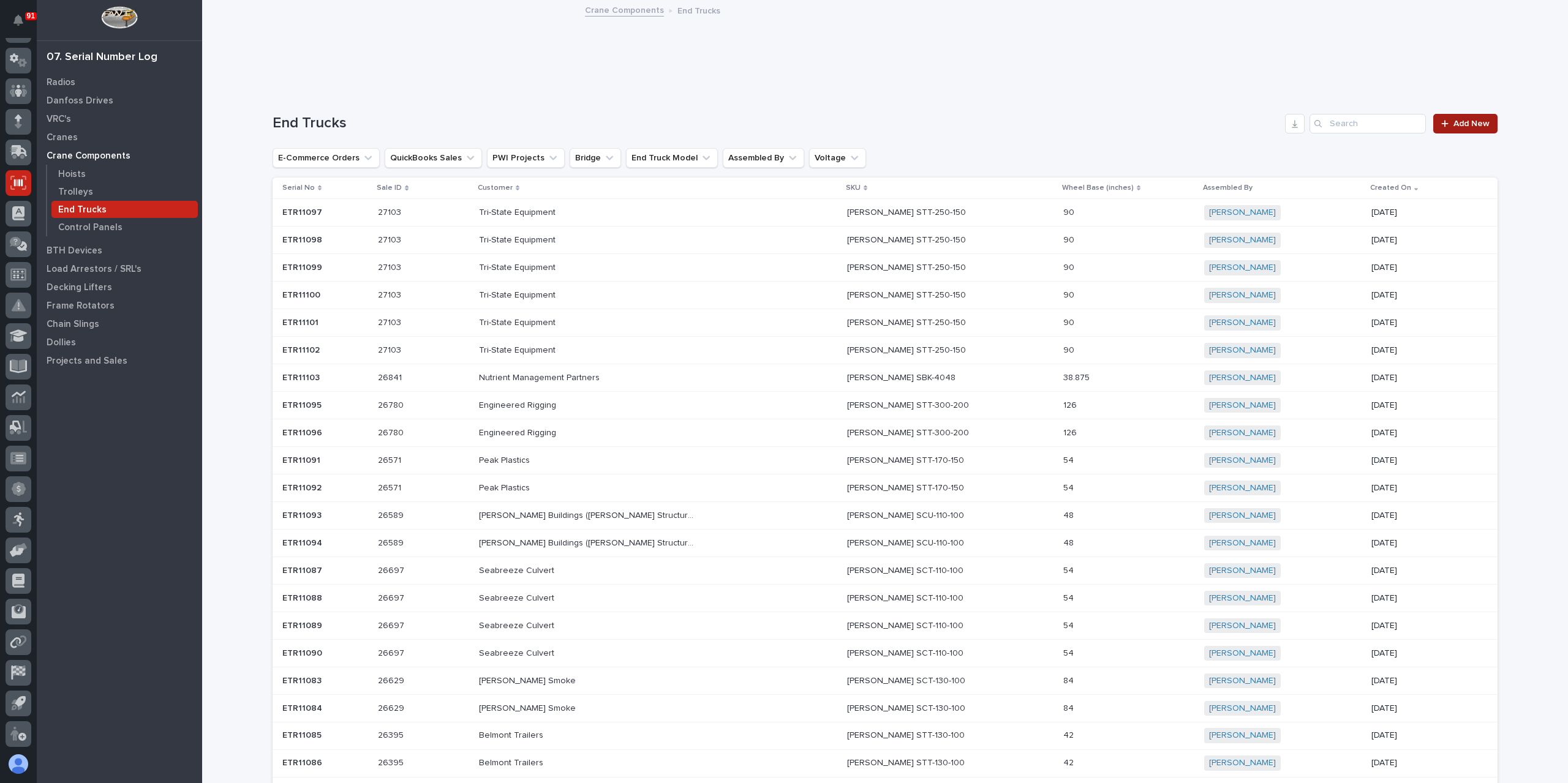
click at [1439, 129] on link "Add New" at bounding box center [1465, 124] width 64 height 19
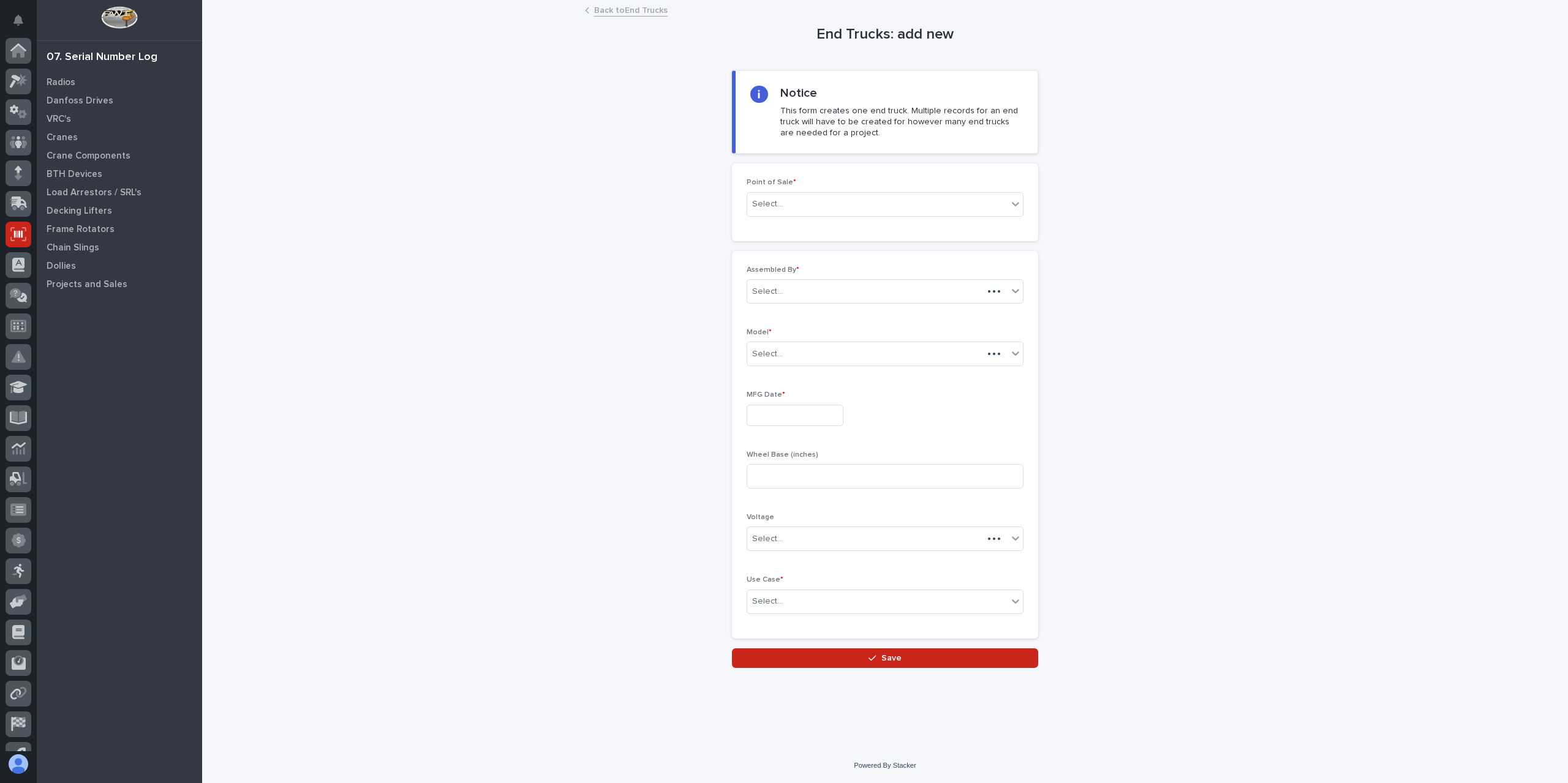
scroll to position [52, 0]
click at [819, 206] on div "Select..." at bounding box center [877, 204] width 260 height 20
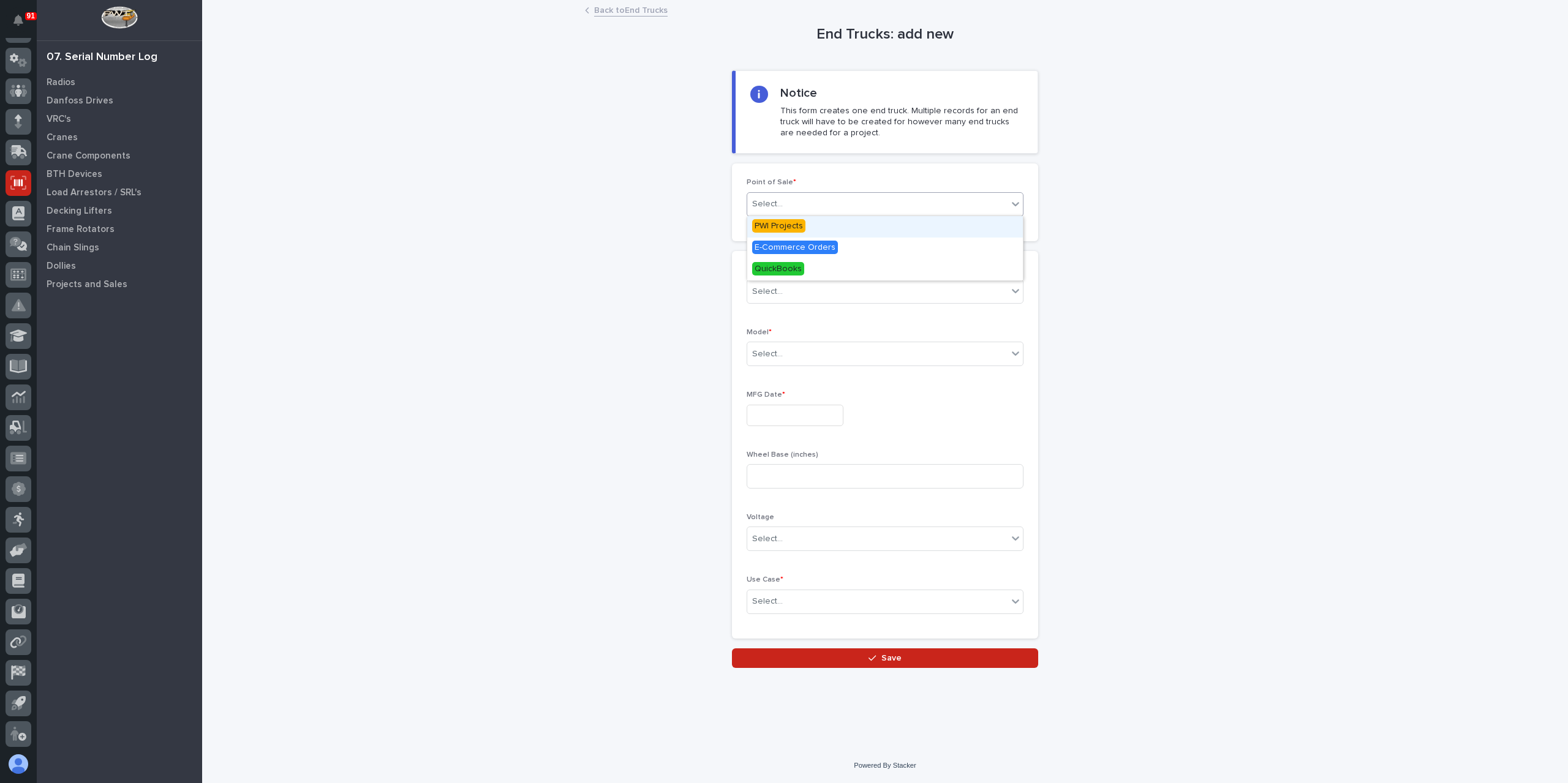
click at [792, 224] on span "PWI Projects" at bounding box center [779, 226] width 54 height 14
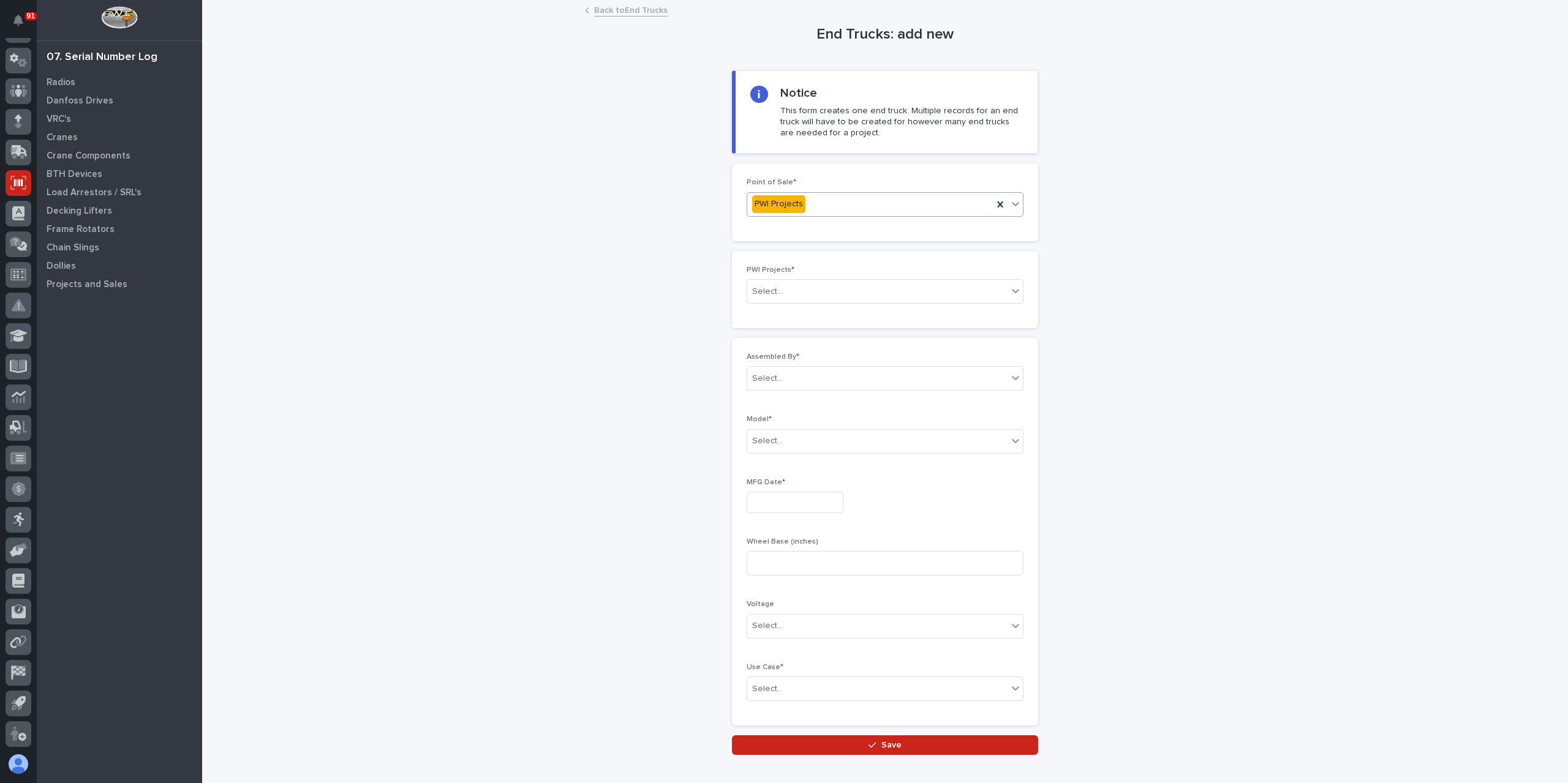
click at [805, 289] on div "Select..." at bounding box center [877, 291] width 260 height 20
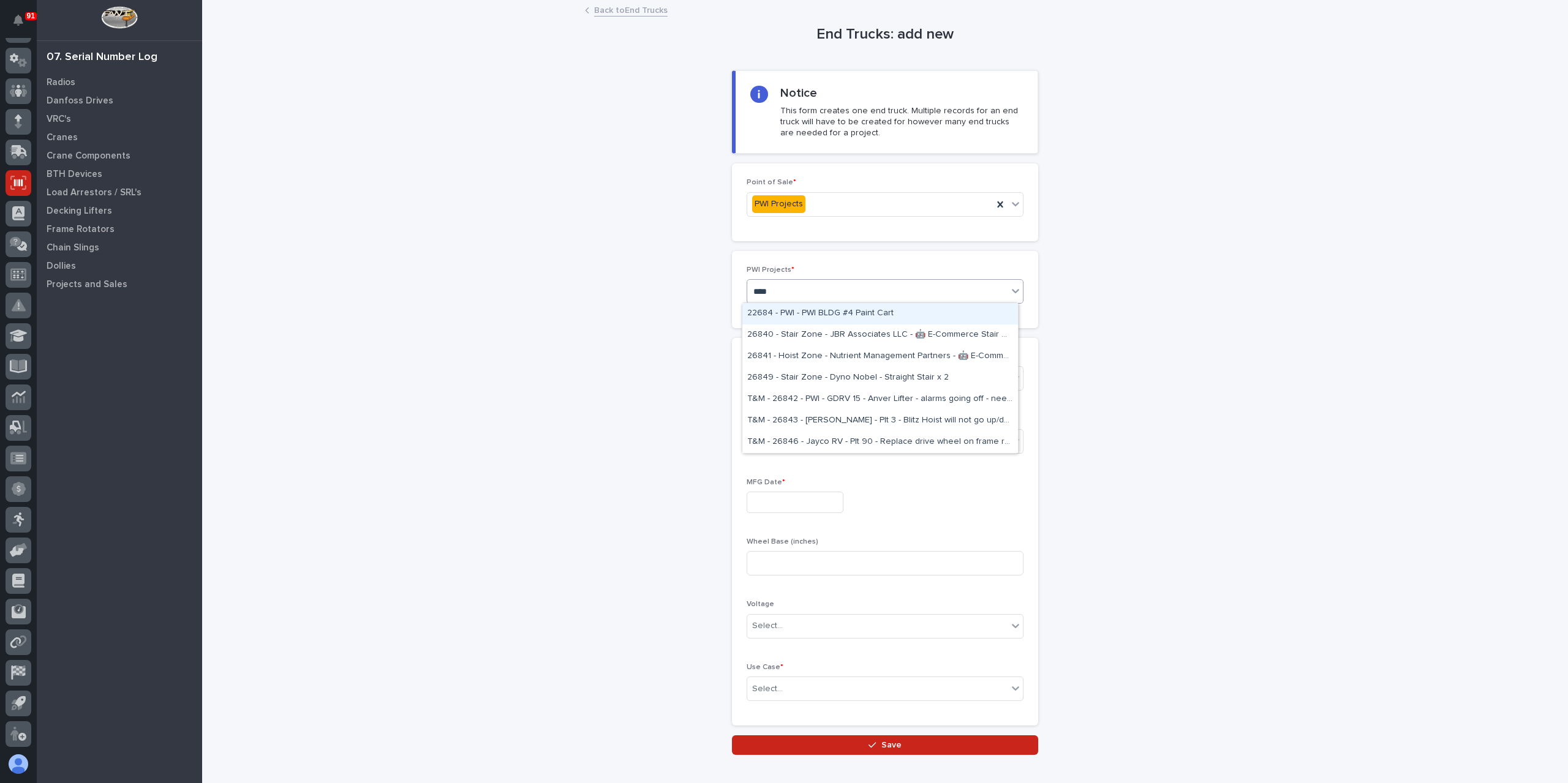
type input "*****"
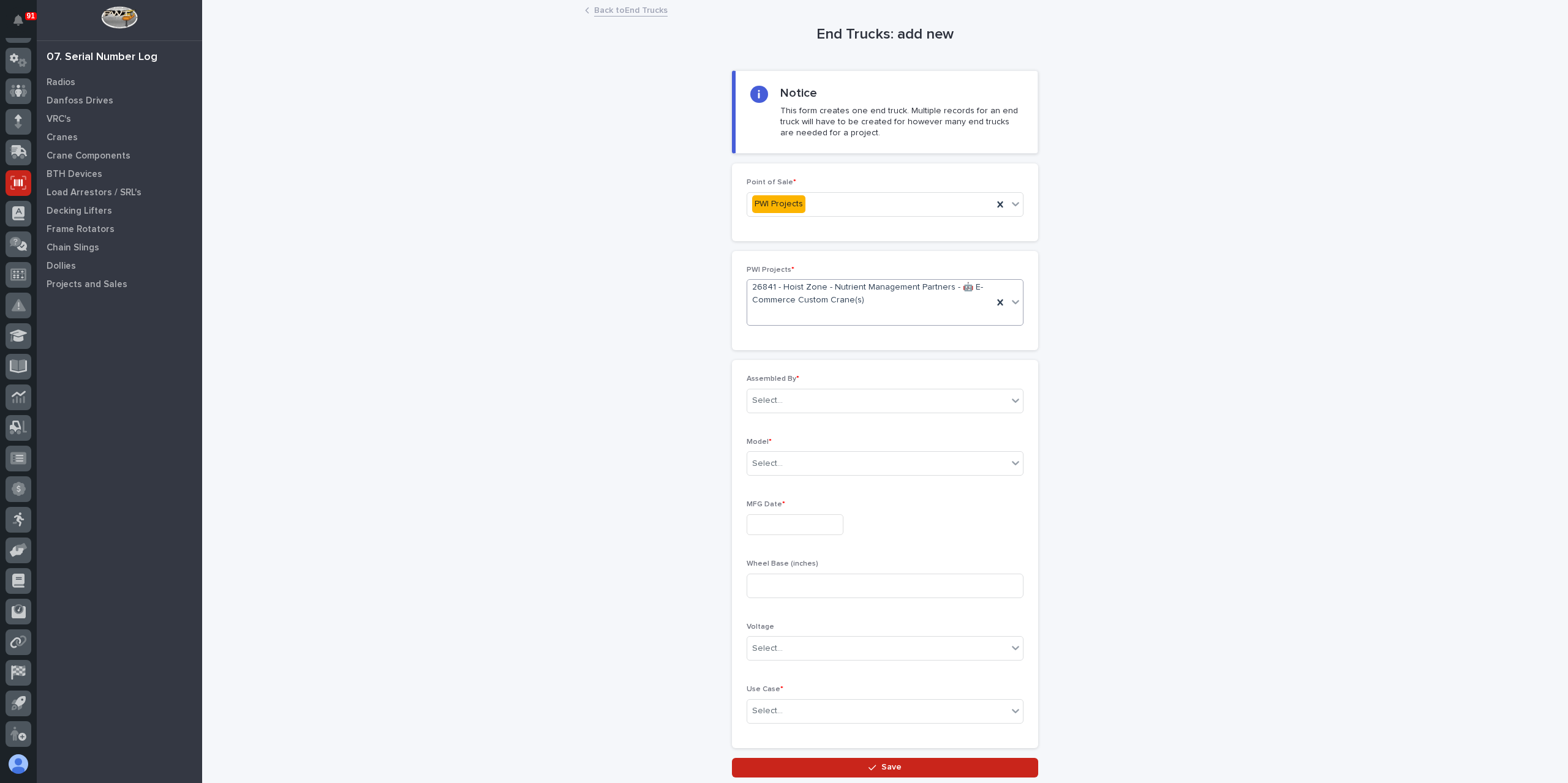
click at [807, 387] on div "Assembled By * Select..." at bounding box center [885, 398] width 277 height 48
click at [803, 391] on div "Select..." at bounding box center [877, 400] width 260 height 20
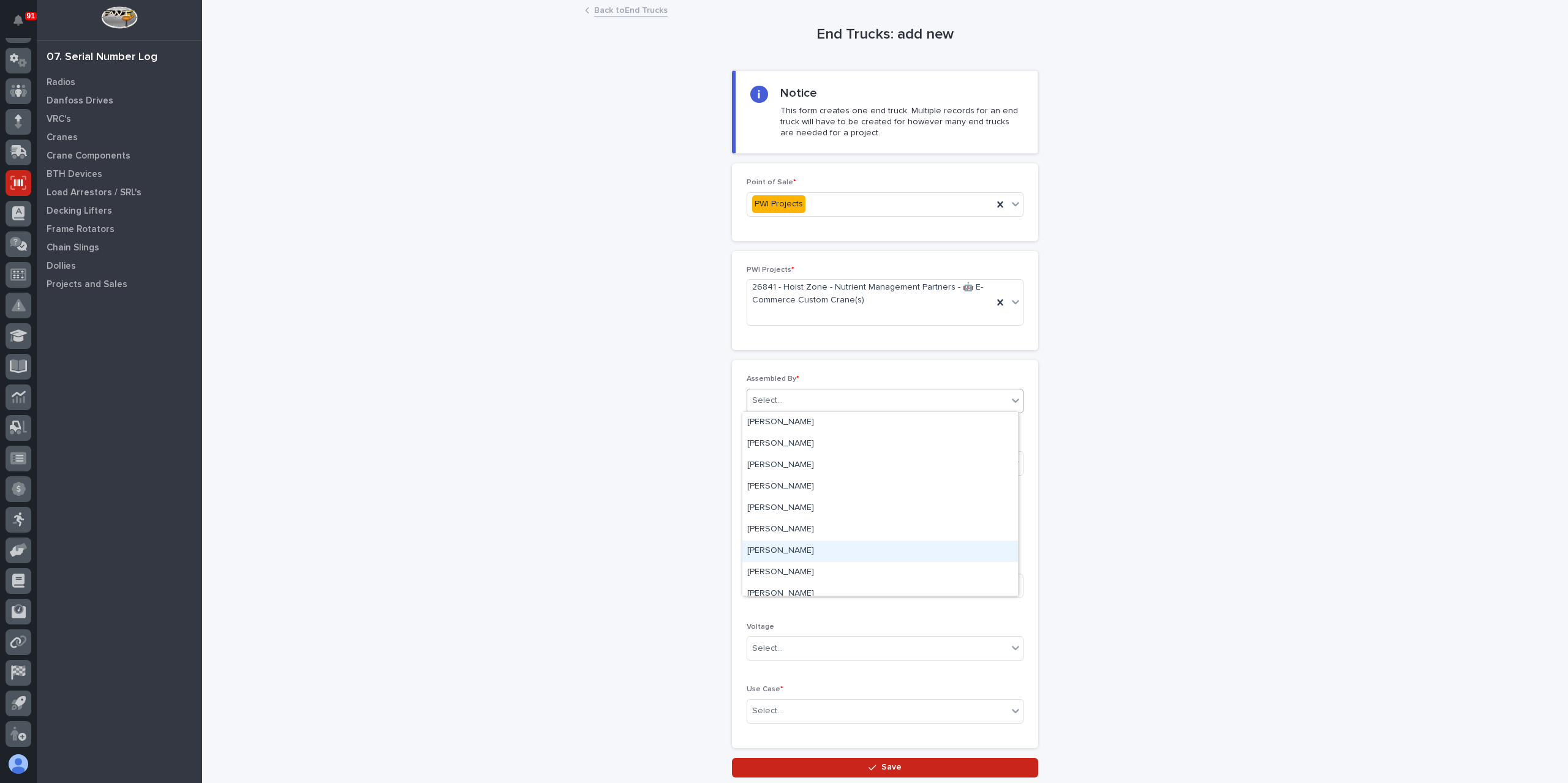
click at [779, 552] on div "[PERSON_NAME]" at bounding box center [881, 551] width 276 height 21
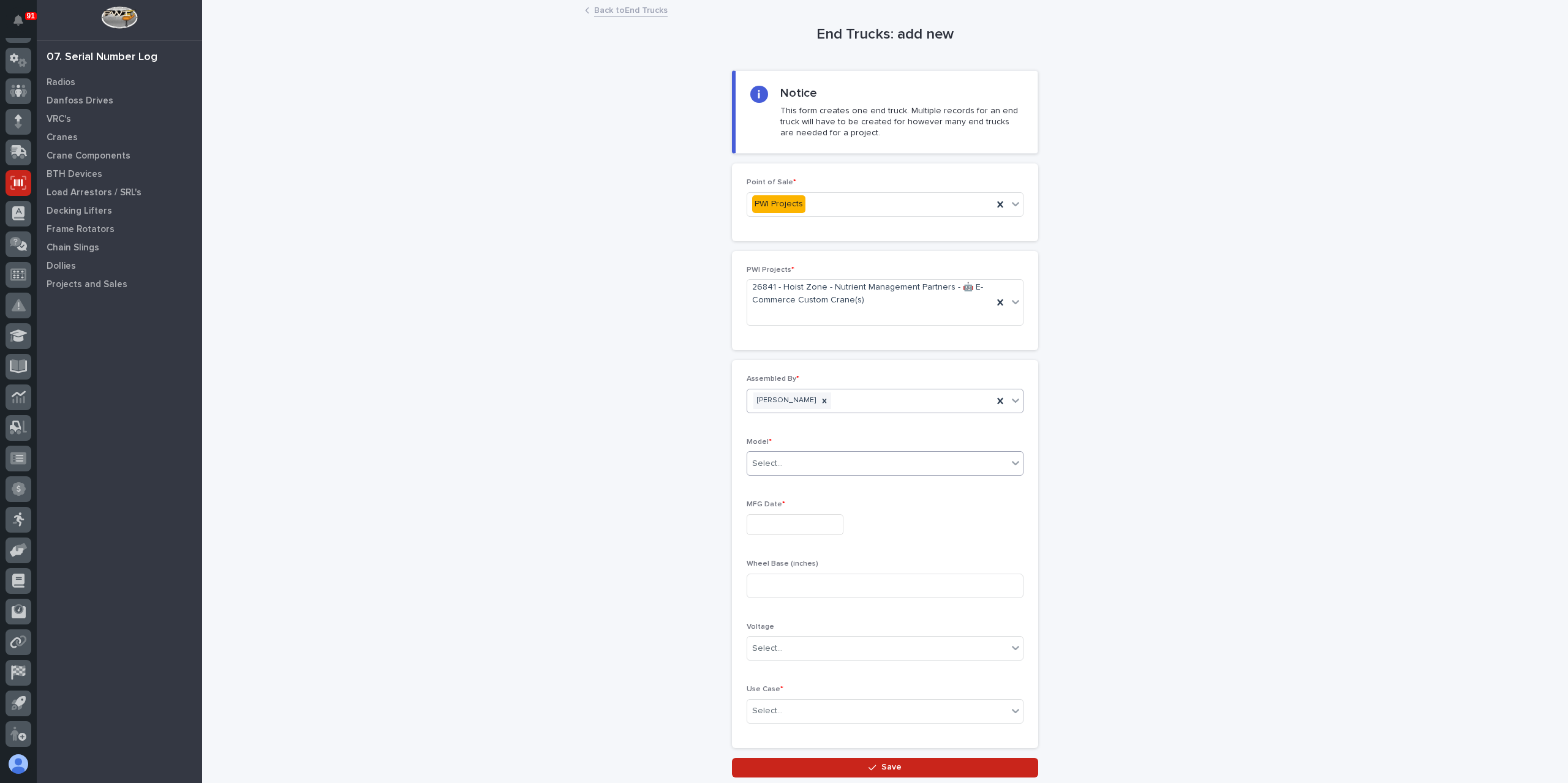
click at [754, 461] on div "Select..." at bounding box center [768, 464] width 31 height 13
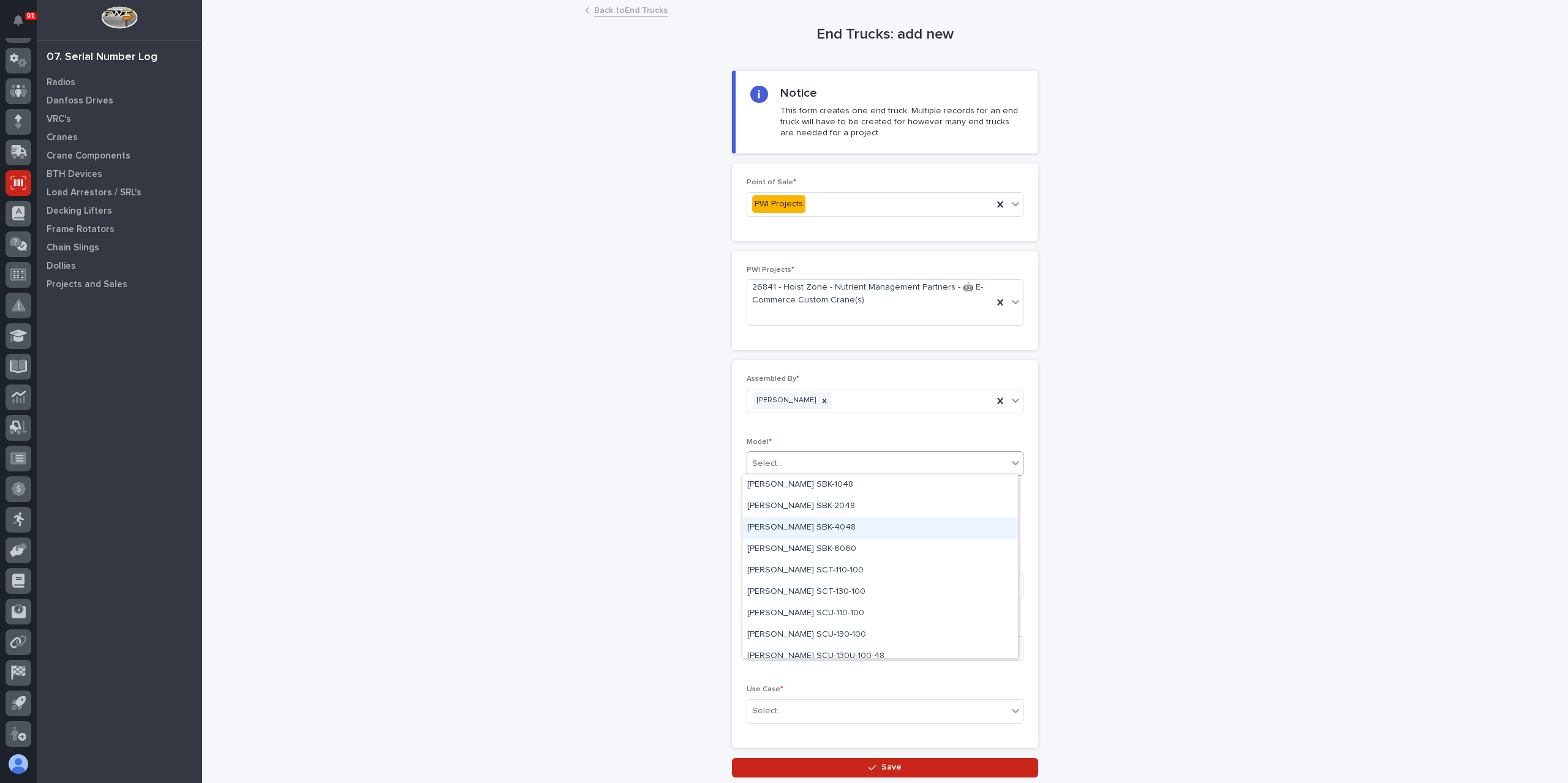
click at [807, 523] on div "Starke SBK-4048" at bounding box center [881, 528] width 276 height 21
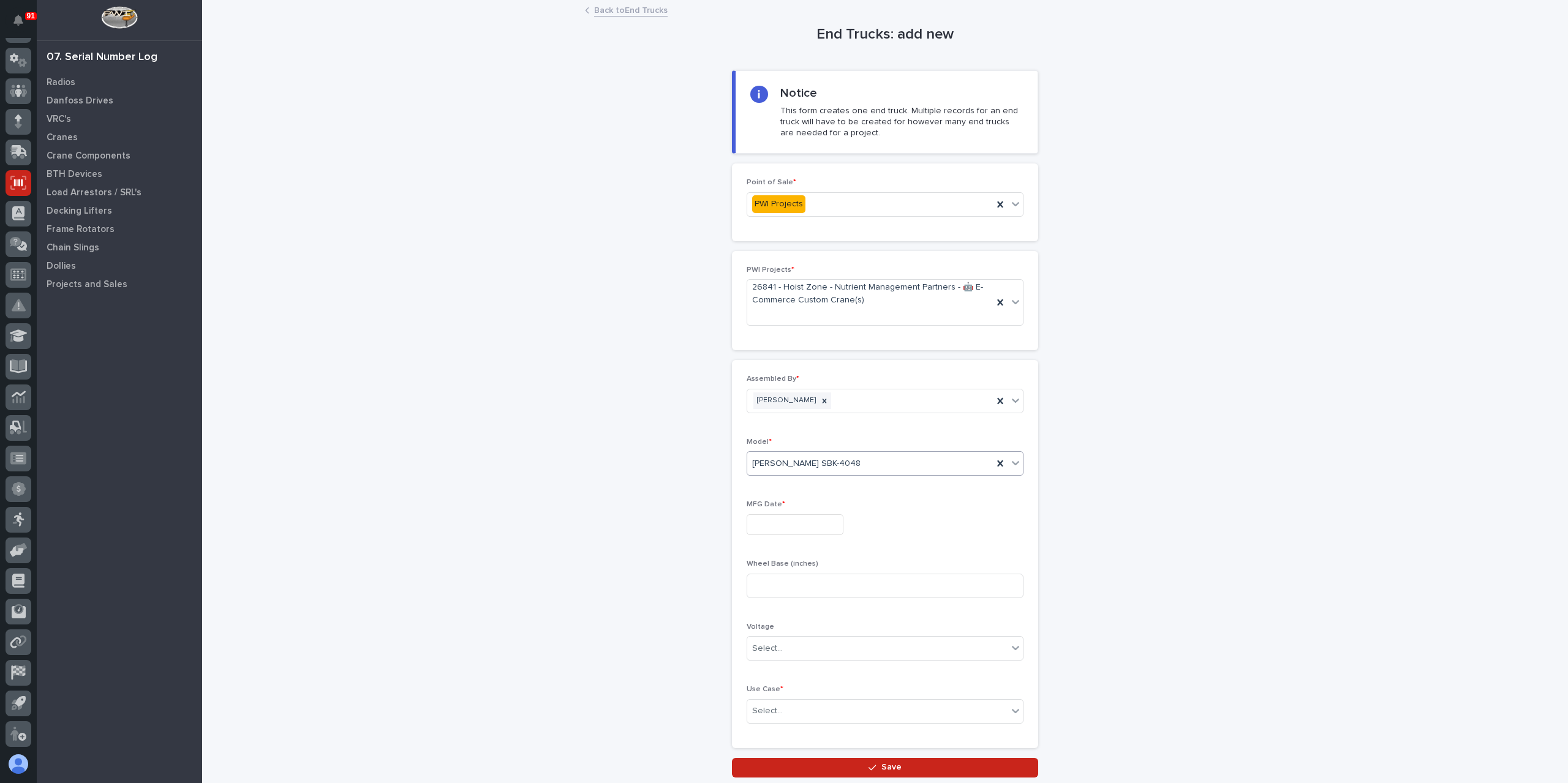
click at [787, 523] on input "text" at bounding box center [795, 525] width 97 height 21
click at [801, 461] on div "28" at bounding box center [807, 462] width 17 height 17
type input "**********"
click at [780, 592] on input at bounding box center [885, 586] width 277 height 24
type input "38.875"
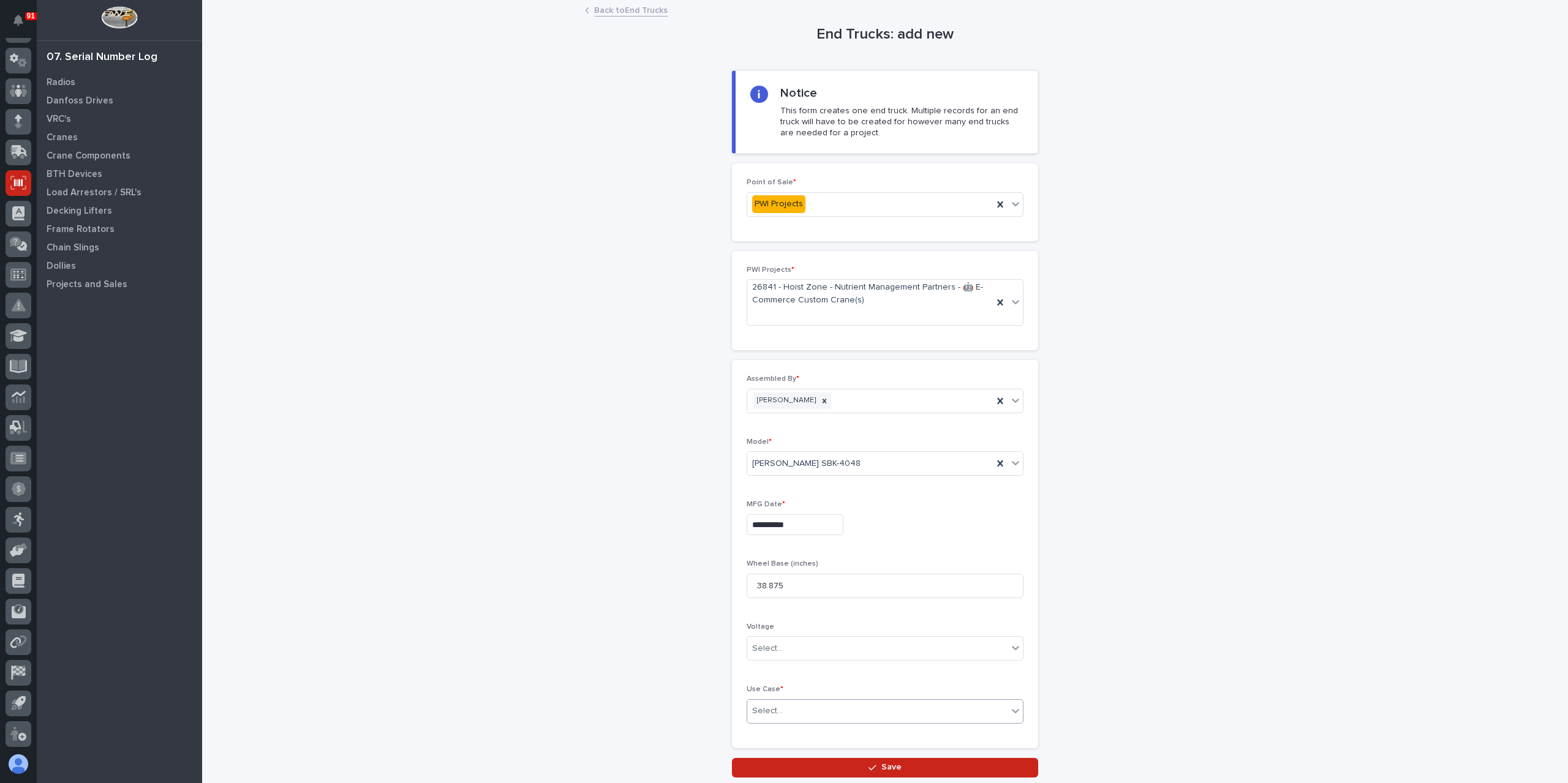
click at [798, 707] on div "Select..." at bounding box center [877, 711] width 260 height 20
click at [777, 684] on div "Other" at bounding box center [881, 684] width 276 height 21
click at [805, 765] on button "Save" at bounding box center [885, 768] width 306 height 19
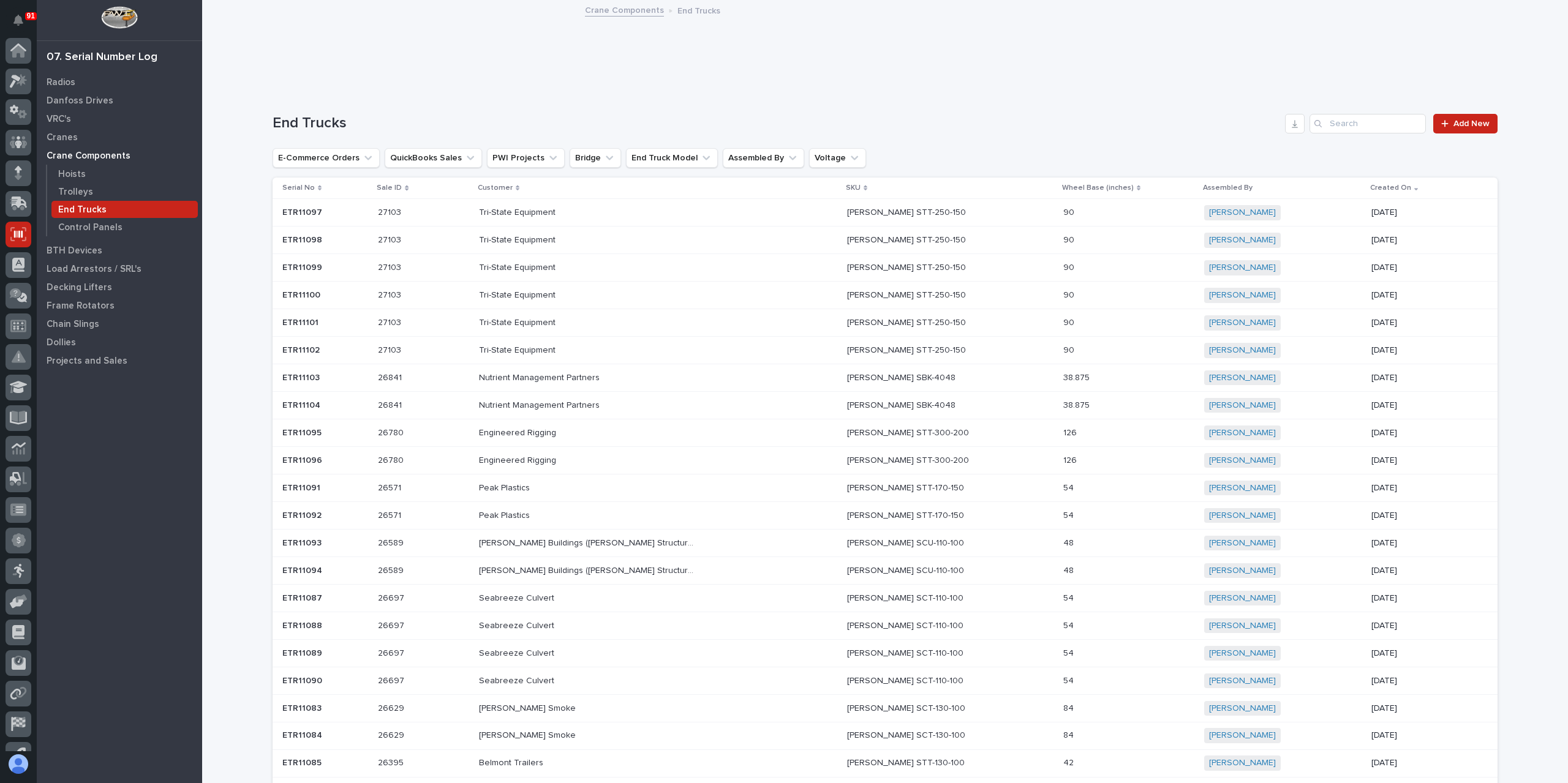
scroll to position [52, 0]
click at [81, 255] on p "BTH Devices" at bounding box center [74, 251] width 55 height 11
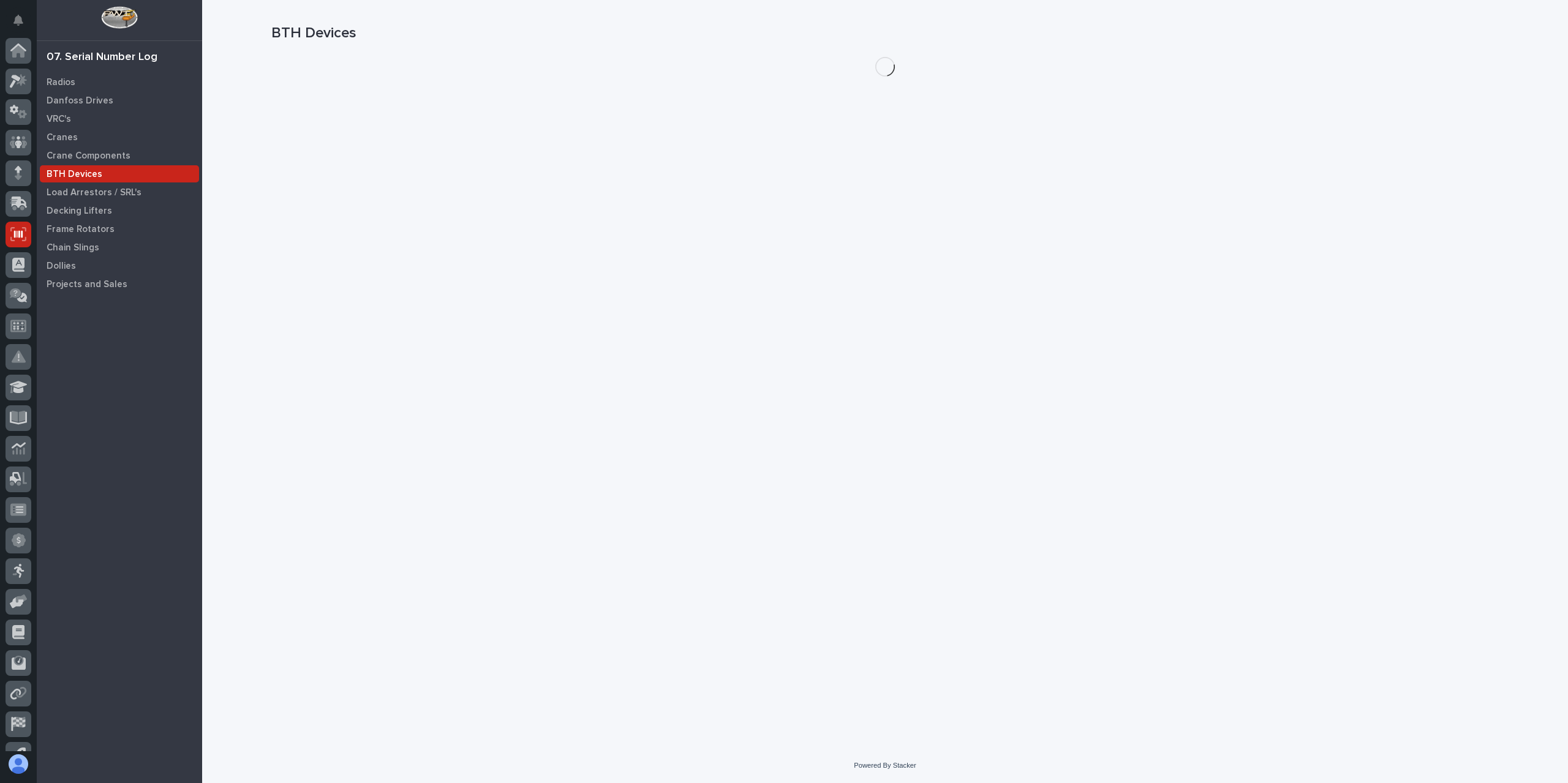
scroll to position [52, 0]
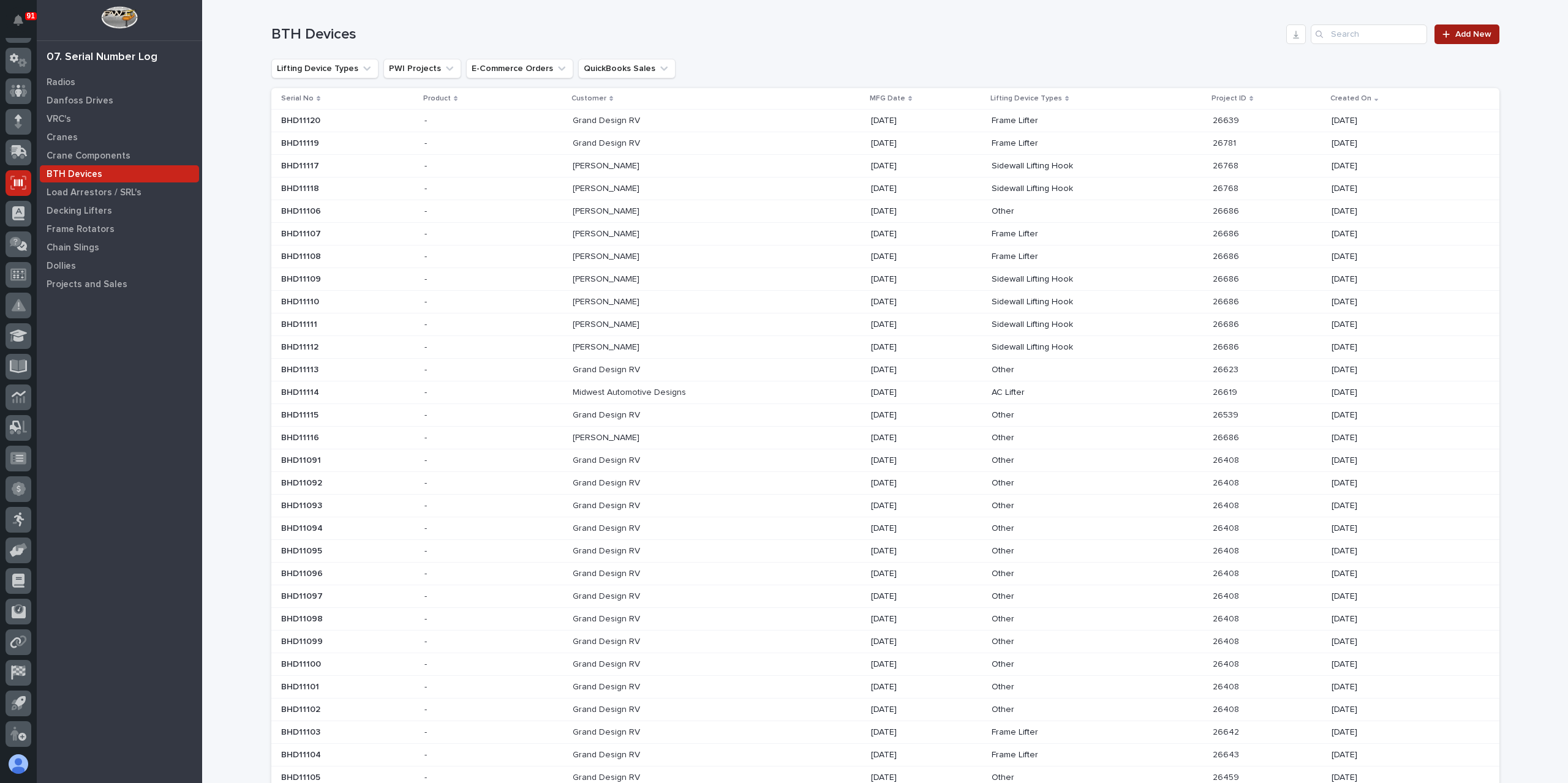
click at [1469, 40] on link "Add New" at bounding box center [1467, 34] width 64 height 19
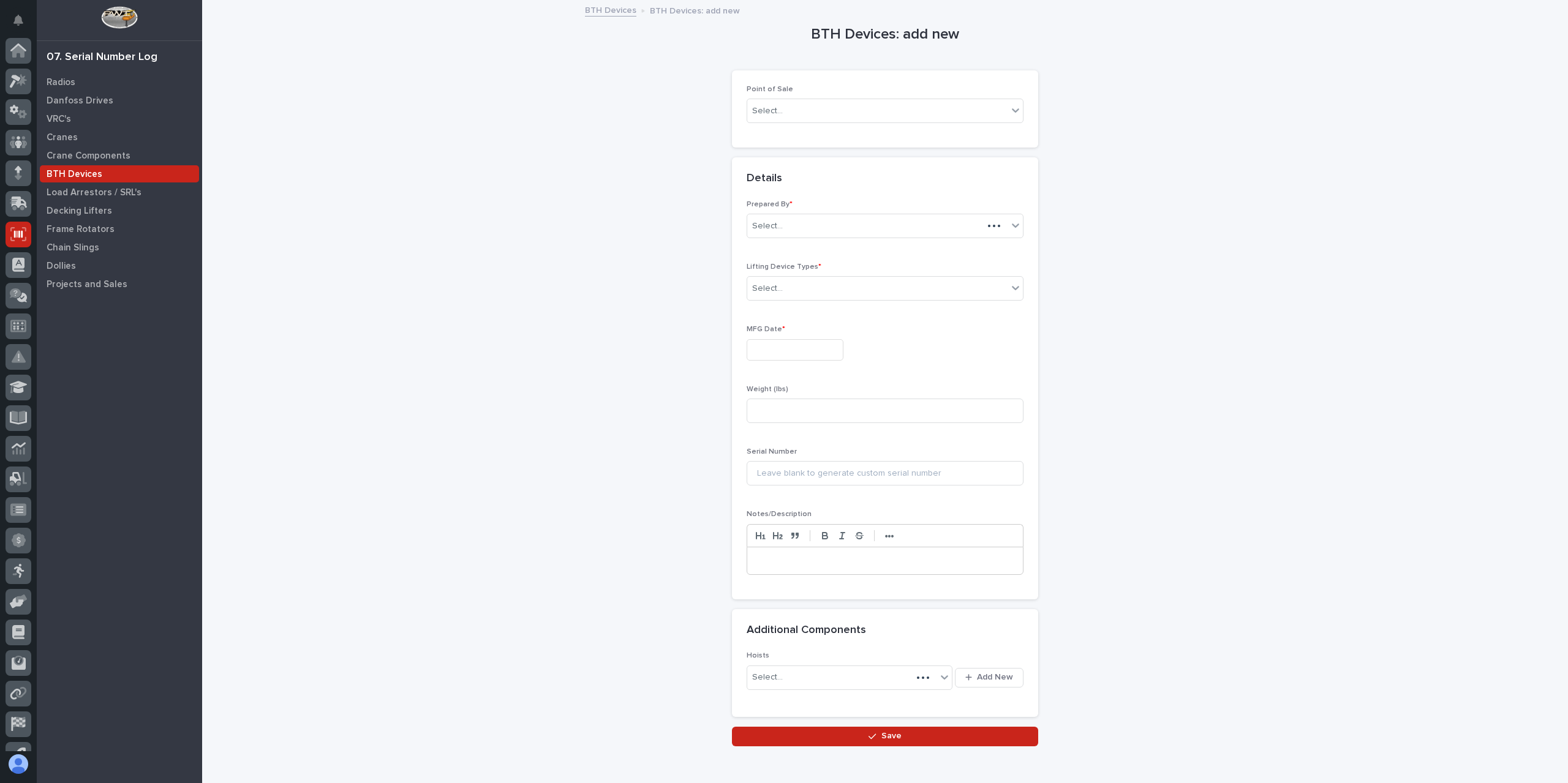
scroll to position [52, 0]
click at [778, 128] on div "Point of Sale Select..." at bounding box center [885, 109] width 277 height 48
click at [785, 110] on div "Select..." at bounding box center [877, 111] width 260 height 20
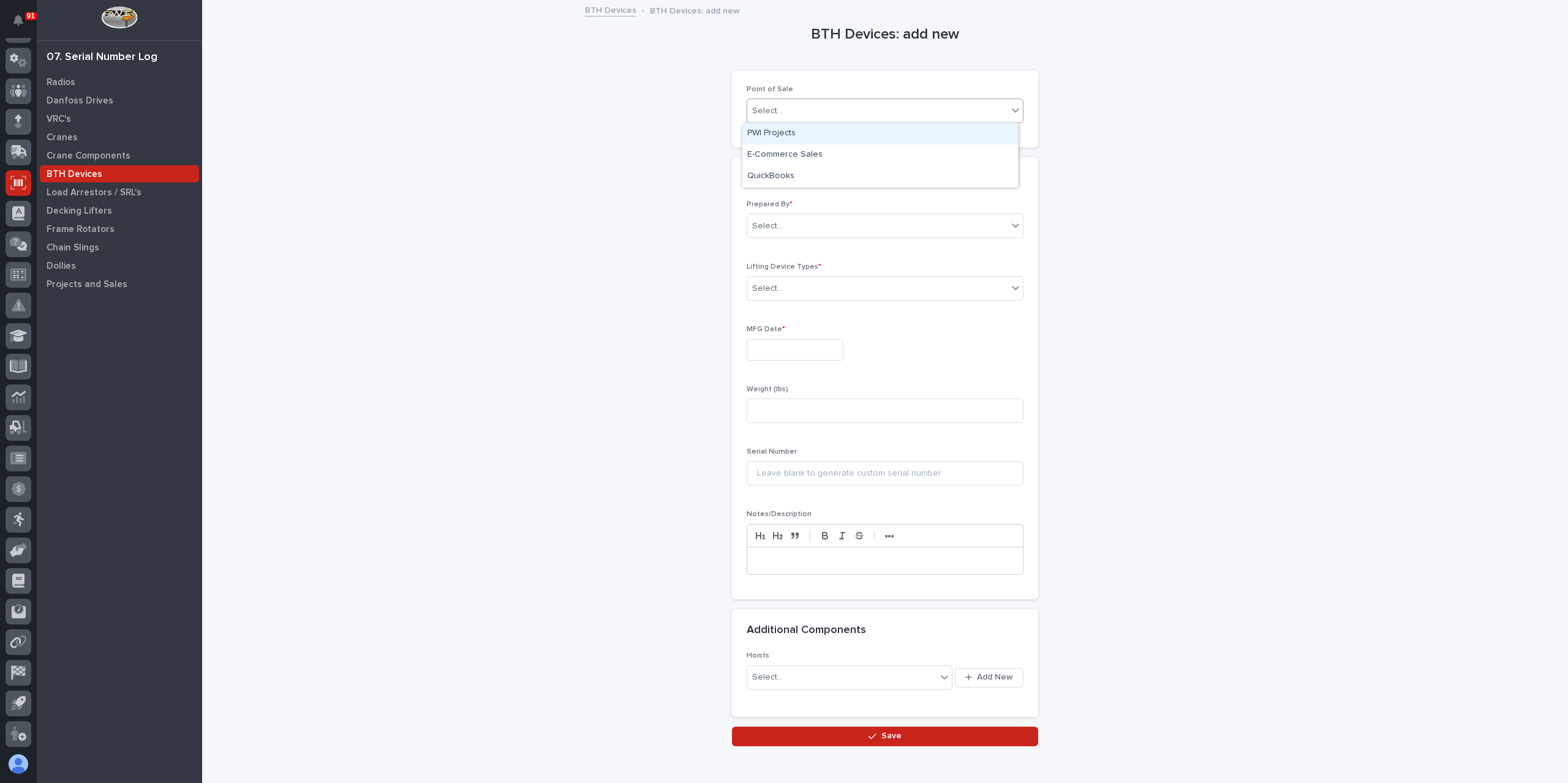
click at [784, 135] on div "PWI Projects" at bounding box center [881, 133] width 276 height 21
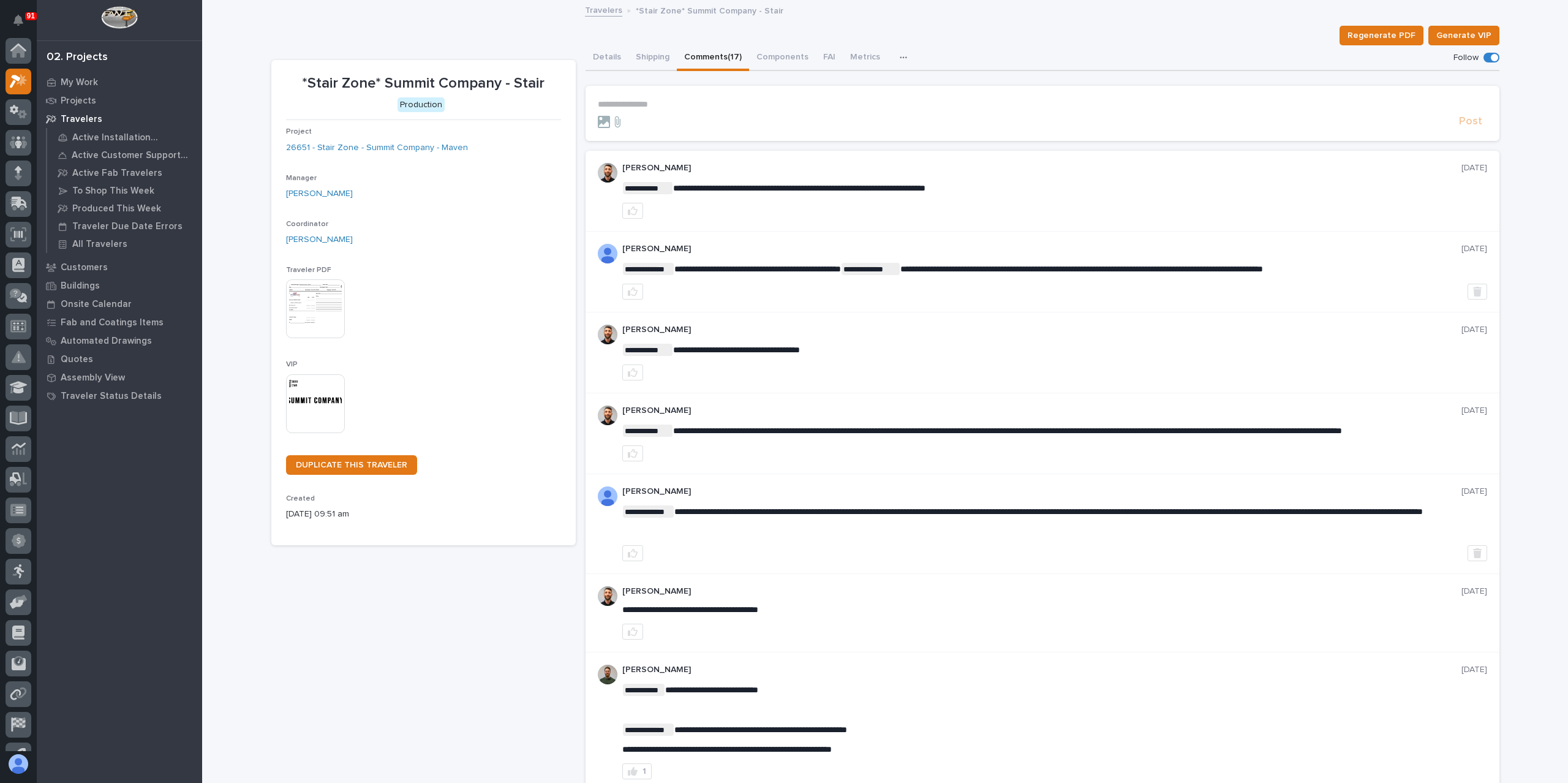
scroll to position [31, 0]
click at [609, 59] on button "Details" at bounding box center [607, 58] width 43 height 26
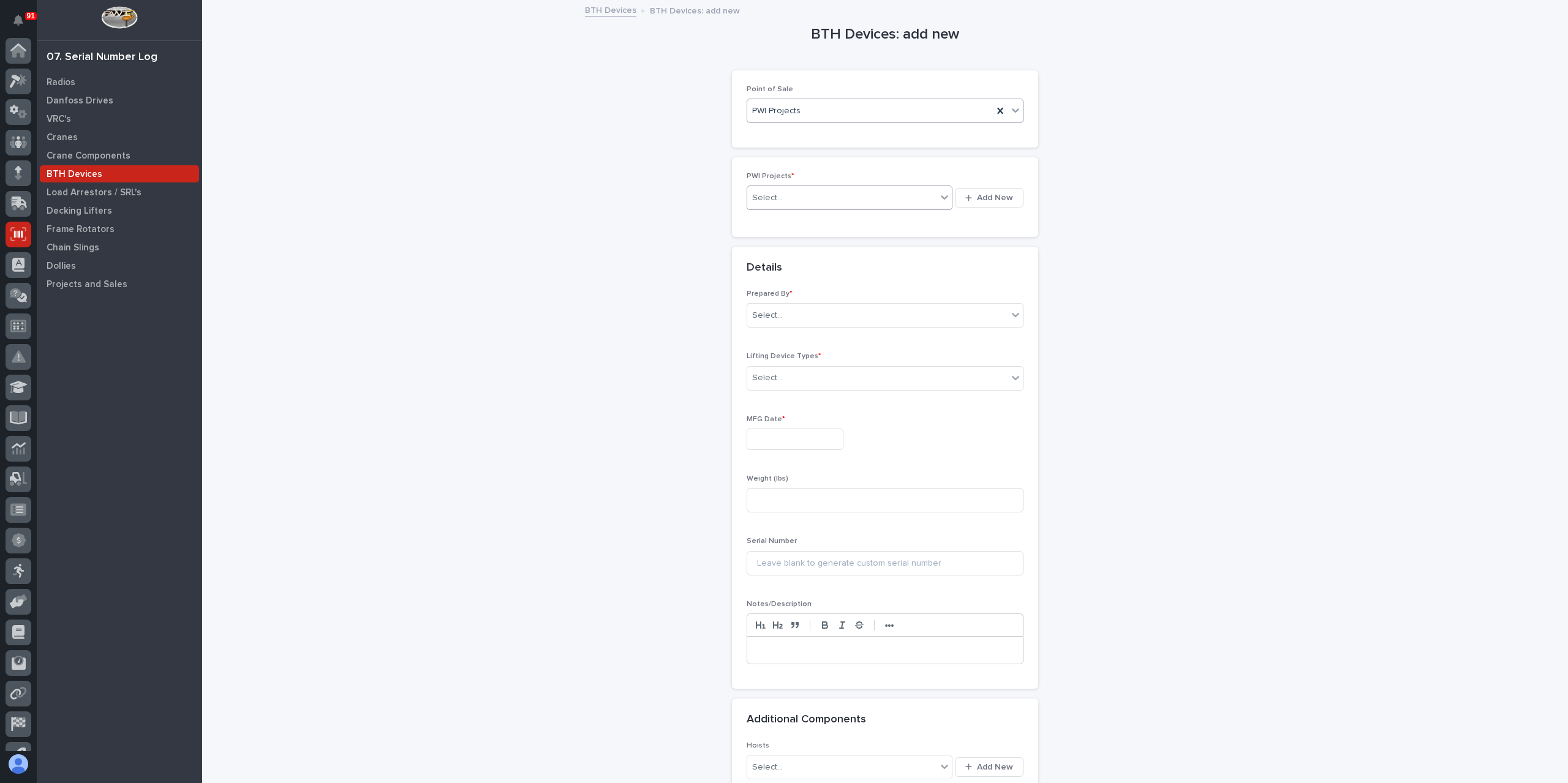
scroll to position [52, 0]
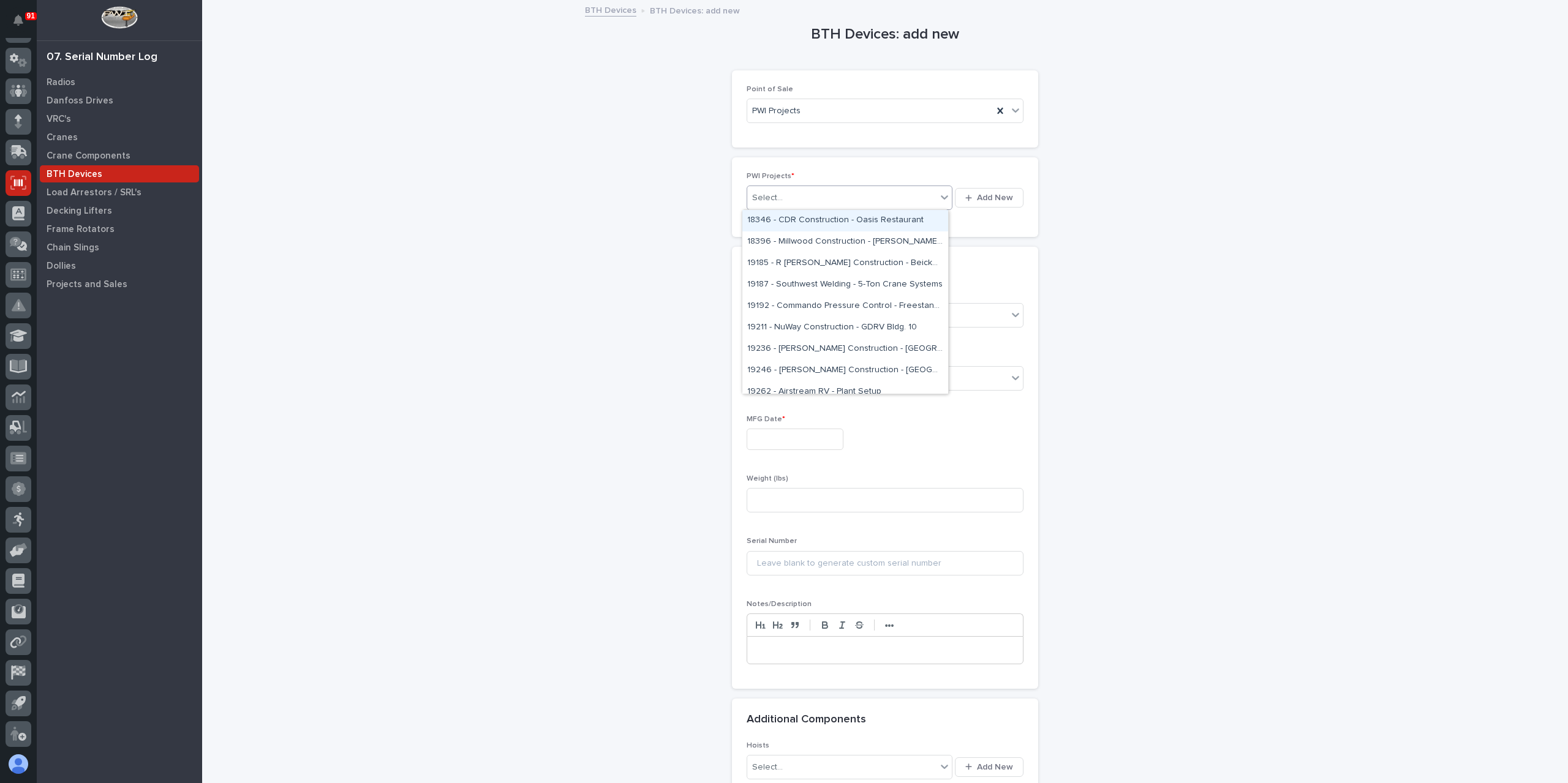
click at [794, 202] on div "Select..." at bounding box center [842, 198] width 190 height 20
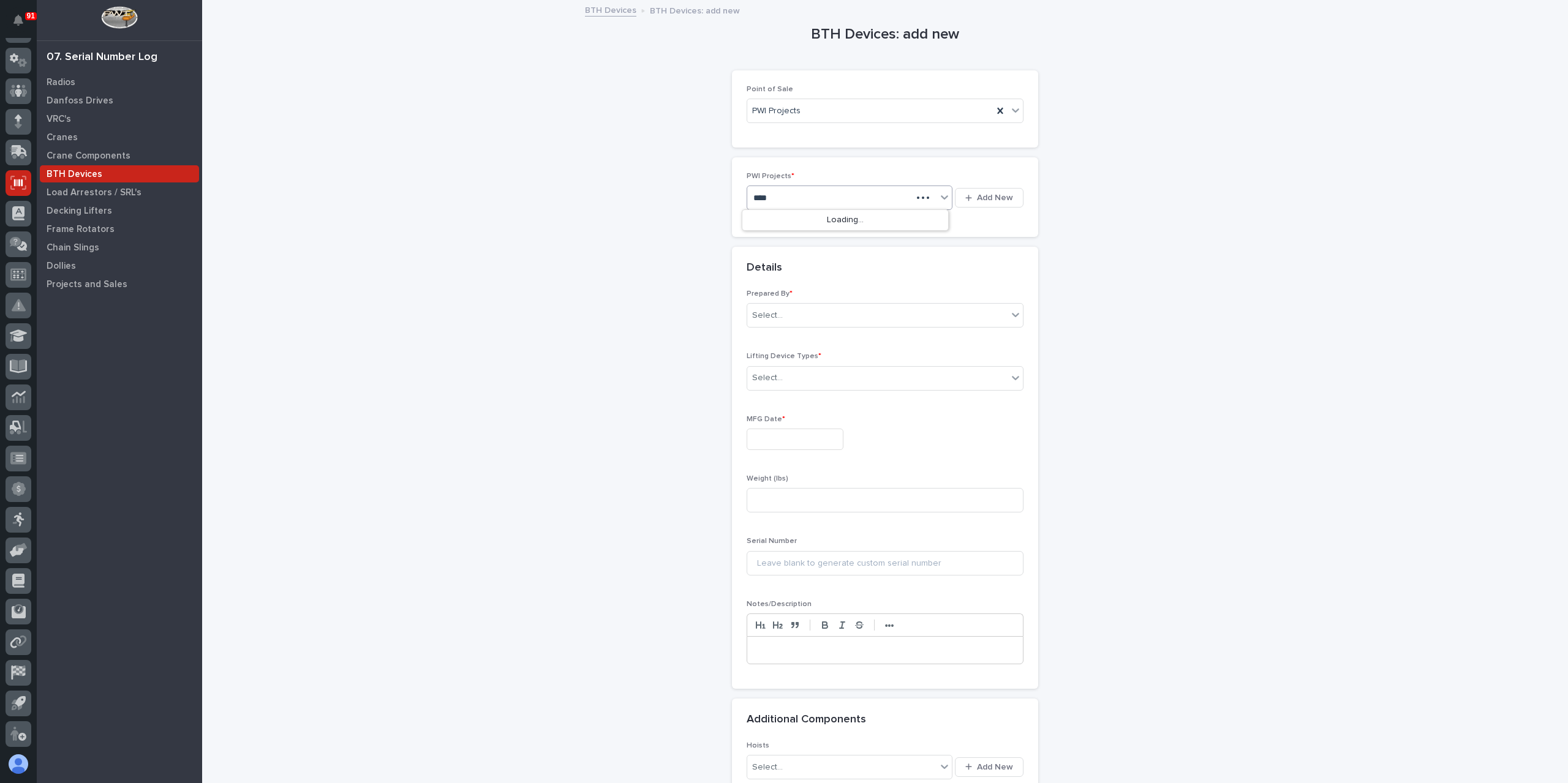
type input "*****"
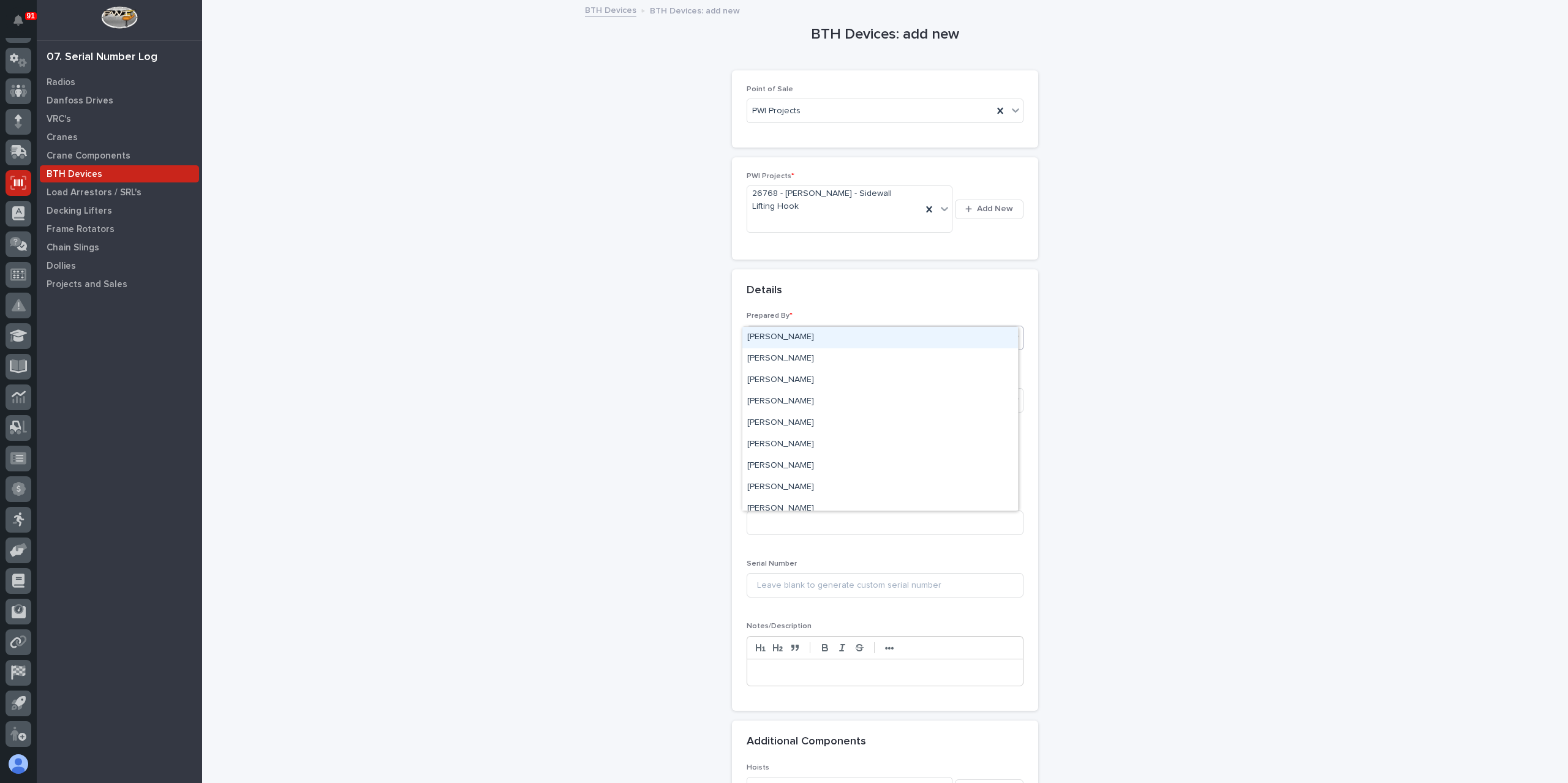
click at [770, 327] on div "Select..." at bounding box center [877, 337] width 260 height 20
click at [812, 467] on div "[PERSON_NAME]" at bounding box center [881, 466] width 276 height 21
click at [790, 391] on div "Select..." at bounding box center [877, 400] width 260 height 20
click at [814, 457] on div "Sidewall Lifting Hook" at bounding box center [881, 464] width 276 height 21
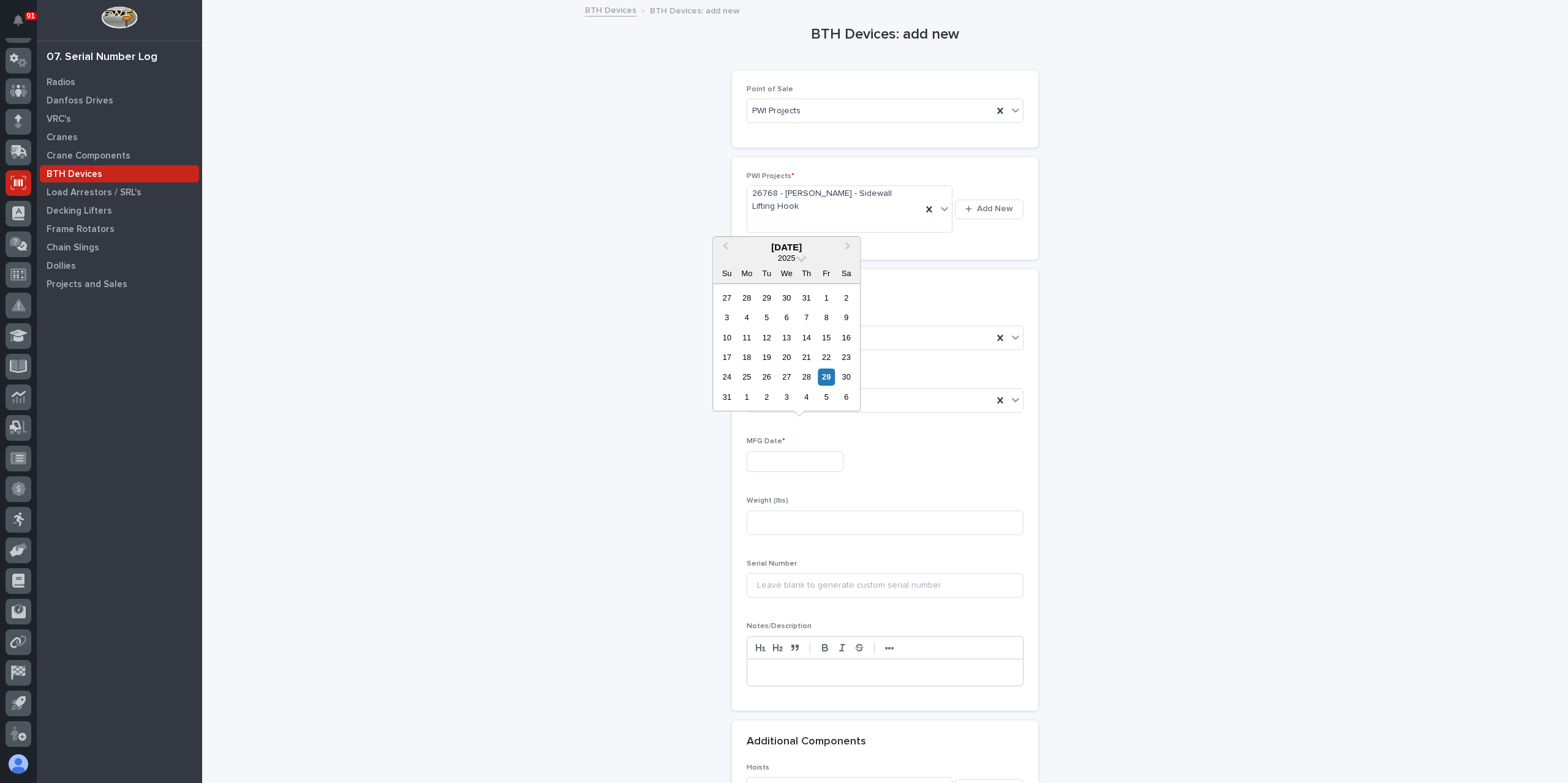
click at [801, 451] on input "text" at bounding box center [795, 461] width 97 height 21
click at [760, 395] on div "2" at bounding box center [767, 397] width 17 height 17
type input "**********"
click at [774, 510] on input at bounding box center [885, 523] width 277 height 24
type input "20.69"
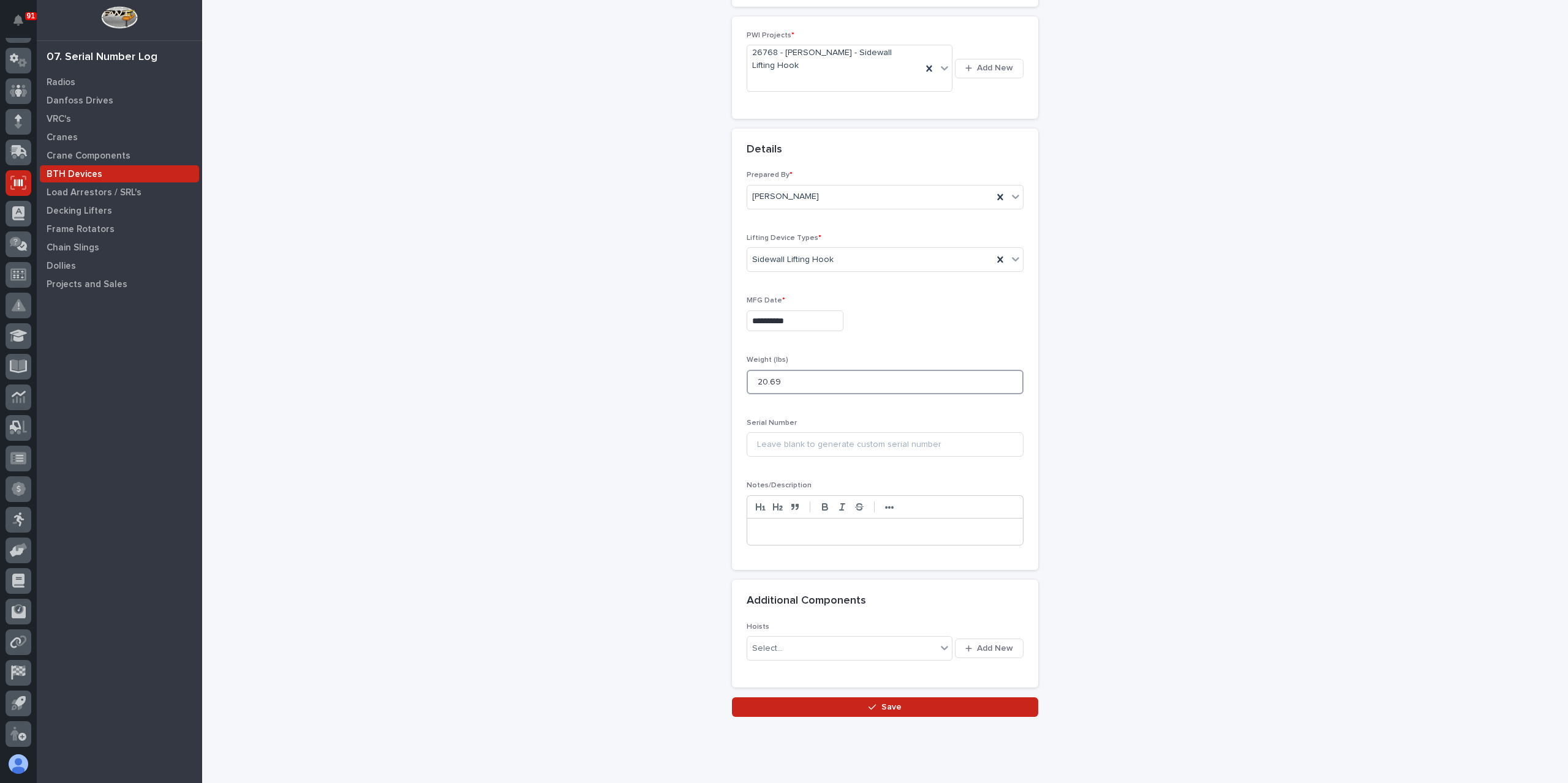
scroll to position [145, 0]
click at [874, 699] on div "button" at bounding box center [874, 702] width 12 height 8
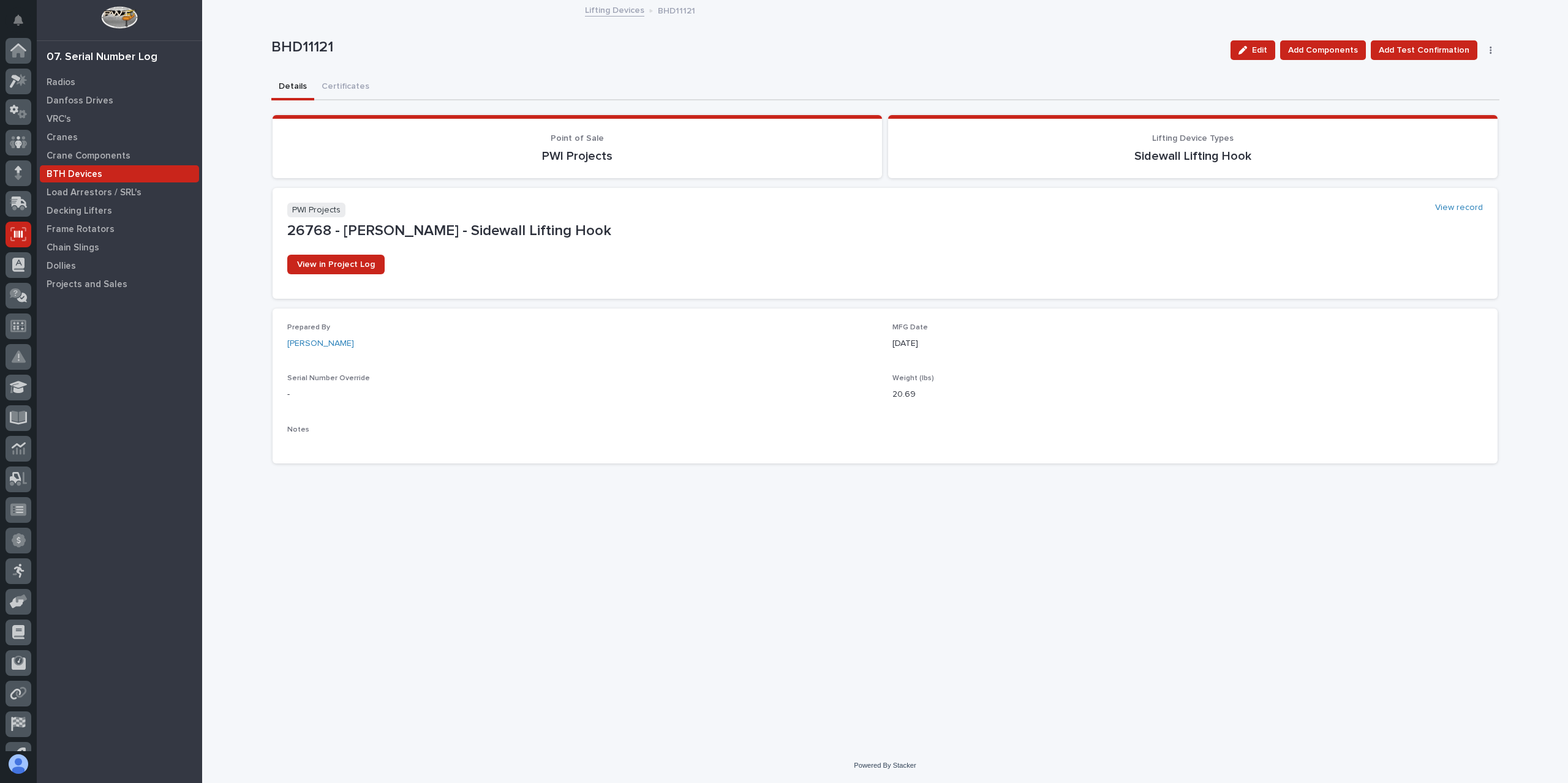
scroll to position [52, 0]
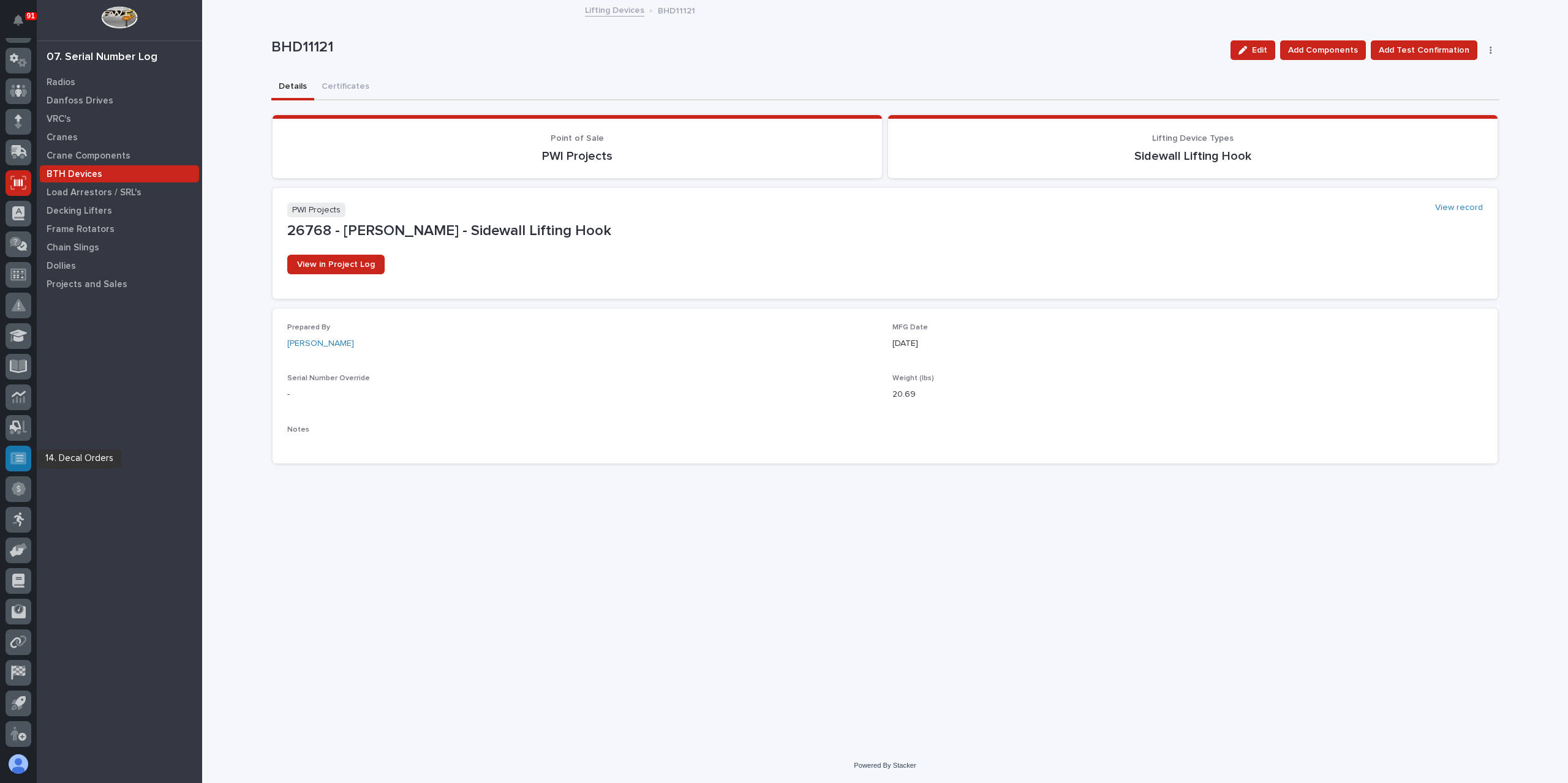
click at [21, 450] on div at bounding box center [19, 459] width 26 height 26
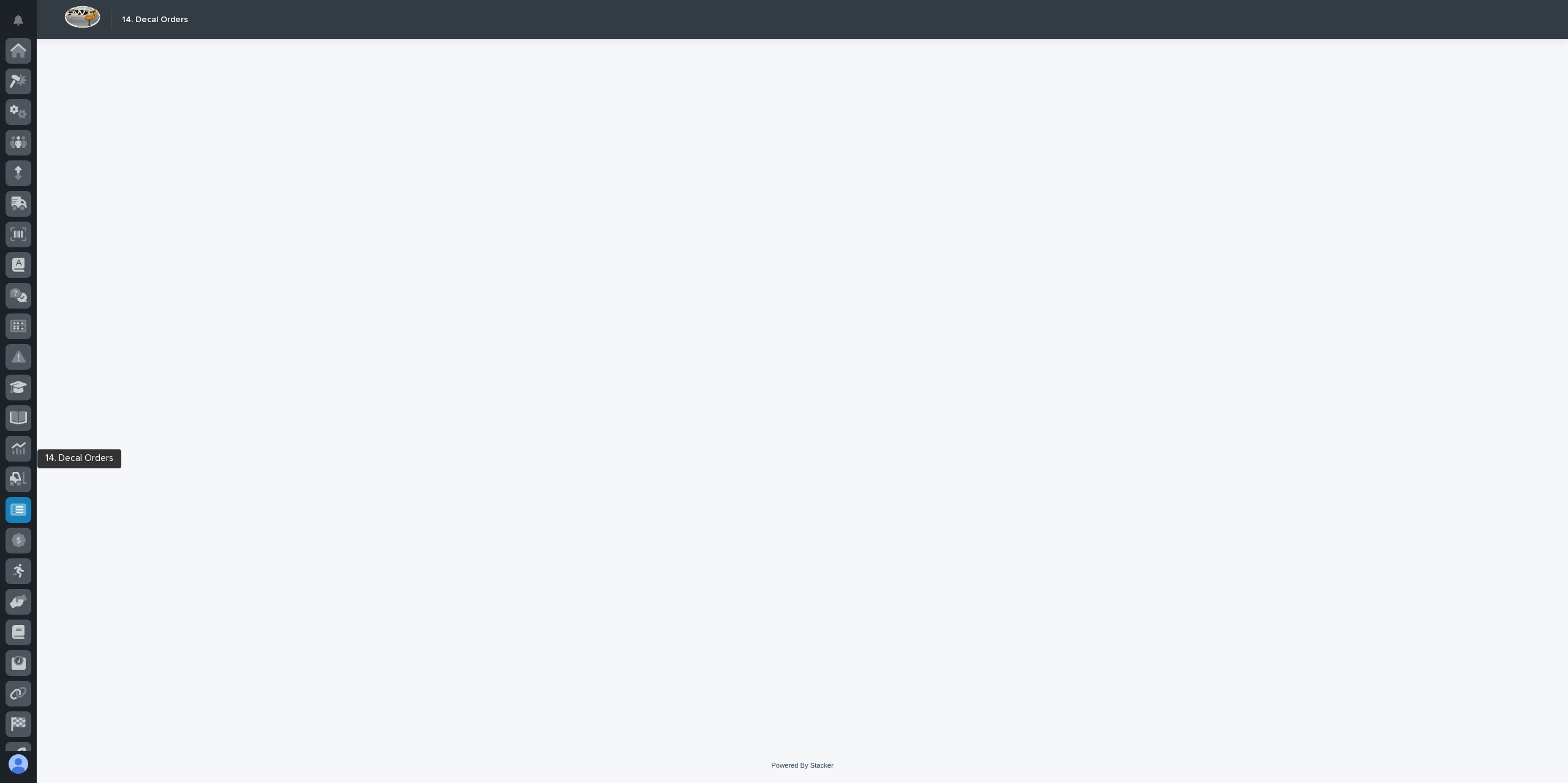
scroll to position [52, 0]
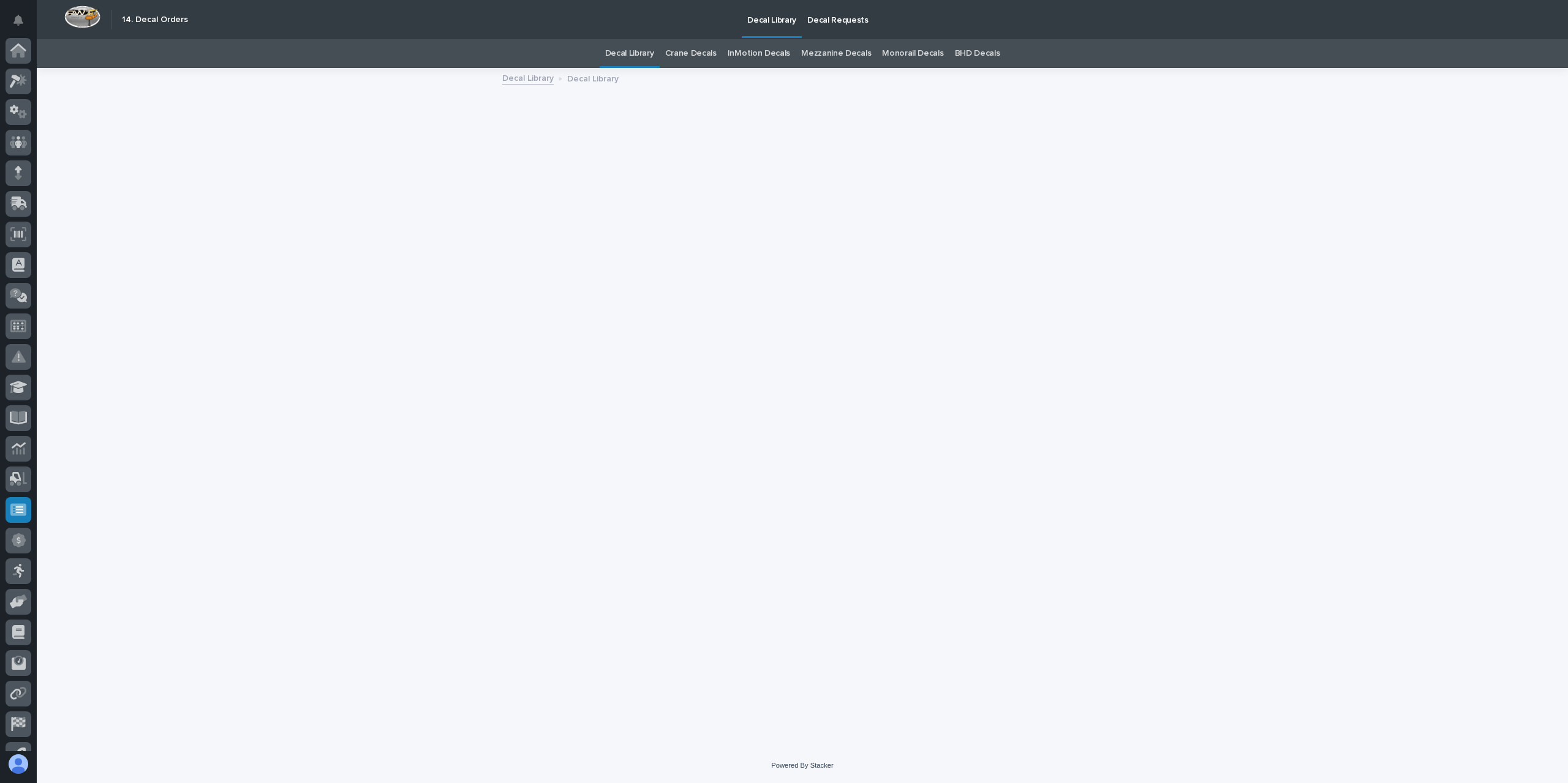
scroll to position [52, 0]
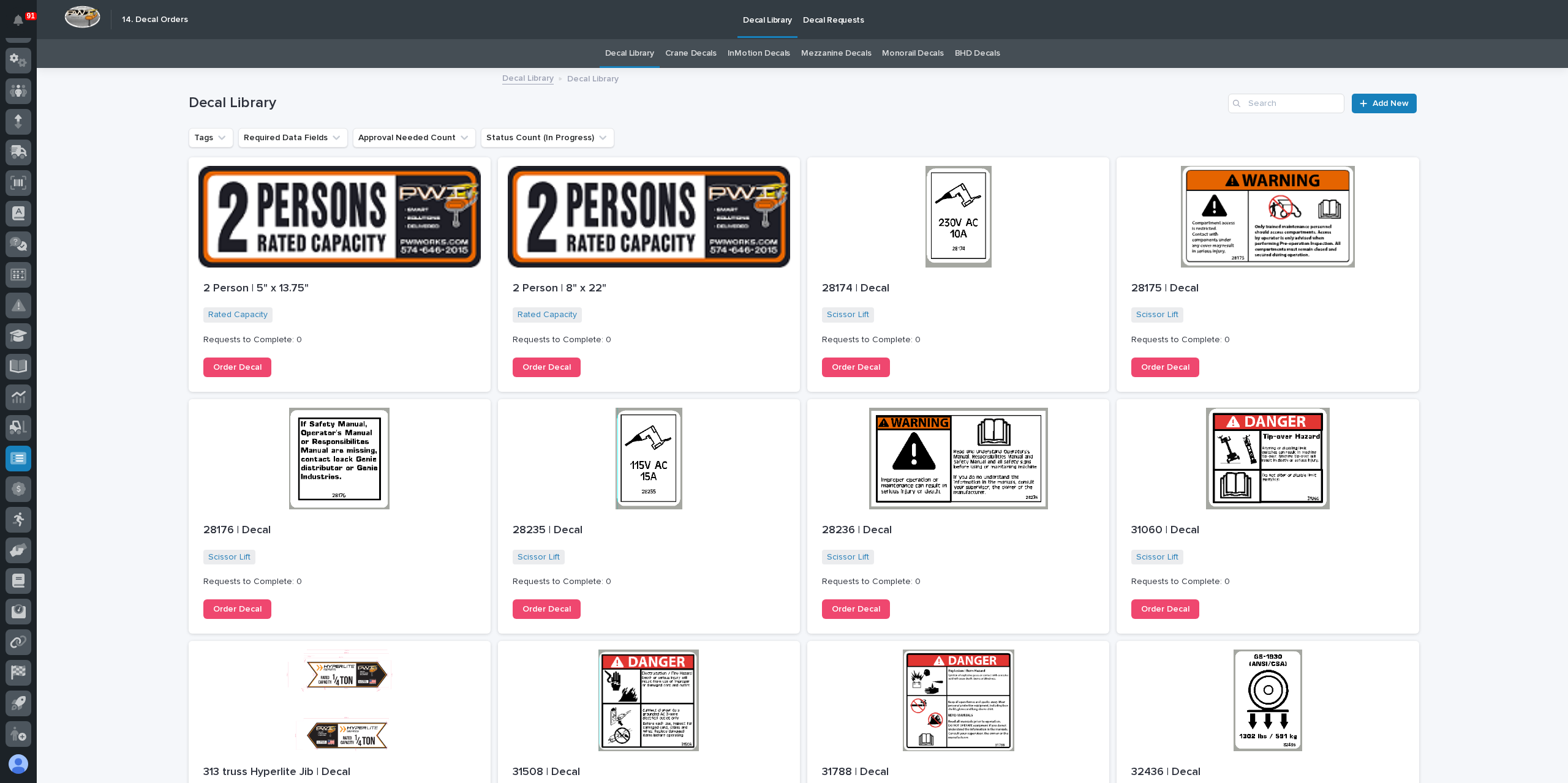
click at [958, 62] on link "BHD Decals" at bounding box center [977, 53] width 45 height 29
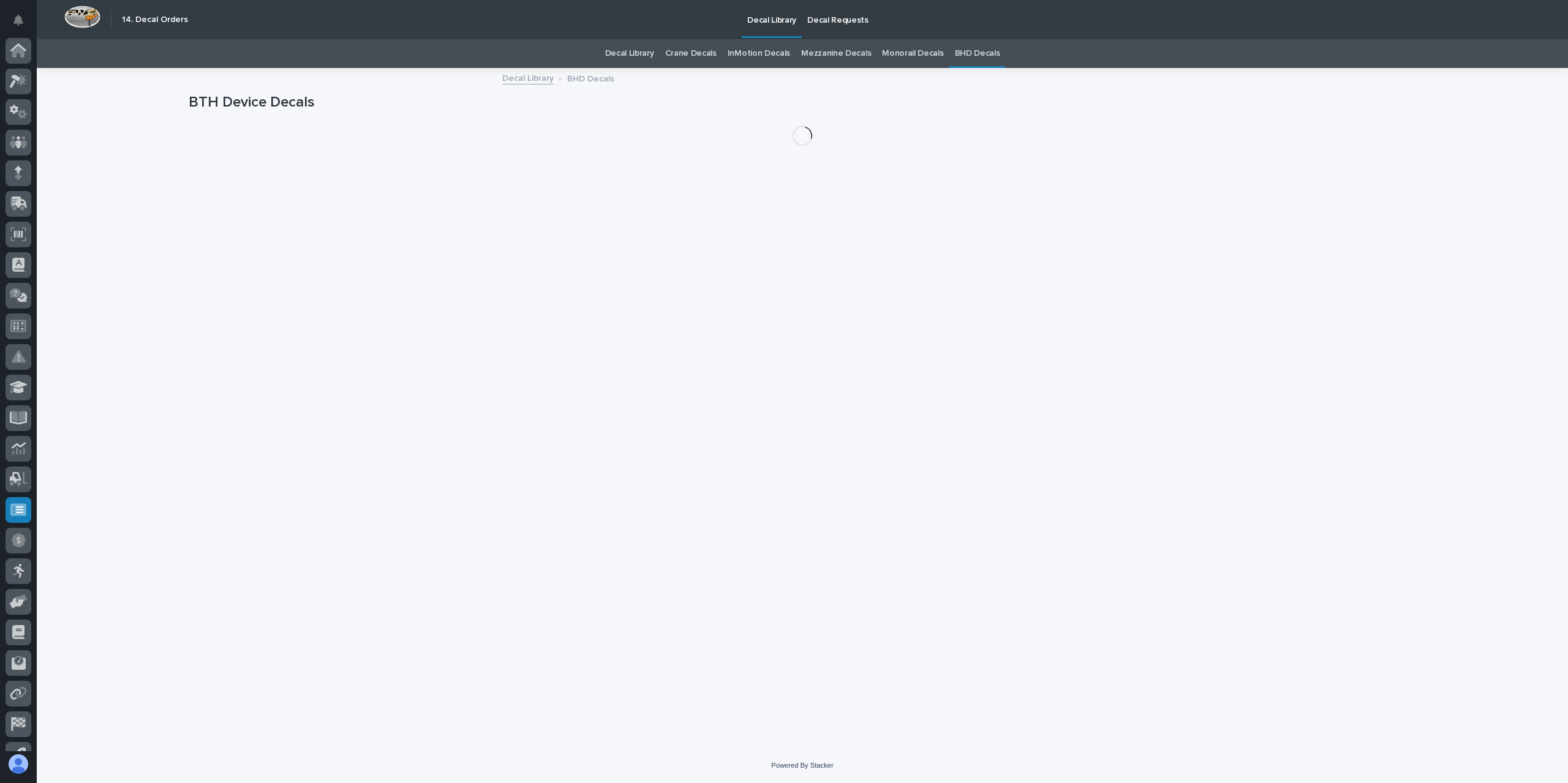
scroll to position [52, 0]
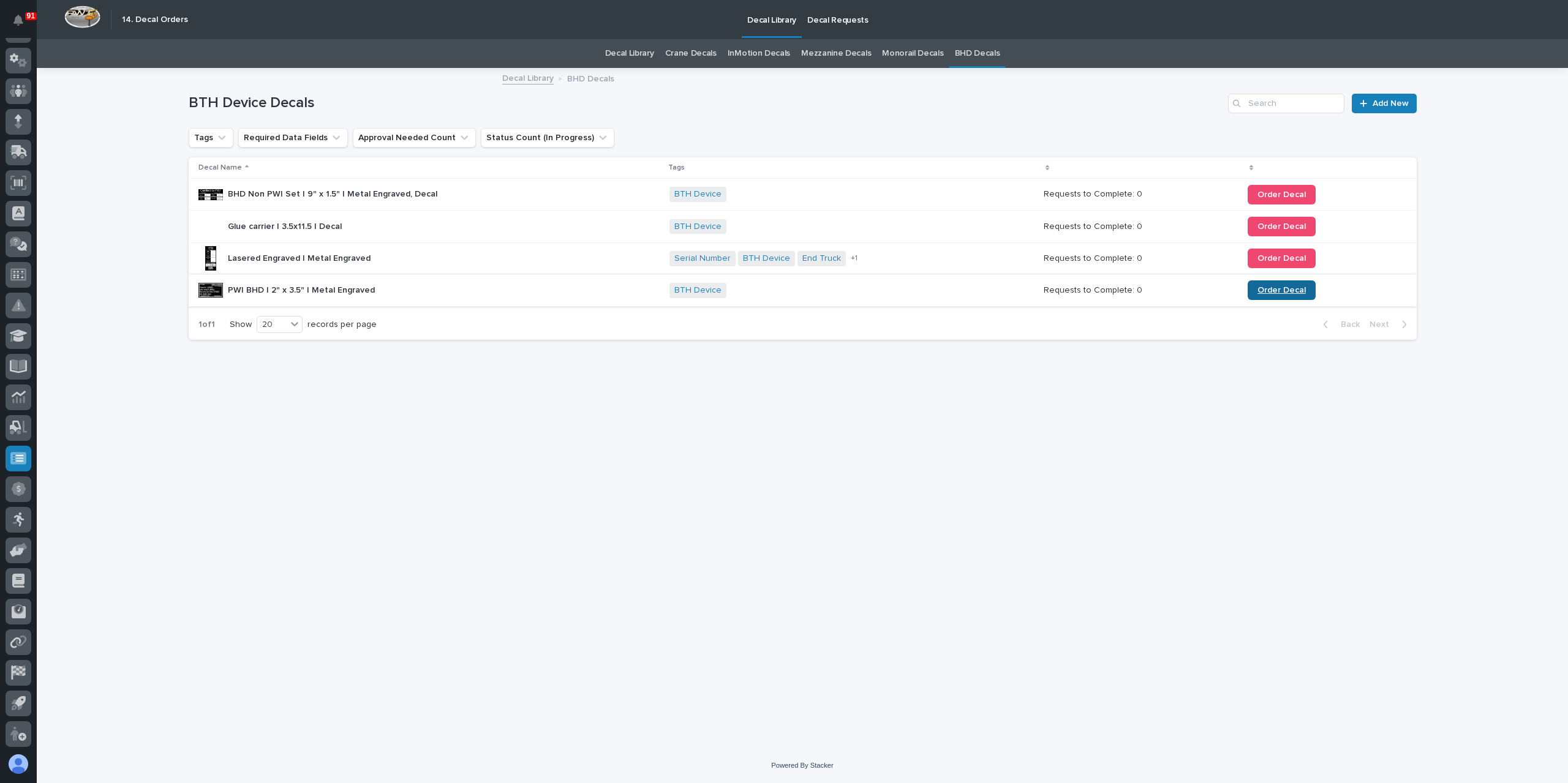
click at [1256, 282] on link "Order Decal" at bounding box center [1281, 290] width 68 height 19
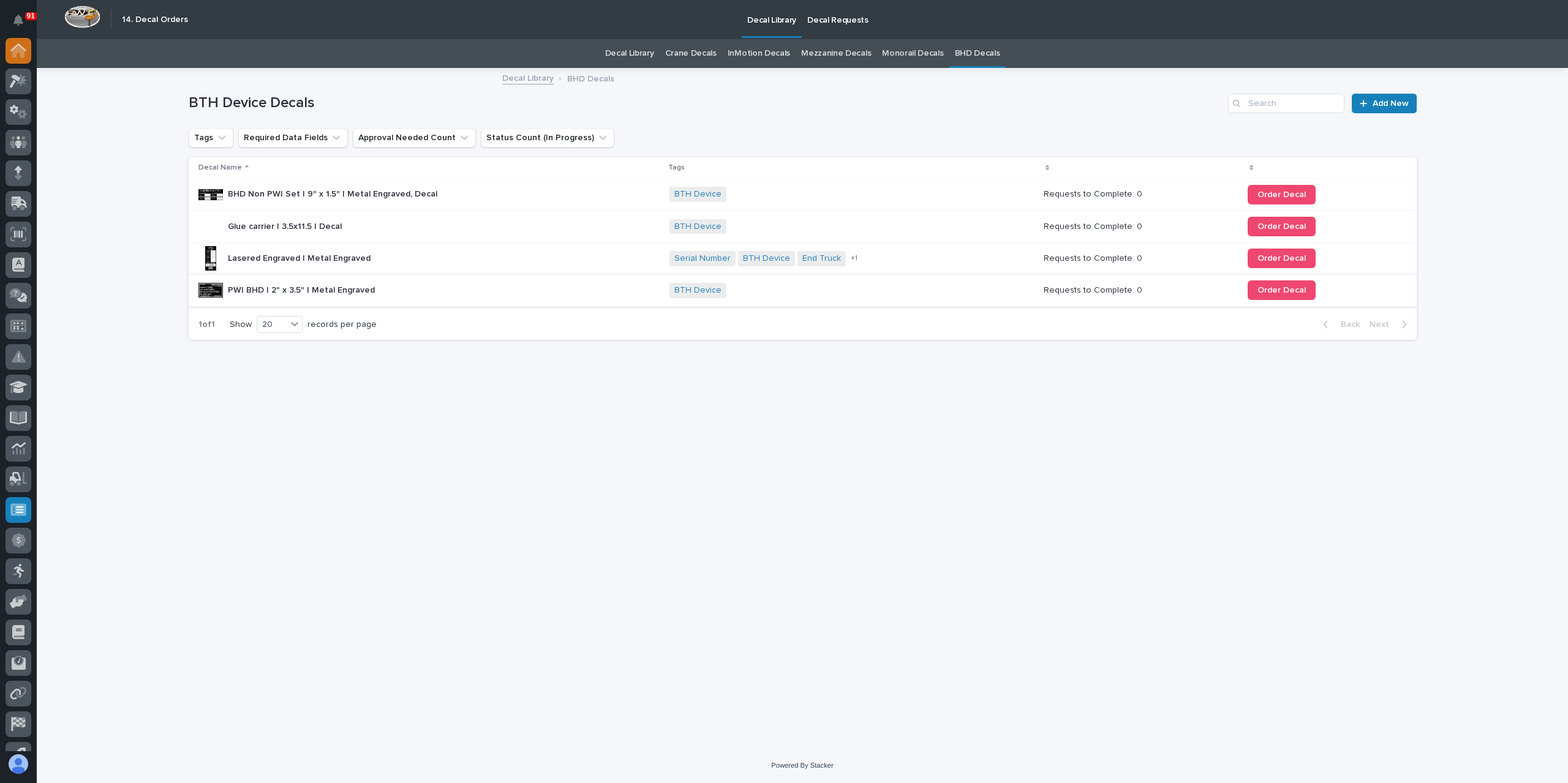
click at [31, 50] on div at bounding box center [19, 51] width 26 height 26
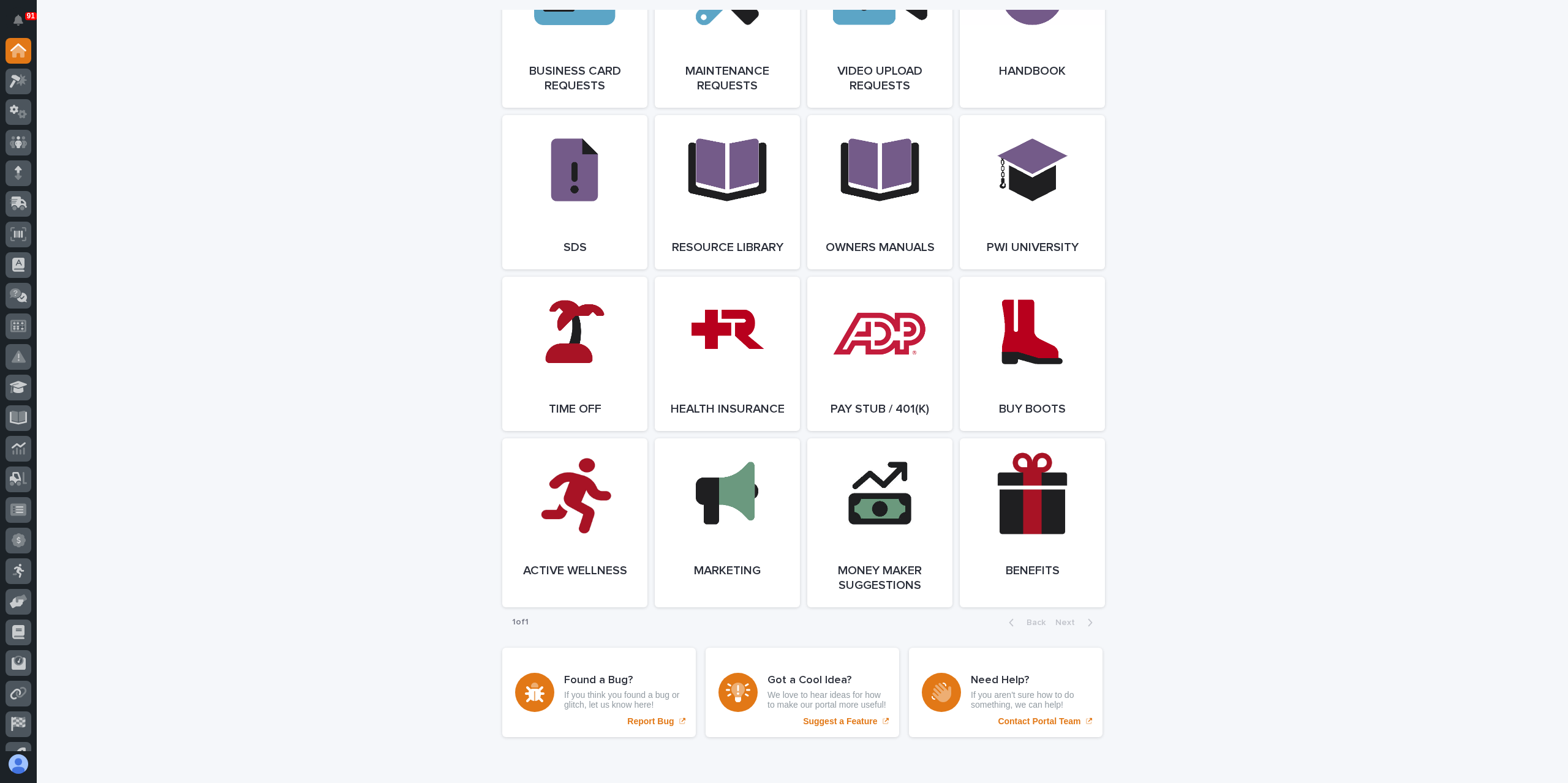
scroll to position [2045, 0]
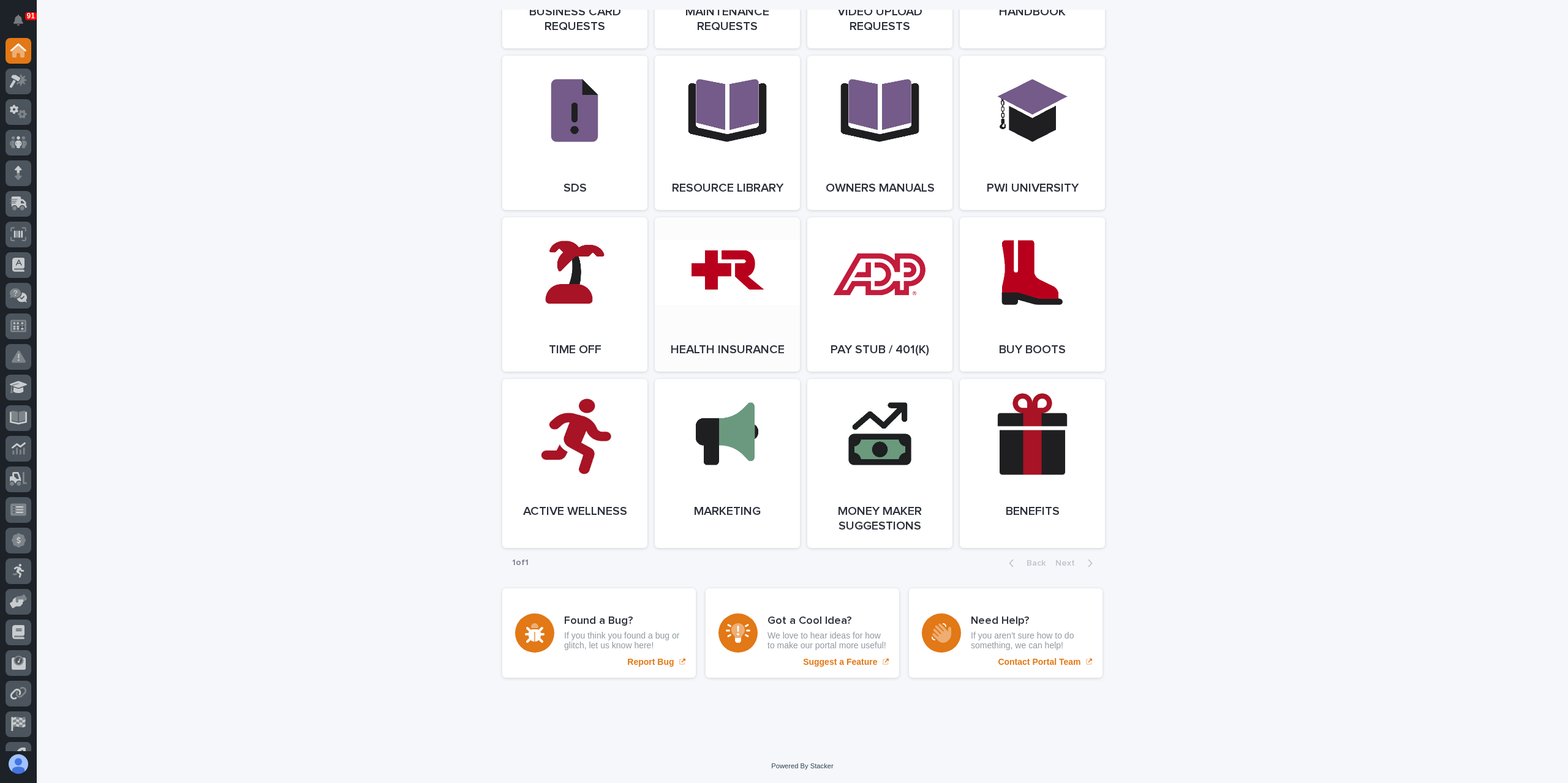
click at [743, 289] on link "Open Link" at bounding box center [727, 294] width 145 height 154
click at [16, 510] on icon at bounding box center [18, 509] width 16 height 12
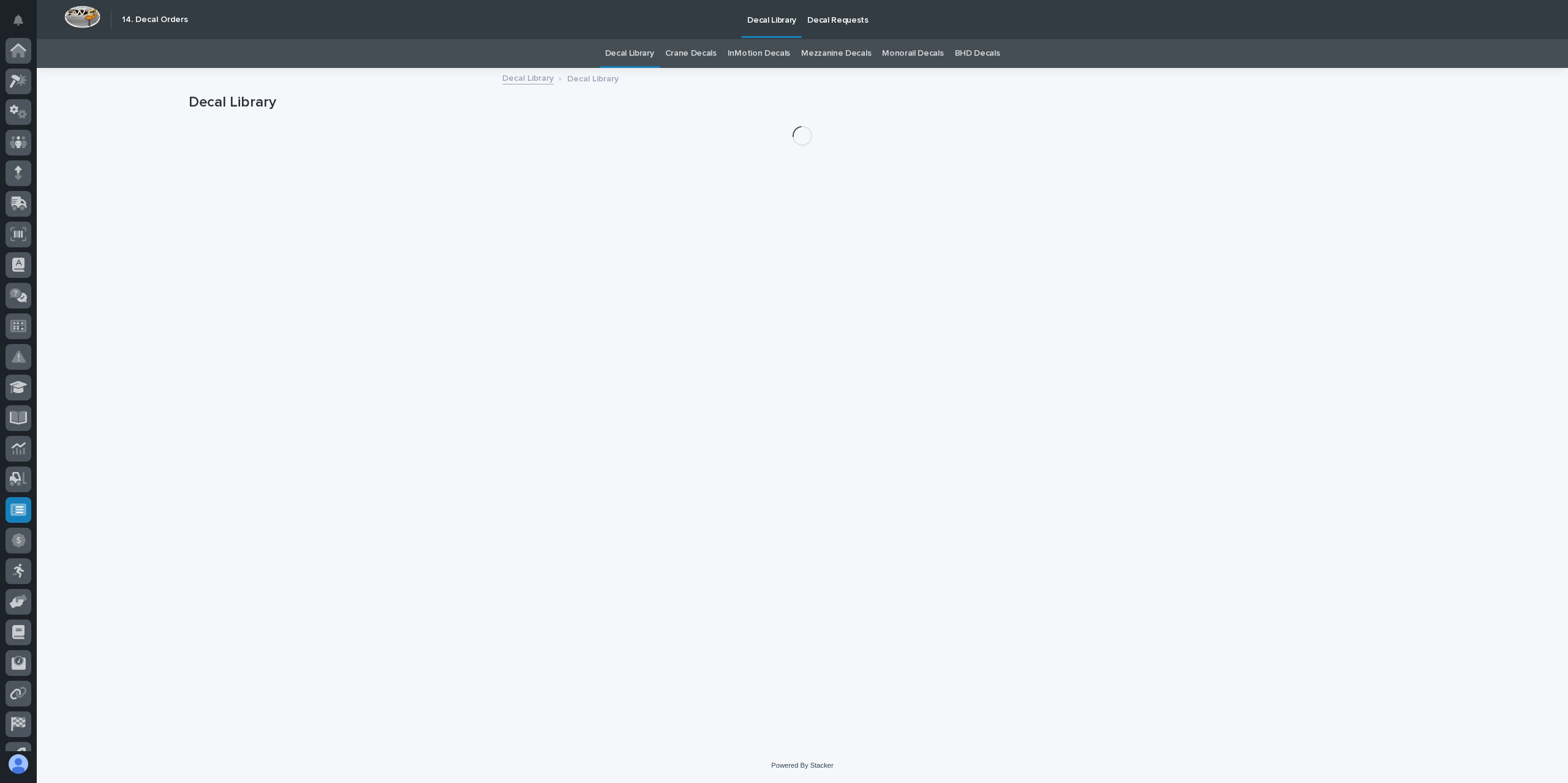
scroll to position [52, 0]
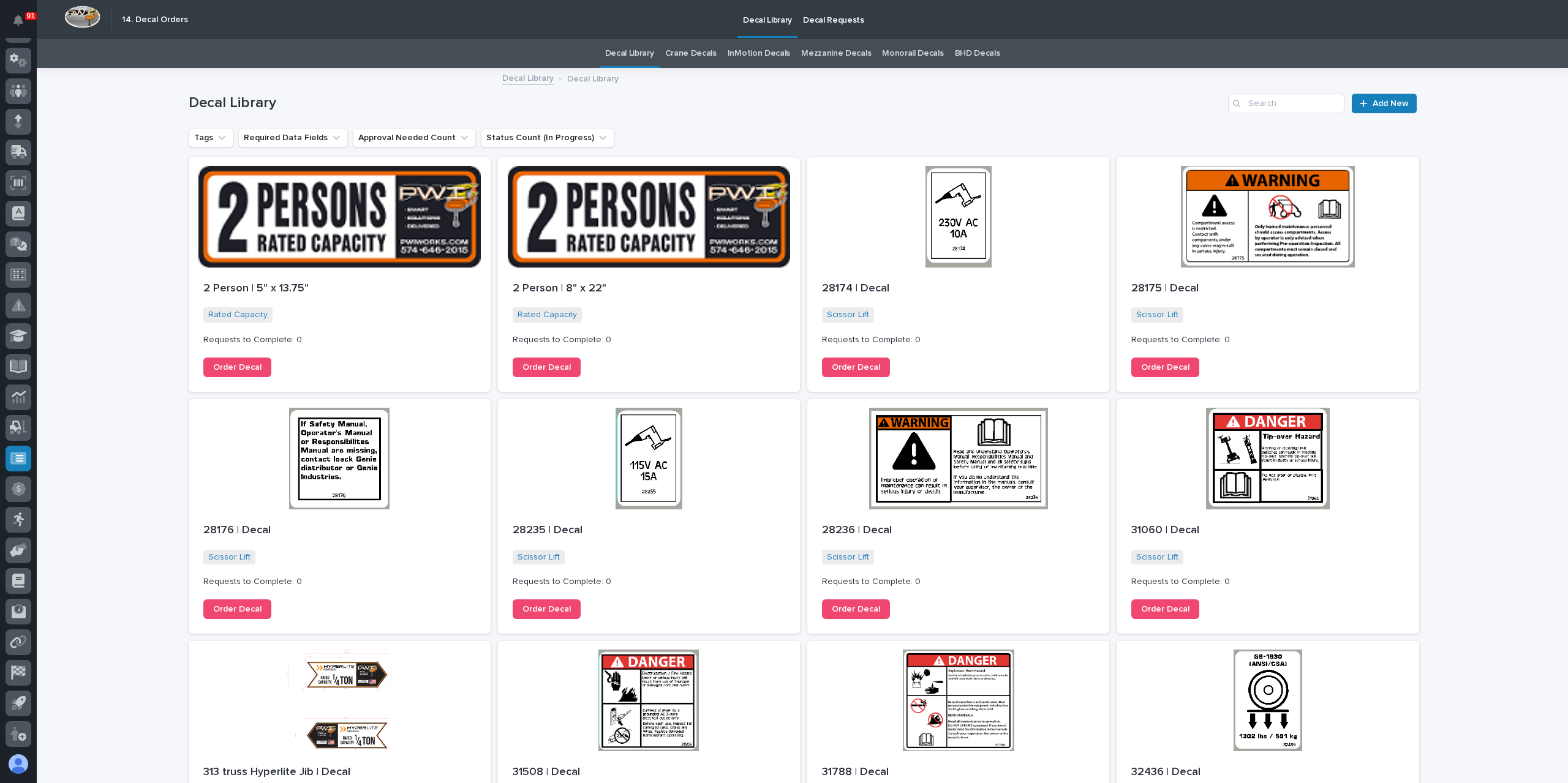
click at [702, 56] on link "Crane Decals" at bounding box center [691, 53] width 52 height 29
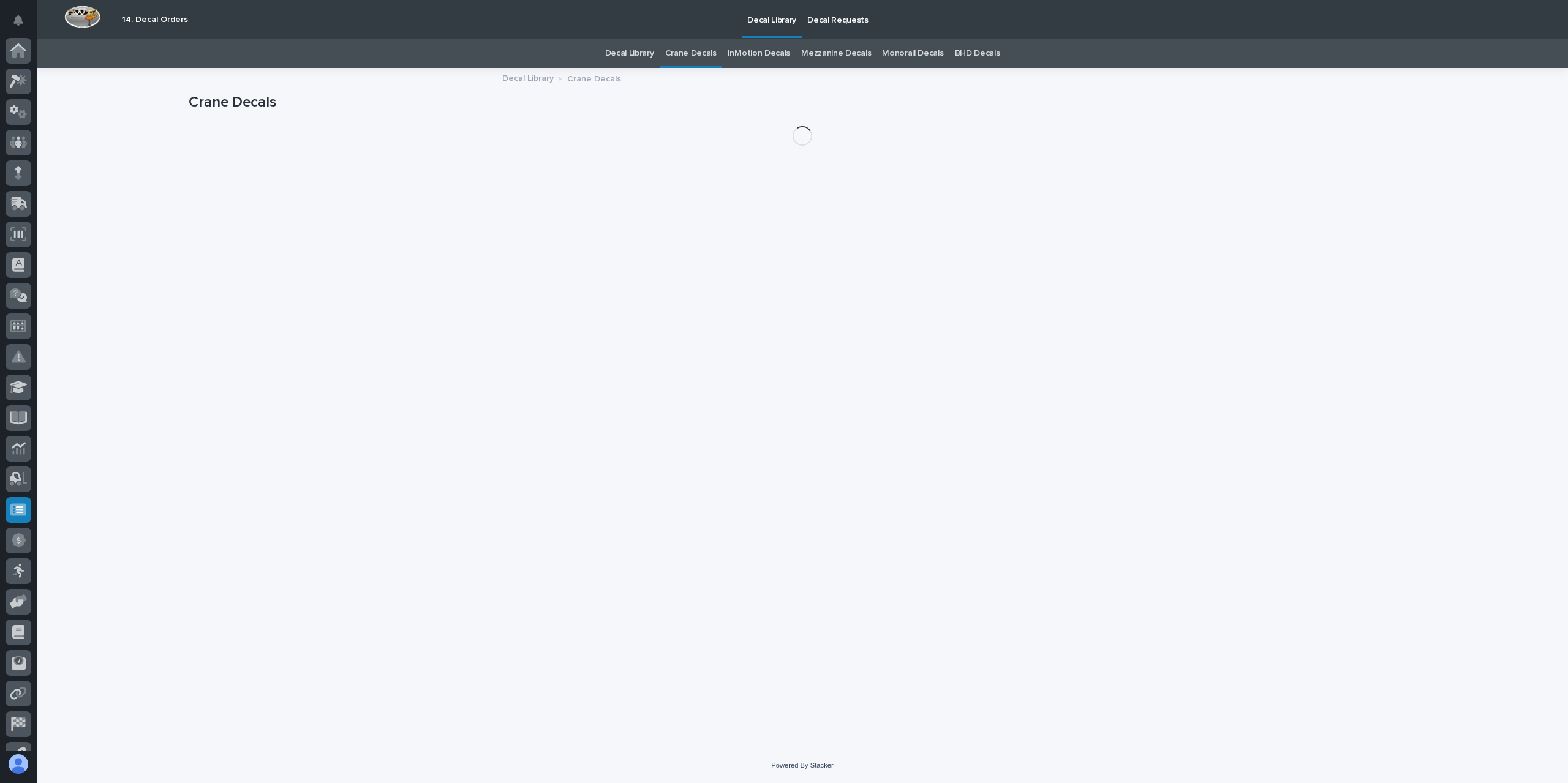
scroll to position [52, 0]
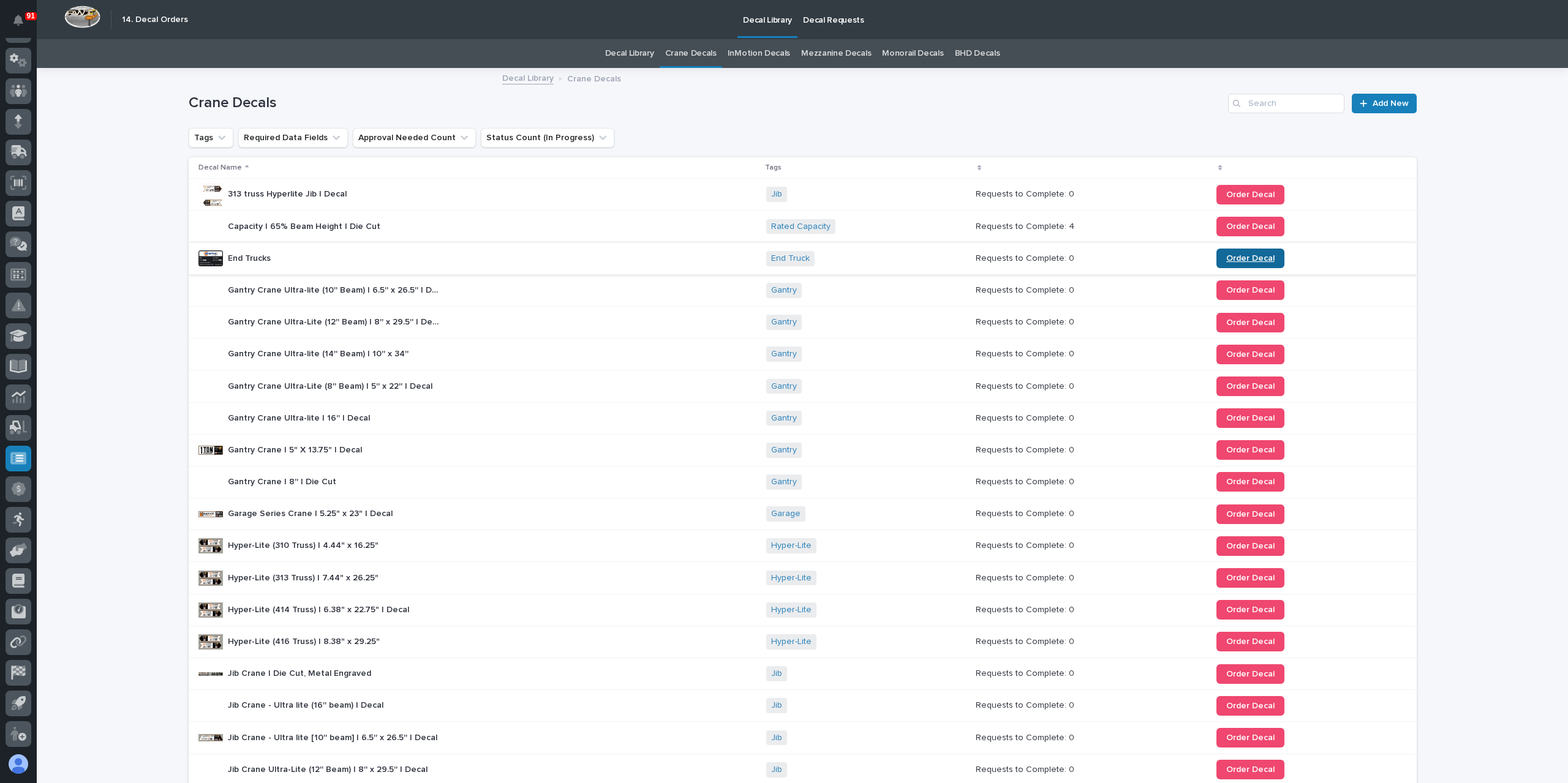
click at [1236, 258] on span "Order Decal" at bounding box center [1250, 258] width 48 height 8
click at [1222, 264] on link "Order Decal" at bounding box center [1250, 258] width 68 height 19
click at [21, 183] on icon at bounding box center [18, 183] width 16 height 14
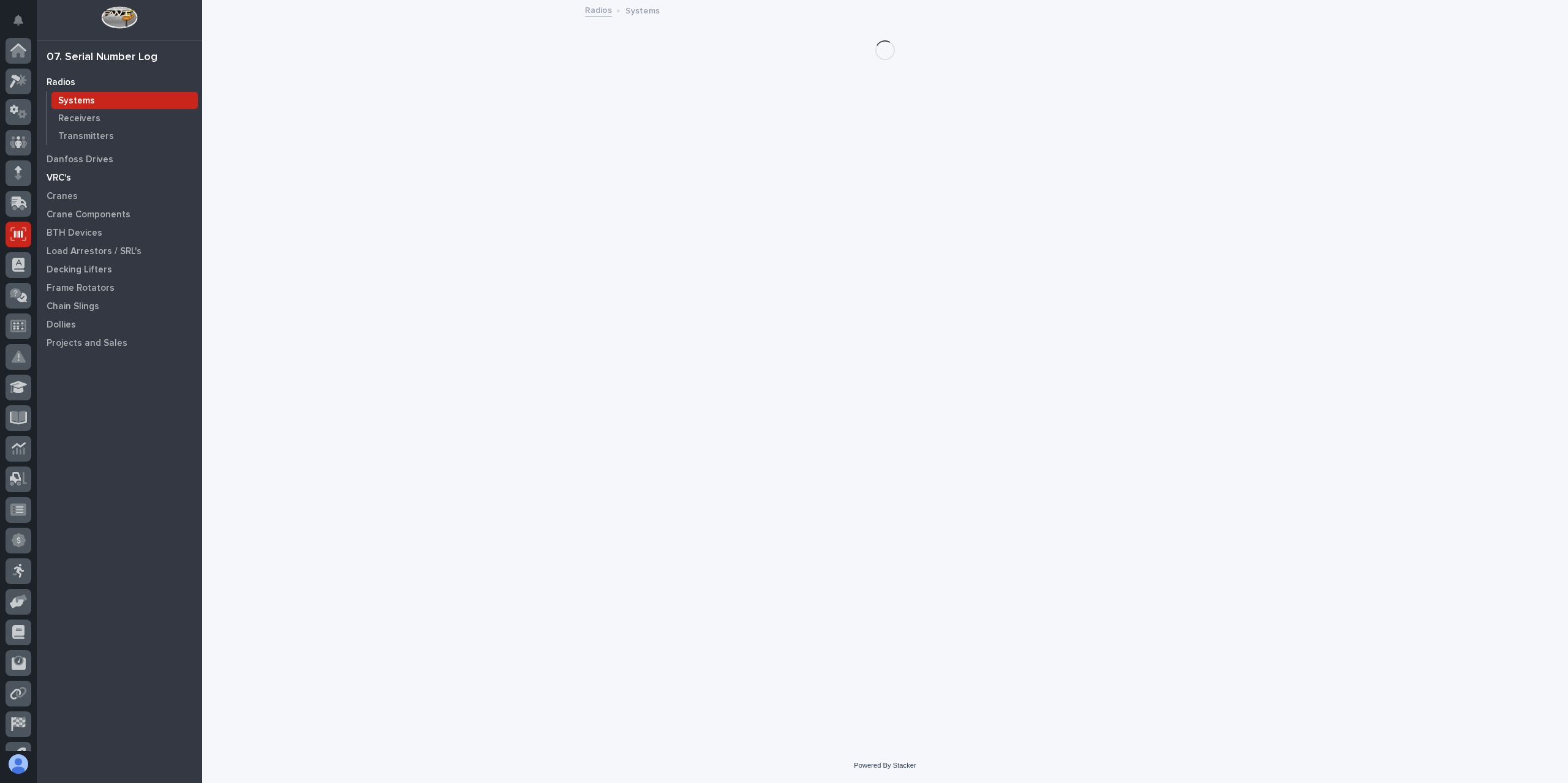
scroll to position [52, 0]
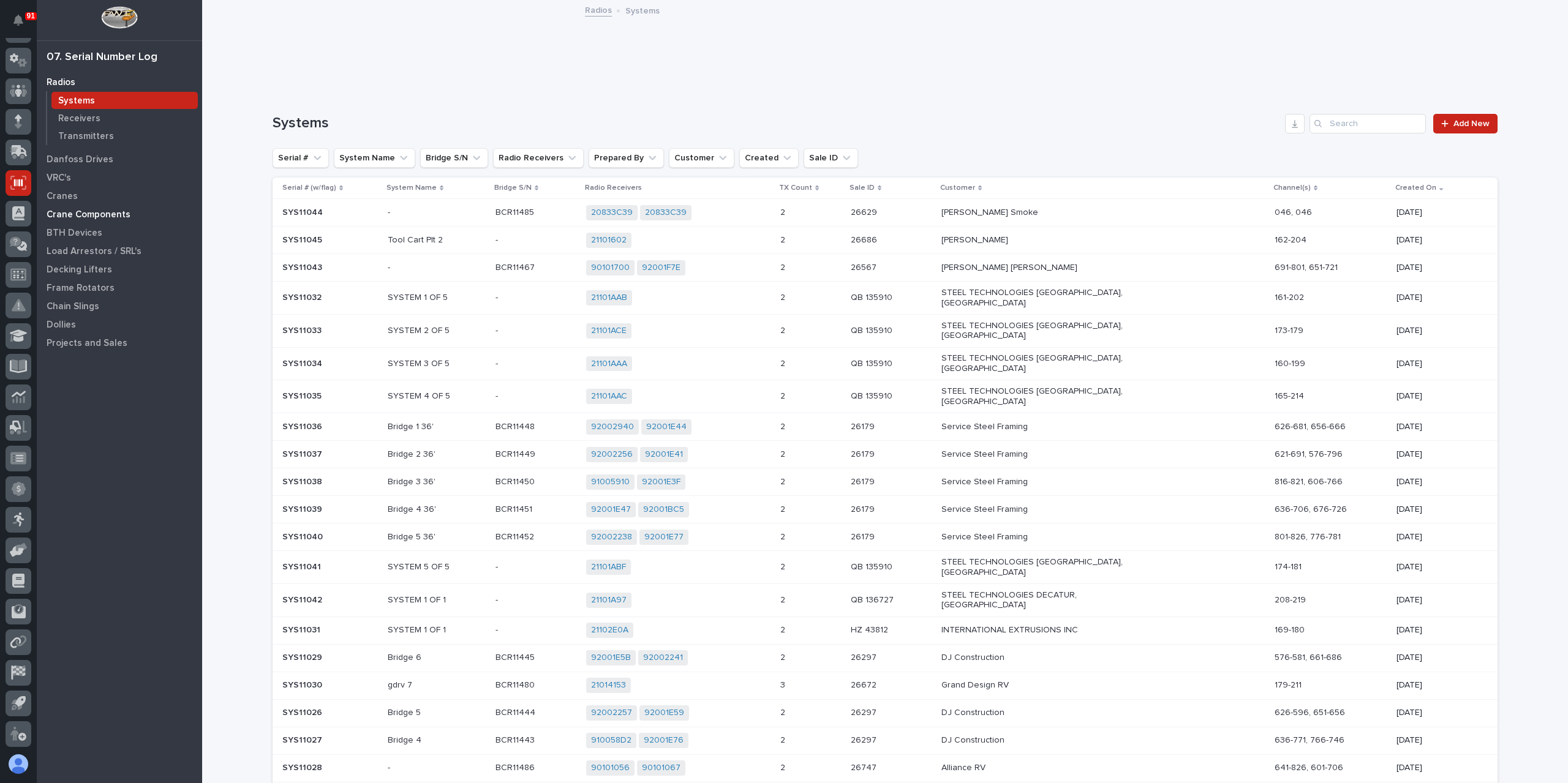
click at [74, 215] on p "Crane Components" at bounding box center [88, 215] width 84 height 11
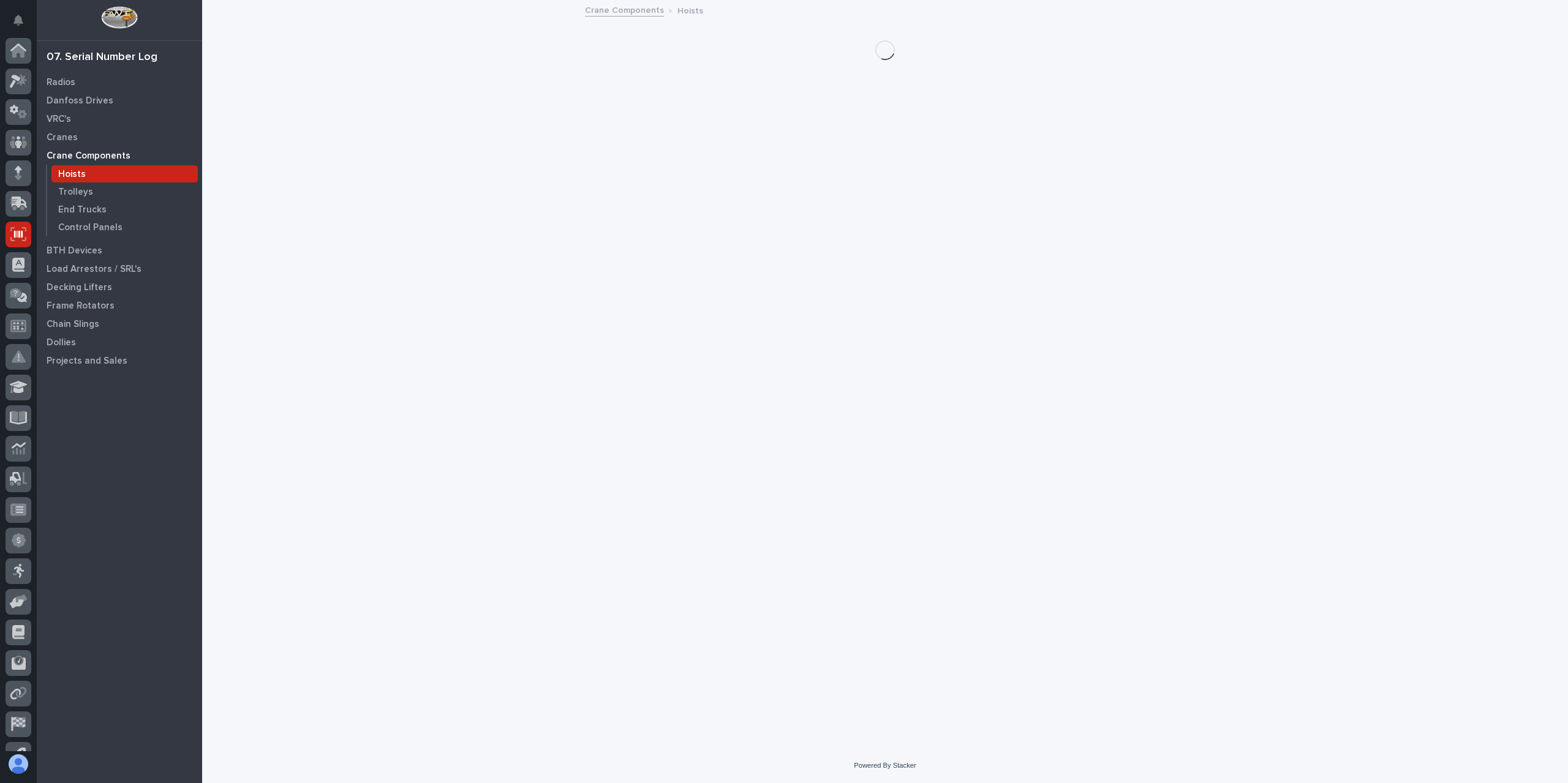
scroll to position [52, 0]
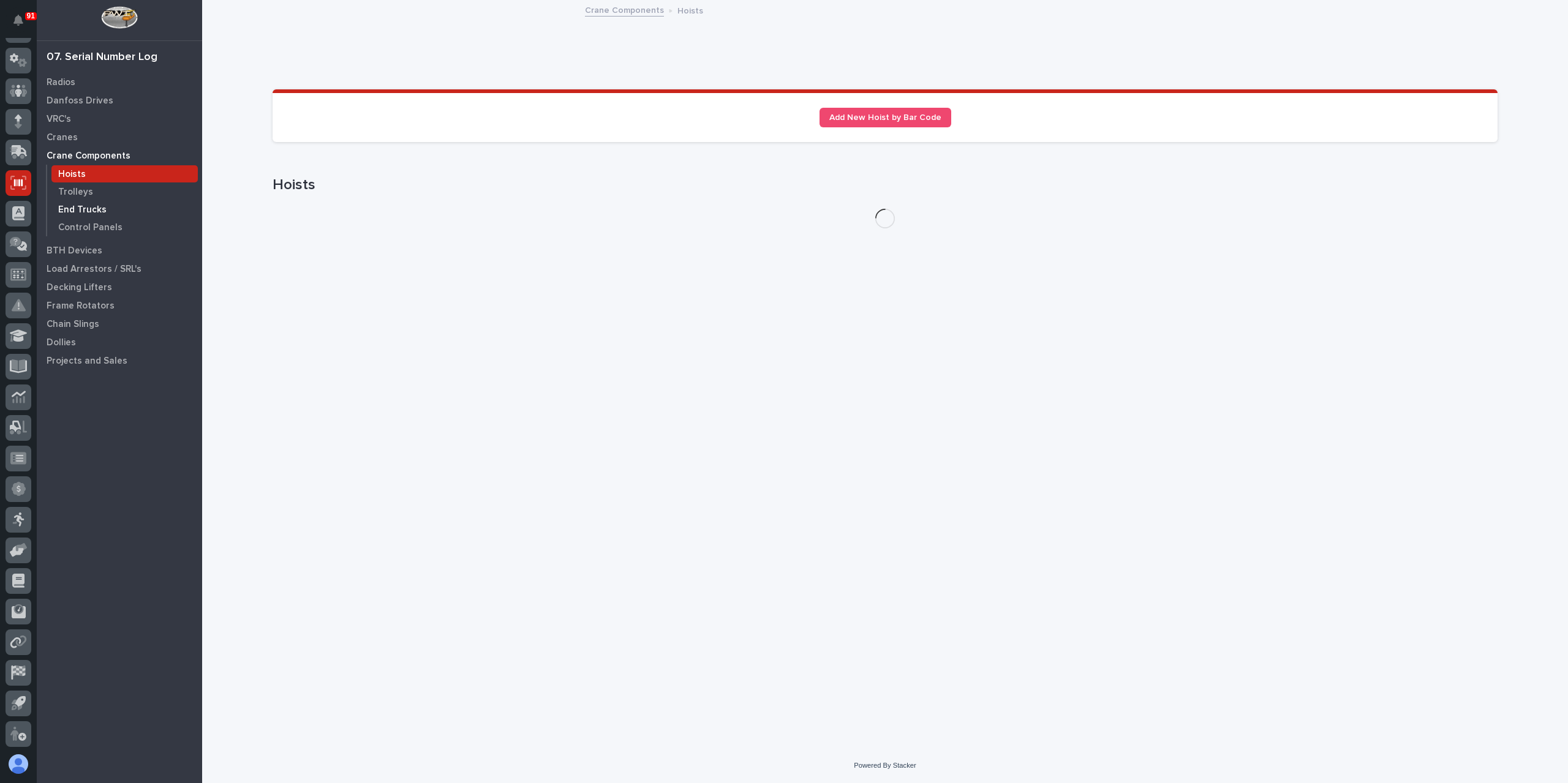
click at [76, 204] on p "End Trucks" at bounding box center [82, 209] width 48 height 11
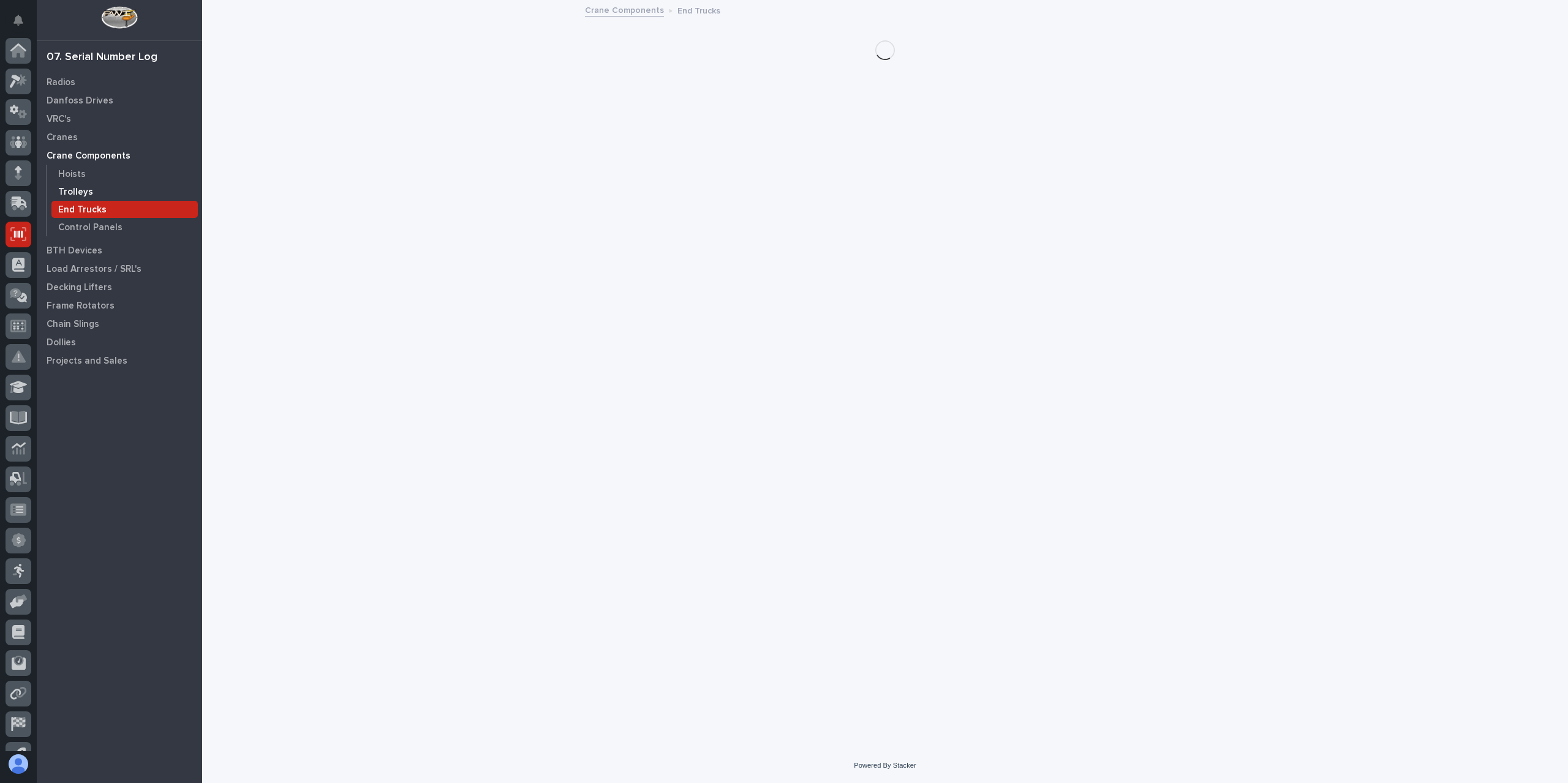
scroll to position [52, 0]
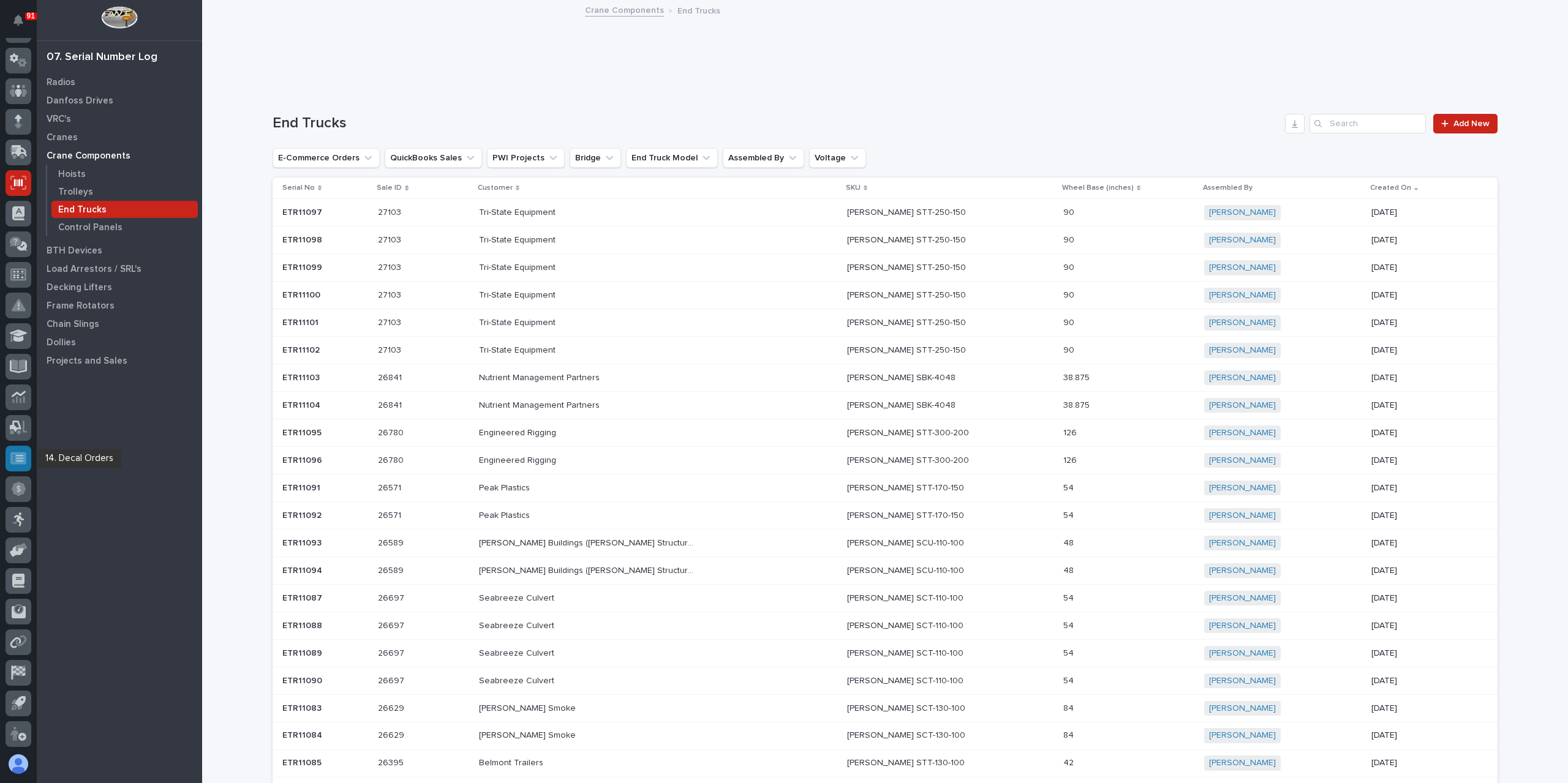
click at [27, 460] on div at bounding box center [19, 459] width 26 height 26
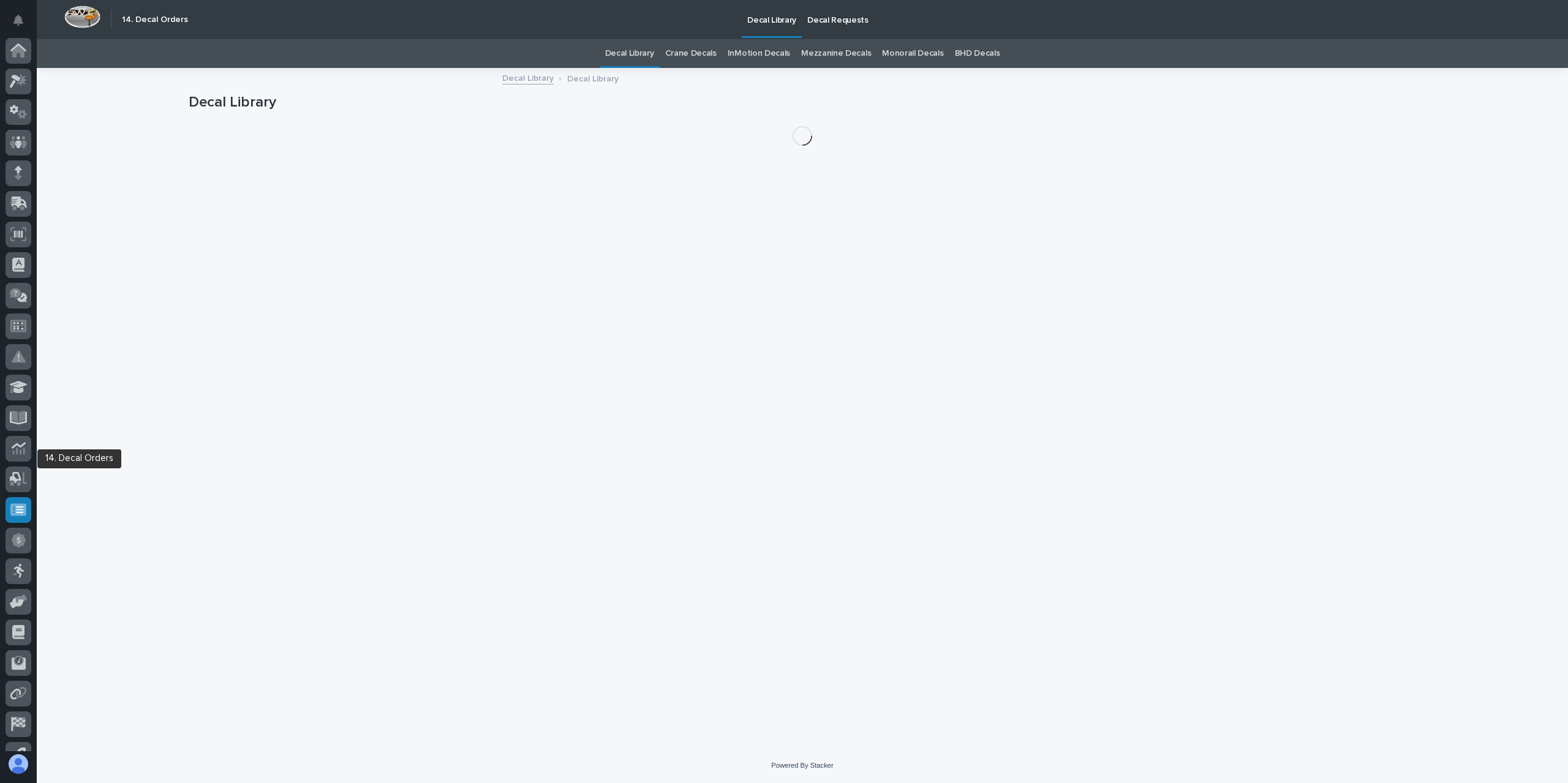
scroll to position [52, 0]
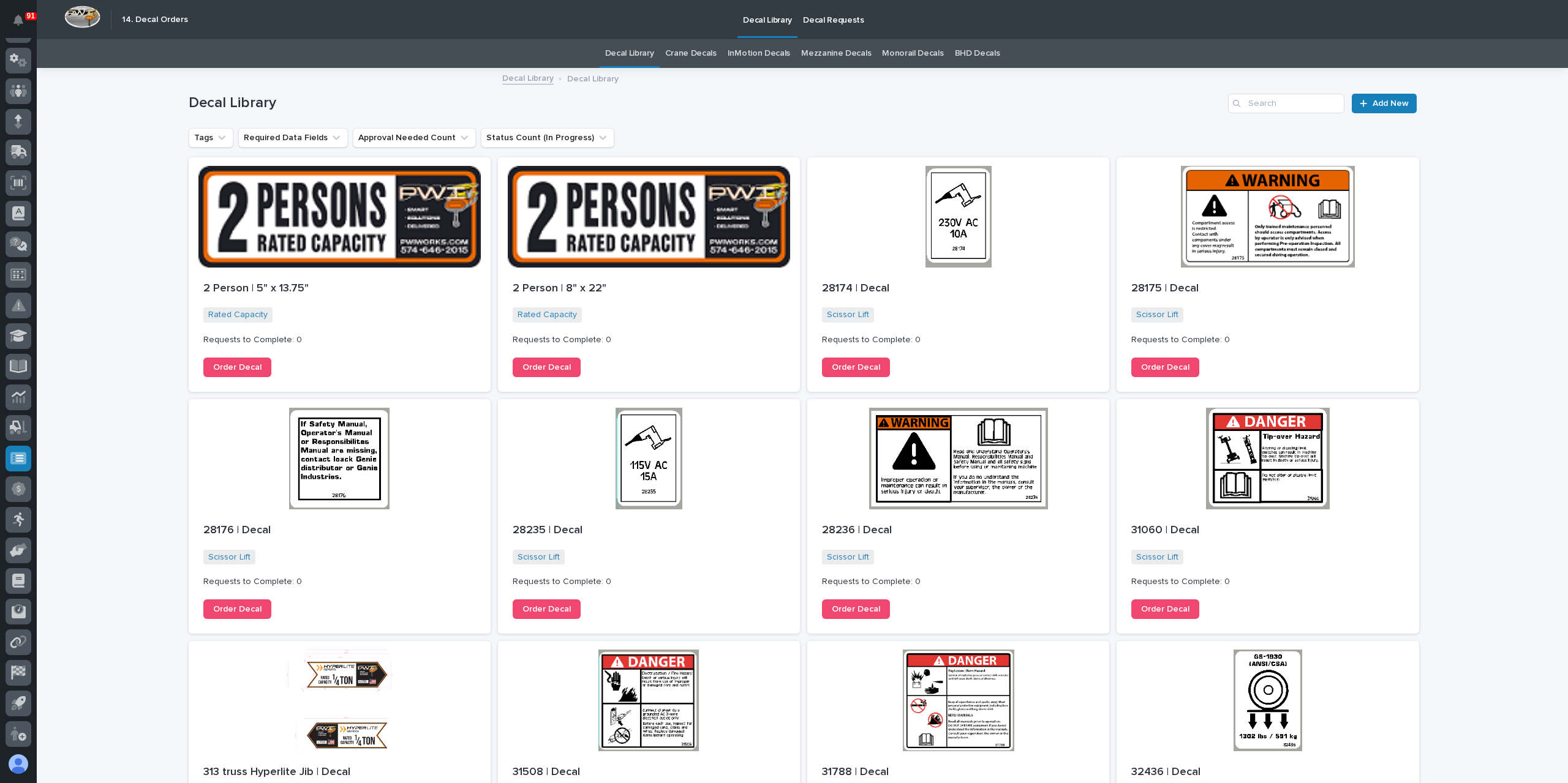
click at [817, 28] on link "Decal Requests" at bounding box center [834, 19] width 72 height 38
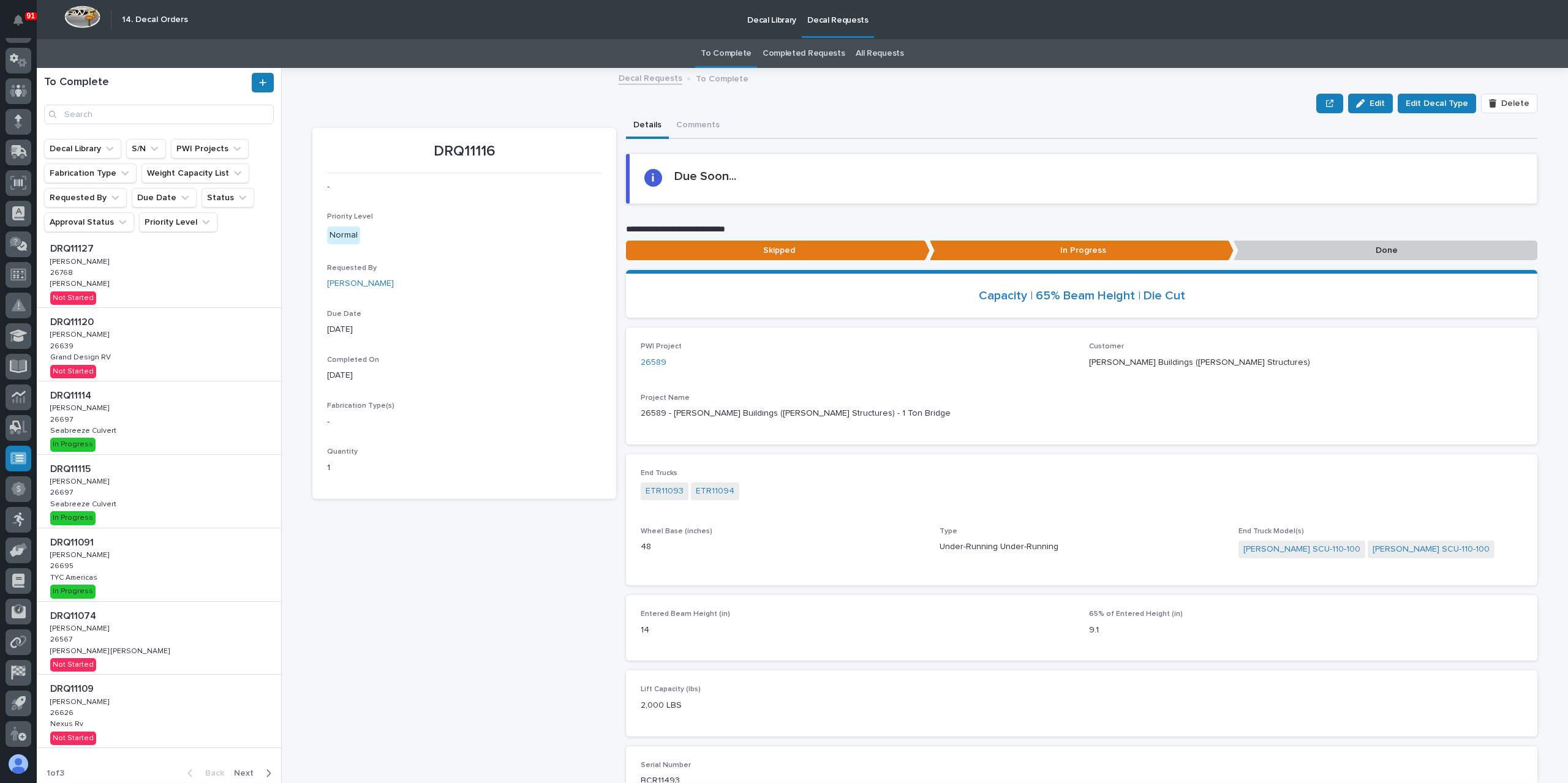
scroll to position [233, 0]
click at [242, 770] on span "Next" at bounding box center [248, 768] width 27 height 11
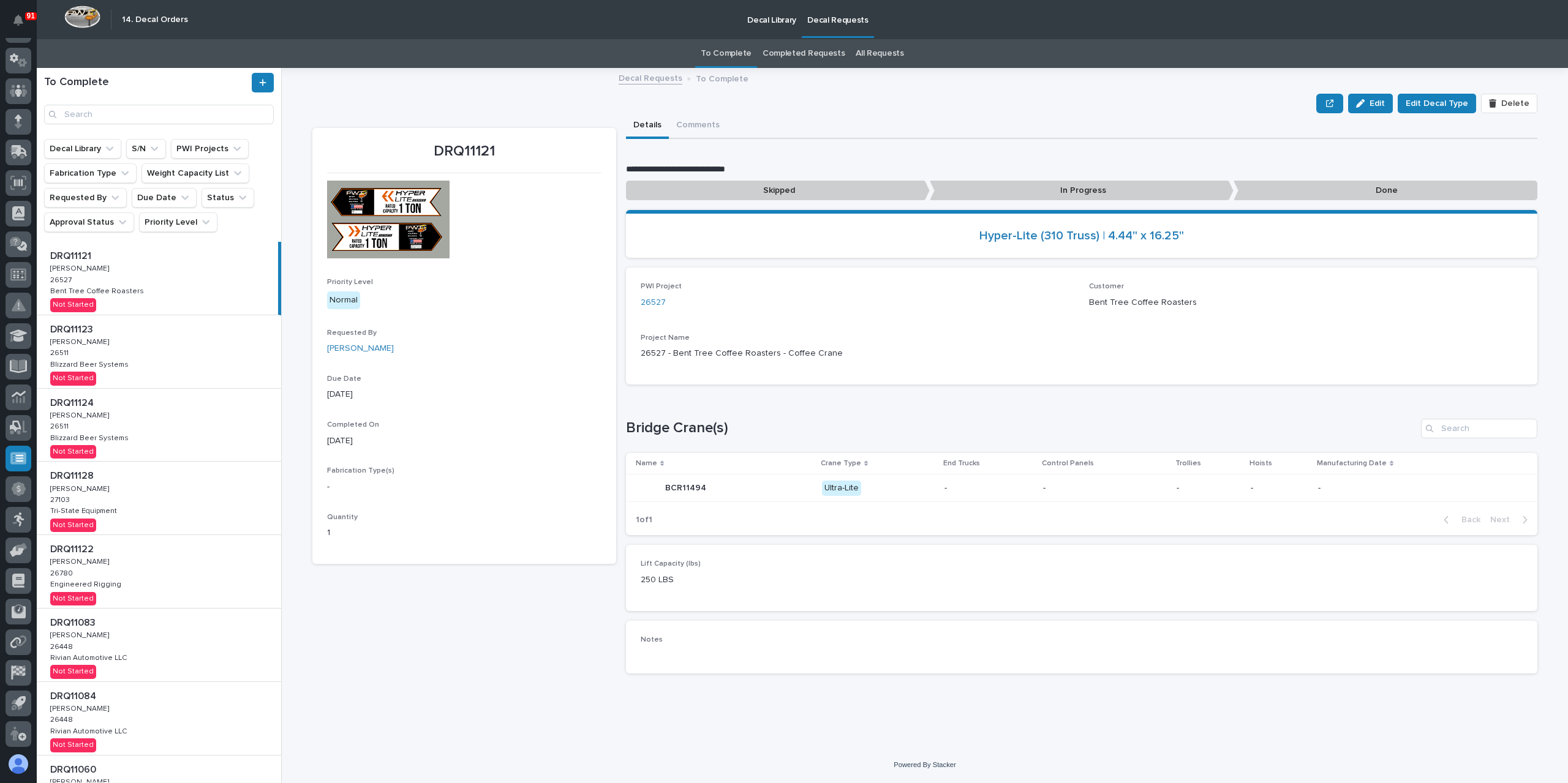
click at [162, 506] on div "DRQ11128 DRQ11128 Adam Yutzy Adam Yutzy 27103 27103 Tri-State Equipment Tri-Sta…" at bounding box center [159, 498] width 244 height 73
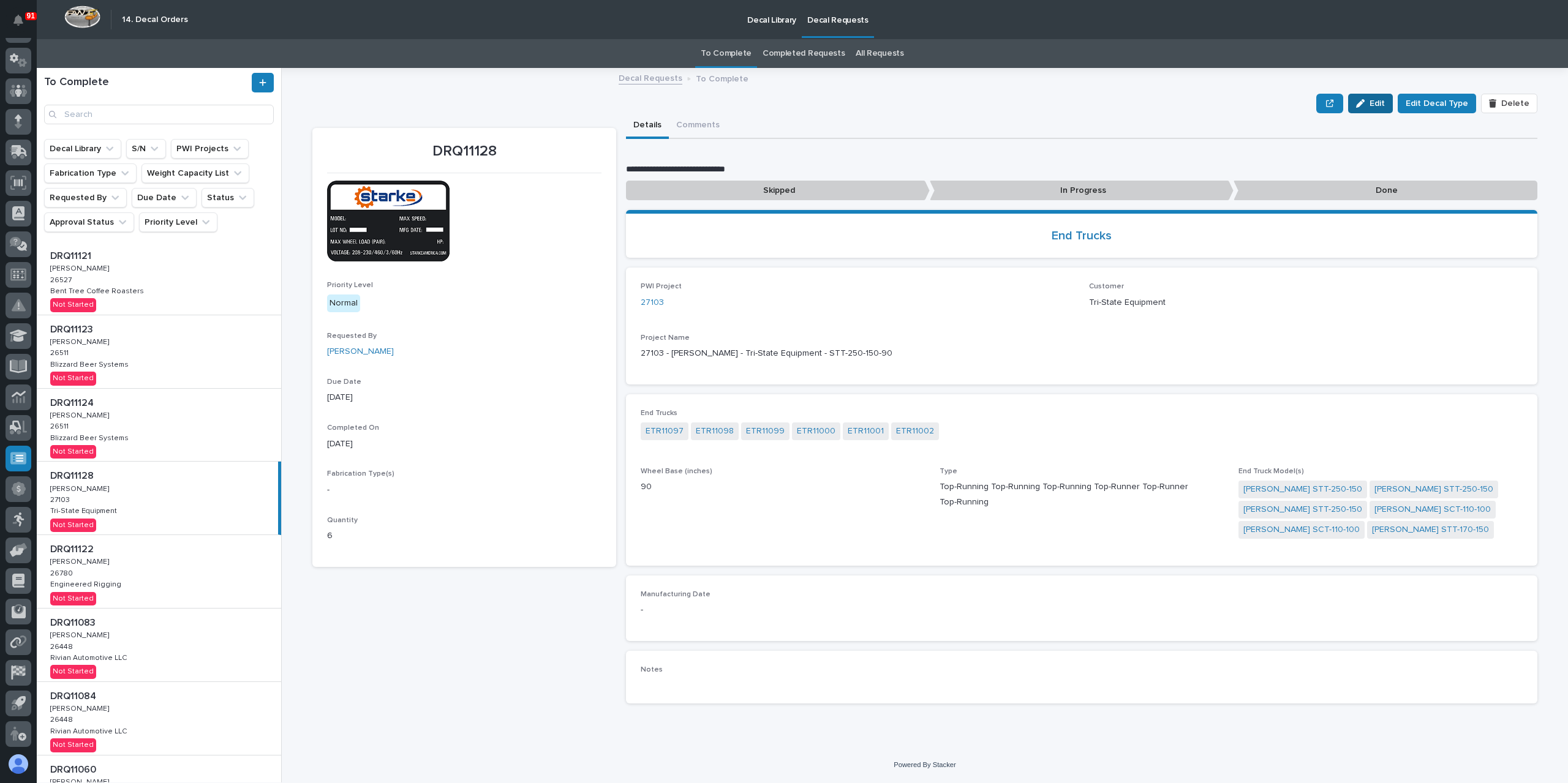
click at [1373, 111] on button "Edit" at bounding box center [1370, 103] width 44 height 19
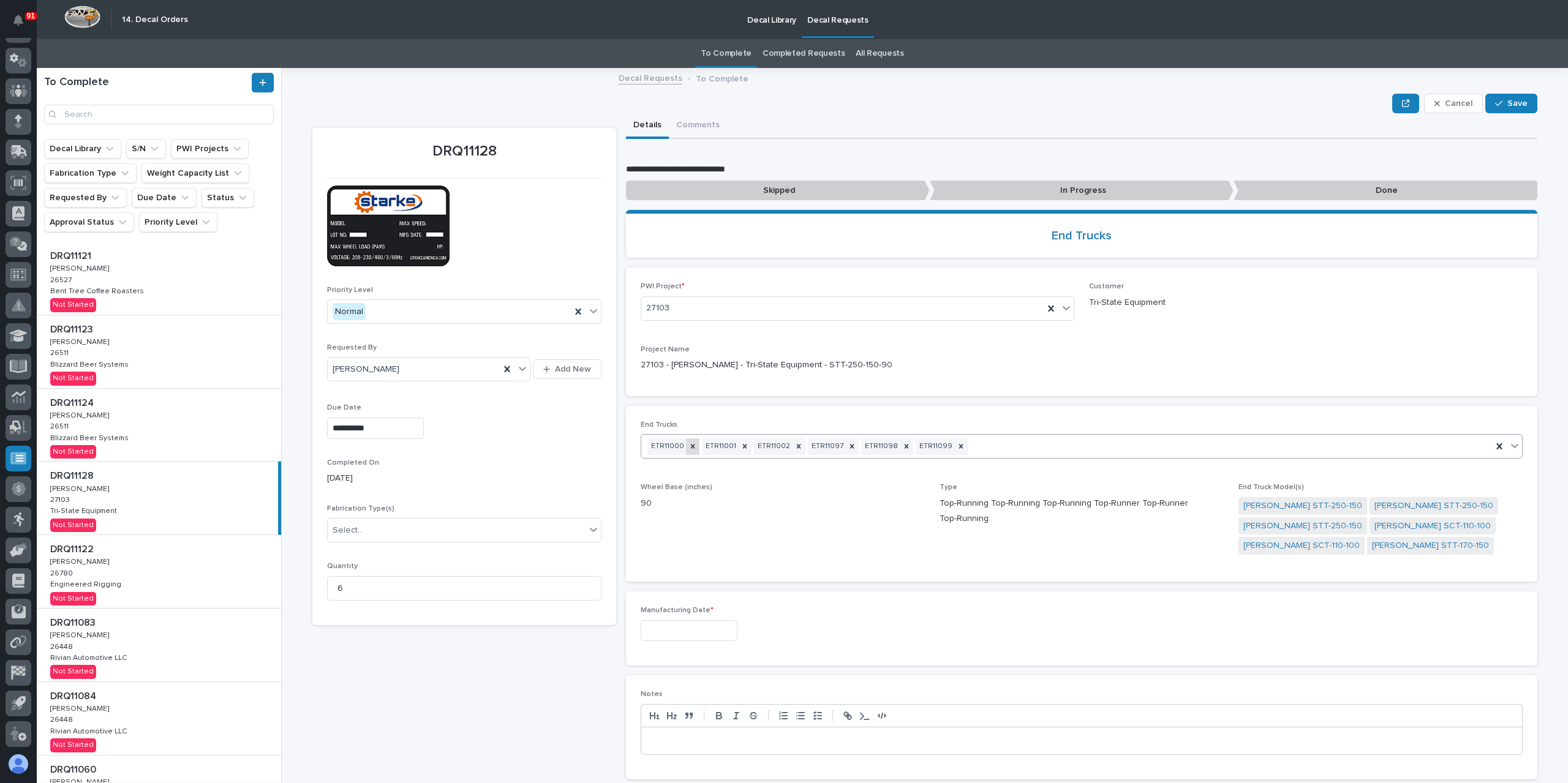
click at [691, 447] on icon at bounding box center [693, 447] width 5 height 5
click at [687, 447] on icon at bounding box center [690, 446] width 8 height 8
click at [691, 447] on icon at bounding box center [692, 447] width 5 height 5
type input "*****"
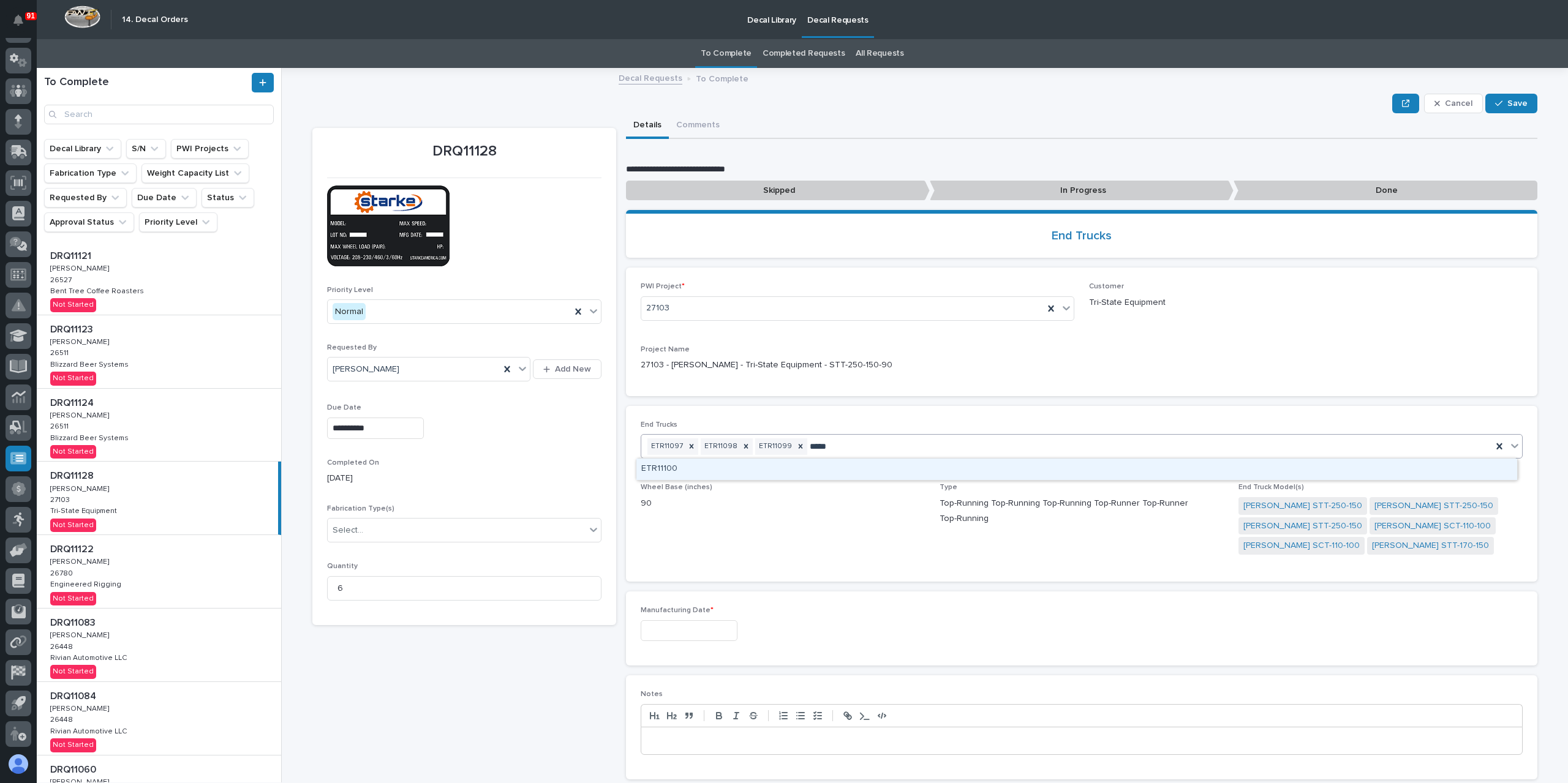
click at [694, 471] on div "ETR11100" at bounding box center [1077, 469] width 881 height 21
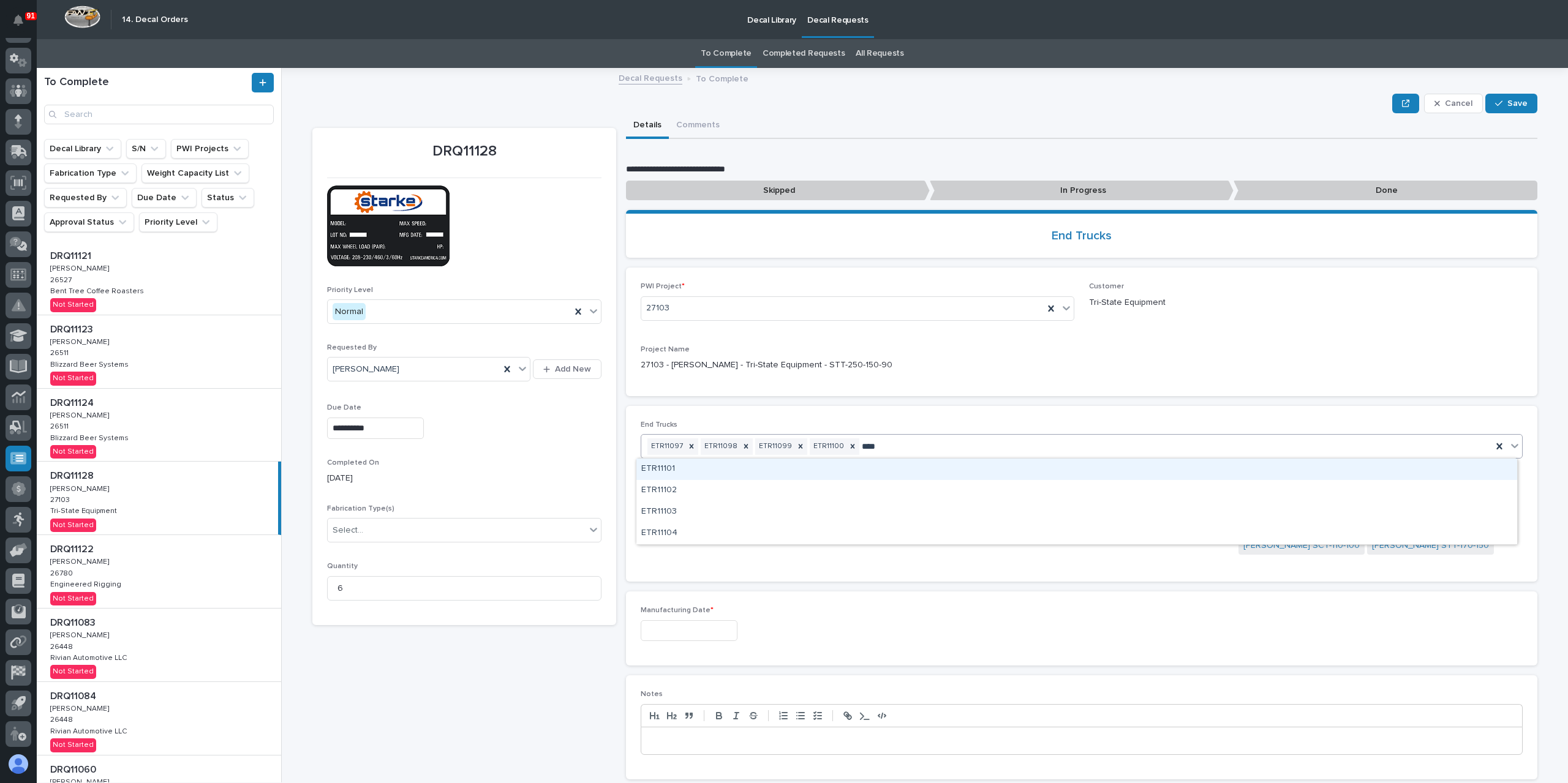
type input "*****"
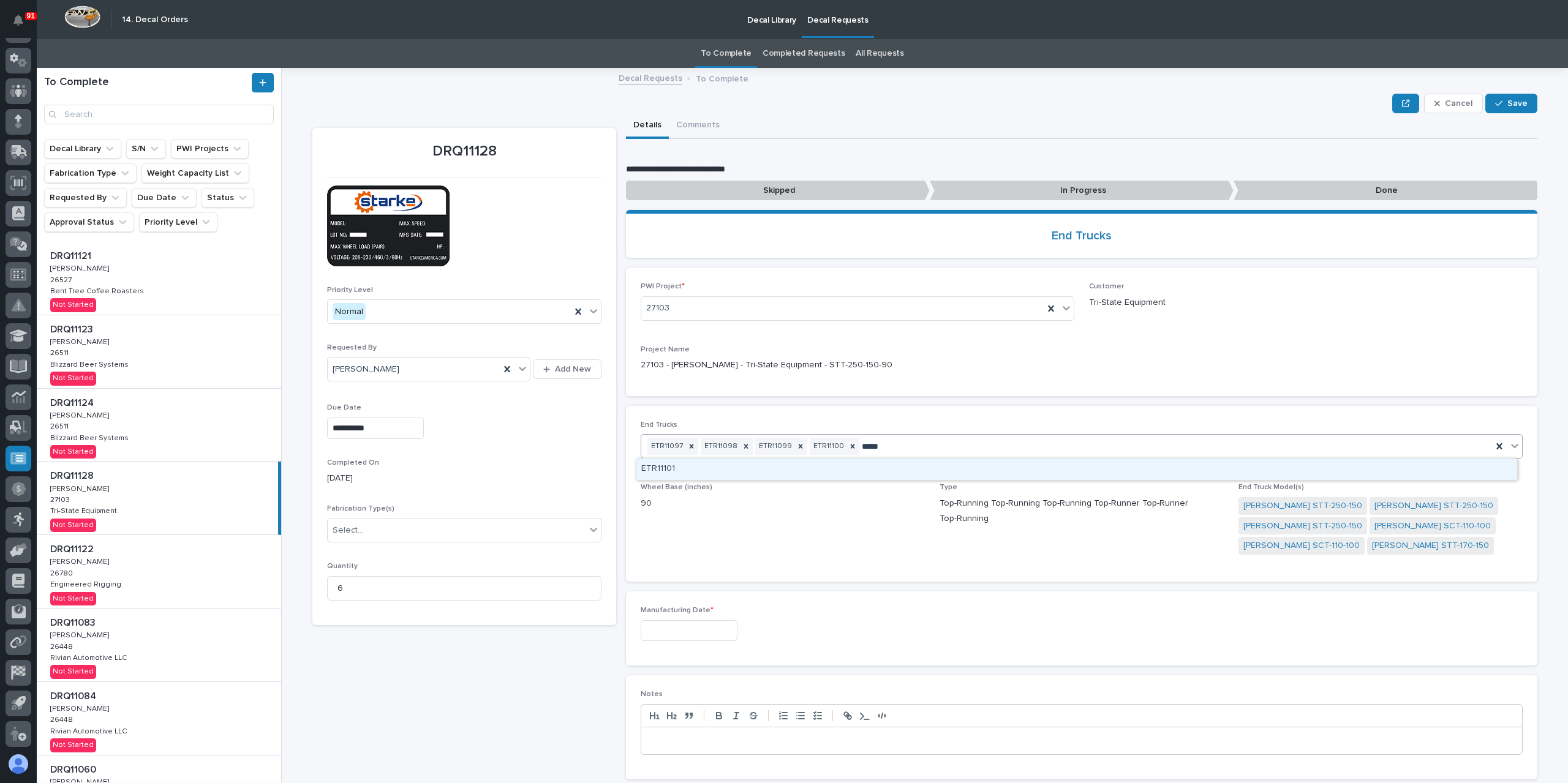
click at [703, 472] on div "ETR11101" at bounding box center [1077, 469] width 881 height 21
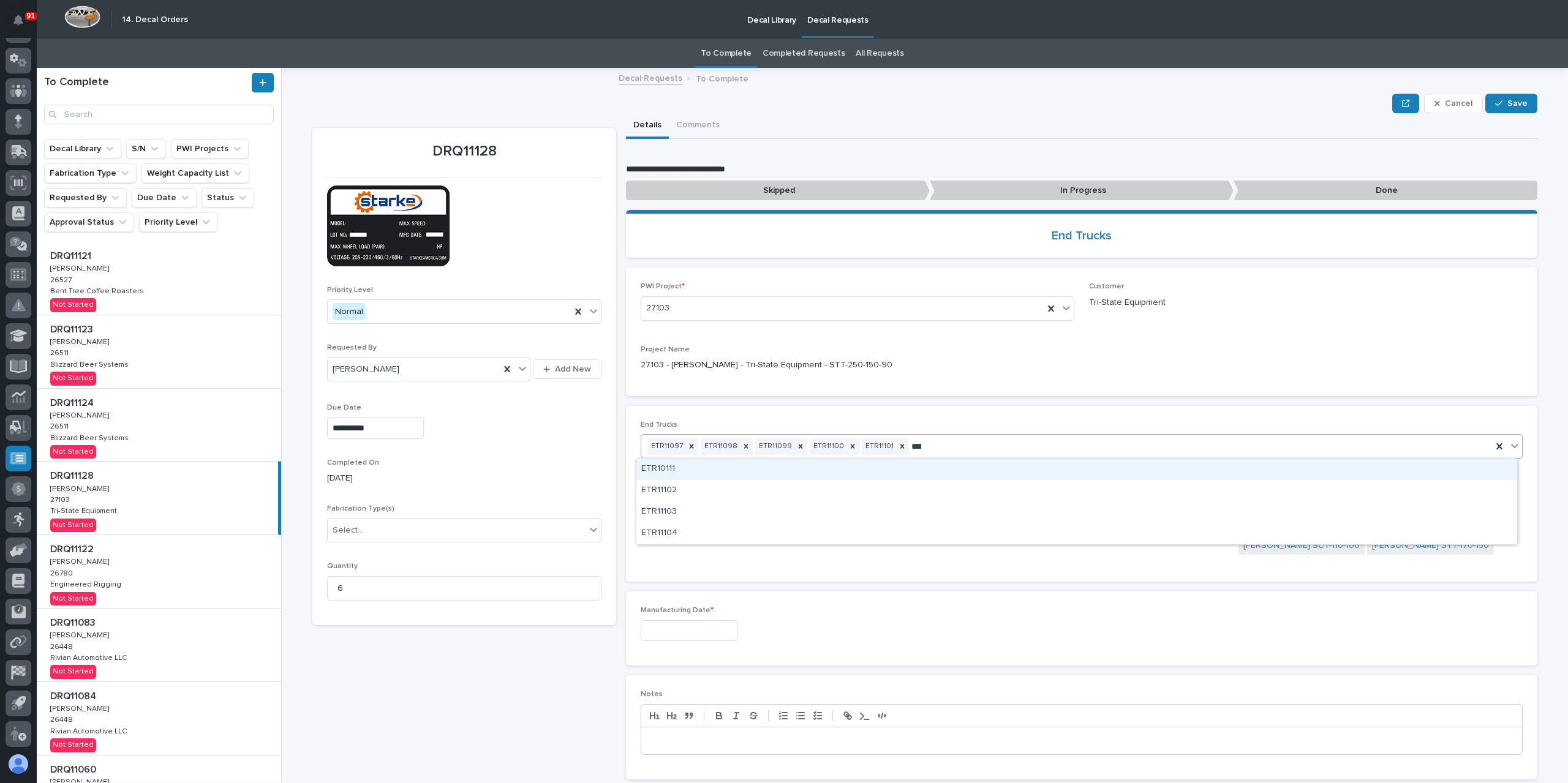
type input "*****"
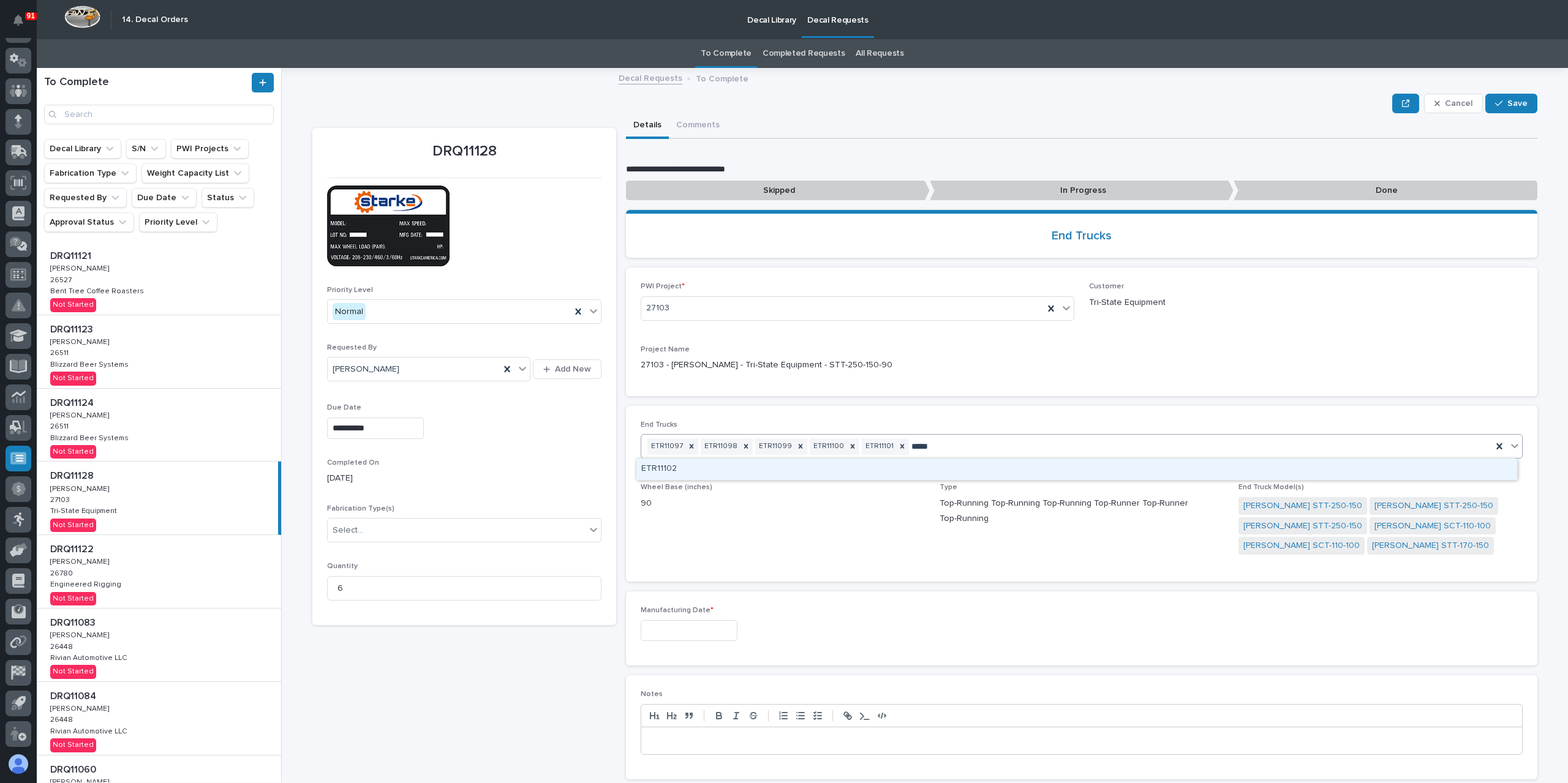
click at [747, 469] on div "ETR11102" at bounding box center [1077, 469] width 881 height 21
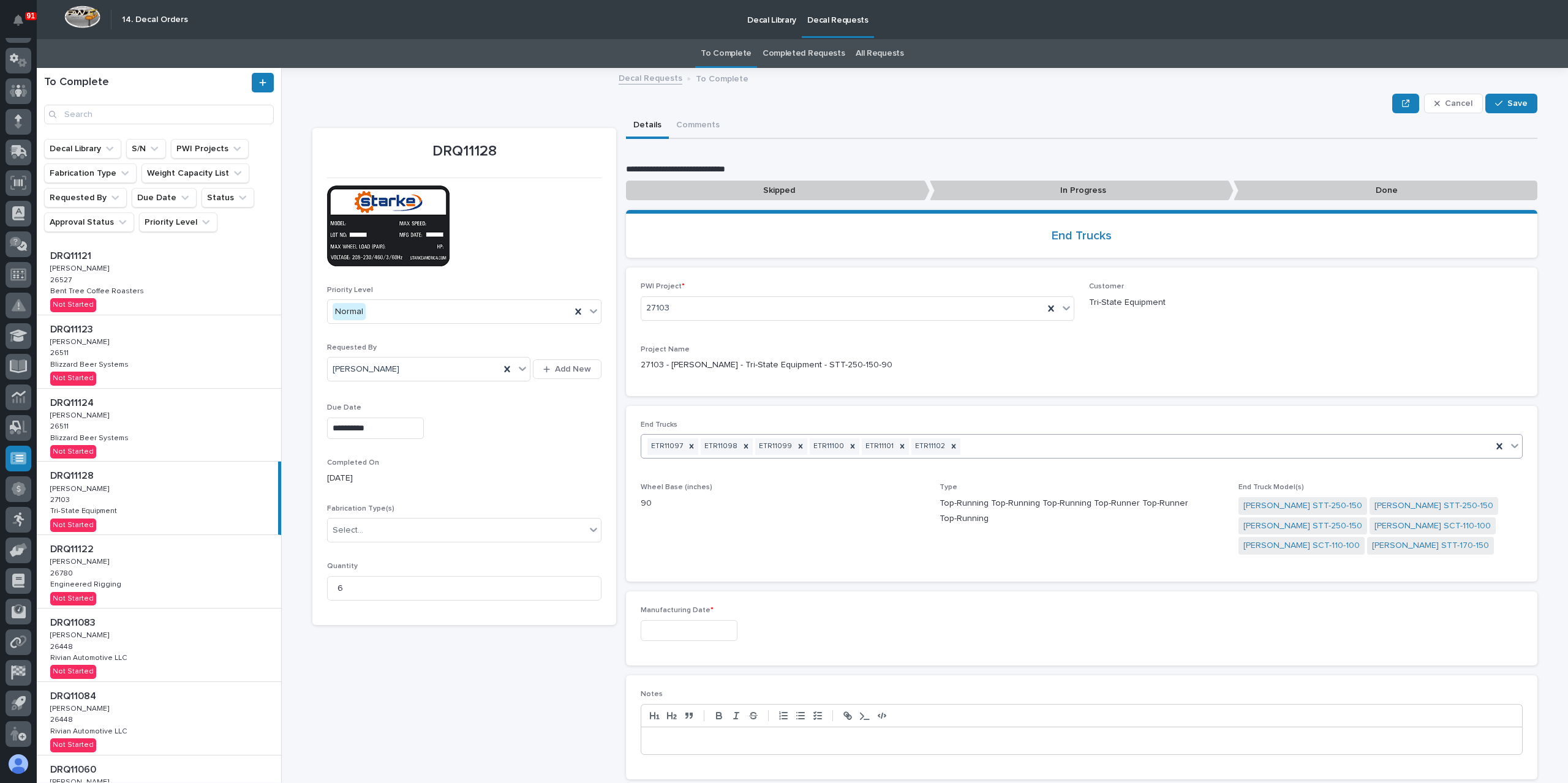
drag, startPoint x: 1529, startPoint y: 99, endPoint x: 1514, endPoint y: 102, distance: 15.3
click at [1529, 99] on button "Save" at bounding box center [1511, 103] width 52 height 19
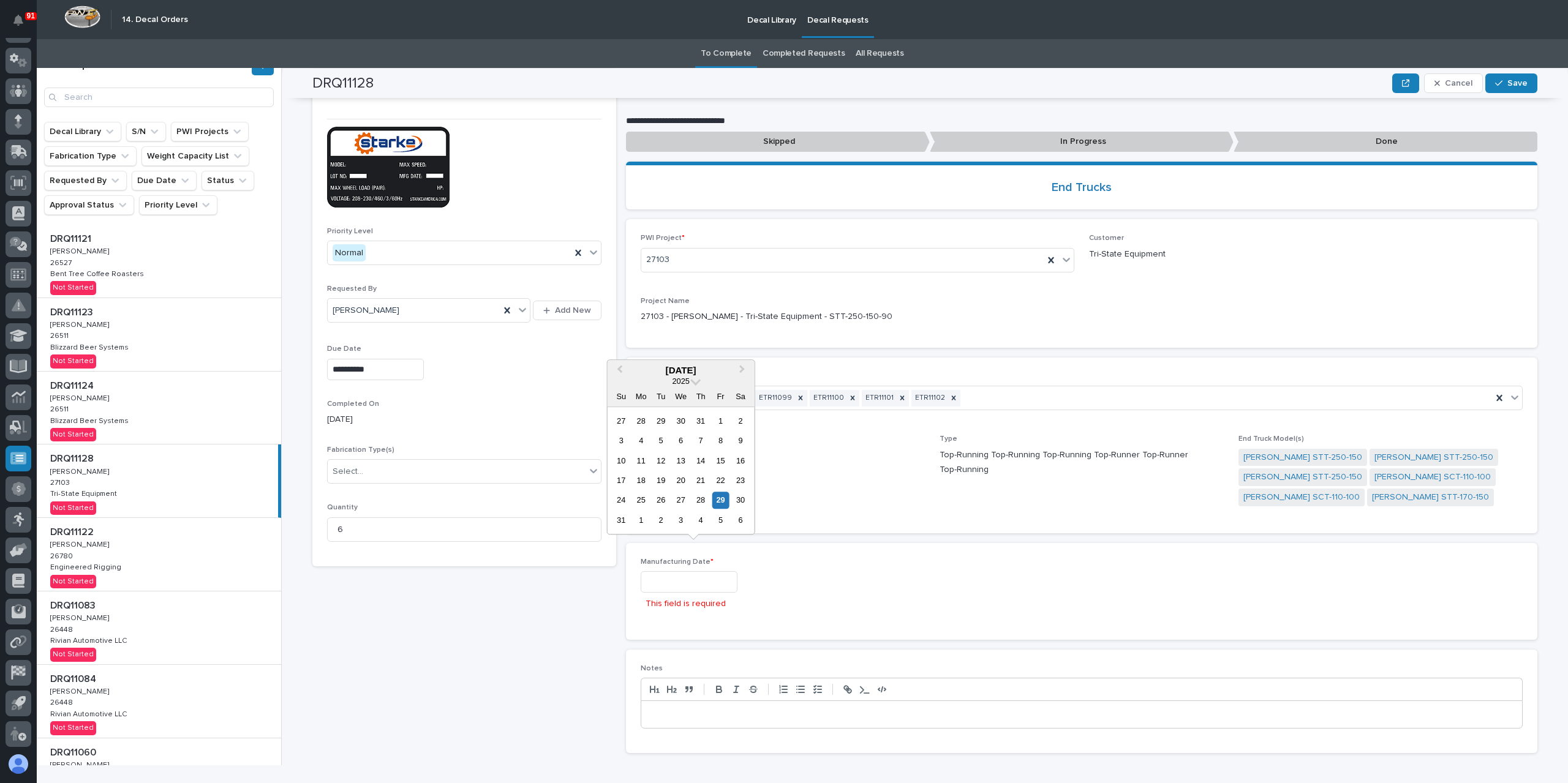
click at [701, 571] on input "text" at bounding box center [689, 581] width 97 height 21
click at [698, 515] on div "4" at bounding box center [701, 520] width 17 height 17
type input "**********"
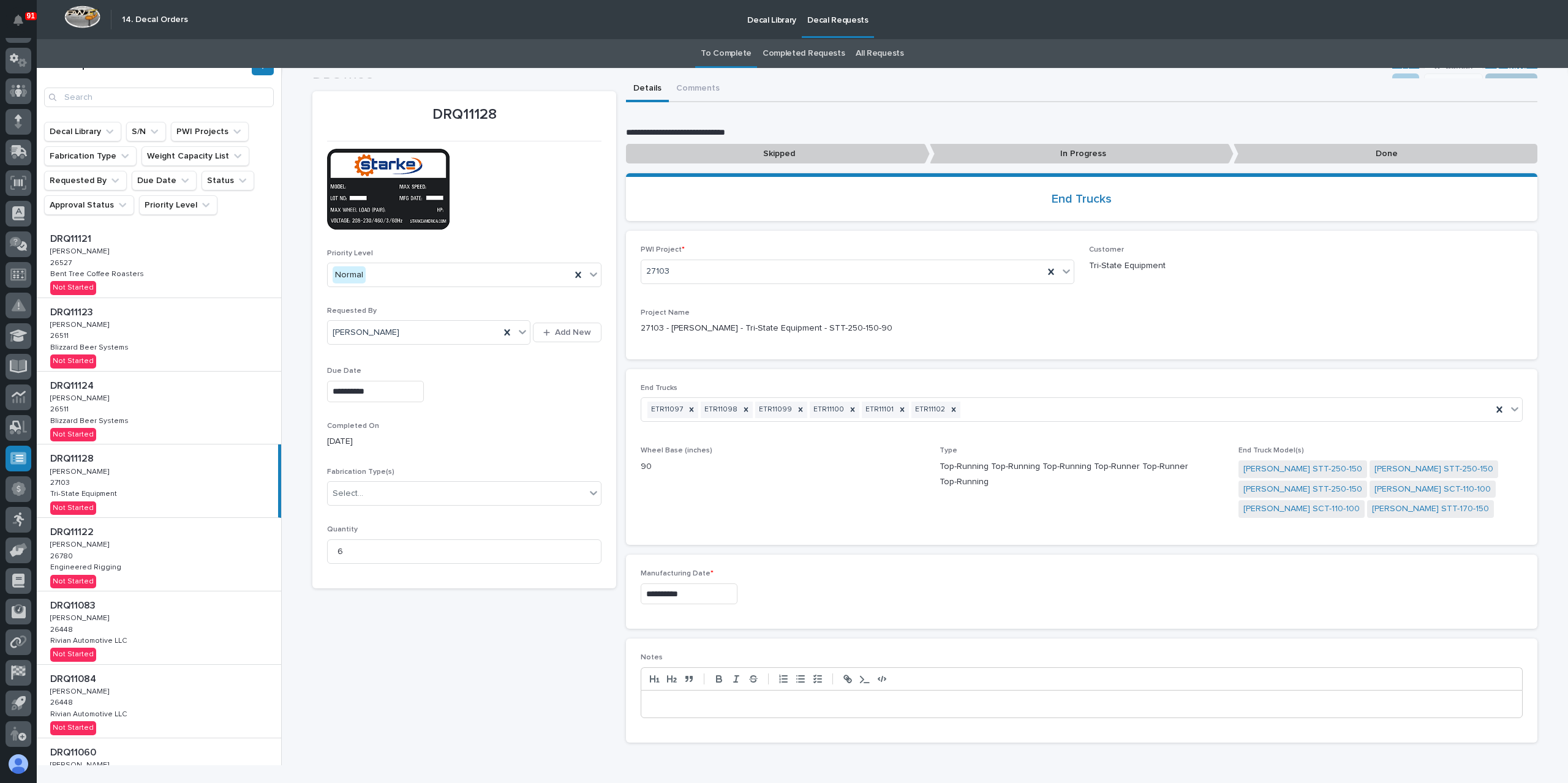
scroll to position [19, 0]
click at [1518, 79] on div "Details Comments" at bounding box center [1082, 90] width 912 height 26
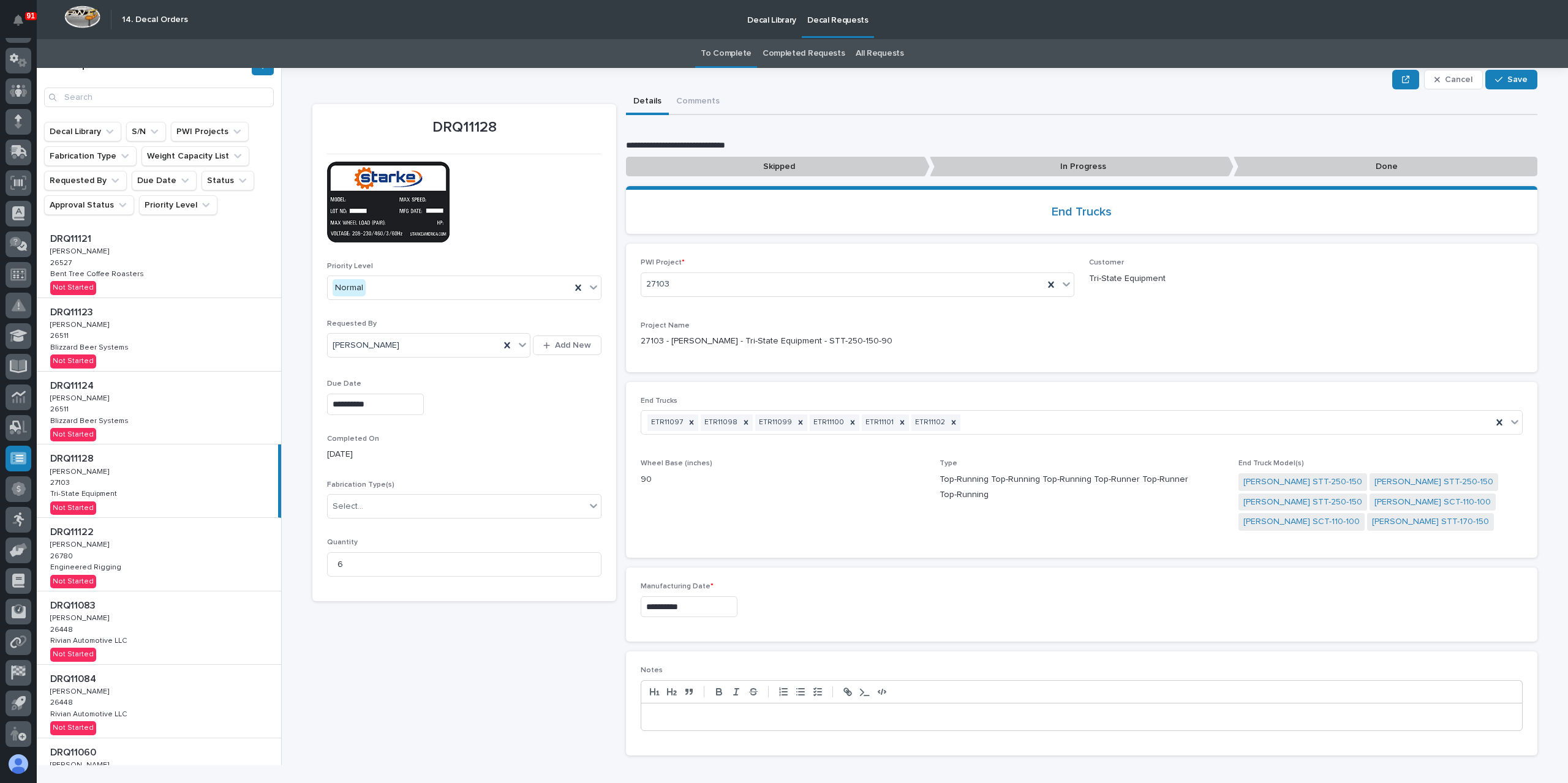
scroll to position [0, 0]
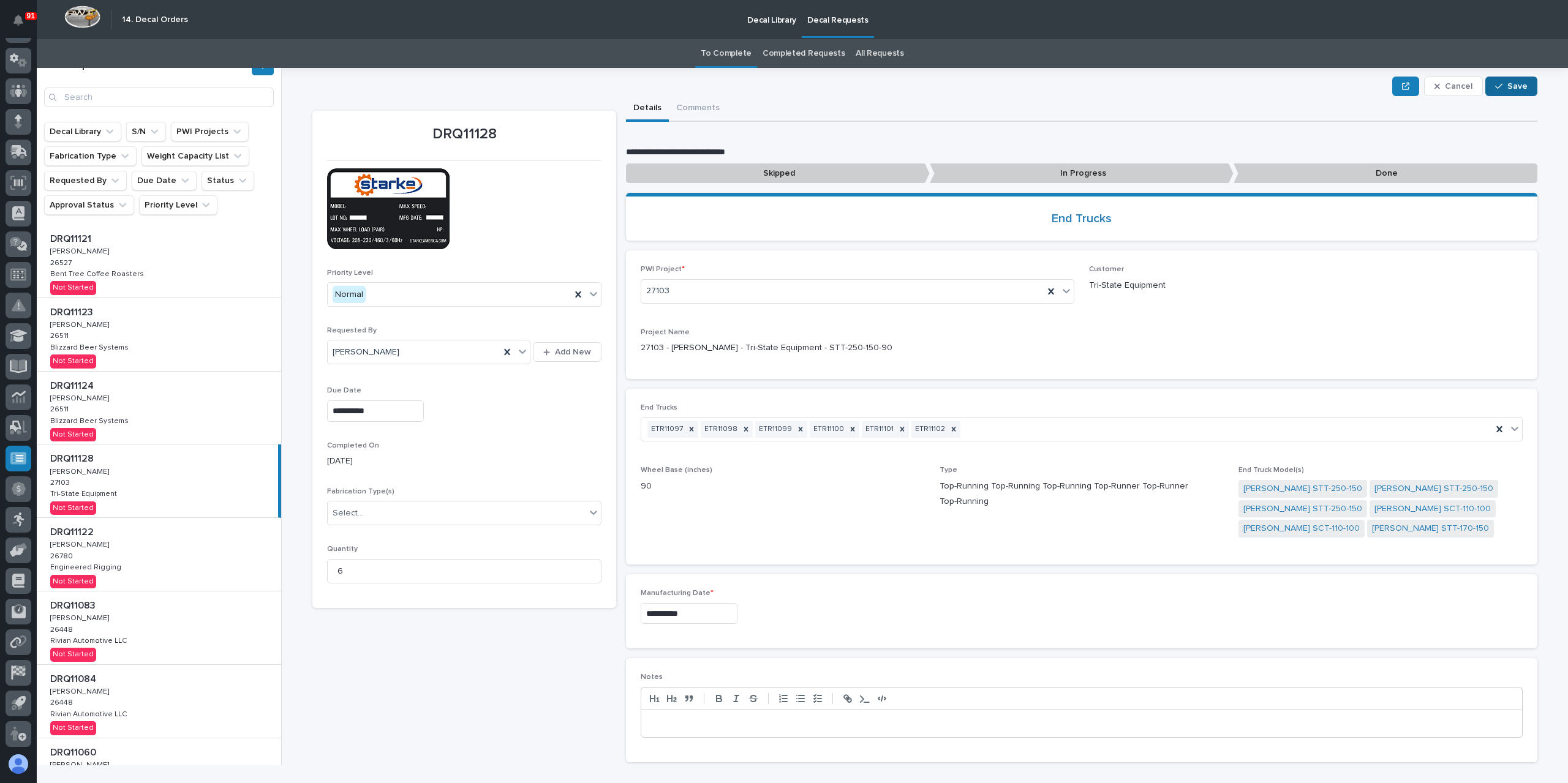
click at [1518, 85] on span "Save" at bounding box center [1517, 86] width 20 height 11
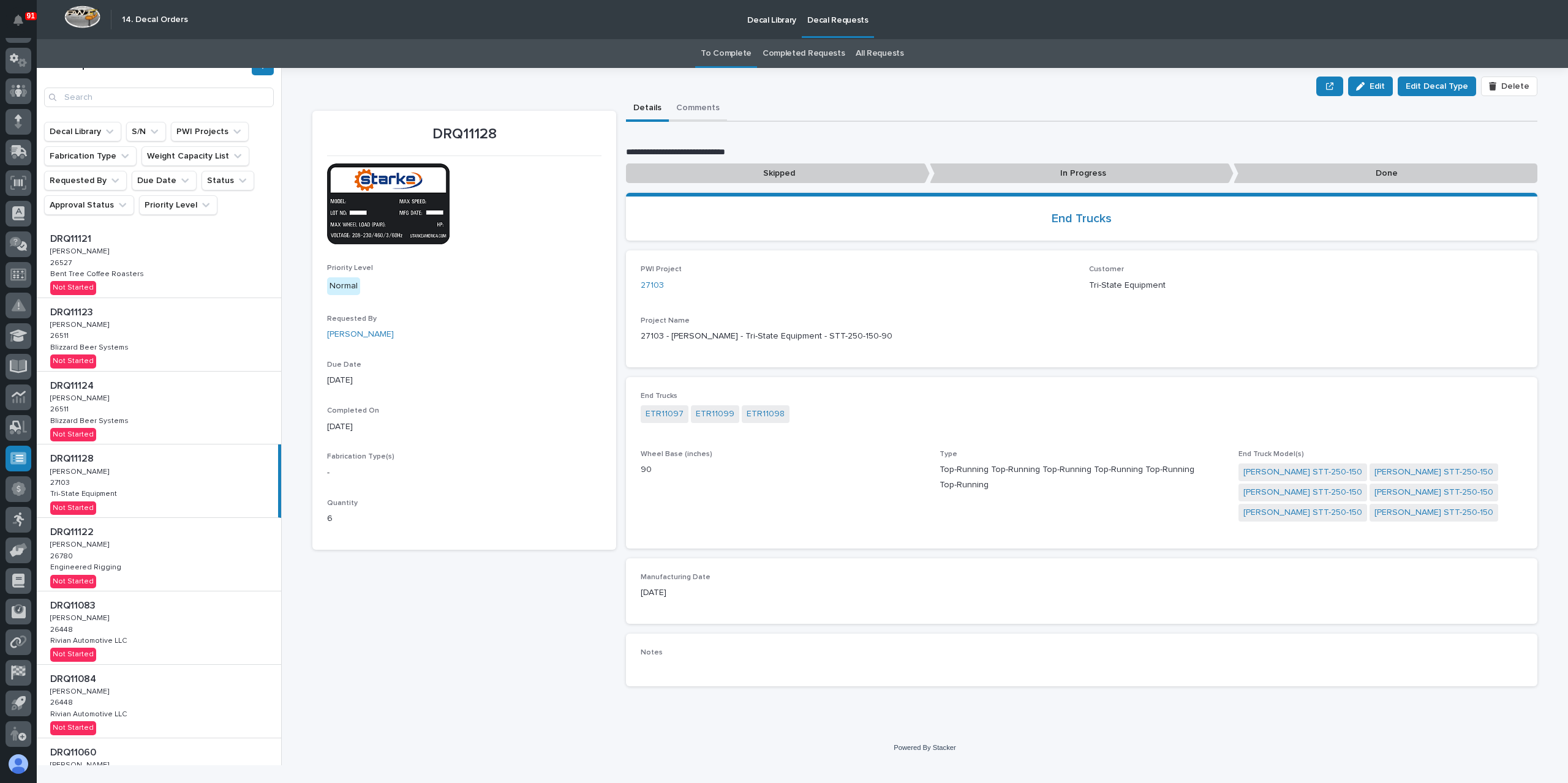
click at [709, 114] on button "Comments" at bounding box center [698, 109] width 58 height 26
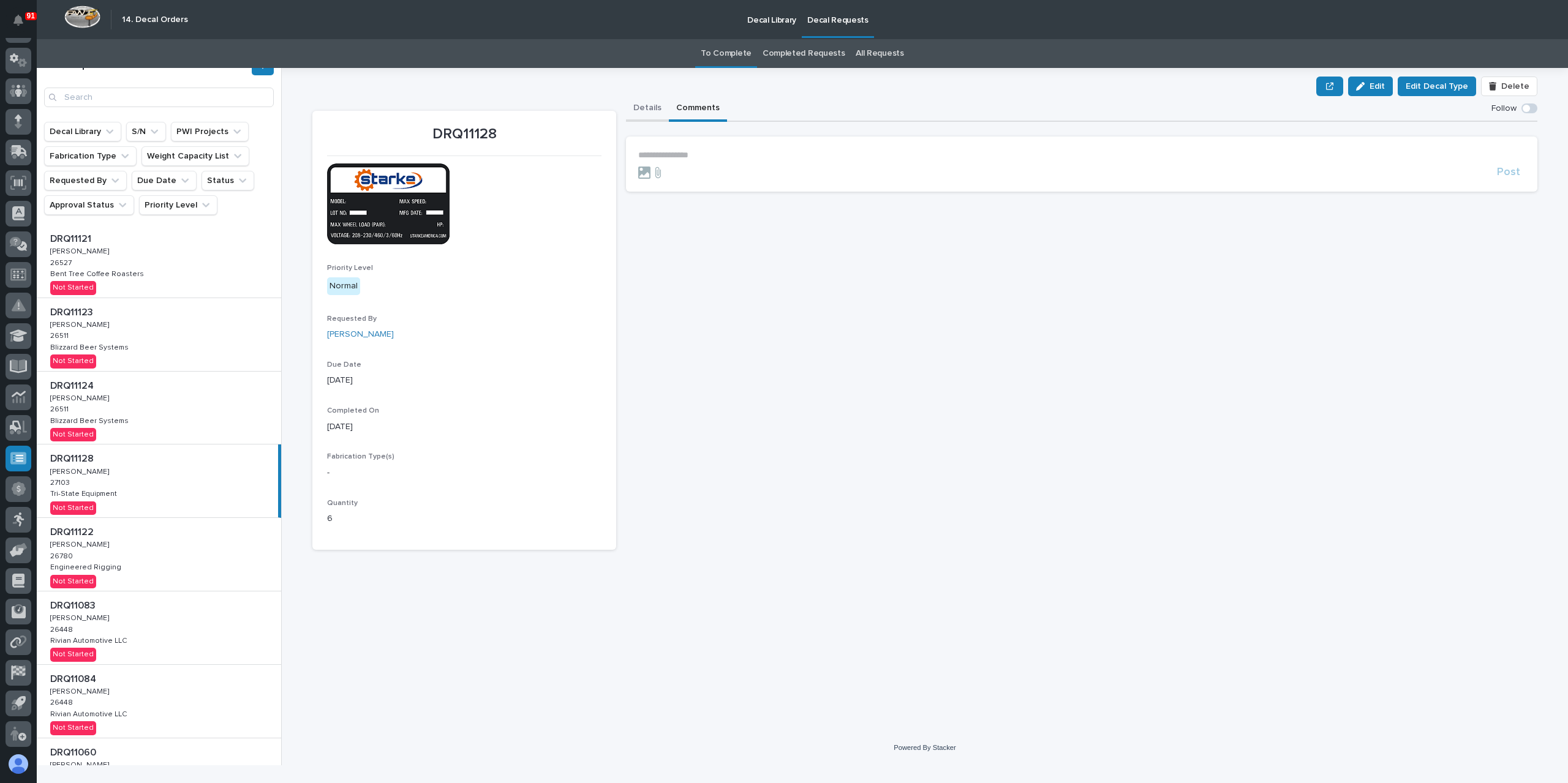
click at [650, 101] on button "Details" at bounding box center [647, 109] width 43 height 26
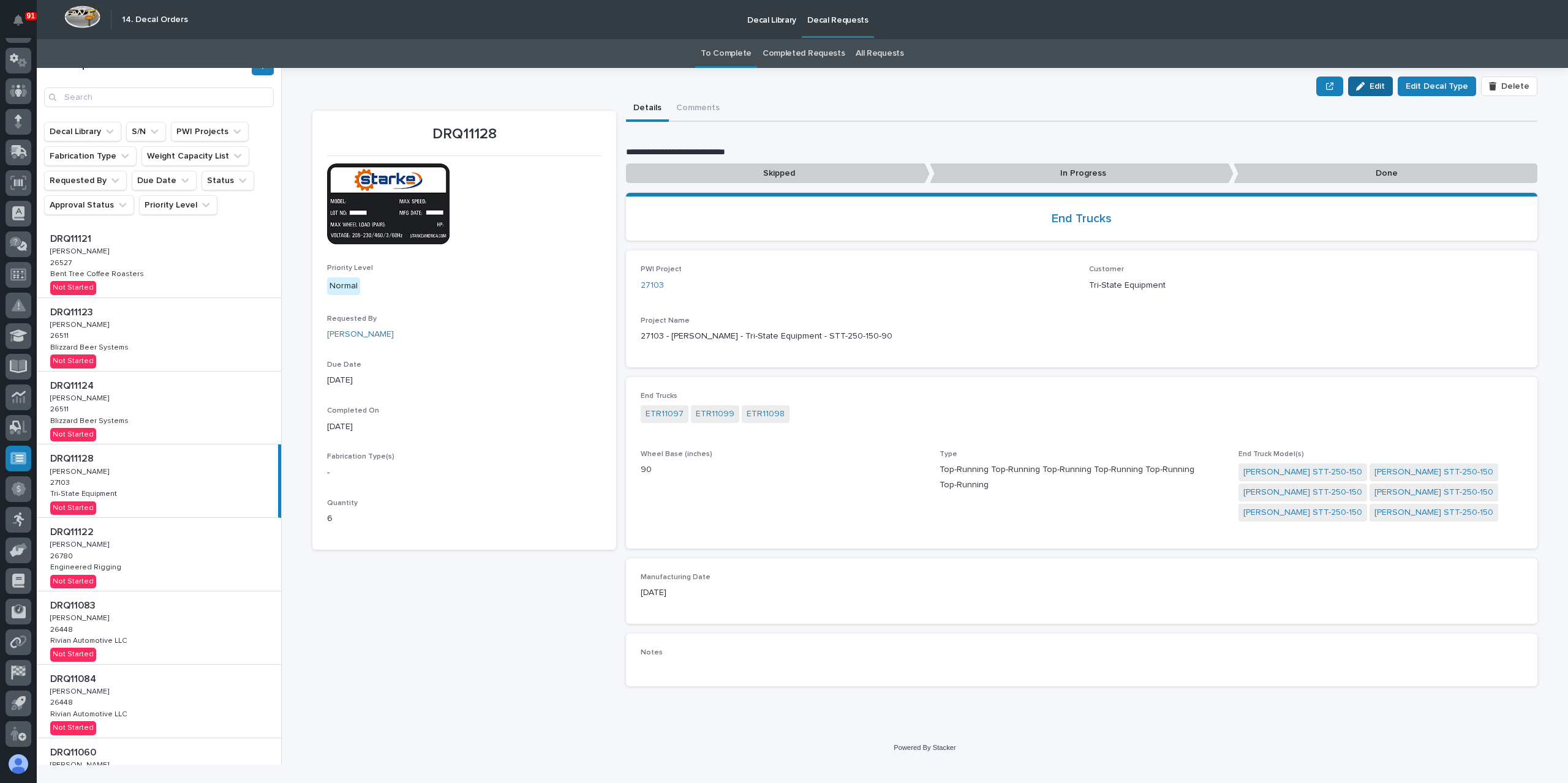
click at [1381, 85] on span "Edit" at bounding box center [1377, 86] width 15 height 11
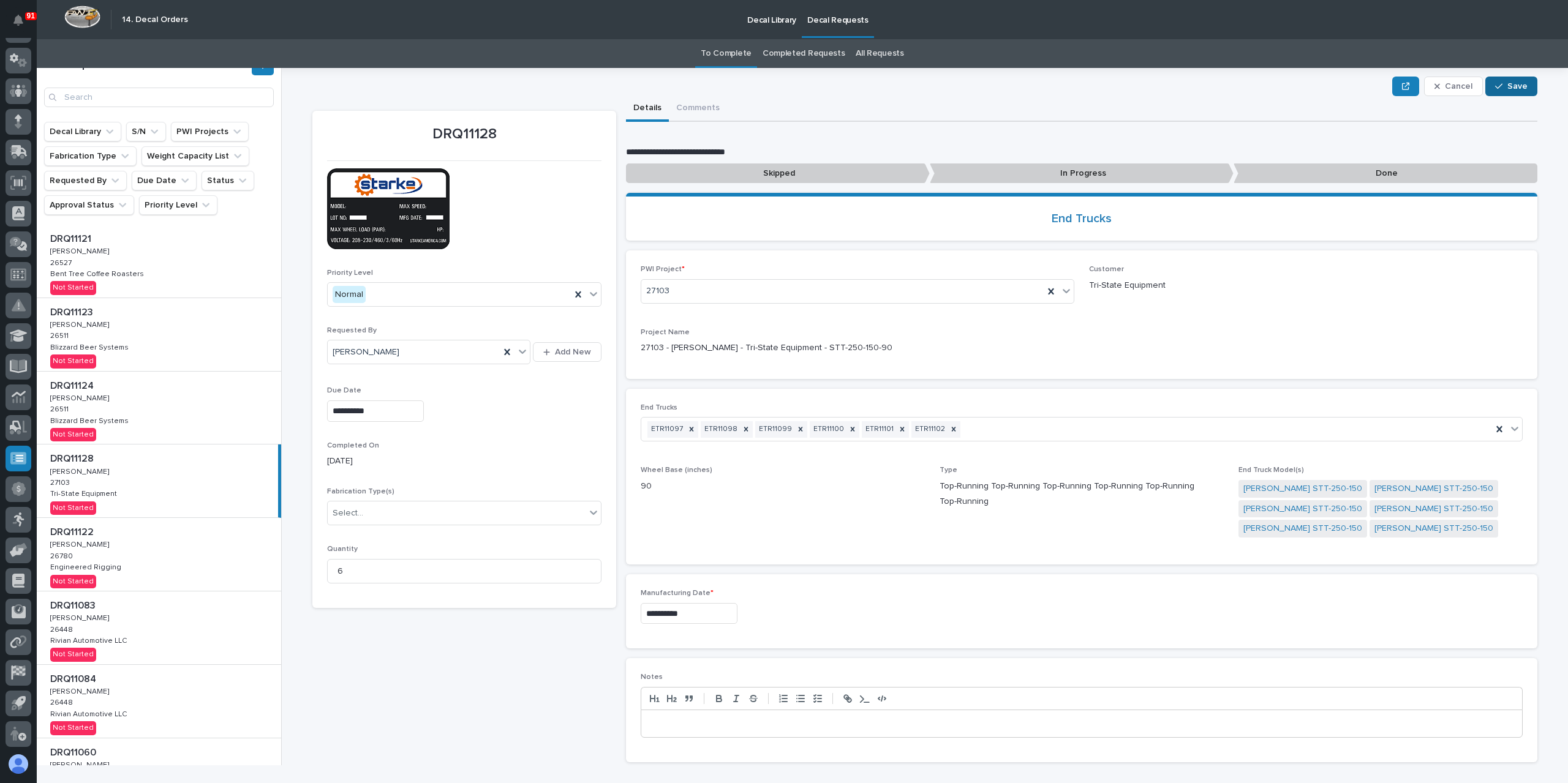
click at [1502, 79] on button "Save" at bounding box center [1511, 86] width 52 height 19
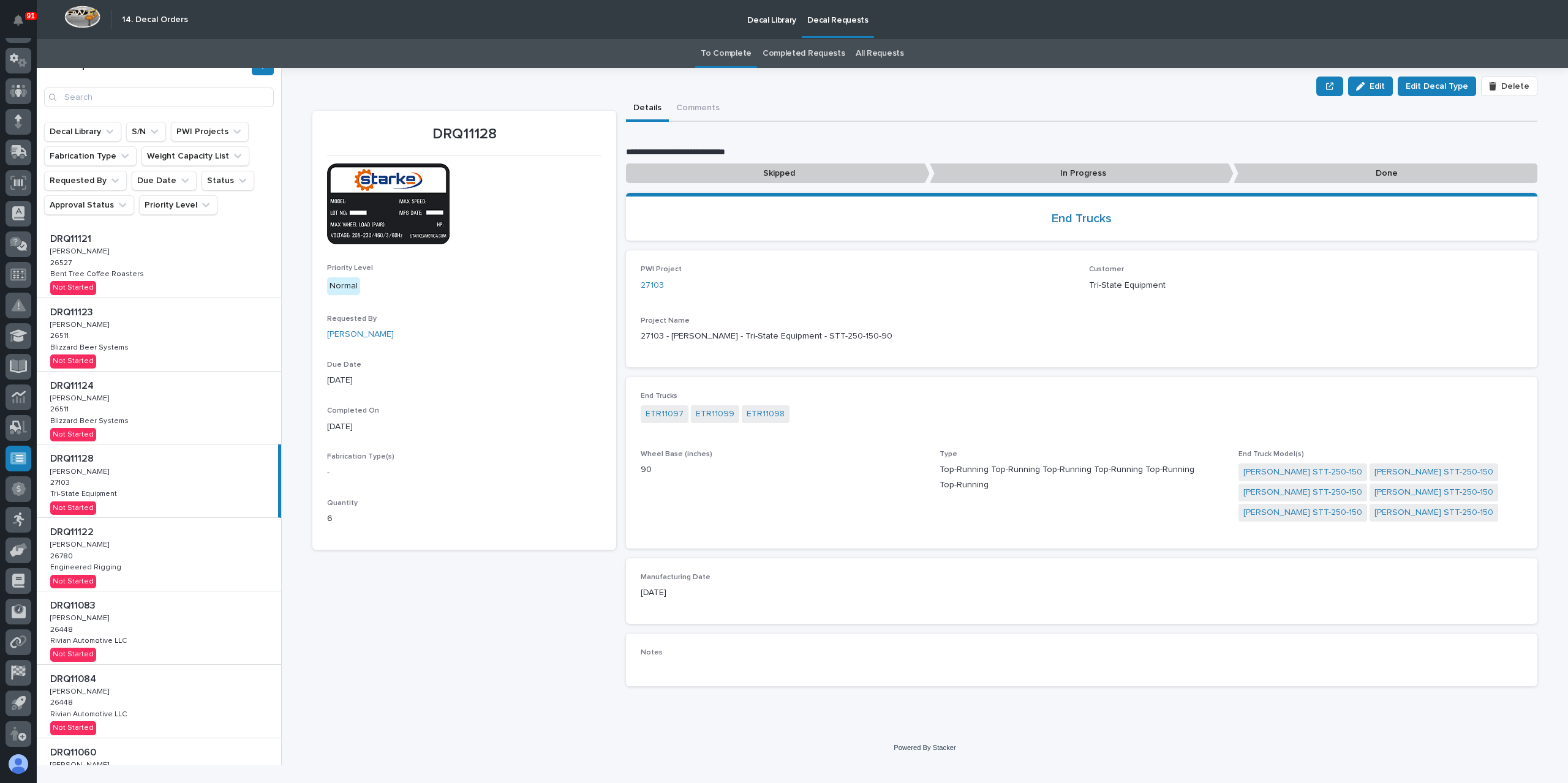
click at [156, 410] on div "DRQ11124 DRQ11124 Adam Yutzy Adam Yutzy 26511 26511 Blizzard Beer Systems Blizz…" at bounding box center [159, 408] width 244 height 73
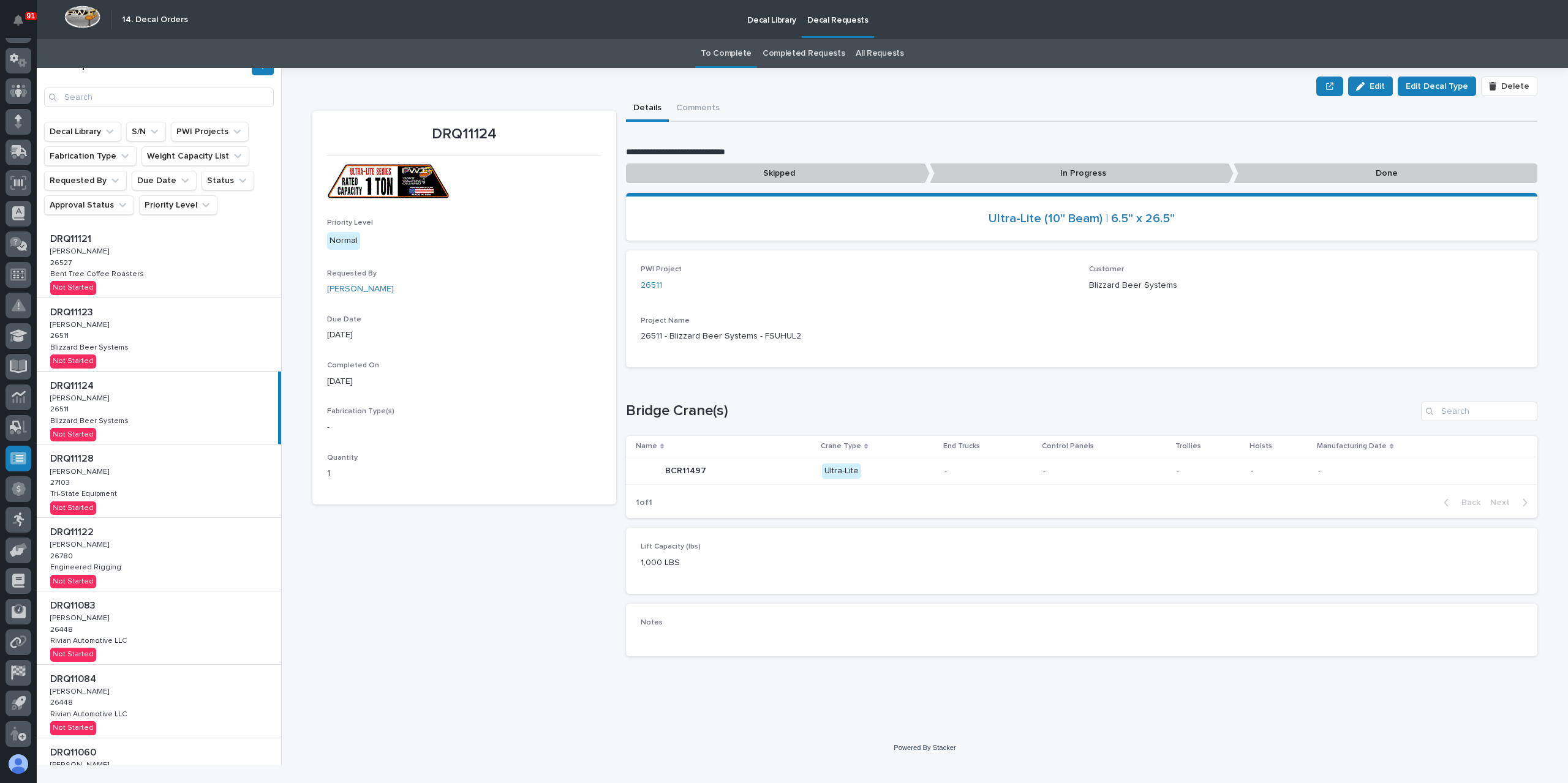
click at [138, 500] on div "DRQ11128 DRQ11128 Adam Yutzy Adam Yutzy 27103 27103 Tri-State Equipment Tri-Sta…" at bounding box center [159, 481] width 244 height 73
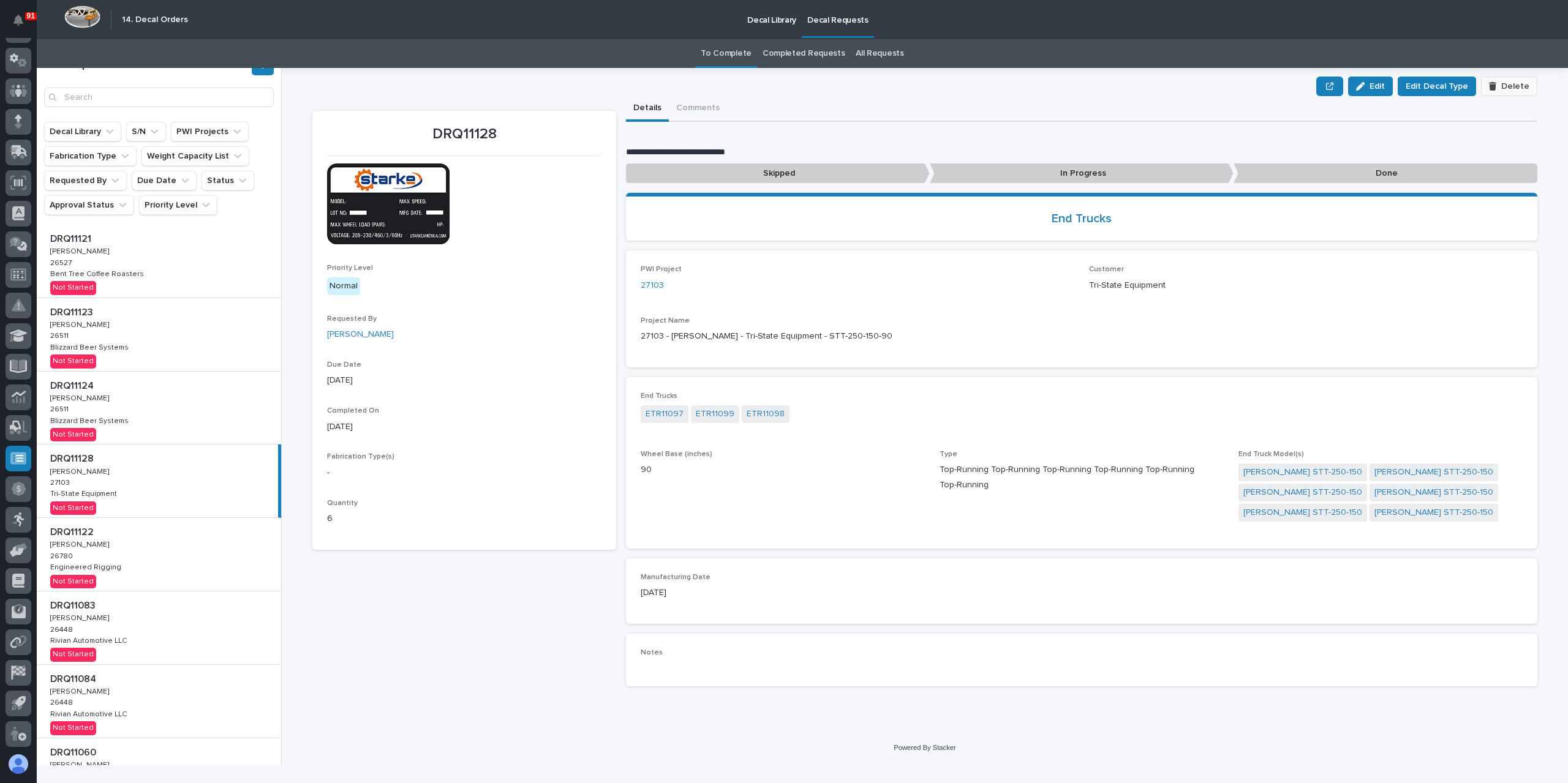
click at [1521, 87] on span "Delete" at bounding box center [1516, 86] width 28 height 11
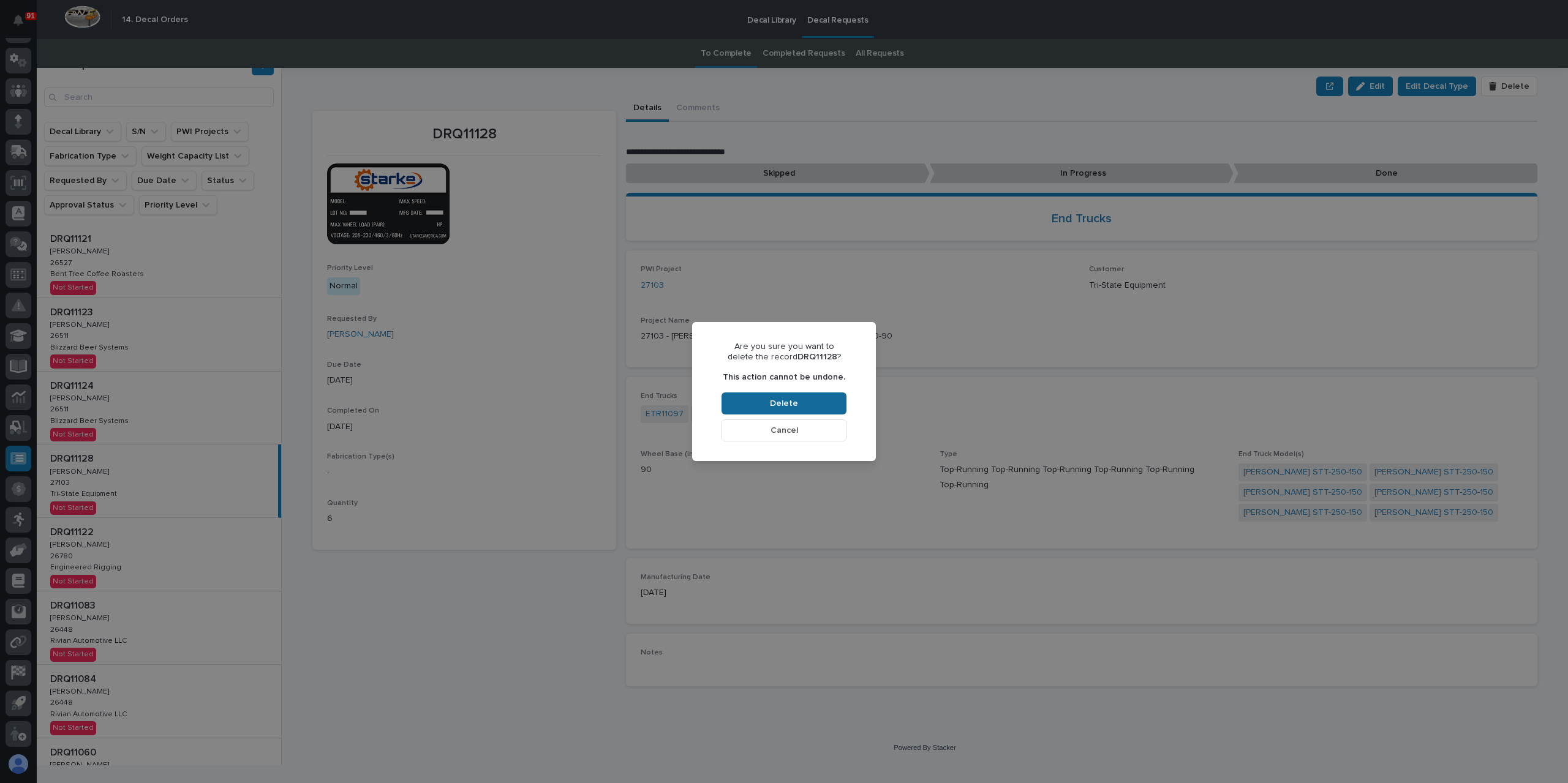
click at [816, 394] on button "Delete" at bounding box center [784, 403] width 125 height 22
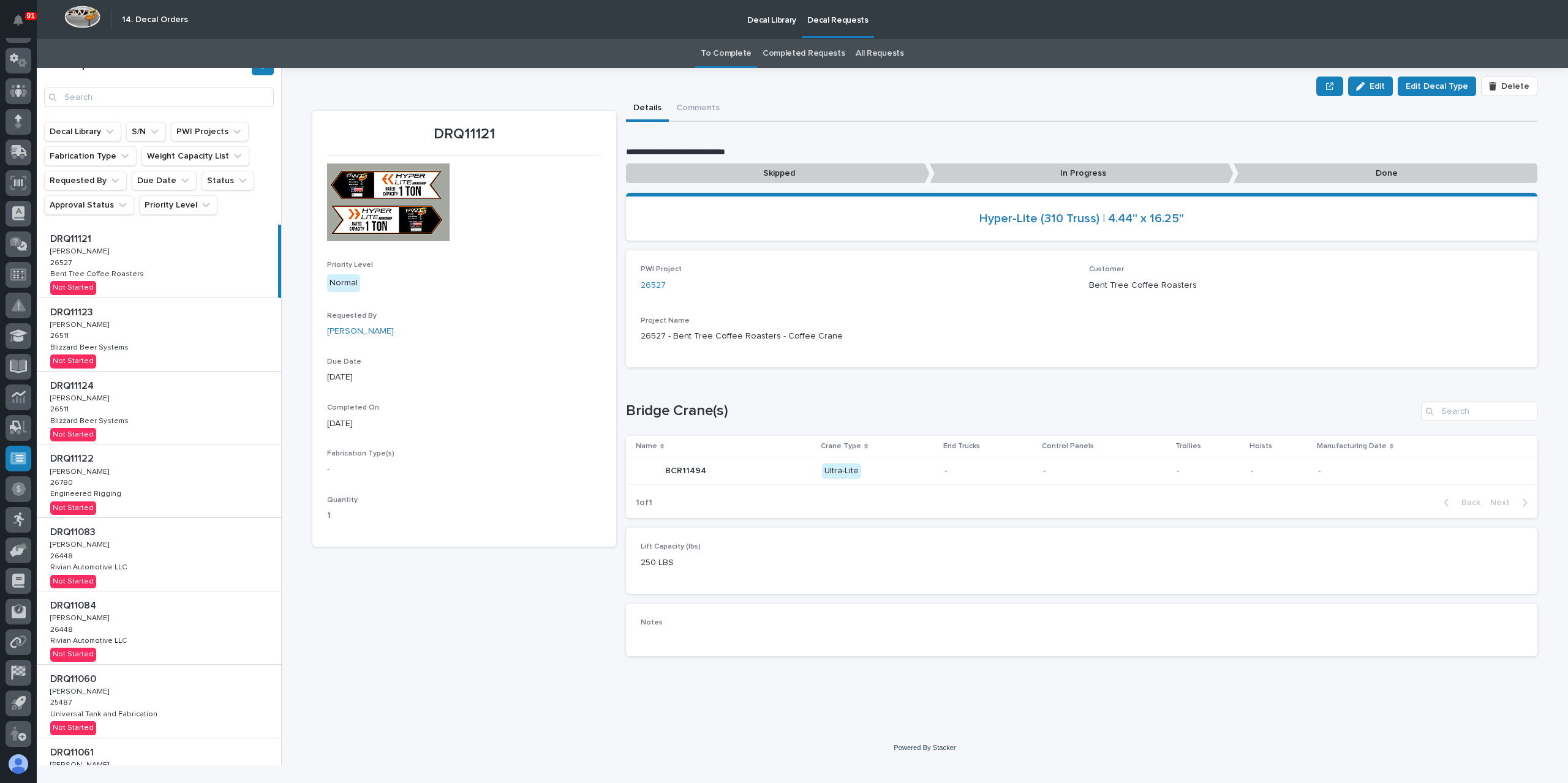
click at [774, 29] on link "Decal Library" at bounding box center [772, 19] width 60 height 38
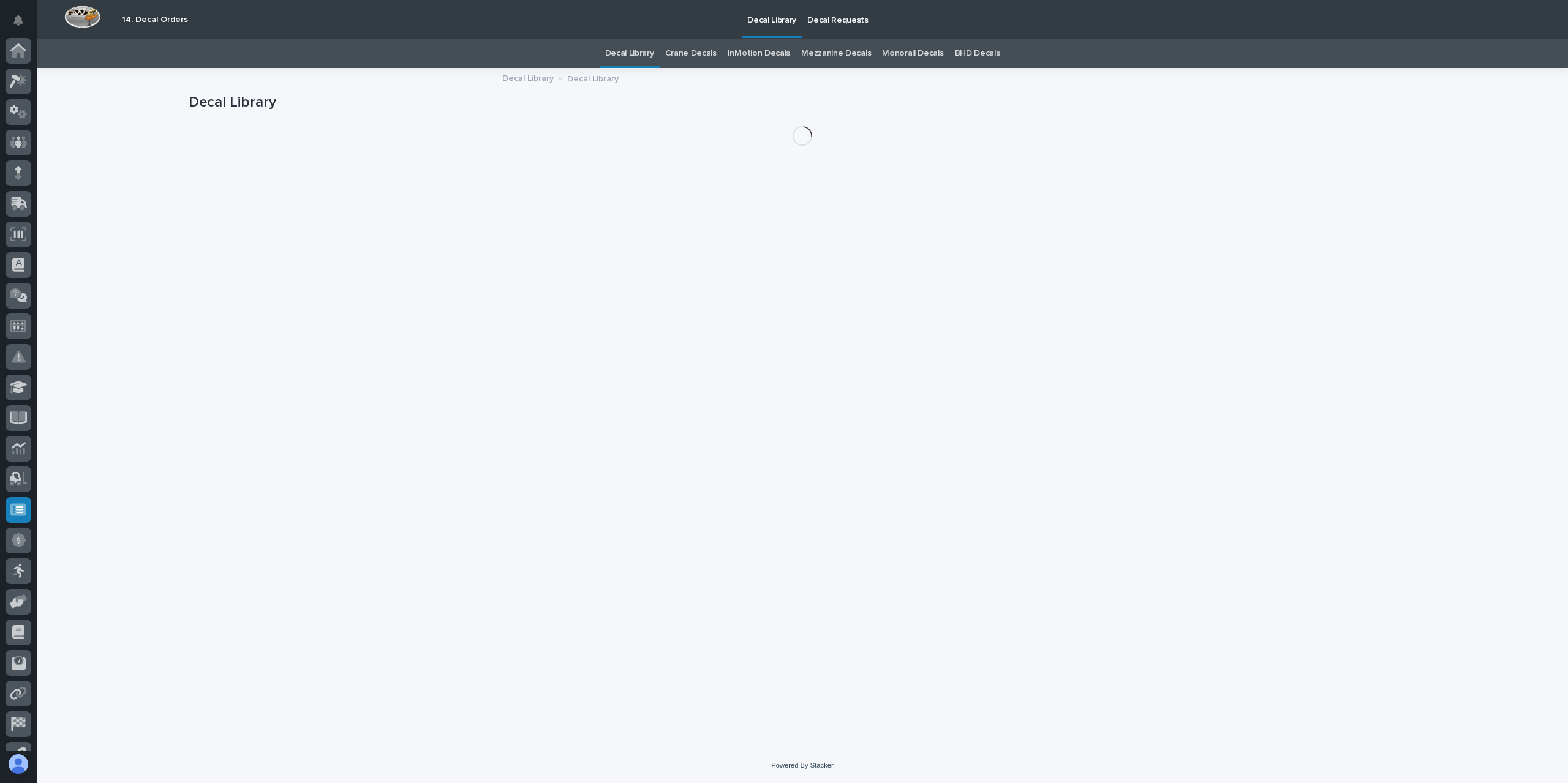
scroll to position [52, 0]
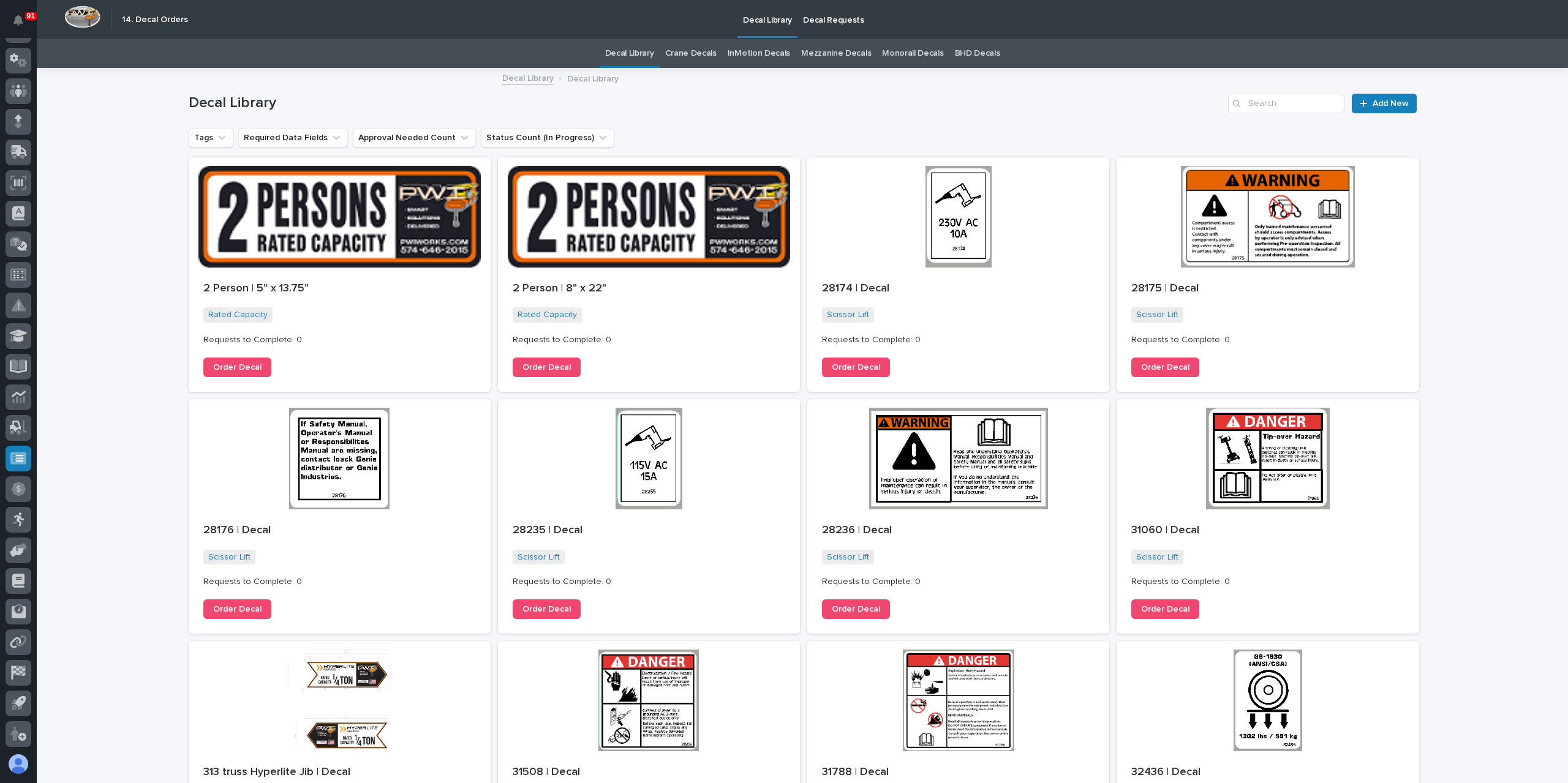
click at [701, 54] on link "Crane Decals" at bounding box center [691, 53] width 52 height 29
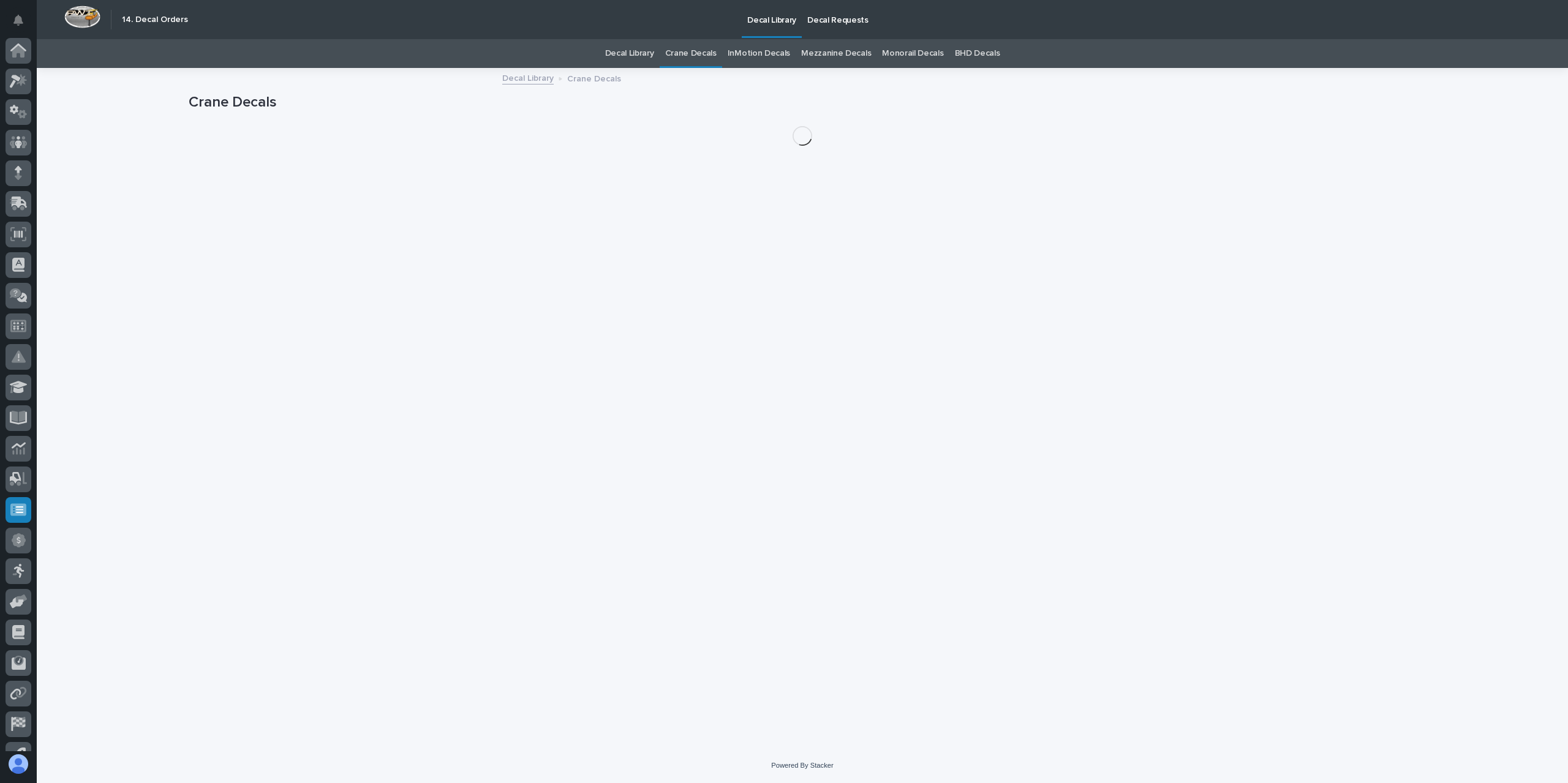
scroll to position [52, 0]
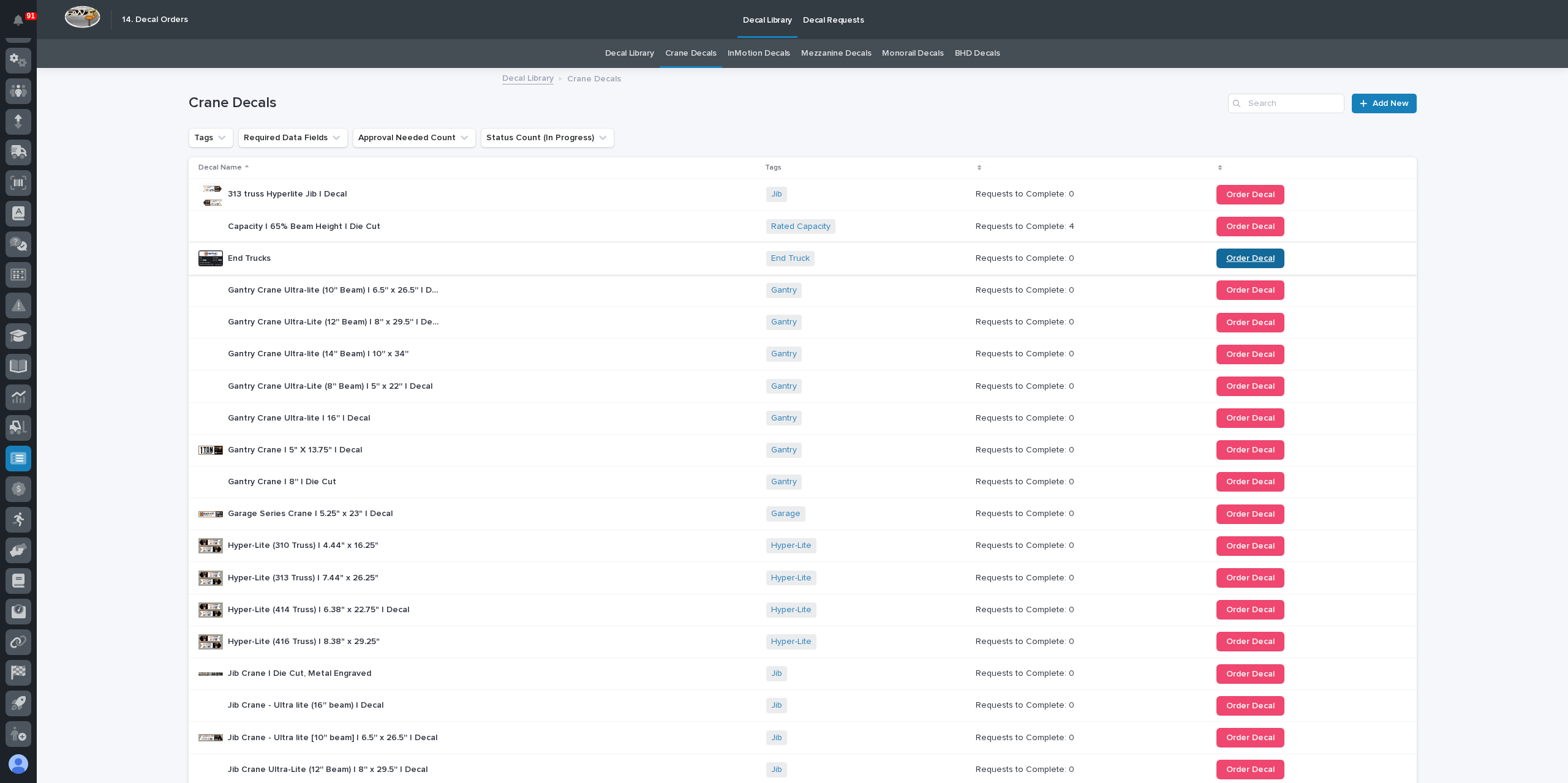
click at [1234, 251] on link "Order Decal" at bounding box center [1250, 258] width 68 height 19
click at [1217, 256] on link "Order Decal" at bounding box center [1250, 258] width 68 height 19
click at [28, 193] on link at bounding box center [19, 183] width 26 height 26
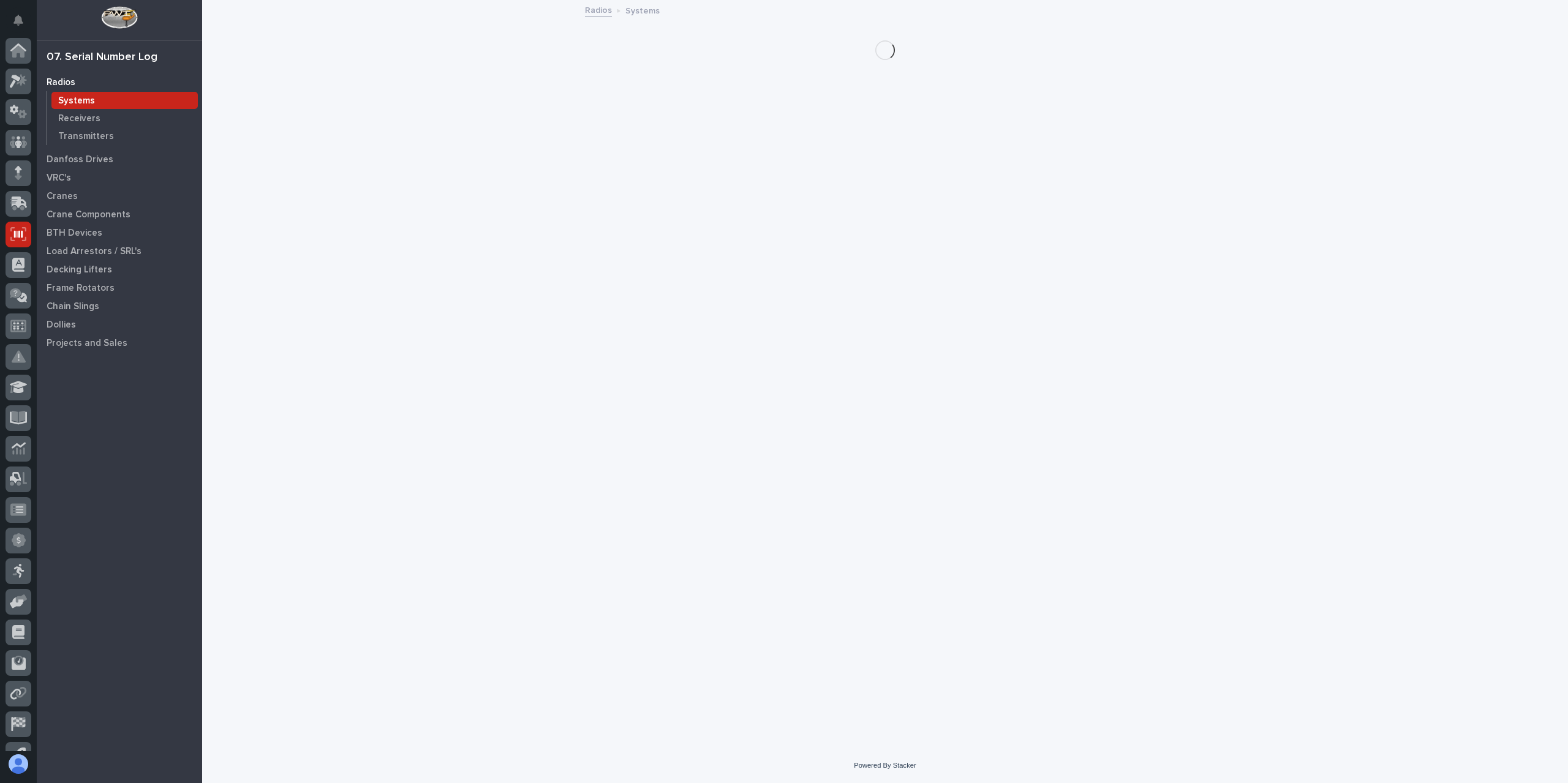
scroll to position [52, 0]
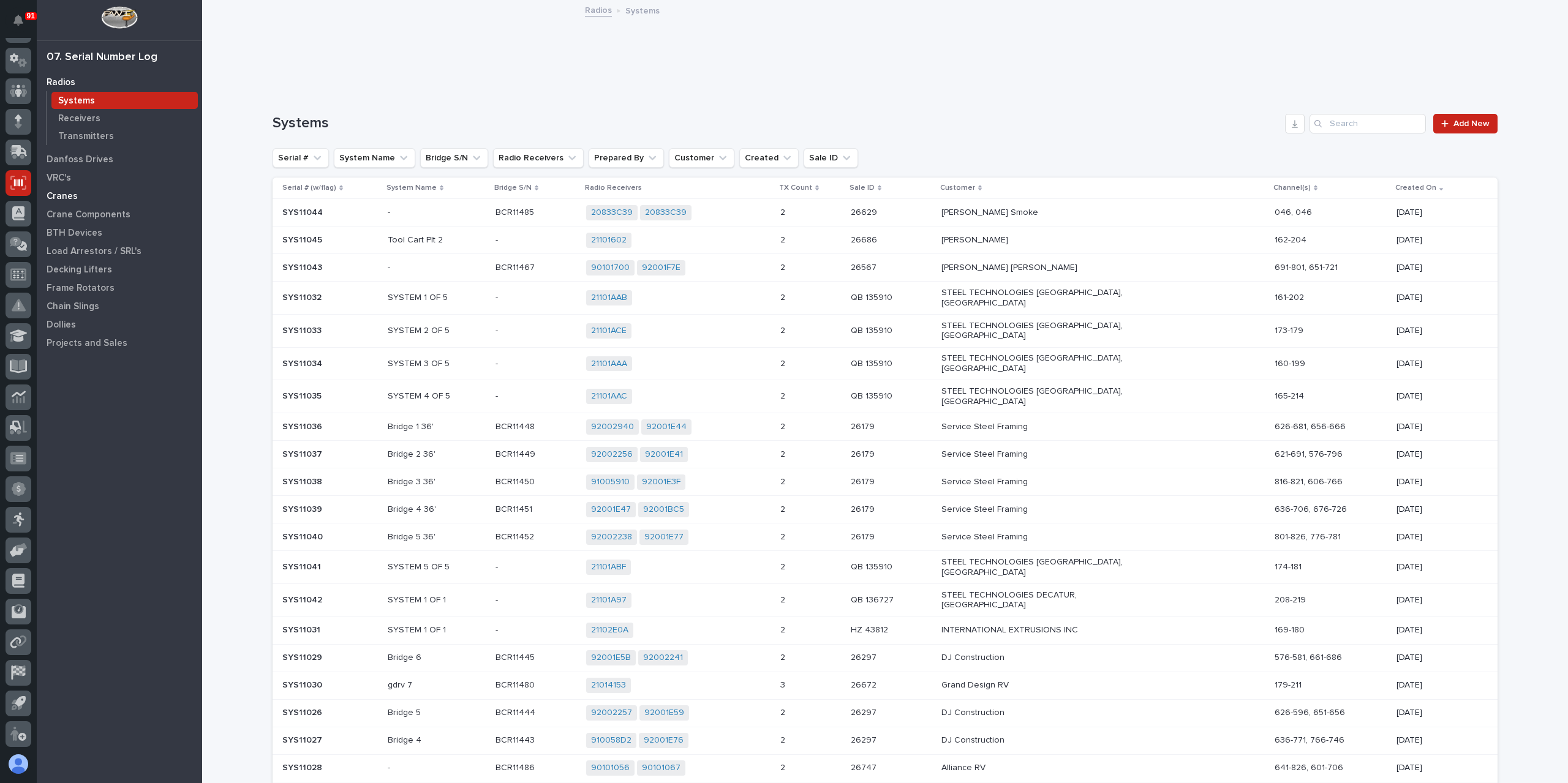
click at [71, 202] on div "Cranes" at bounding box center [119, 196] width 159 height 17
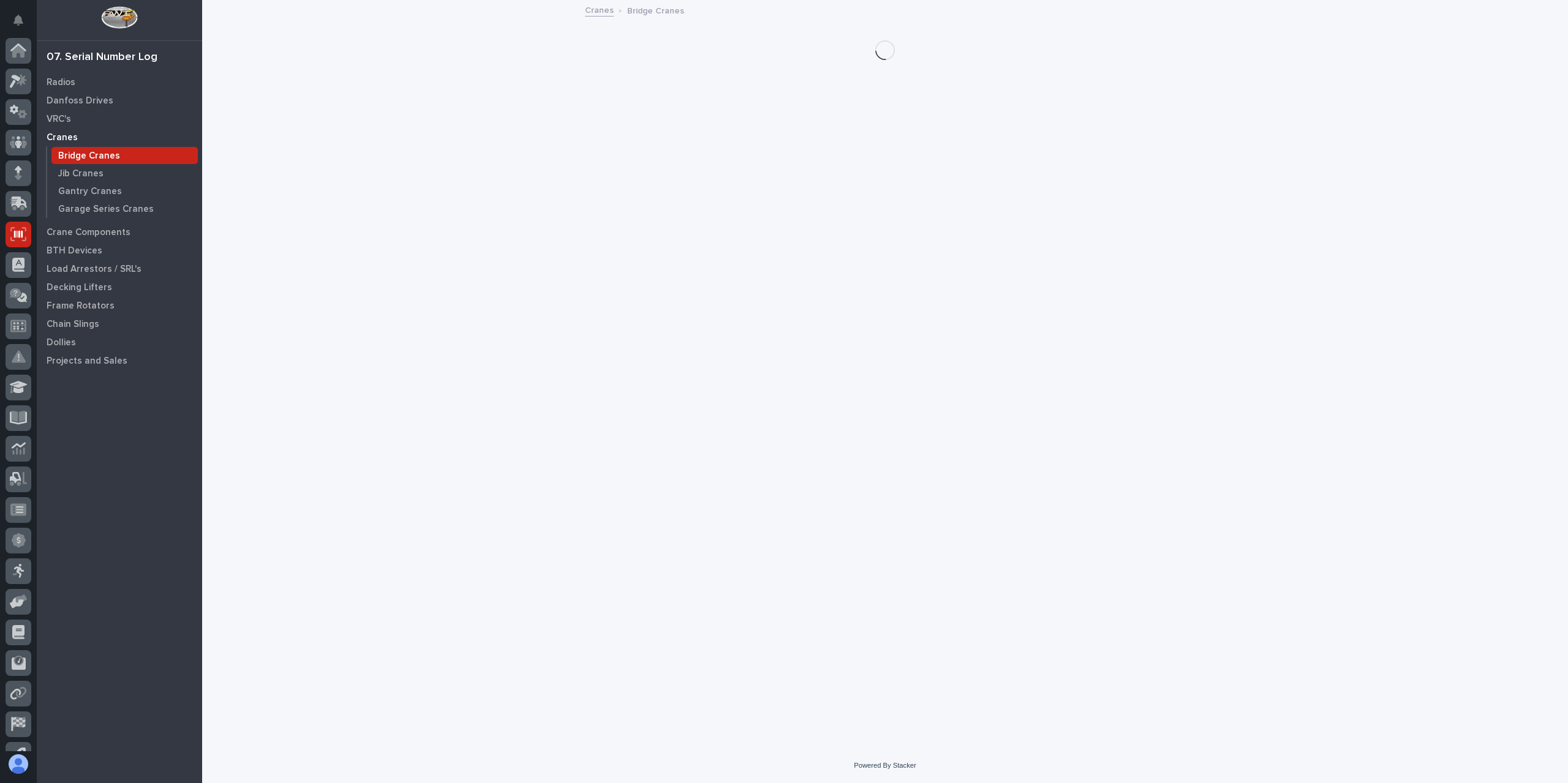
scroll to position [52, 0]
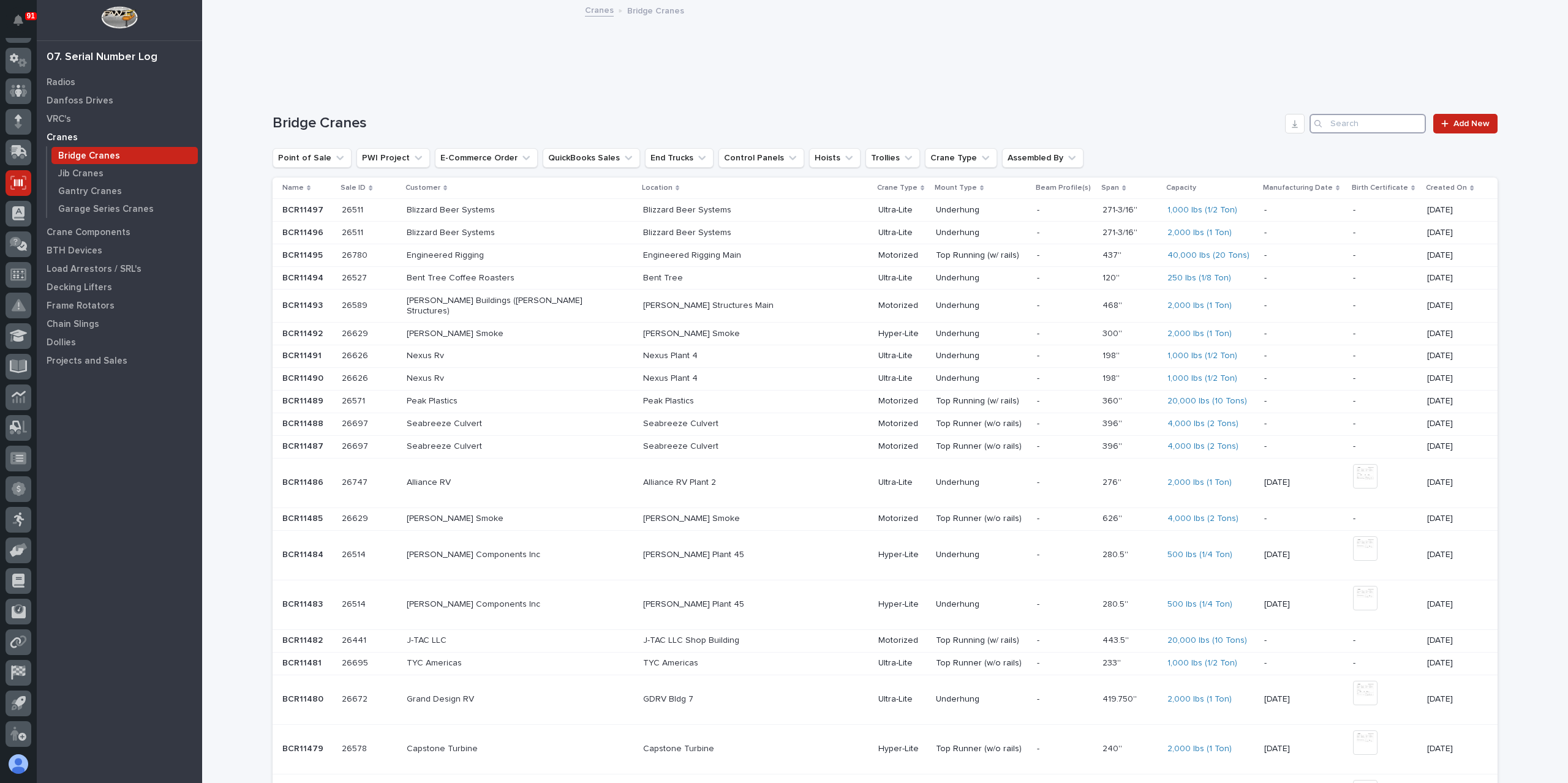
click at [1363, 132] on input "Search" at bounding box center [1367, 124] width 117 height 19
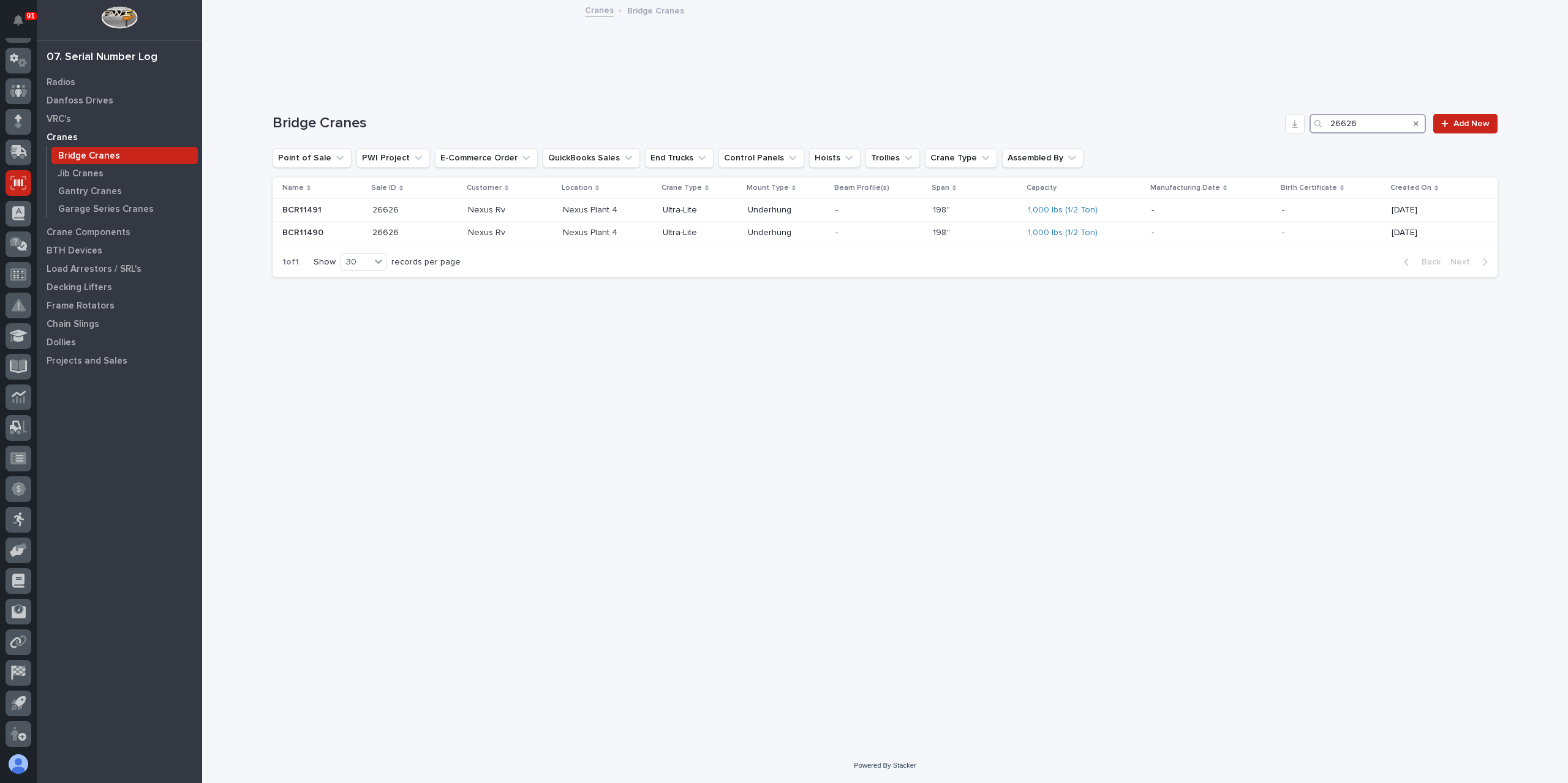
drag, startPoint x: 1367, startPoint y: 117, endPoint x: 1263, endPoint y: 108, distance: 104.4
click at [1263, 108] on div "Loading... Saving… Bridge Cranes 26626 Add New Point of Sale PWI Project E-Comm…" at bounding box center [885, 189] width 1225 height 198
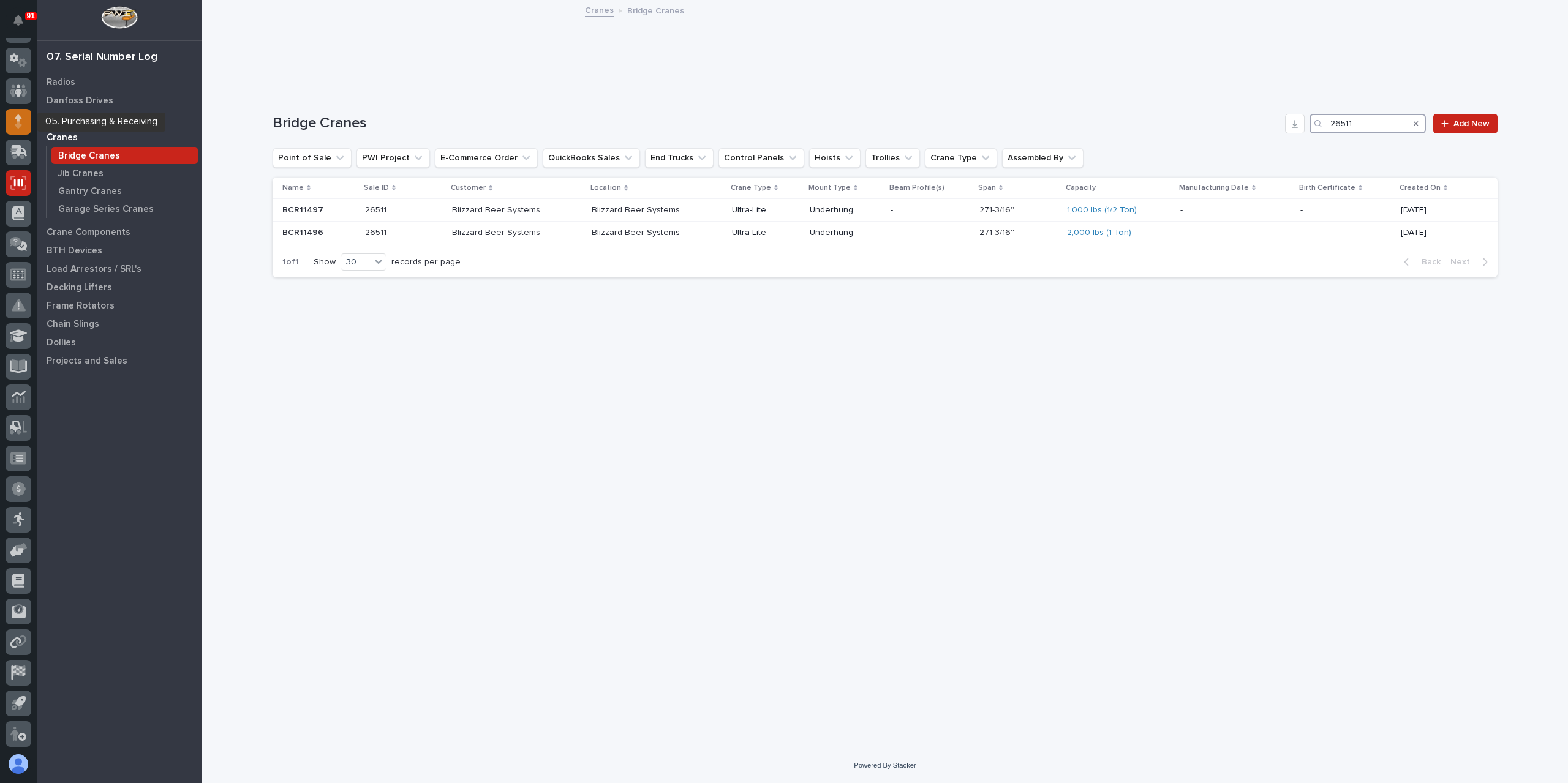
scroll to position [0, 0]
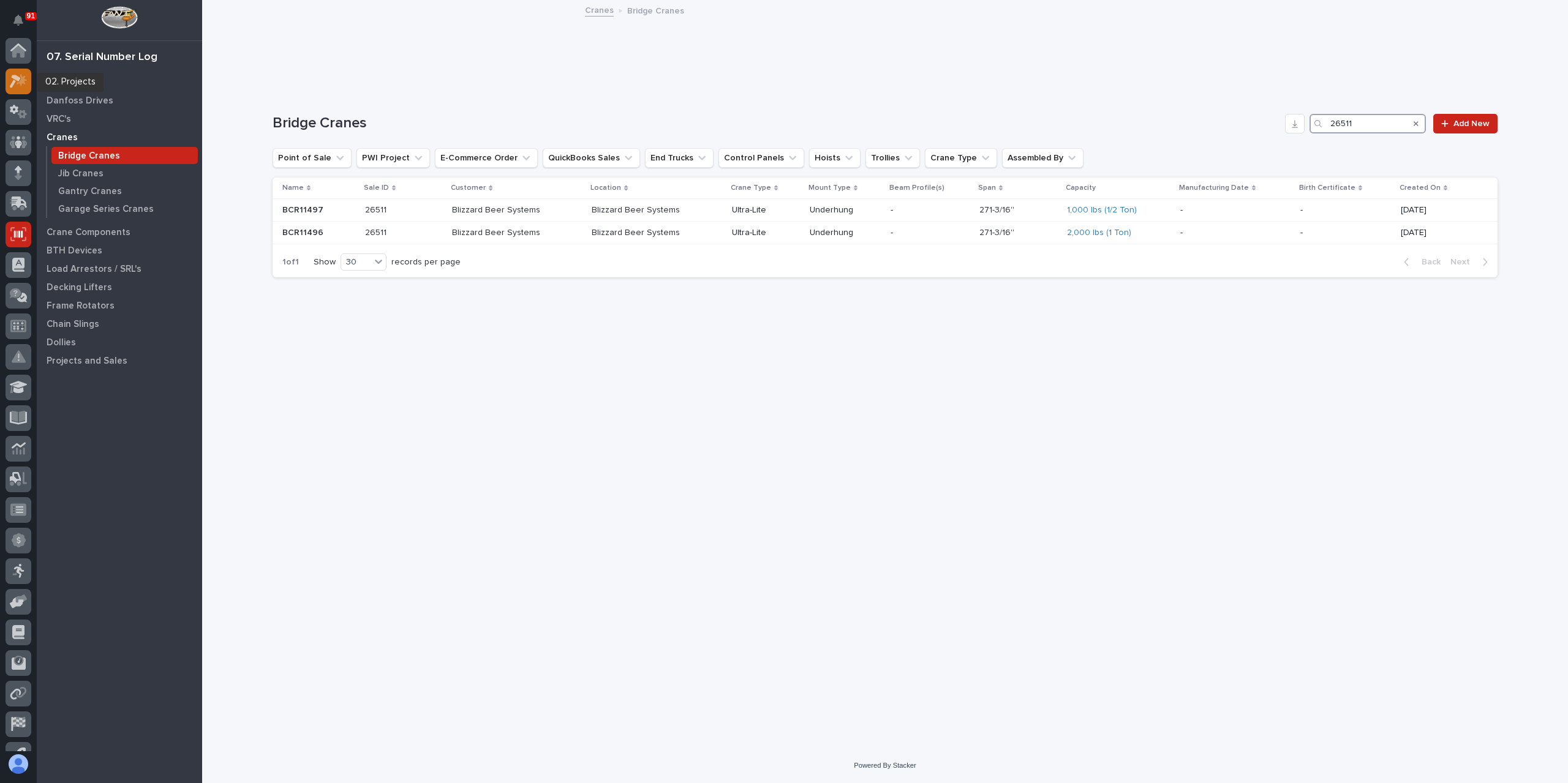
type input "26511"
click at [14, 90] on div at bounding box center [19, 81] width 26 height 26
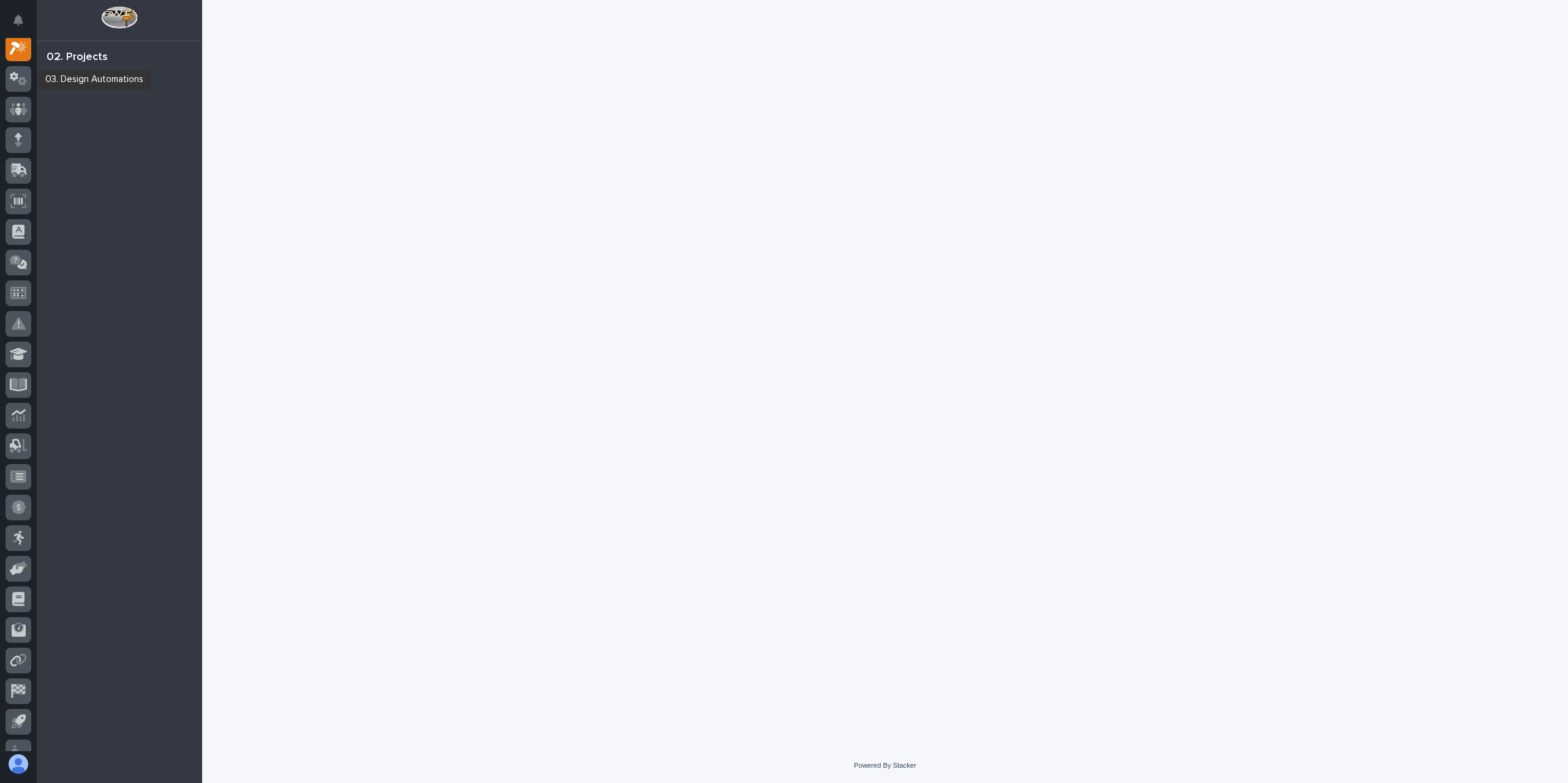
scroll to position [31, 0]
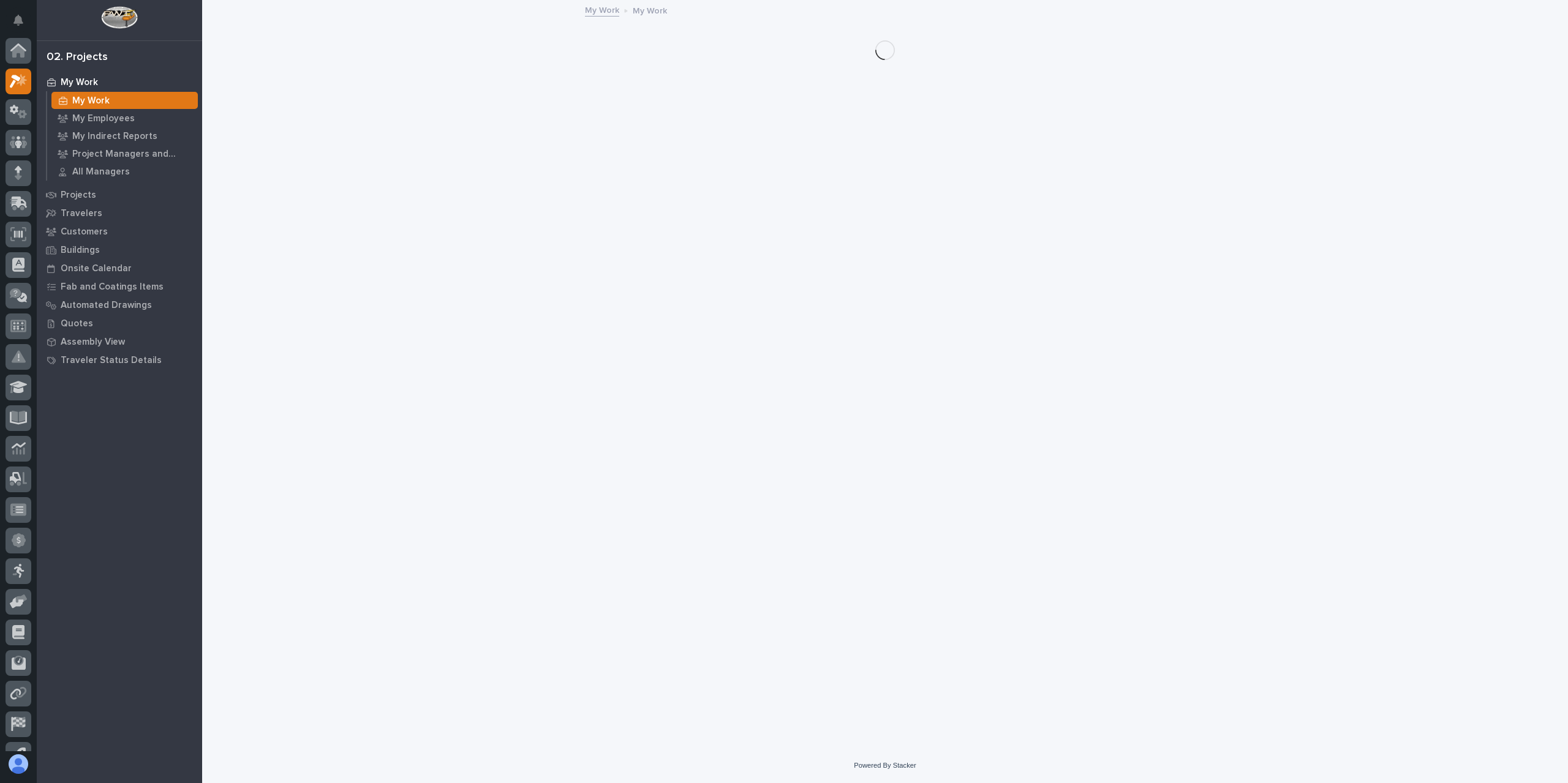
scroll to position [31, 0]
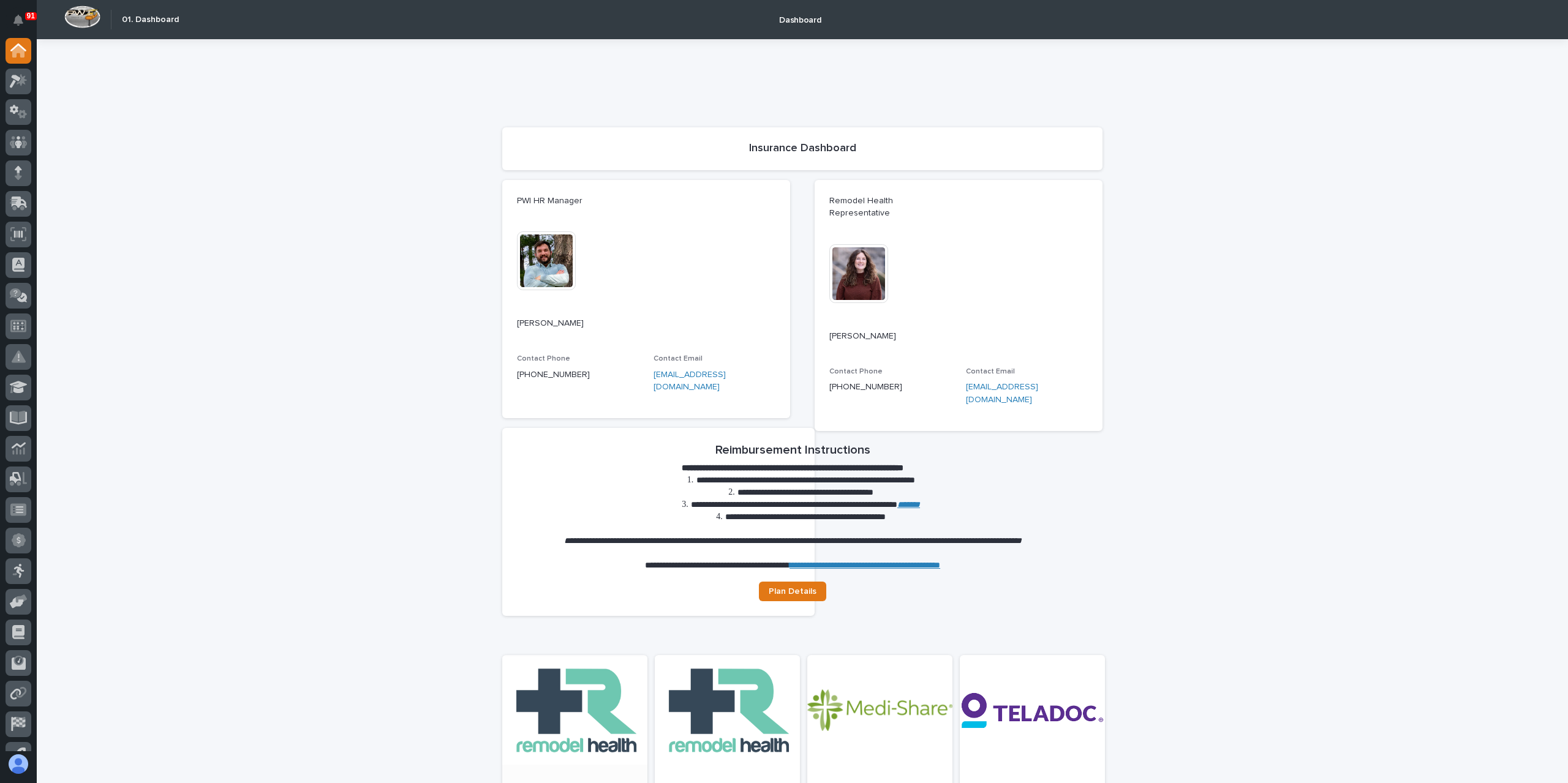
click at [579, 705] on link "Open" at bounding box center [574, 774] width 145 height 213
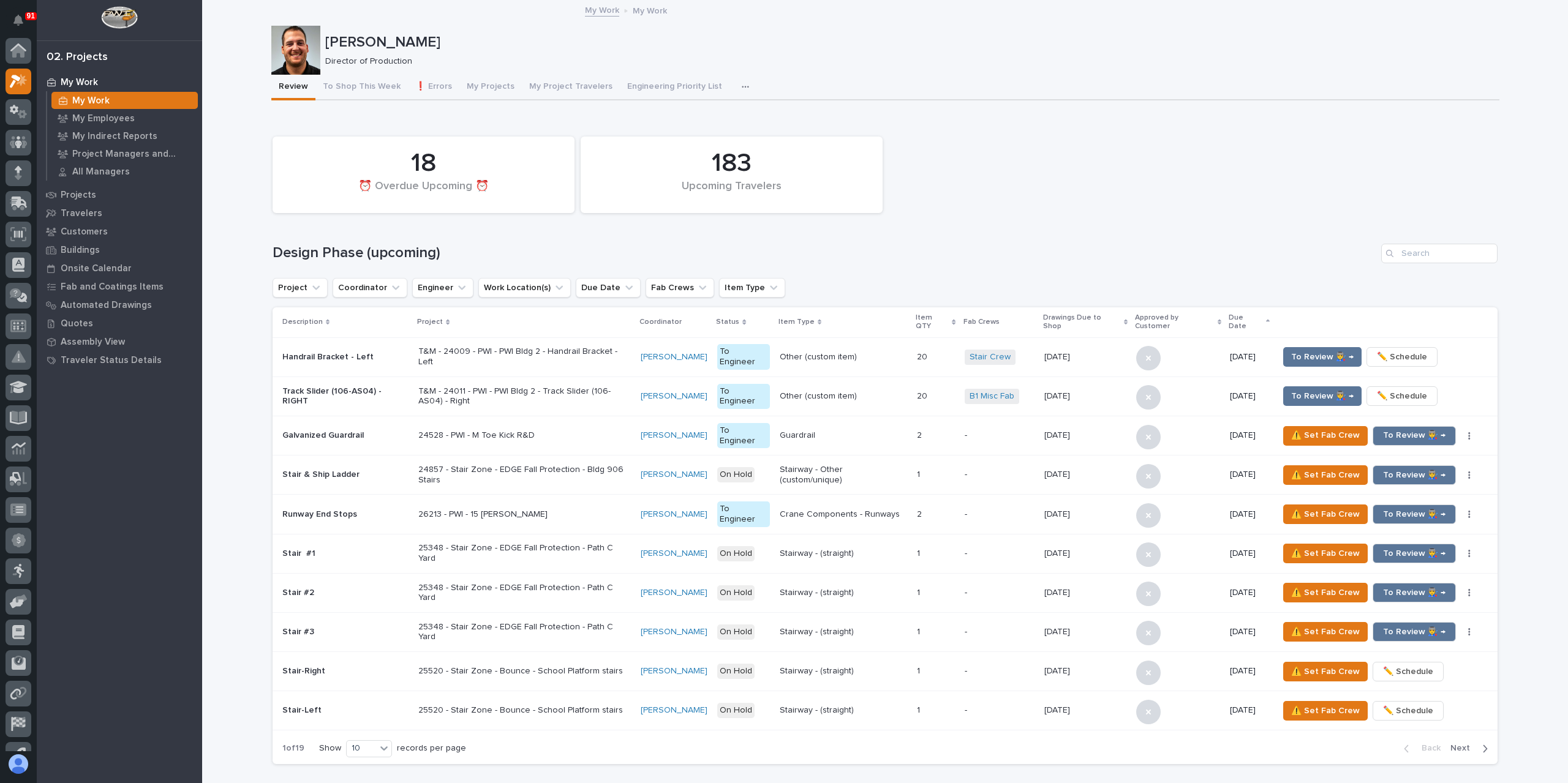
scroll to position [31, 0]
